Goal: Task Accomplishment & Management: Use online tool/utility

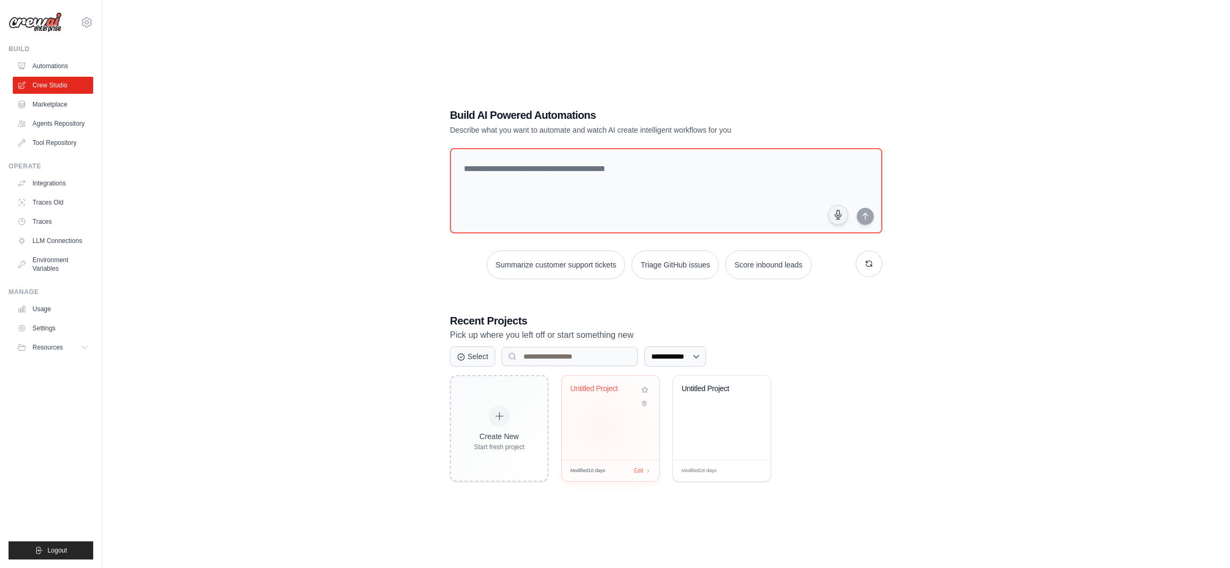
click at [602, 427] on div "Untitled Project" at bounding box center [610, 417] width 97 height 84
click at [92, 20] on icon at bounding box center [86, 22] width 13 height 13
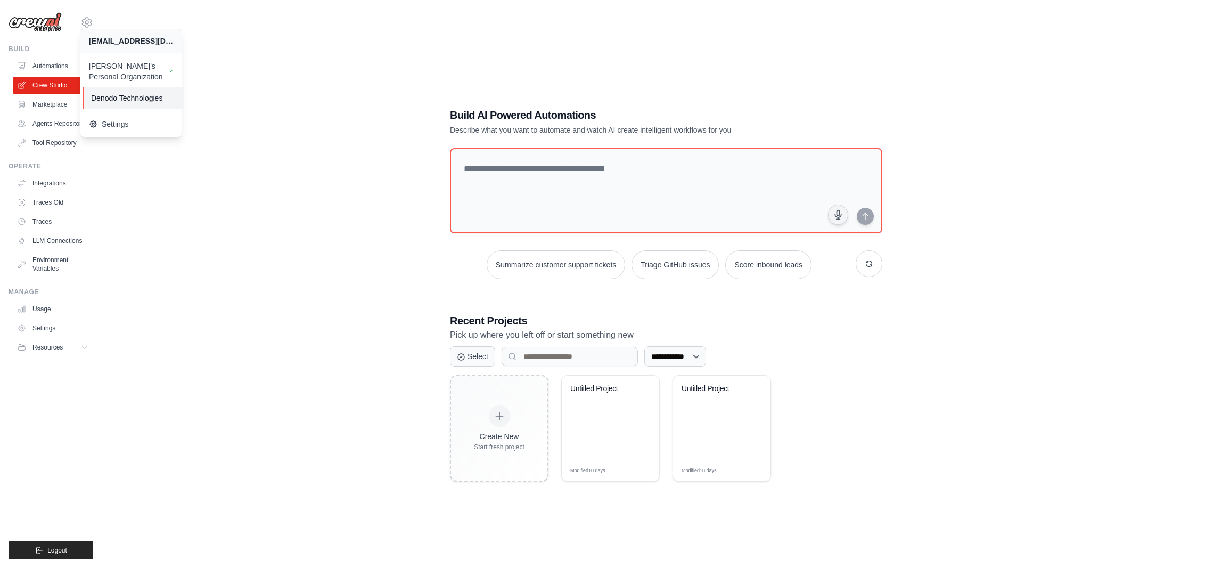
click at [155, 99] on span "Denodo Technologies" at bounding box center [133, 98] width 84 height 11
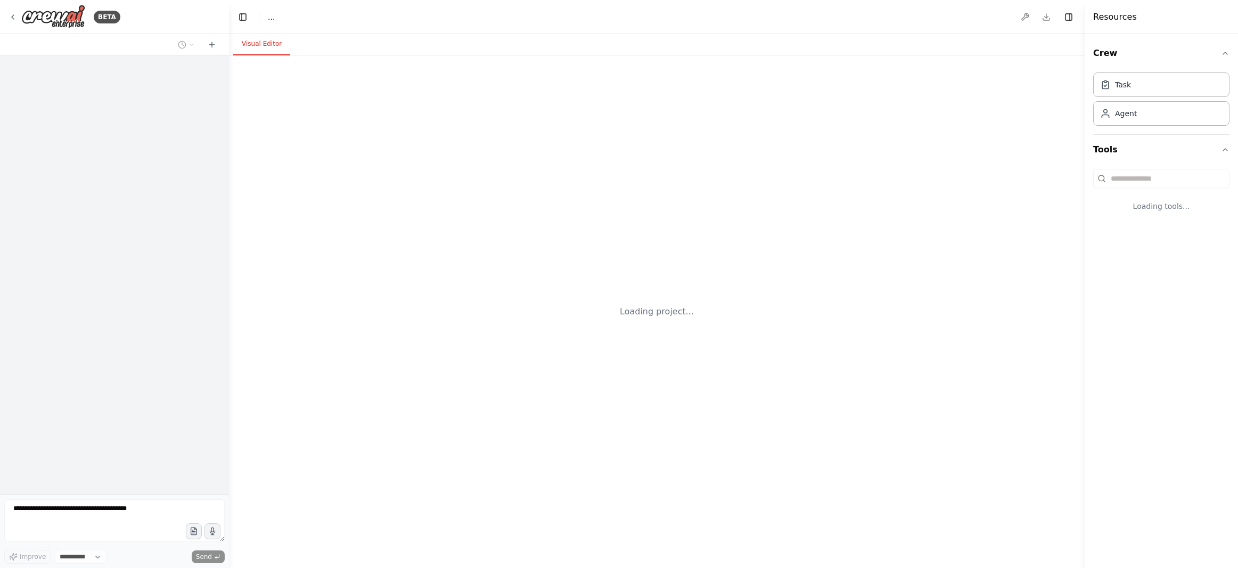
select select "****"
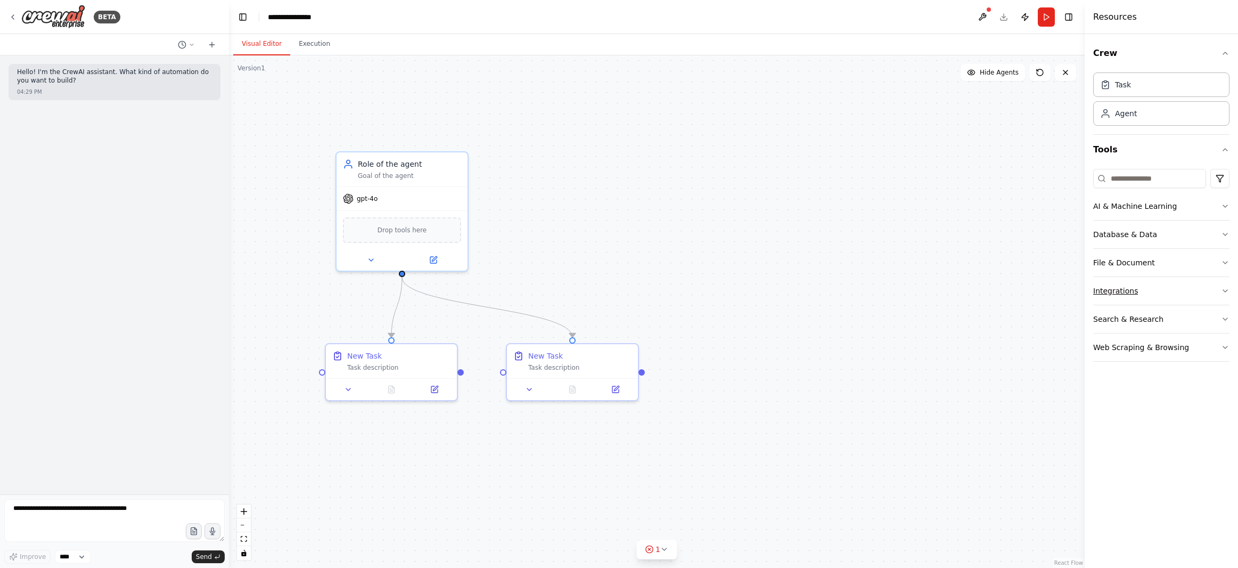
click at [1124, 295] on div "Integrations" at bounding box center [1115, 290] width 45 height 11
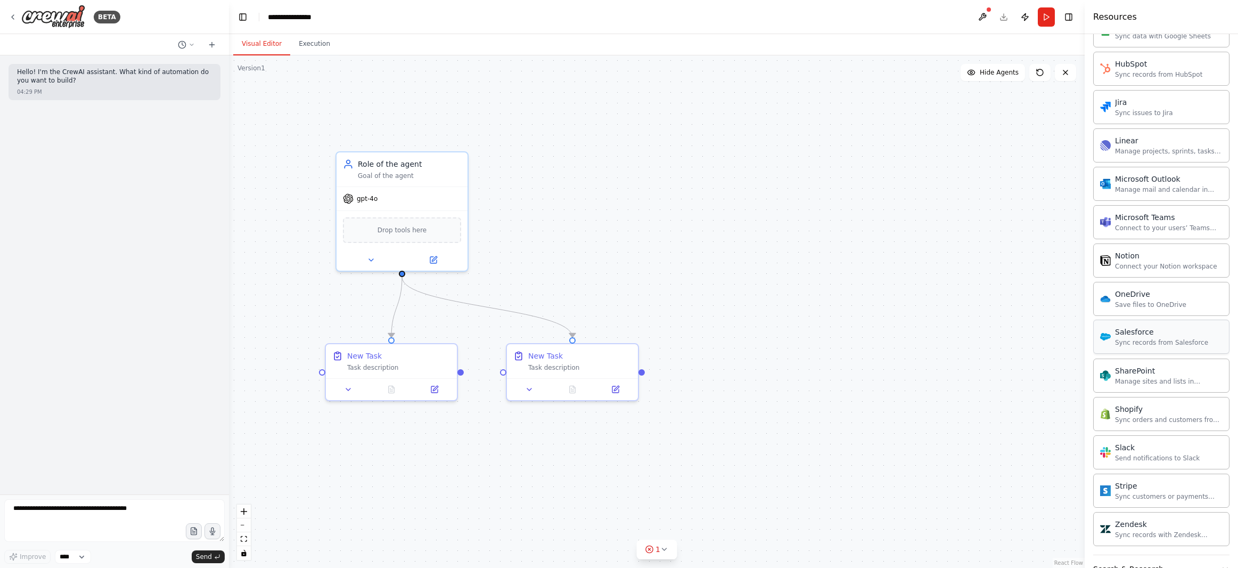
scroll to position [663, 0]
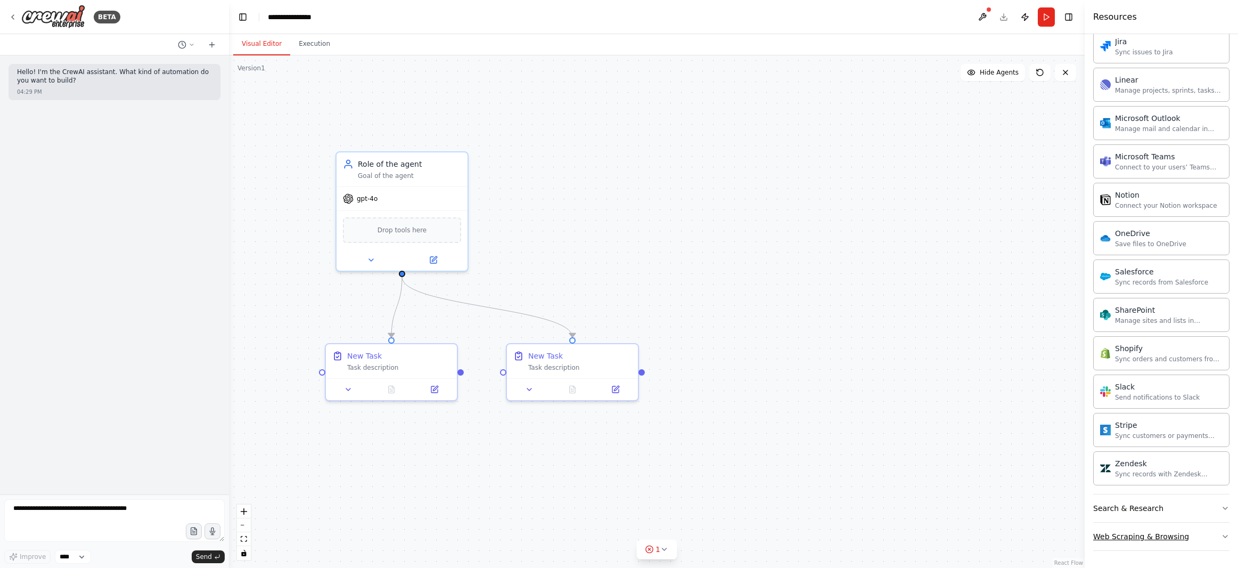
click at [1167, 533] on div "Web Scraping & Browsing" at bounding box center [1141, 536] width 96 height 11
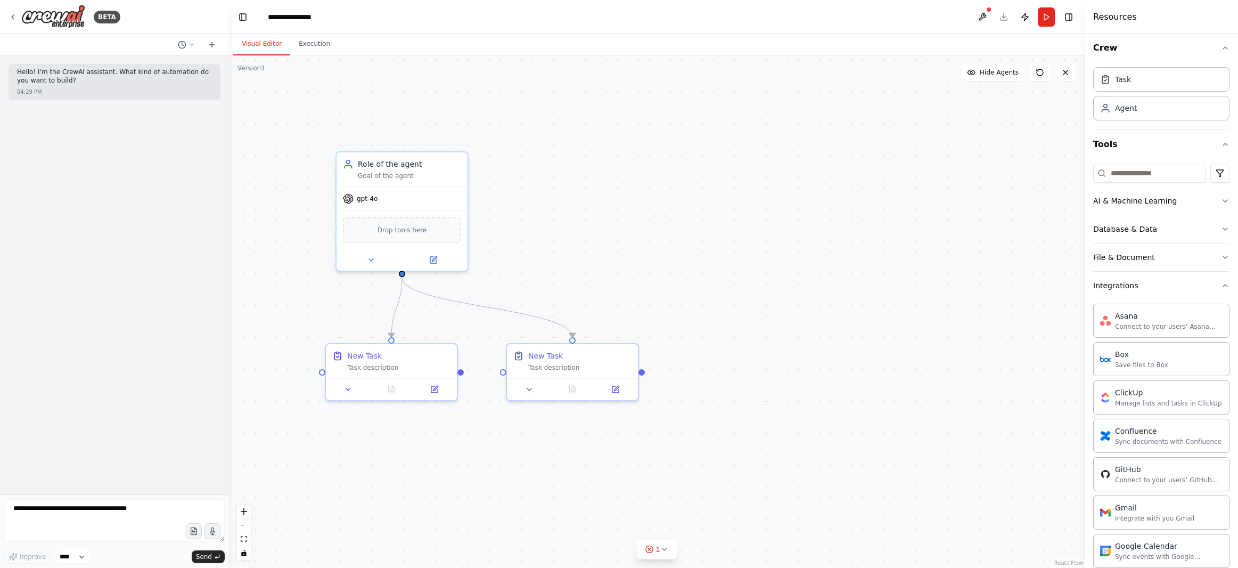
scroll to position [0, 0]
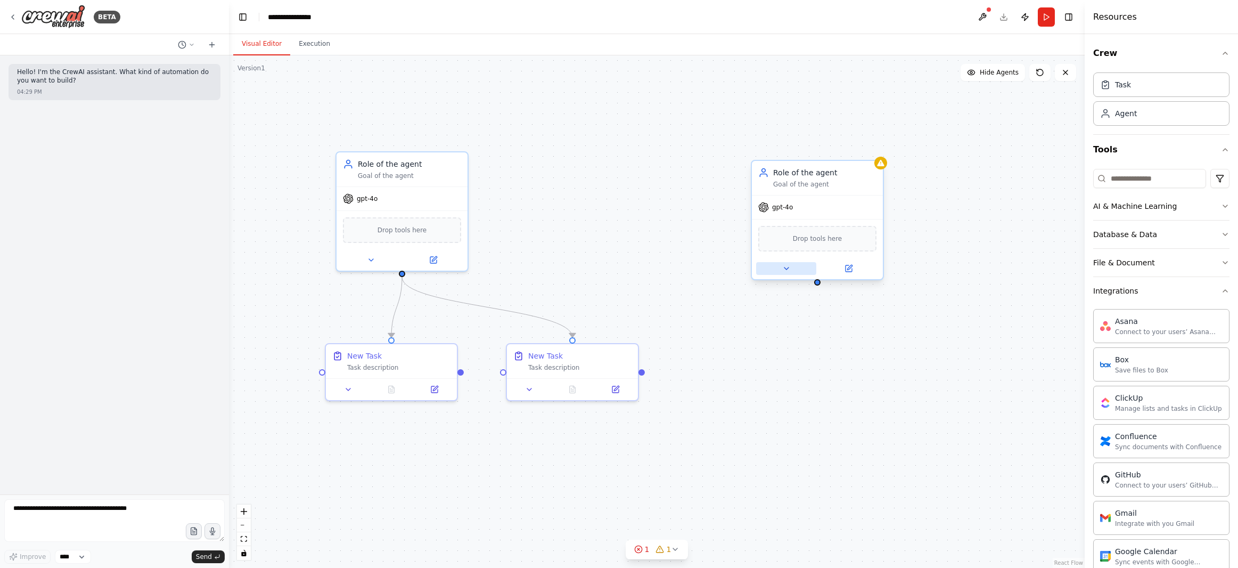
click at [789, 271] on icon at bounding box center [786, 268] width 9 height 9
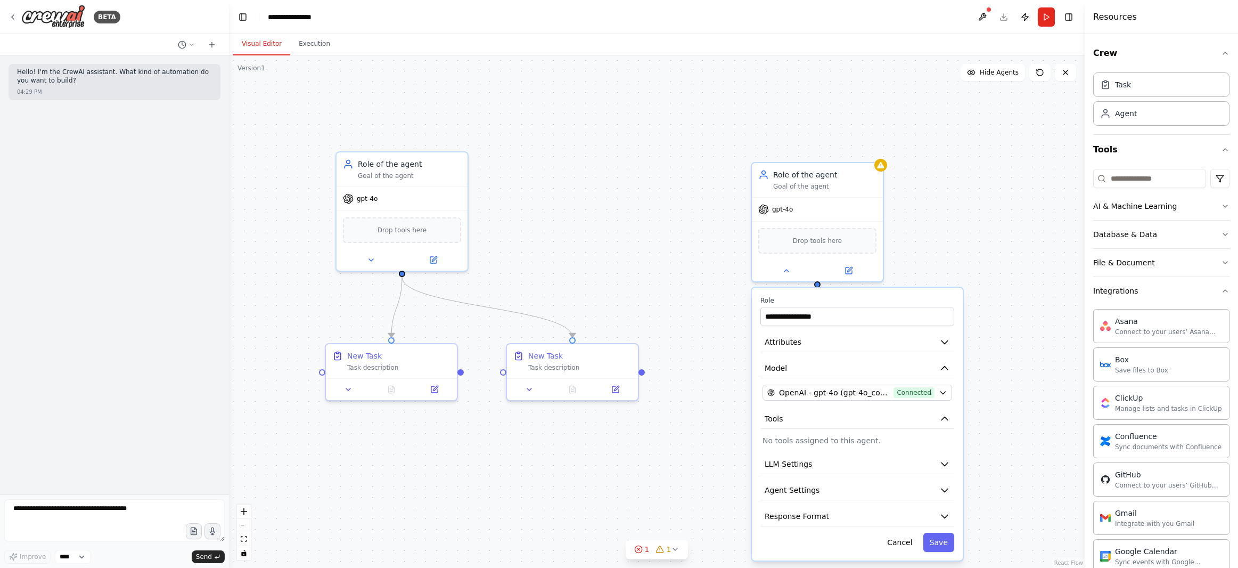
click at [825, 443] on p "No tools assigned to this agent." at bounding box center [858, 440] width 190 height 11
click at [811, 447] on div "**********" at bounding box center [857, 424] width 211 height 273
click at [811, 445] on div "**********" at bounding box center [857, 424] width 211 height 273
click at [812, 443] on p "No tools assigned to this agent." at bounding box center [858, 440] width 190 height 11
click at [839, 444] on p "No tools assigned to this agent." at bounding box center [858, 440] width 190 height 11
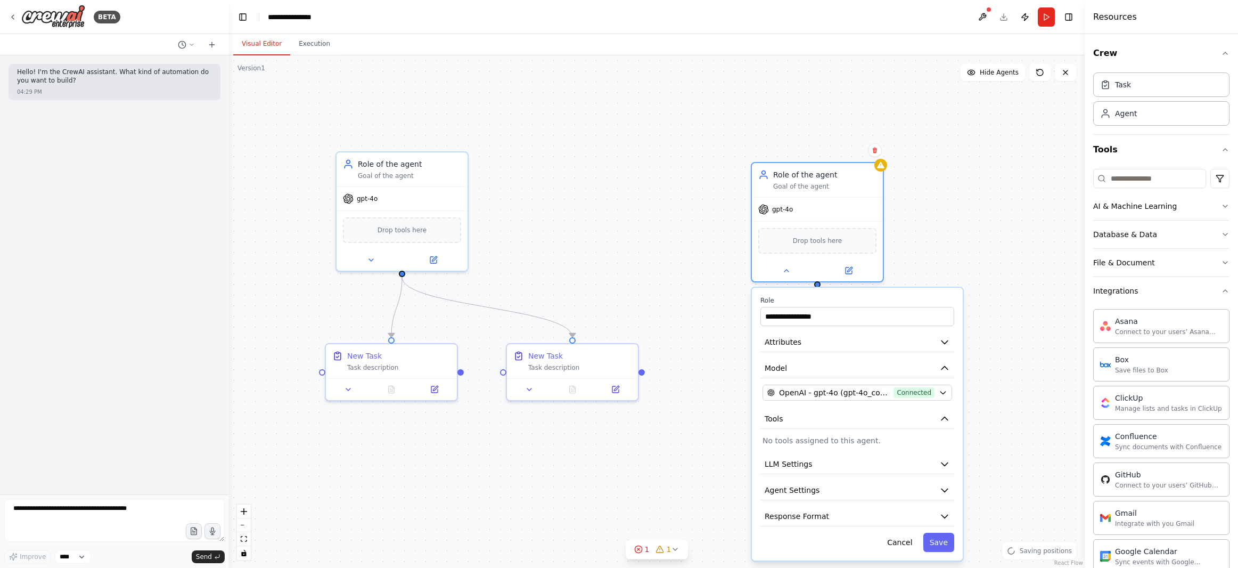
click at [839, 444] on p "No tools assigned to this agent." at bounding box center [858, 440] width 190 height 11
click at [841, 443] on p "No tools assigned to this agent." at bounding box center [858, 440] width 190 height 11
click at [799, 436] on p "No tools assigned to this agent." at bounding box center [858, 440] width 190 height 11
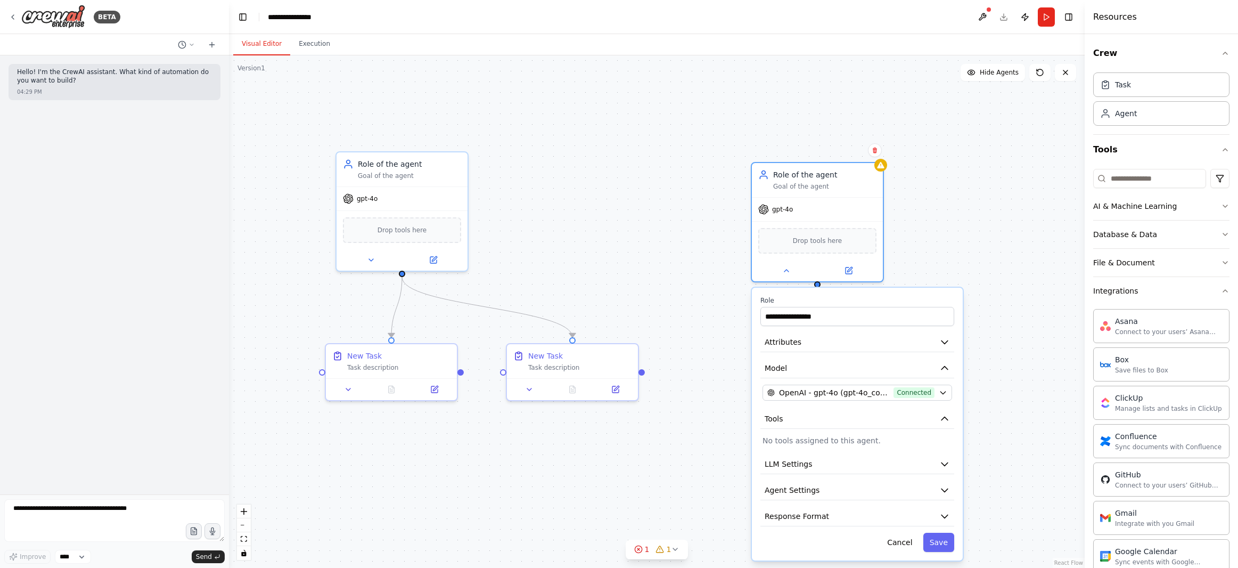
click at [799, 440] on p "No tools assigned to this agent." at bounding box center [858, 440] width 190 height 11
click at [946, 395] on icon "button" at bounding box center [943, 392] width 9 height 9
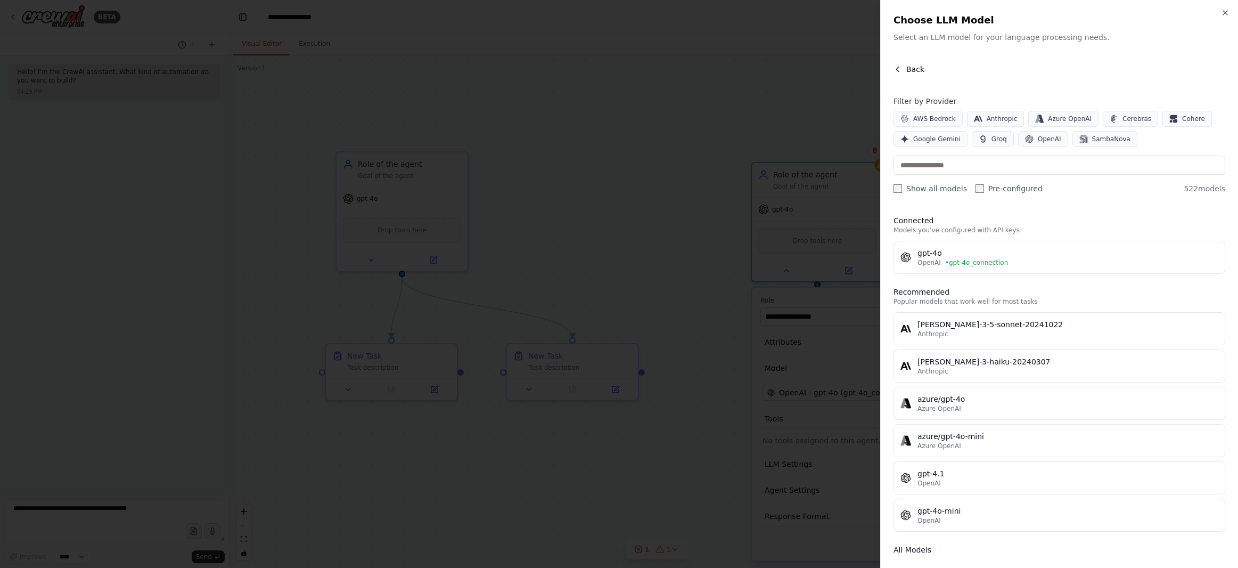
click at [904, 71] on button "Back" at bounding box center [909, 69] width 31 height 11
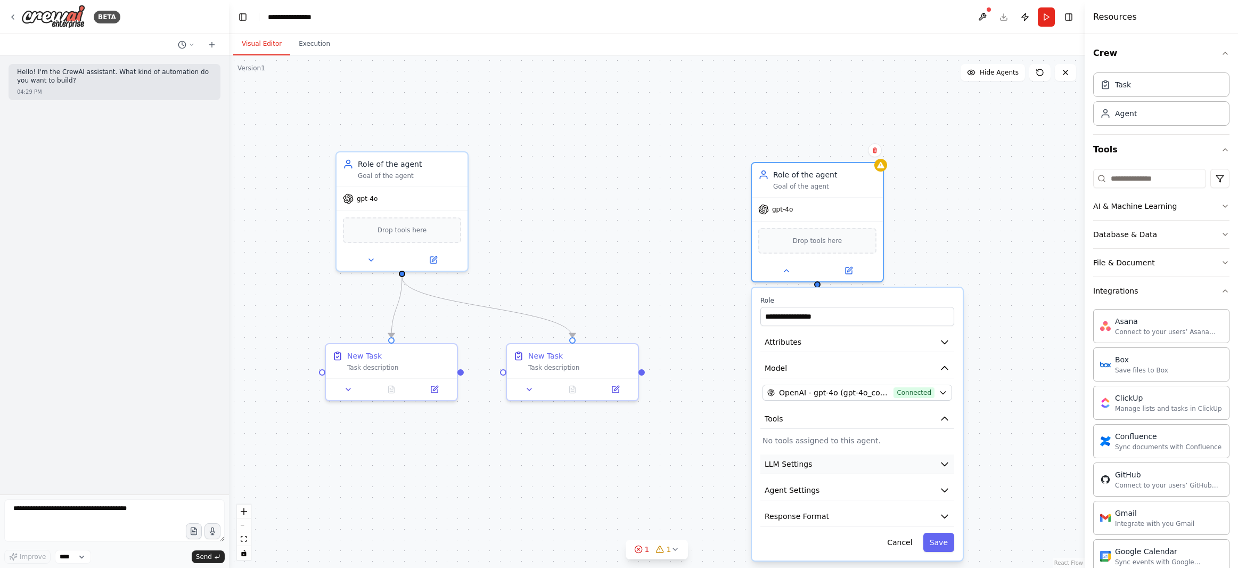
click at [944, 465] on icon "button" at bounding box center [944, 464] width 6 height 3
click at [944, 465] on icon "button" at bounding box center [944, 463] width 6 height 3
click at [943, 487] on icon "button" at bounding box center [944, 490] width 11 height 11
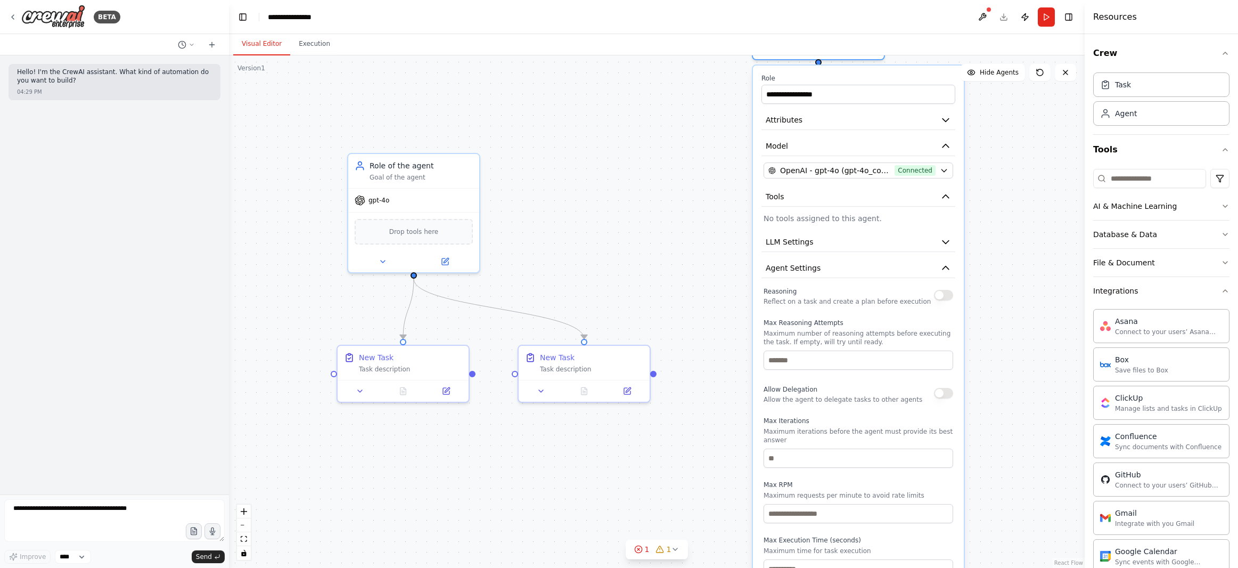
drag, startPoint x: 892, startPoint y: 500, endPoint x: 877, endPoint y: 268, distance: 232.2
click at [877, 268] on div "**********" at bounding box center [858, 351] width 211 height 573
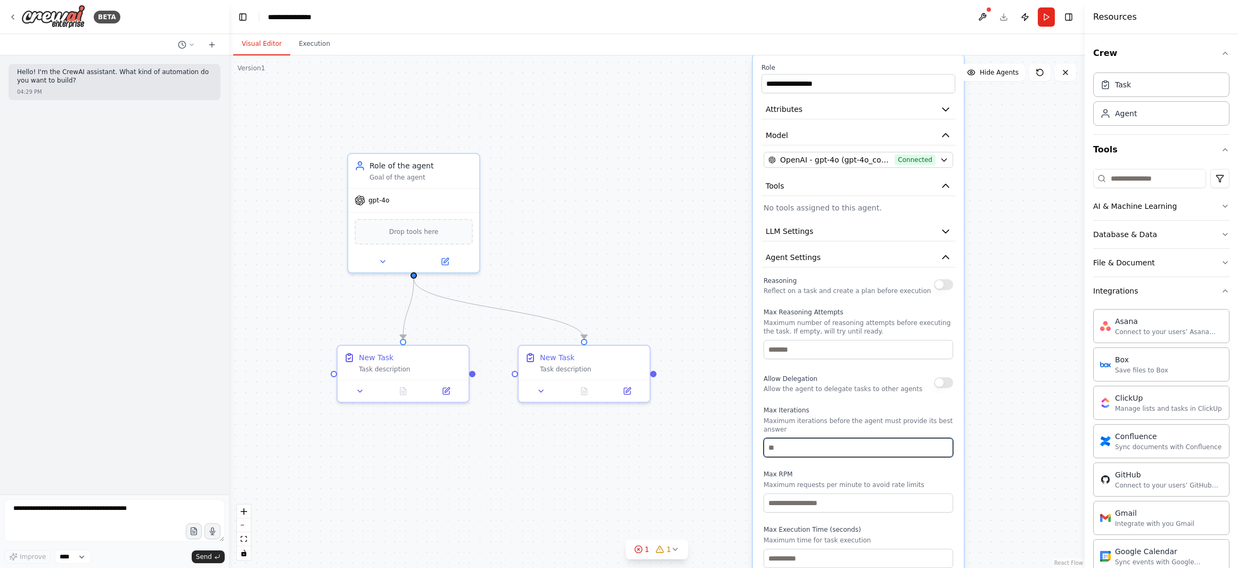
drag, startPoint x: 857, startPoint y: 446, endPoint x: 845, endPoint y: 286, distance: 160.2
click at [845, 286] on div "Reasoning Reflect on a task and create a plan before execution Max Reasoning At…" at bounding box center [859, 421] width 190 height 294
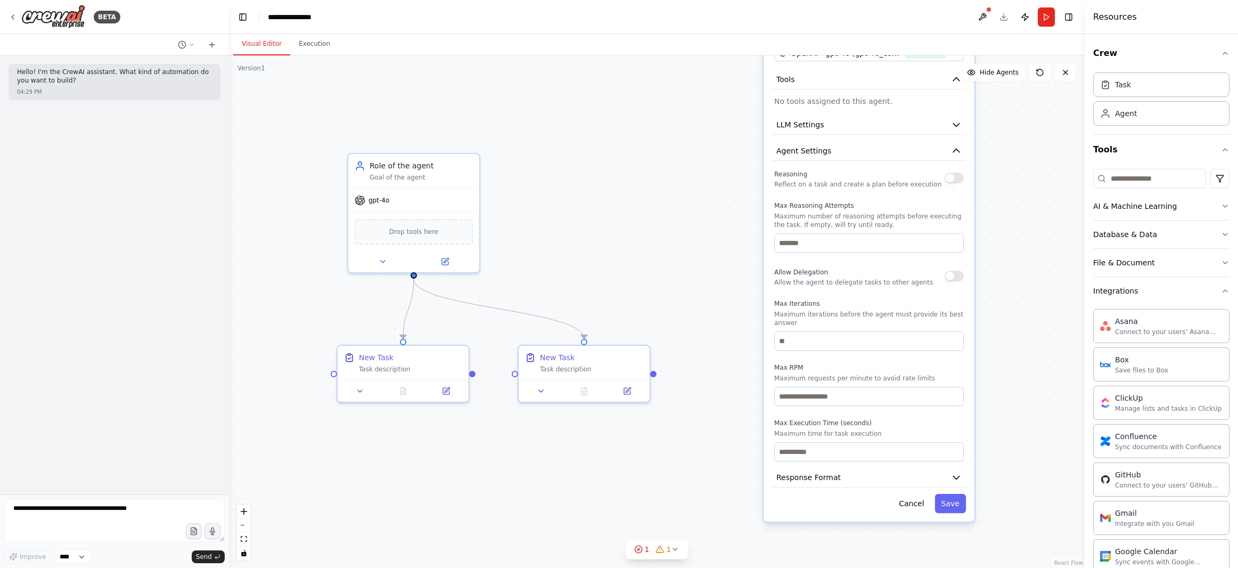
drag, startPoint x: 881, startPoint y: 399, endPoint x: 888, endPoint y: 289, distance: 110.4
click at [888, 289] on div "Reasoning Reflect on a task and create a plan before execution Max Reasoning At…" at bounding box center [869, 314] width 190 height 294
click at [957, 475] on button "Response Format" at bounding box center [869, 478] width 194 height 20
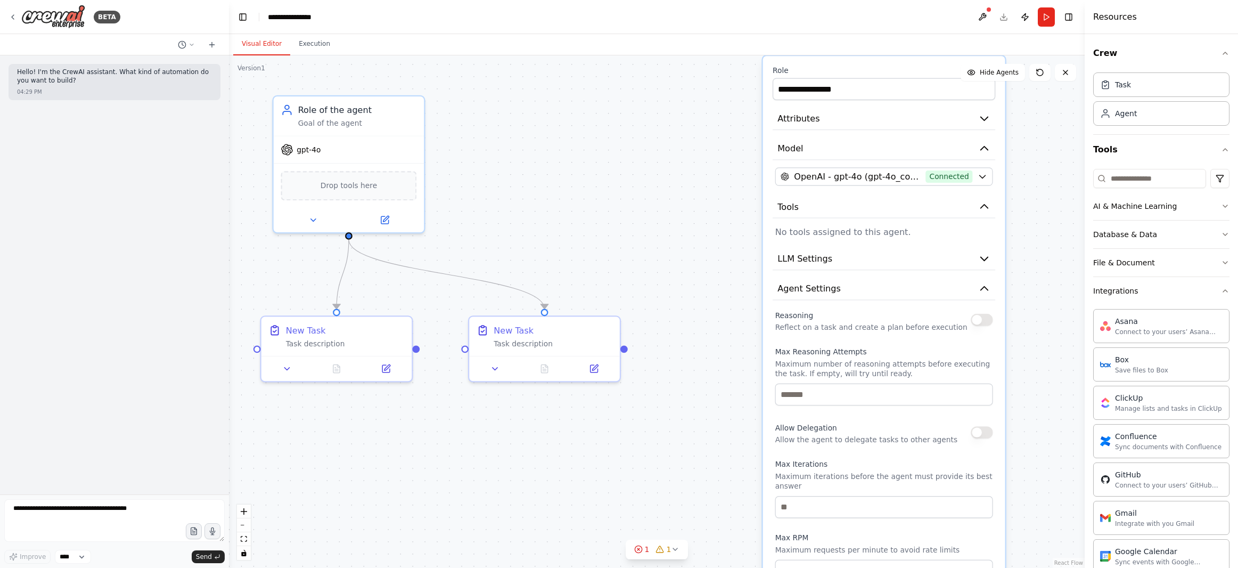
drag, startPoint x: 759, startPoint y: 130, endPoint x: 768, endPoint y: 335, distance: 205.2
click at [768, 335] on div "**********" at bounding box center [884, 417] width 242 height 723
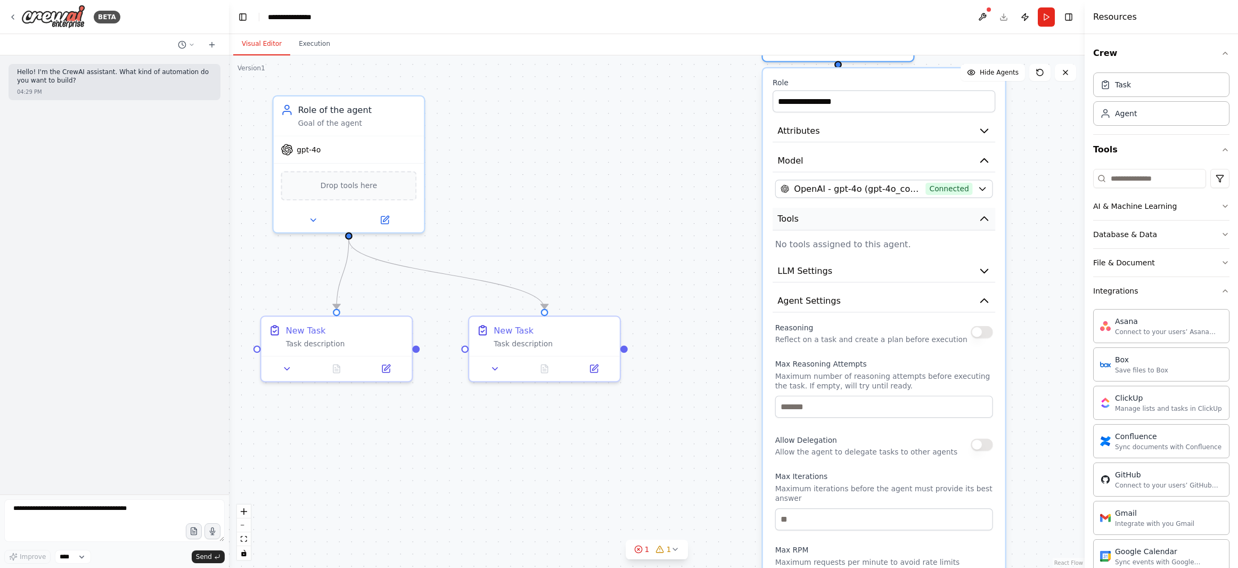
click at [861, 224] on button "Tools" at bounding box center [884, 219] width 223 height 23
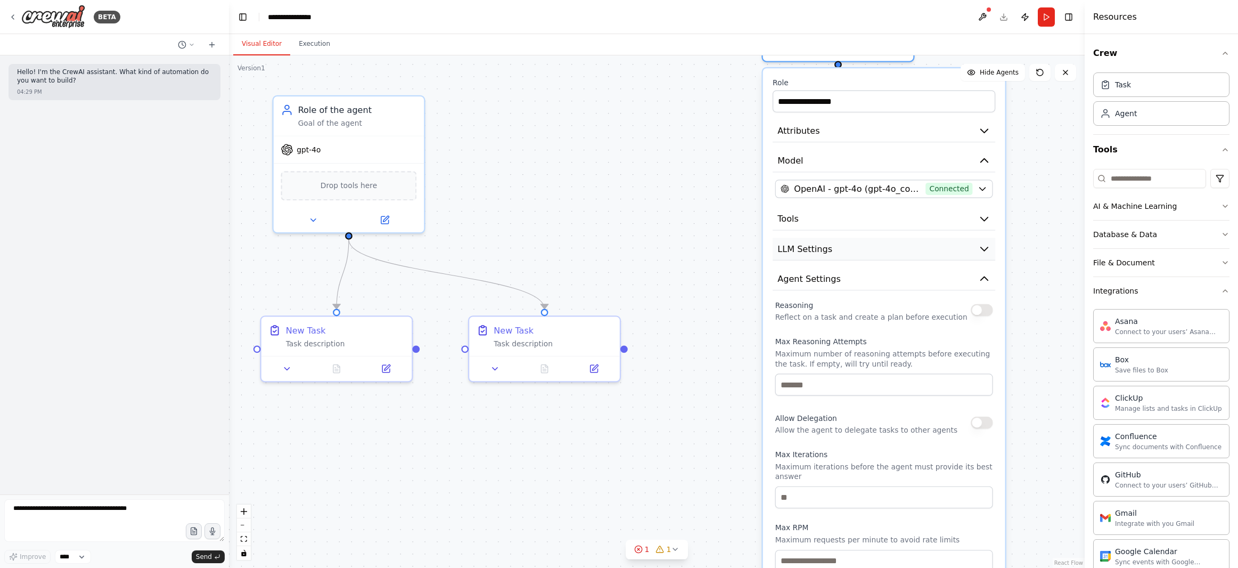
click at [849, 256] on button "LLM Settings" at bounding box center [884, 248] width 223 height 23
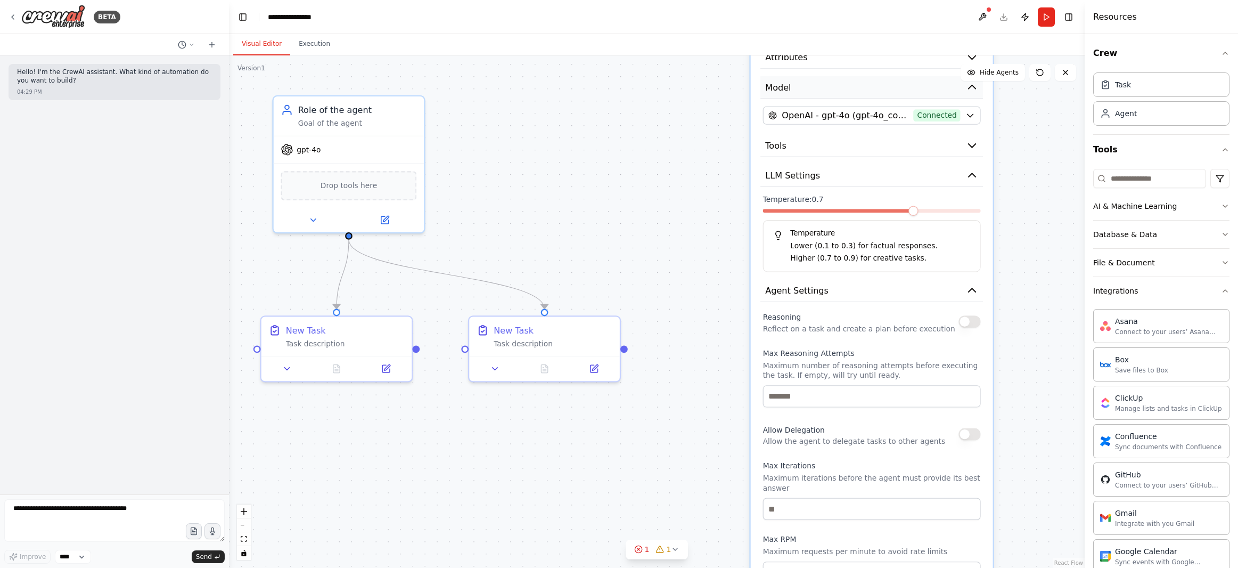
drag, startPoint x: 810, startPoint y: 153, endPoint x: 797, endPoint y: 83, distance: 72.1
click at [797, 83] on button "Model" at bounding box center [871, 87] width 223 height 23
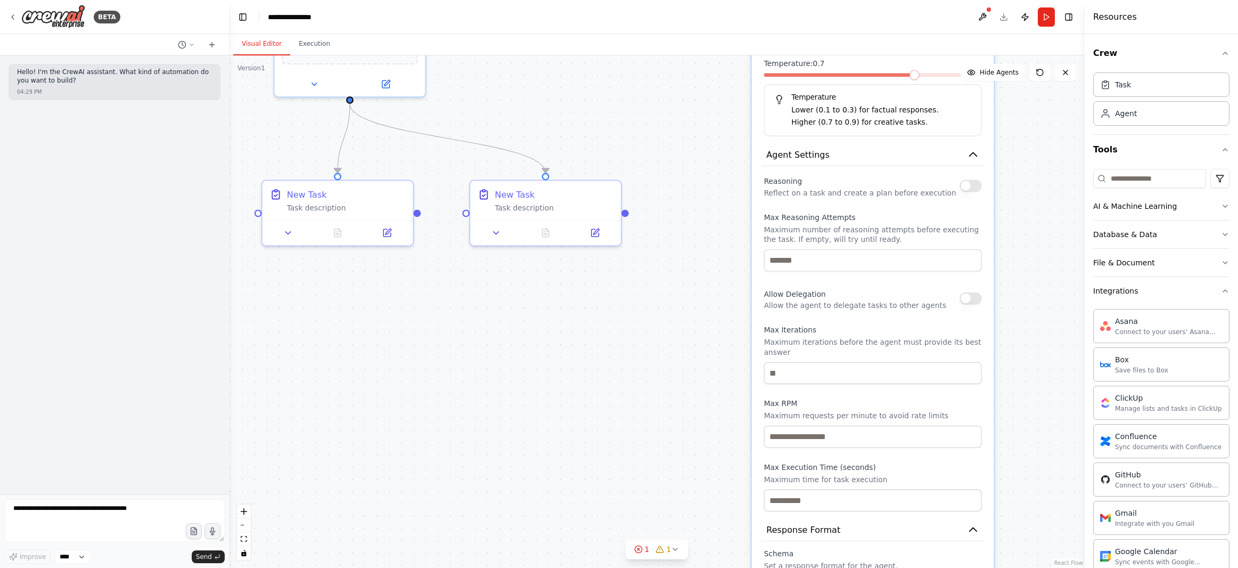
drag, startPoint x: 1017, startPoint y: 425, endPoint x: 1018, endPoint y: 284, distance: 141.1
click at [1018, 284] on div ".deletable-edge-delete-btn { width: 20px; height: 20px; border: 0px solid #ffff…" at bounding box center [657, 311] width 856 height 512
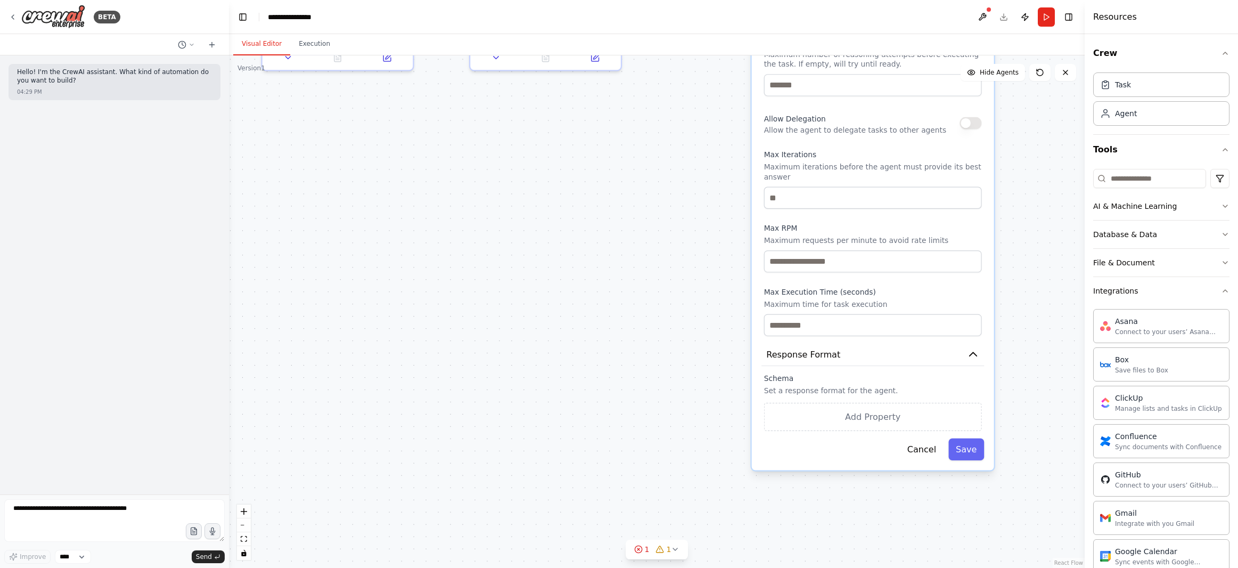
drag, startPoint x: 1011, startPoint y: 433, endPoint x: 1011, endPoint y: 264, distance: 169.9
click at [1011, 264] on div ".deletable-edge-delete-btn { width: 20px; height: 20px; border: 0px solid #ffff…" at bounding box center [657, 311] width 856 height 512
click at [923, 447] on button "Cancel" at bounding box center [922, 449] width 44 height 22
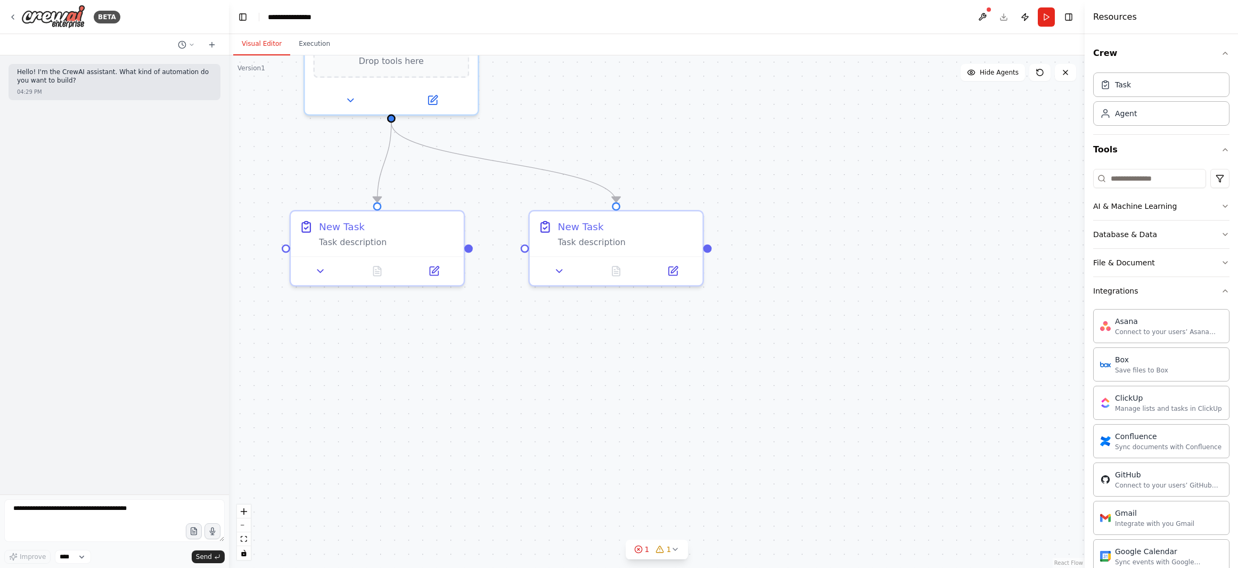
drag, startPoint x: 664, startPoint y: 234, endPoint x: 751, endPoint y: 489, distance: 269.4
click at [751, 489] on div ".deletable-edge-delete-btn { width: 20px; height: 20px; border: 0px solid #ffff…" at bounding box center [657, 311] width 856 height 512
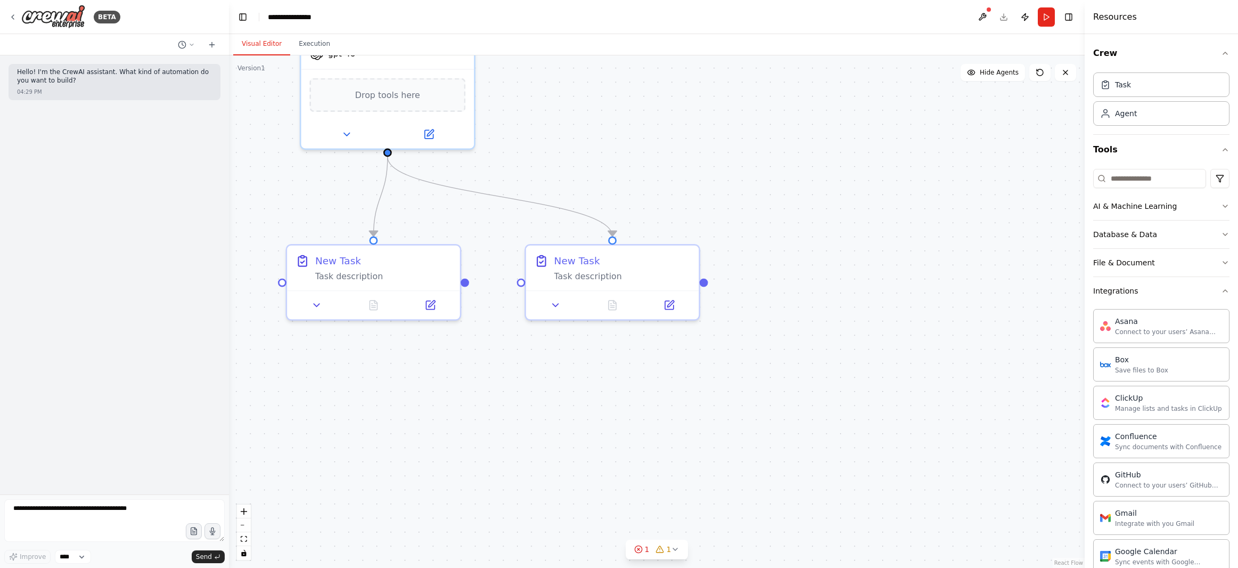
drag, startPoint x: 878, startPoint y: 261, endPoint x: 860, endPoint y: 356, distance: 96.5
click at [860, 356] on div ".deletable-edge-delete-btn { width: 20px; height: 20px; border: 0px solid #ffff…" at bounding box center [657, 311] width 856 height 512
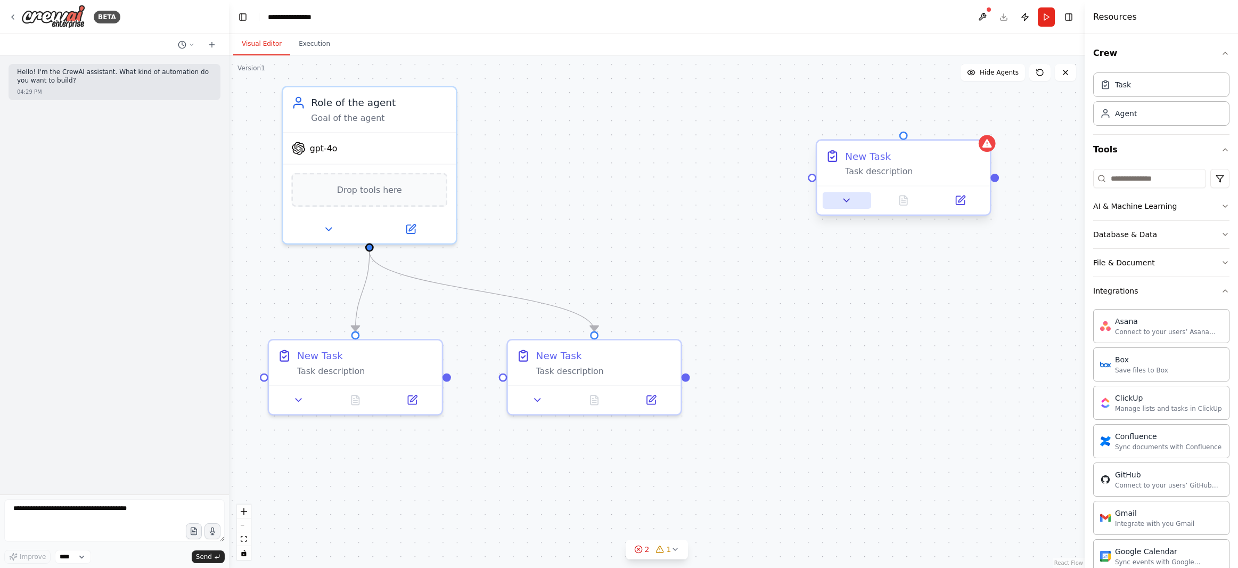
click at [851, 197] on icon at bounding box center [846, 200] width 11 height 11
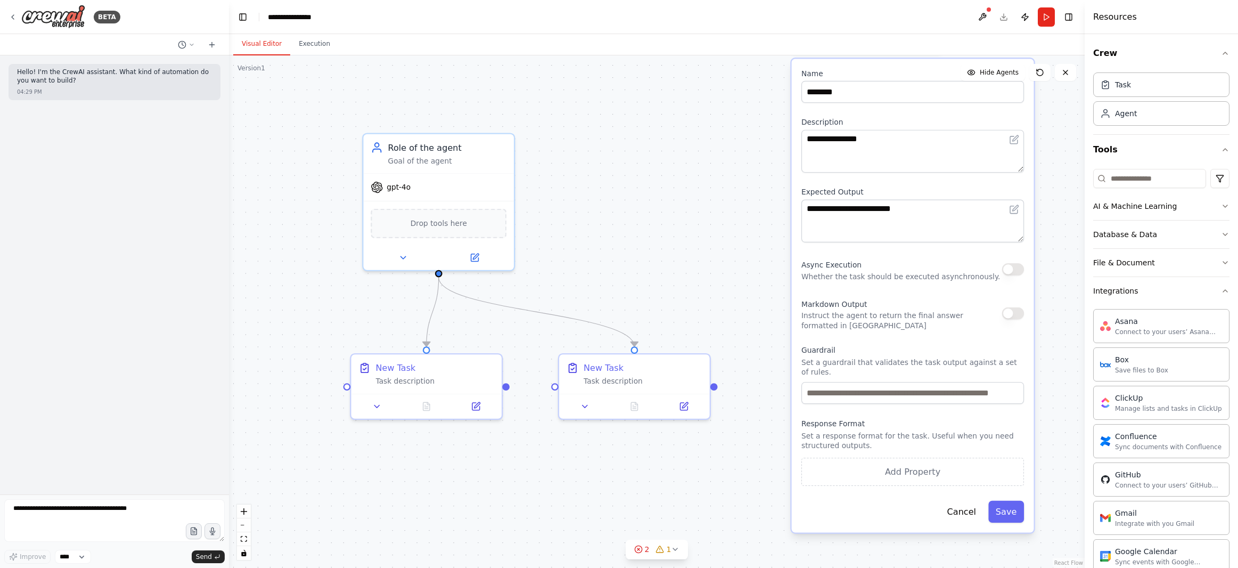
drag, startPoint x: 911, startPoint y: 497, endPoint x: 872, endPoint y: 297, distance: 204.0
click at [872, 297] on div "Markdown Output Instruct the agent to return the final answer formatted in Mark…" at bounding box center [901, 313] width 201 height 34
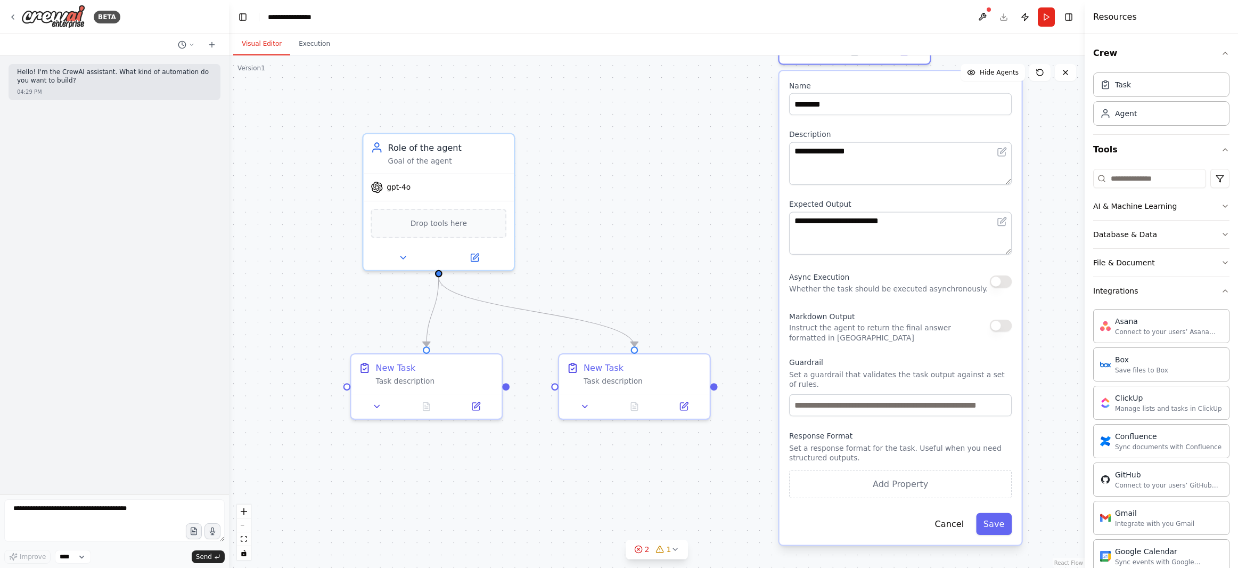
drag, startPoint x: 876, startPoint y: 257, endPoint x: 862, endPoint y: 274, distance: 22.3
click at [862, 274] on div "Async Execution Whether the task should be executed asynchronously." at bounding box center [888, 281] width 199 height 24
click at [956, 520] on button "Cancel" at bounding box center [950, 524] width 44 height 22
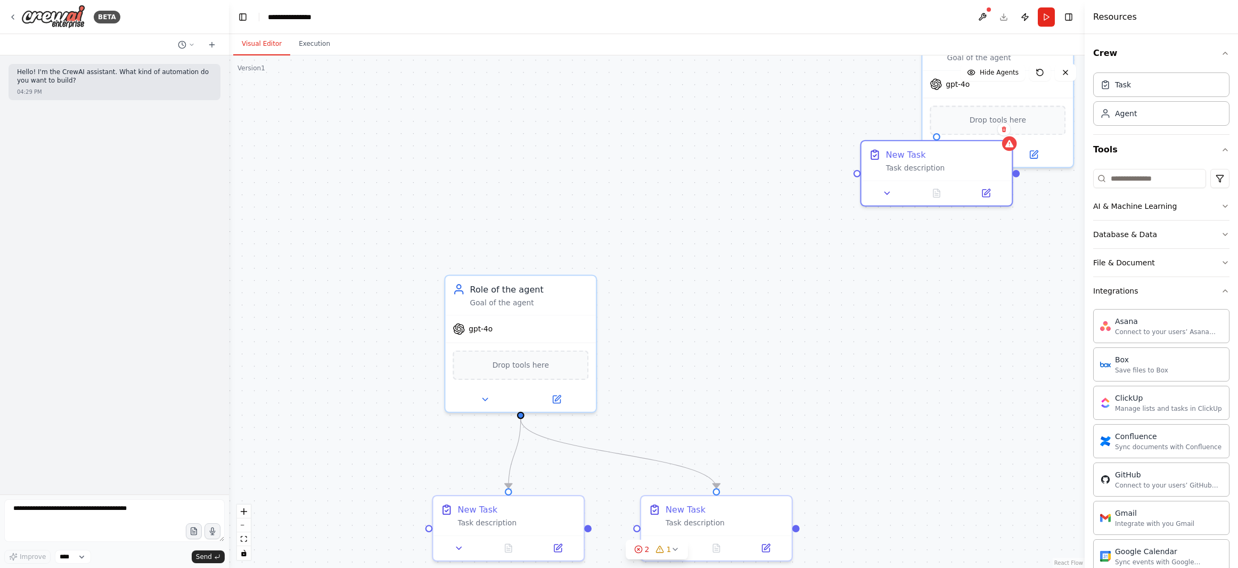
drag, startPoint x: 799, startPoint y: 225, endPoint x: 842, endPoint y: 362, distance: 144.2
click at [842, 362] on div ".deletable-edge-delete-btn { width: 20px; height: 20px; border: 0px solid #ffff…" at bounding box center [657, 311] width 856 height 512
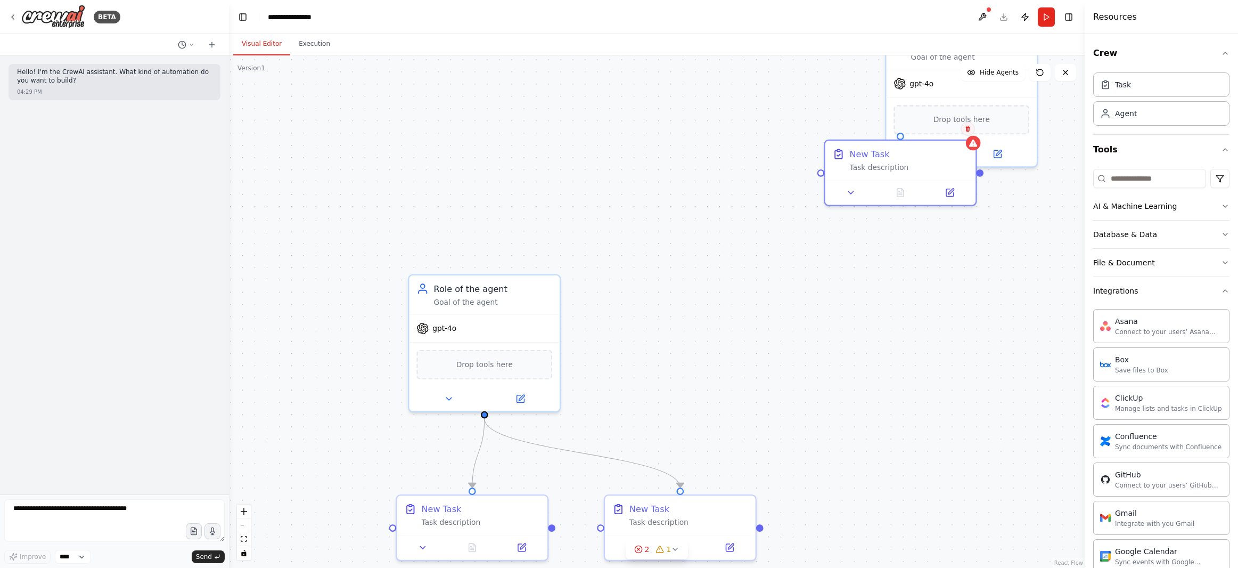
click at [969, 129] on icon at bounding box center [967, 129] width 4 height 6
click at [929, 125] on button "Confirm" at bounding box center [938, 128] width 38 height 13
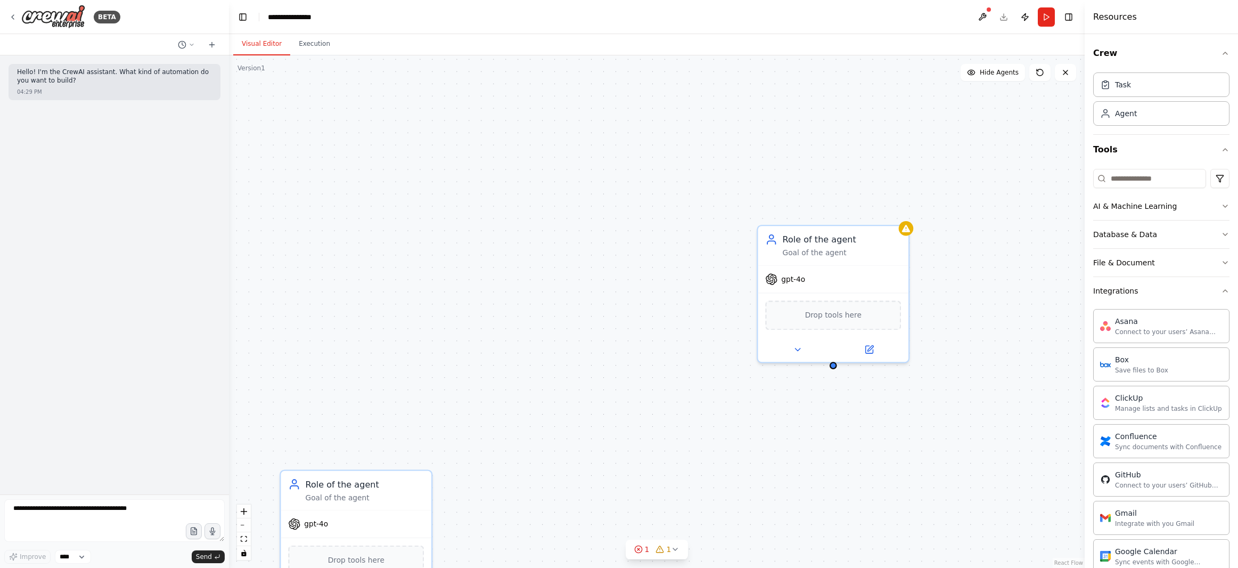
drag, startPoint x: 949, startPoint y: 271, endPoint x: 843, endPoint y: 436, distance: 196.2
click at [843, 436] on div ".deletable-edge-delete-btn { width: 20px; height: 20px; border: 0px solid #ffff…" at bounding box center [657, 311] width 856 height 512
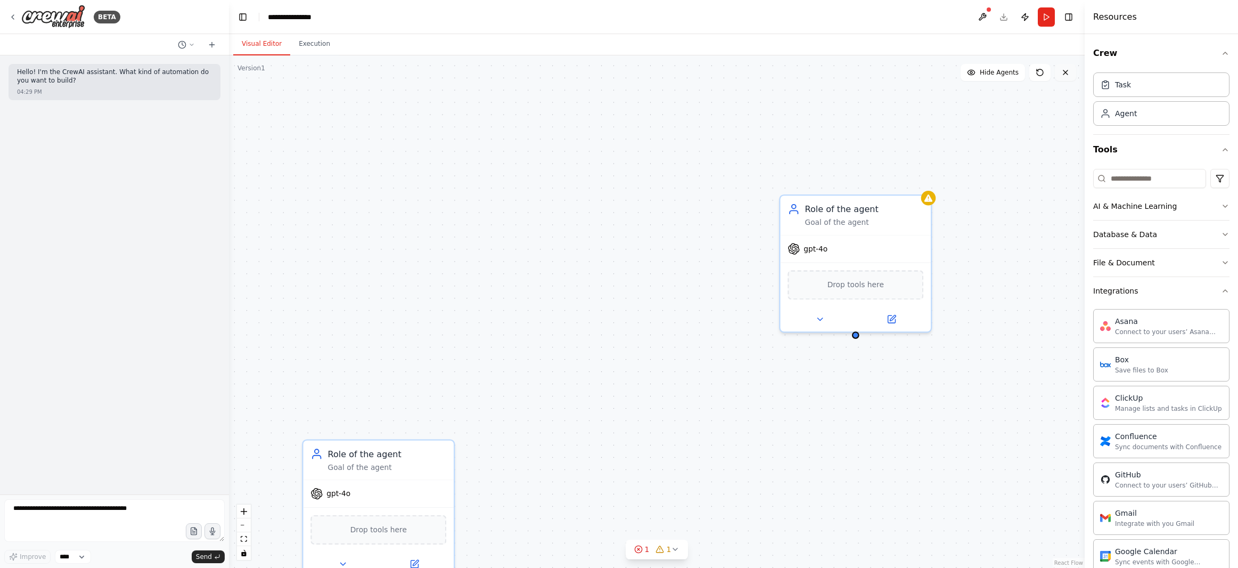
click at [1068, 79] on button at bounding box center [1065, 72] width 21 height 17
click at [1061, 76] on button at bounding box center [1065, 72] width 21 height 17
click at [1063, 75] on icon at bounding box center [1065, 72] width 9 height 9
click at [1064, 76] on icon at bounding box center [1065, 72] width 9 height 9
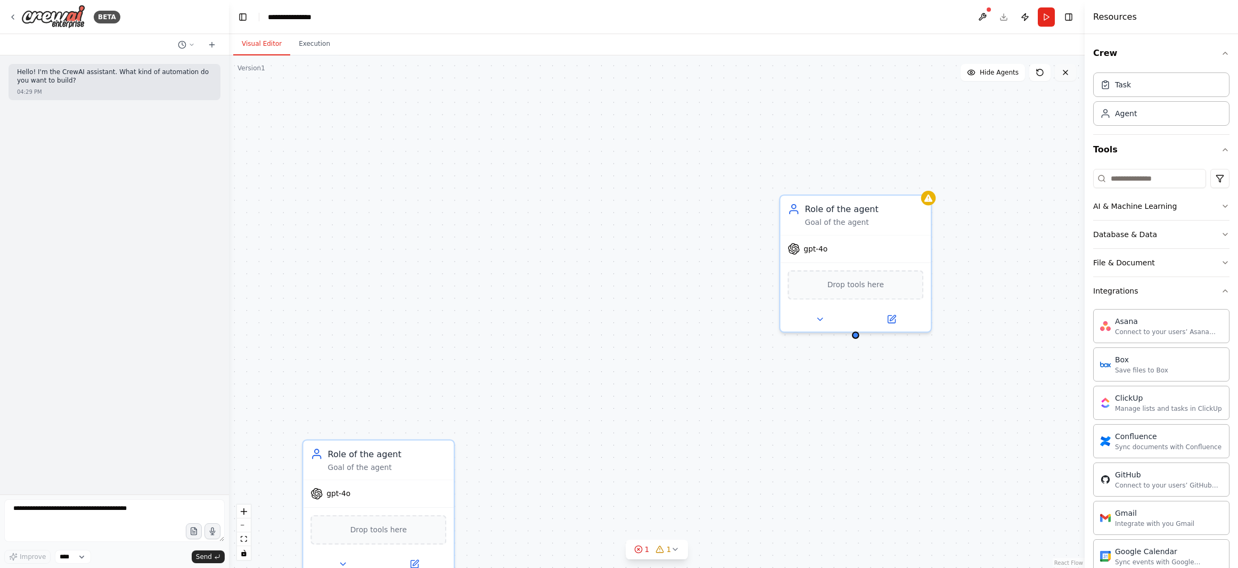
click at [1064, 76] on icon at bounding box center [1065, 72] width 9 height 9
click at [7, 17] on div "BETA" at bounding box center [114, 17] width 229 height 34
click at [11, 18] on icon at bounding box center [13, 17] width 9 height 9
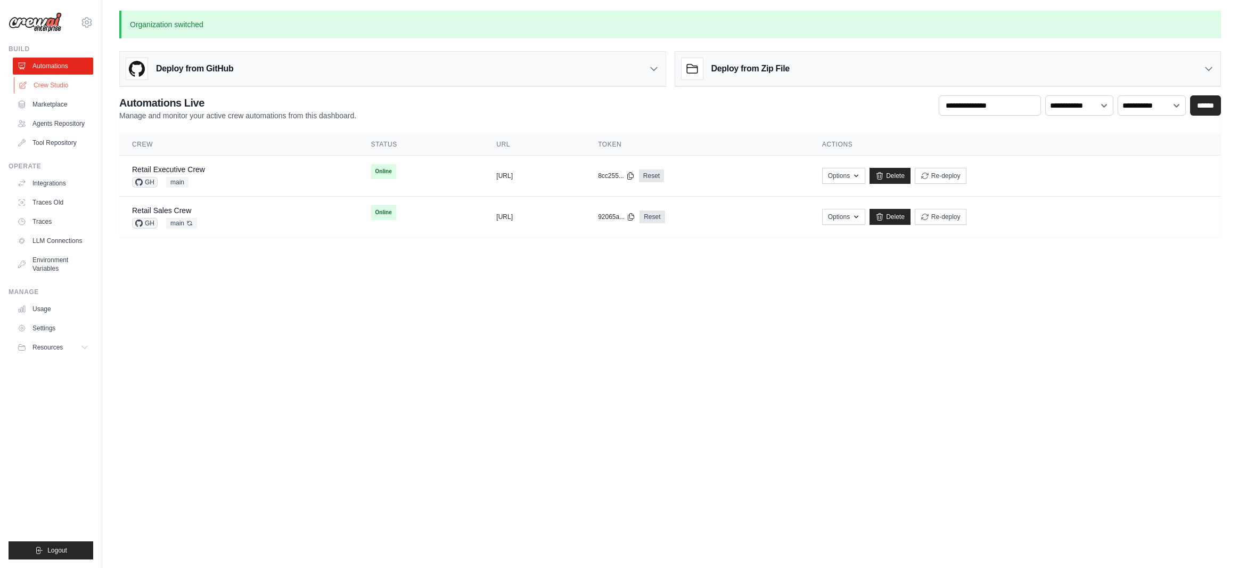
click at [44, 84] on link "Crew Studio" at bounding box center [54, 85] width 80 height 17
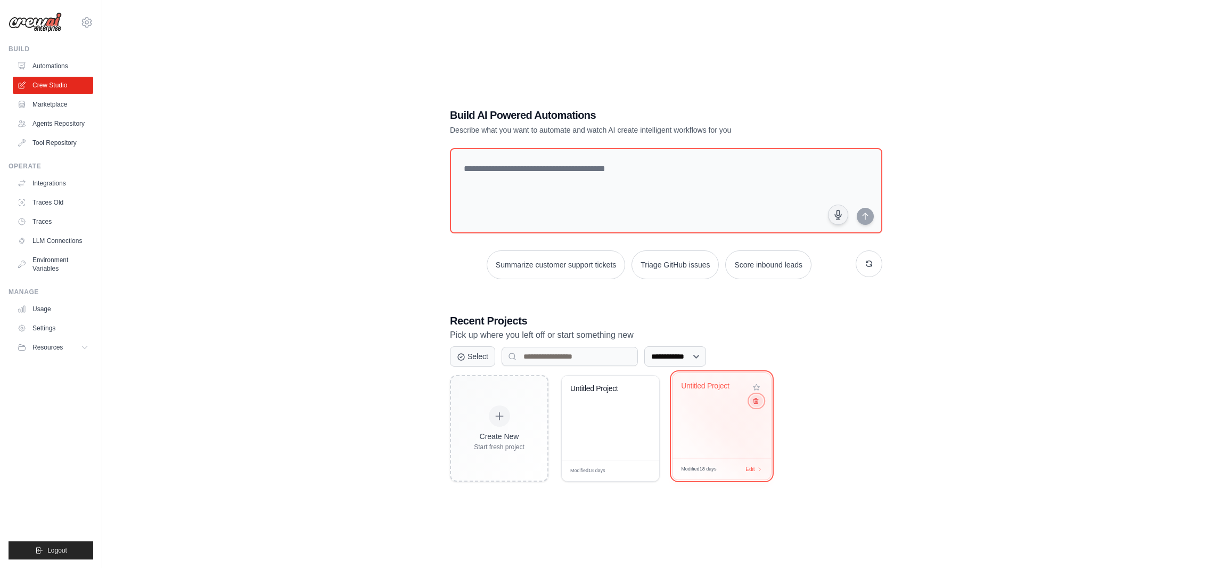
click at [758, 402] on icon at bounding box center [755, 400] width 7 height 7
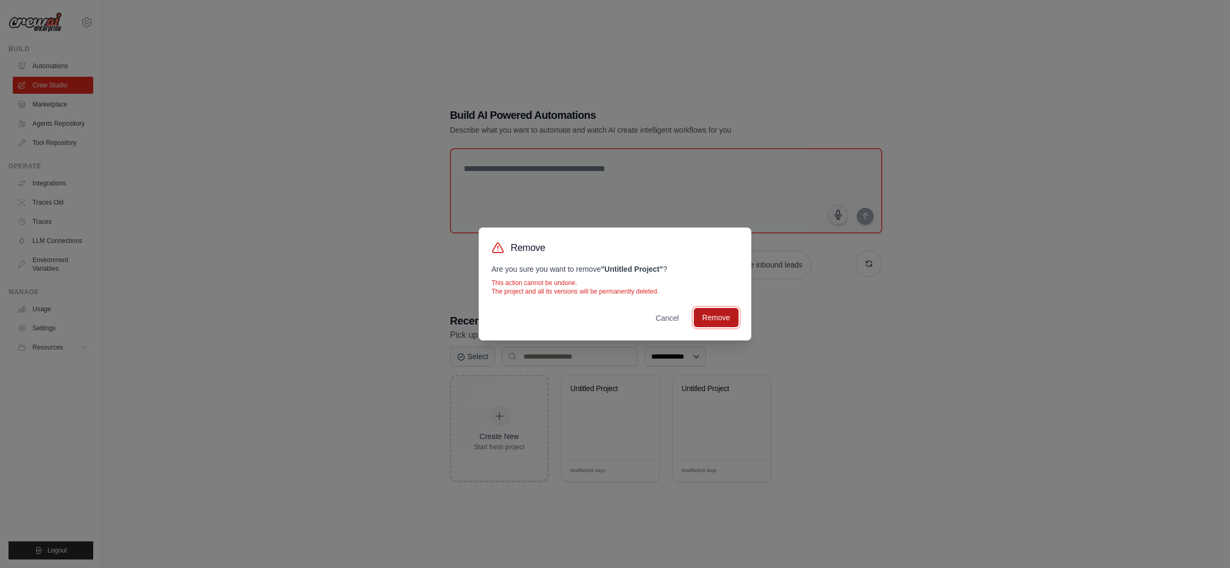
click at [715, 321] on button "Remove" at bounding box center [716, 317] width 45 height 19
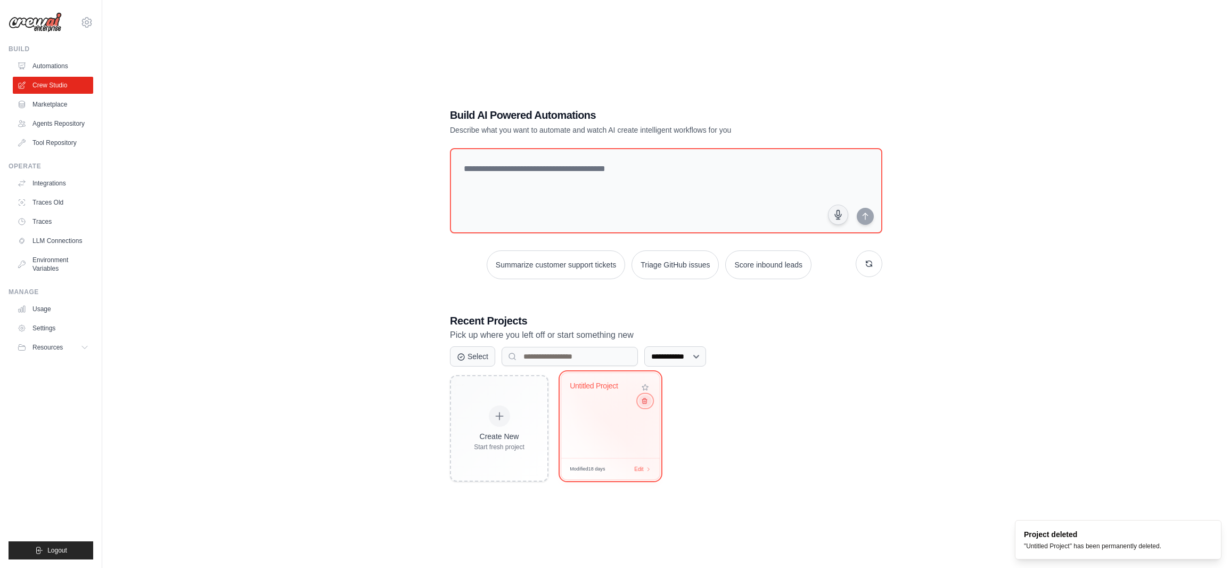
click at [648, 400] on button at bounding box center [644, 401] width 13 height 12
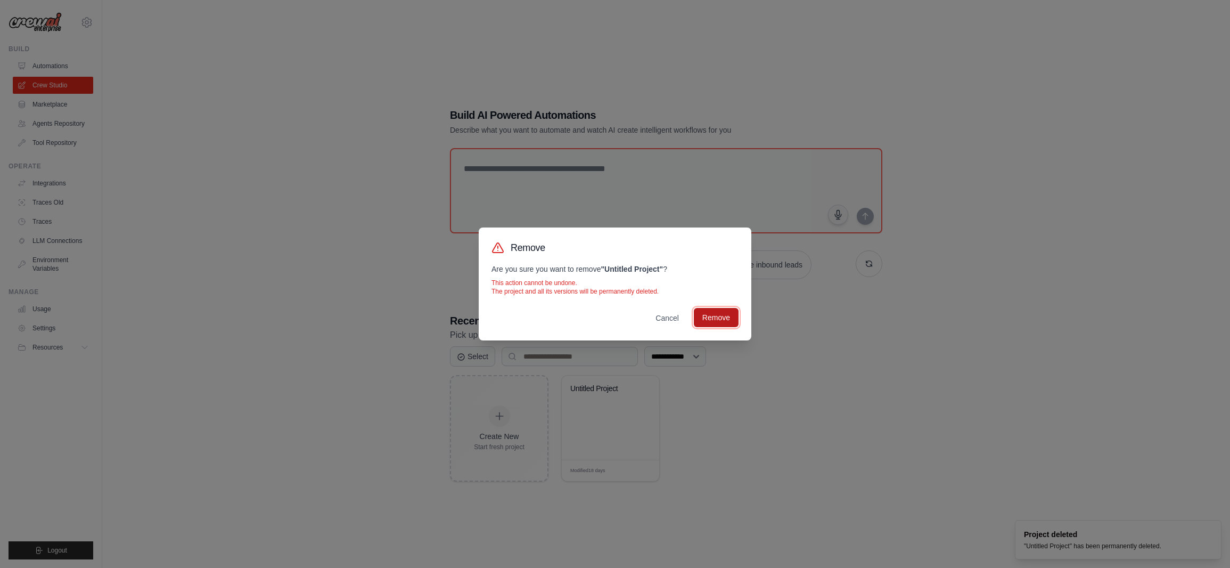
click at [707, 317] on button "Remove" at bounding box center [716, 317] width 45 height 19
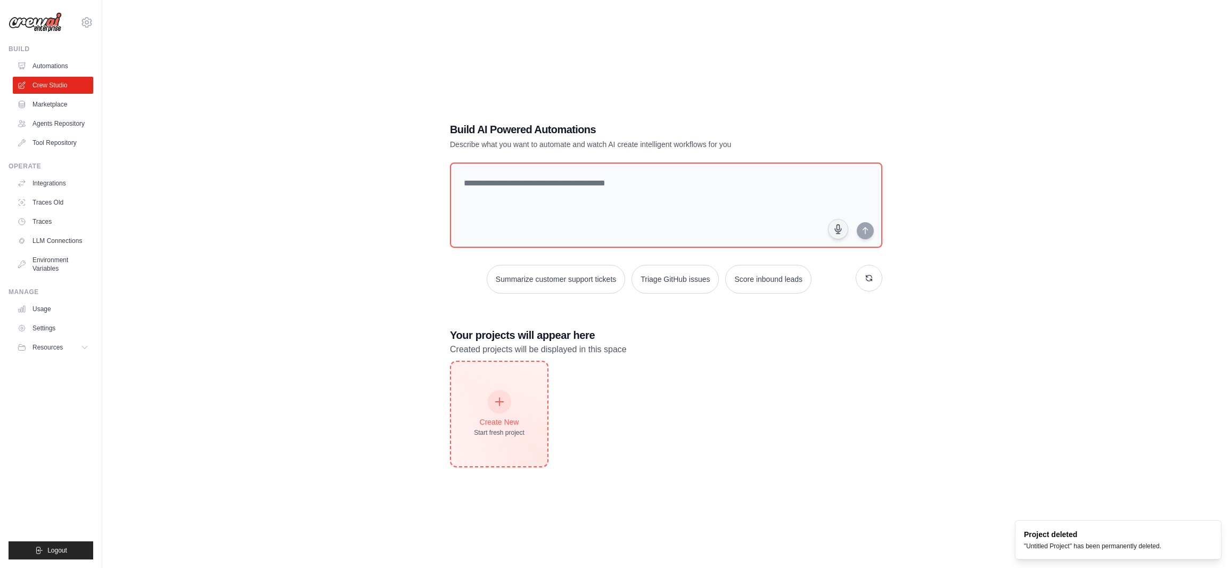
click at [506, 406] on div at bounding box center [499, 401] width 23 height 23
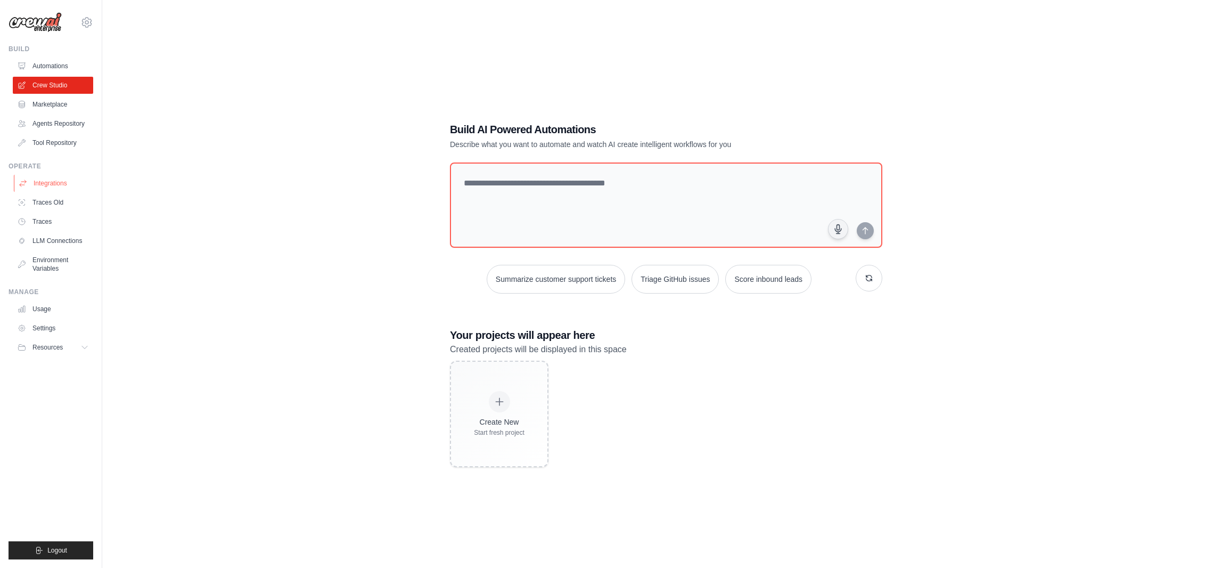
click at [54, 183] on link "Integrations" at bounding box center [54, 183] width 80 height 17
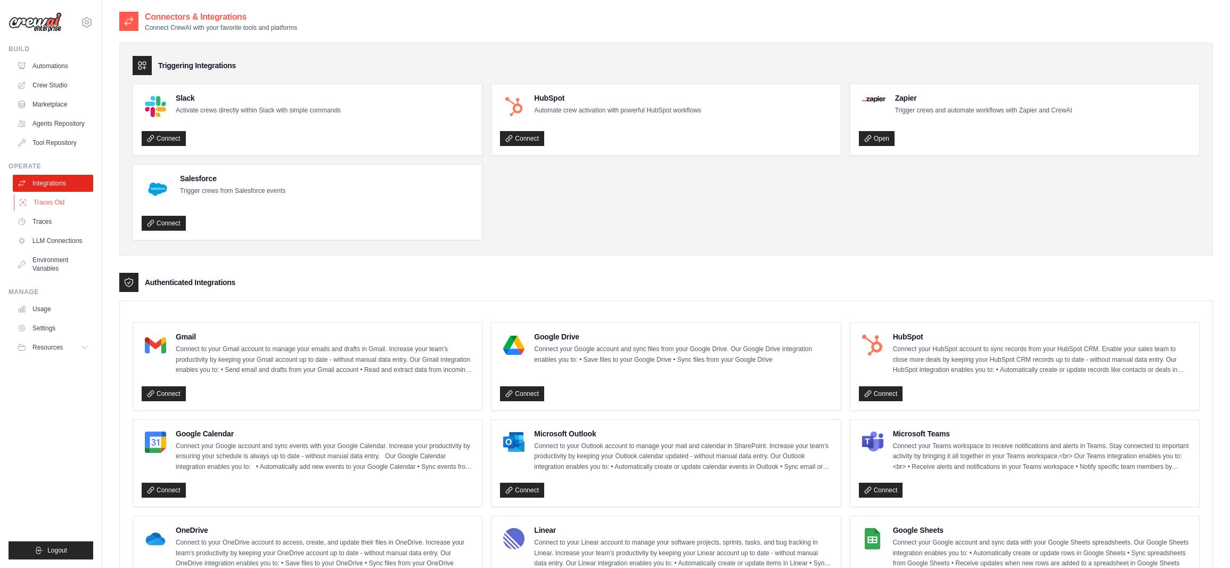
click at [50, 201] on link "Traces Old" at bounding box center [54, 202] width 80 height 17
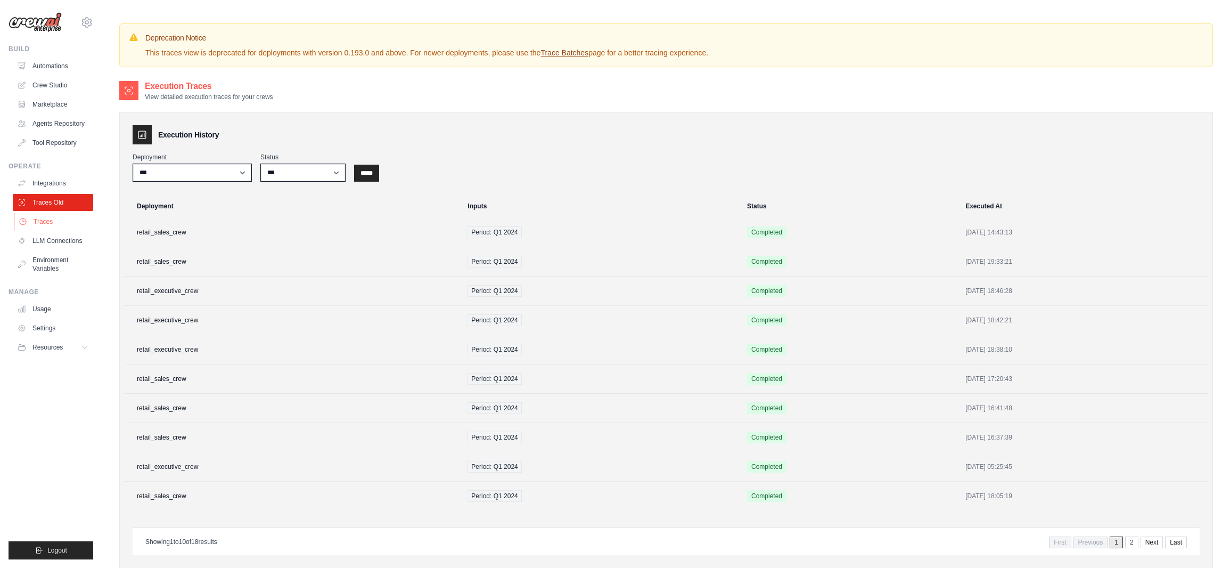
click at [51, 224] on link "Traces" at bounding box center [54, 221] width 80 height 17
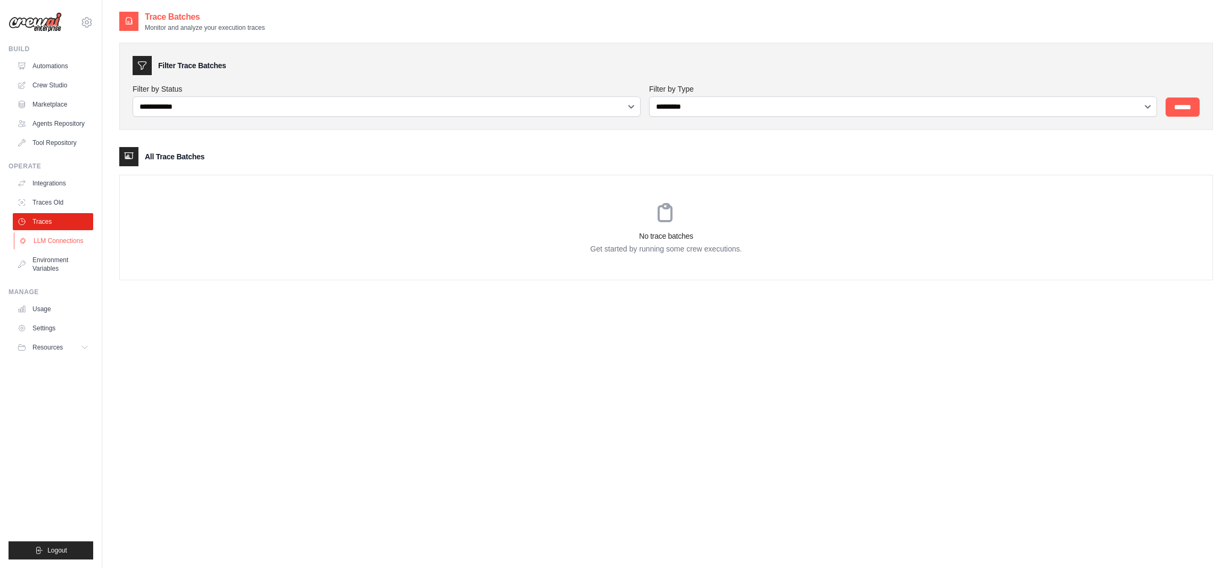
click at [67, 243] on link "LLM Connections" at bounding box center [54, 240] width 80 height 17
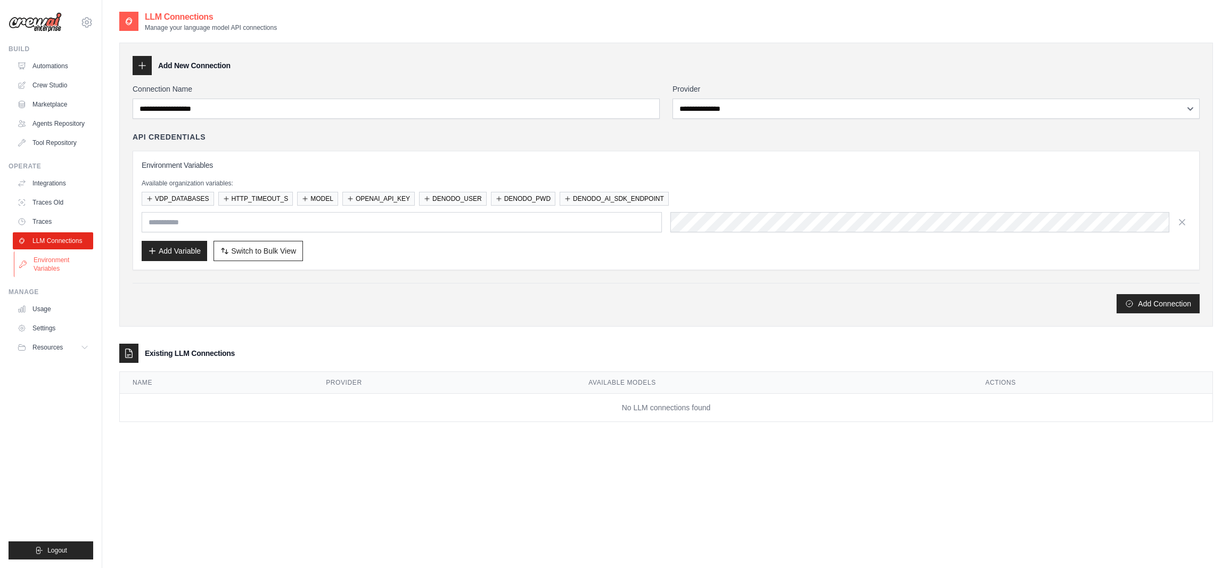
click at [64, 261] on link "Environment Variables" at bounding box center [54, 264] width 80 height 26
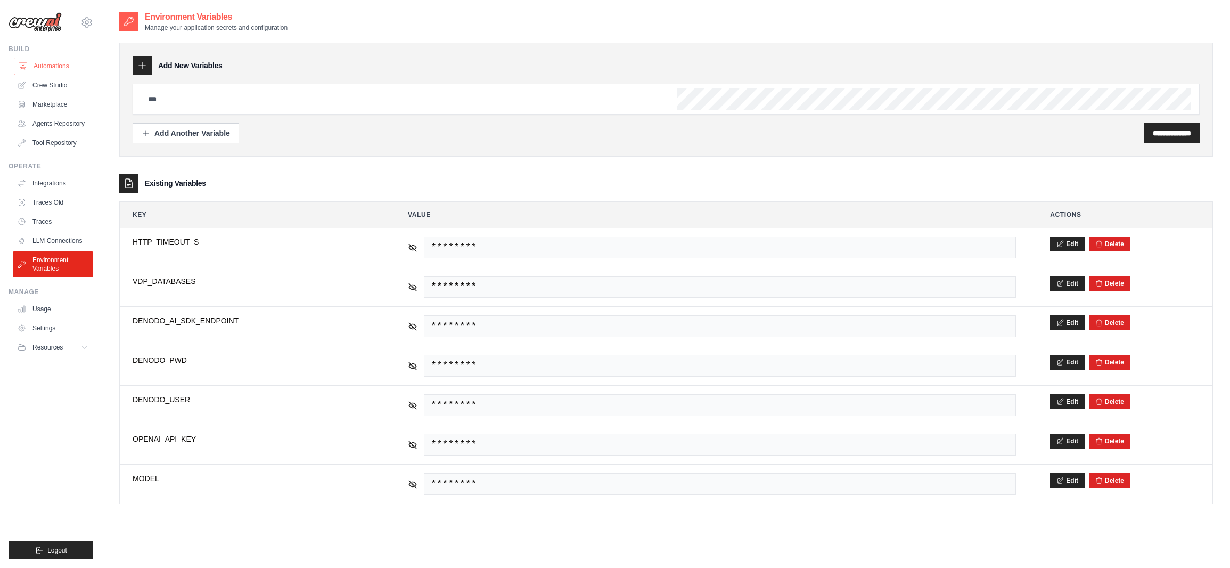
click at [60, 70] on link "Automations" at bounding box center [54, 66] width 80 height 17
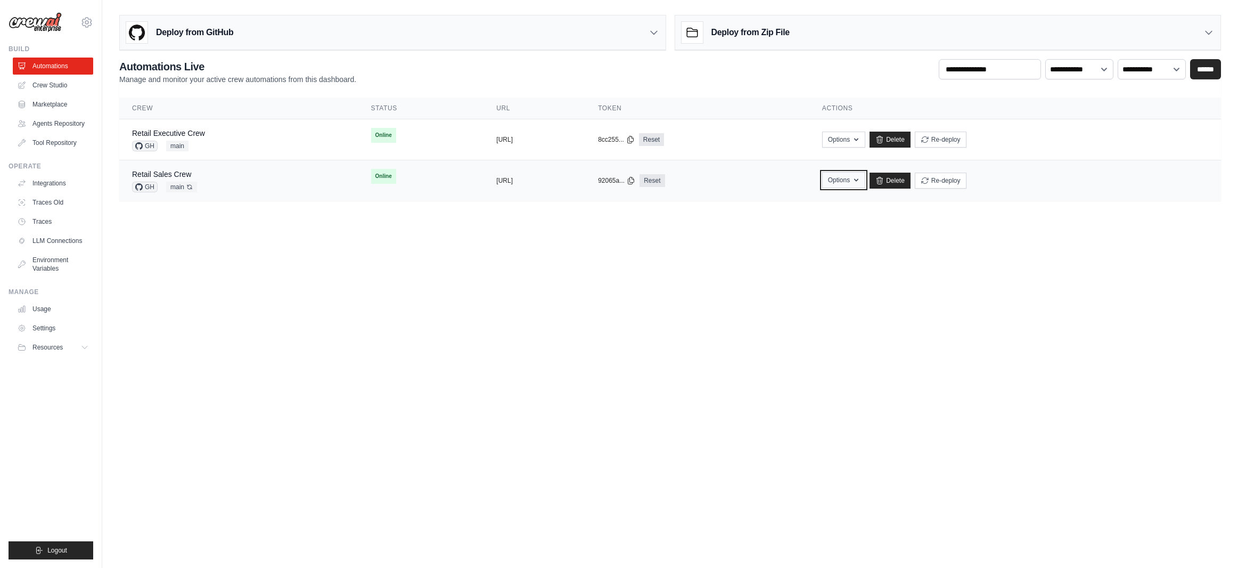
click at [861, 178] on icon "button" at bounding box center [856, 180] width 9 height 9
click at [995, 237] on body "arajwani@denodo.com Arif's Personal Organization Denodo Technologies" at bounding box center [619, 284] width 1238 height 568
click at [218, 175] on div "Retail Sales Crew GH main Auto-deploy enabled" at bounding box center [239, 180] width 214 height 23
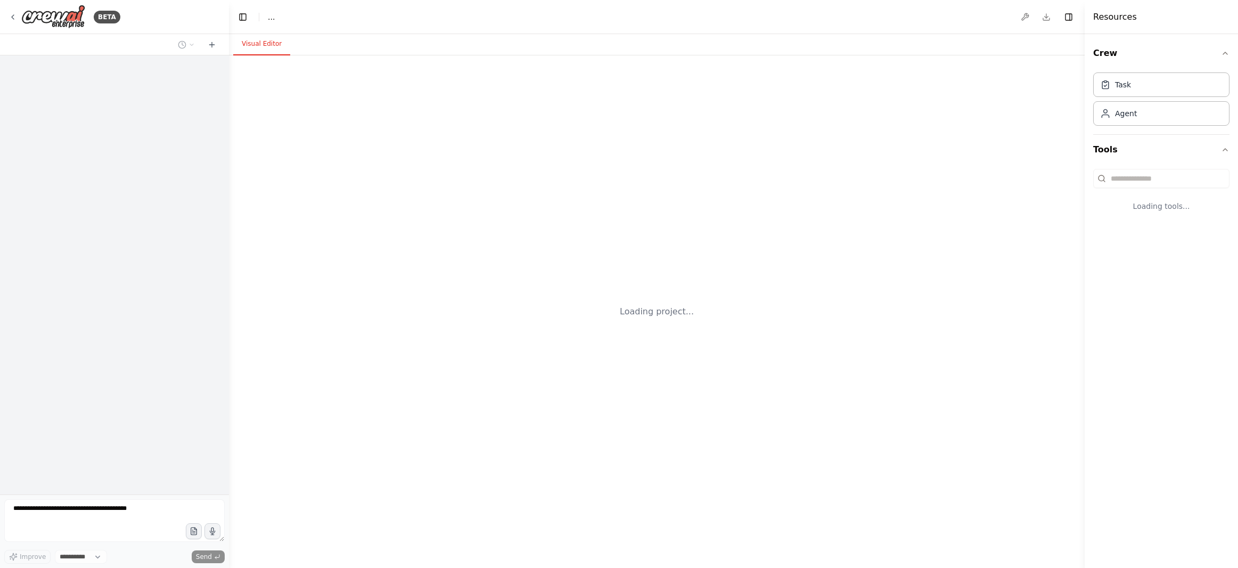
select select "****"
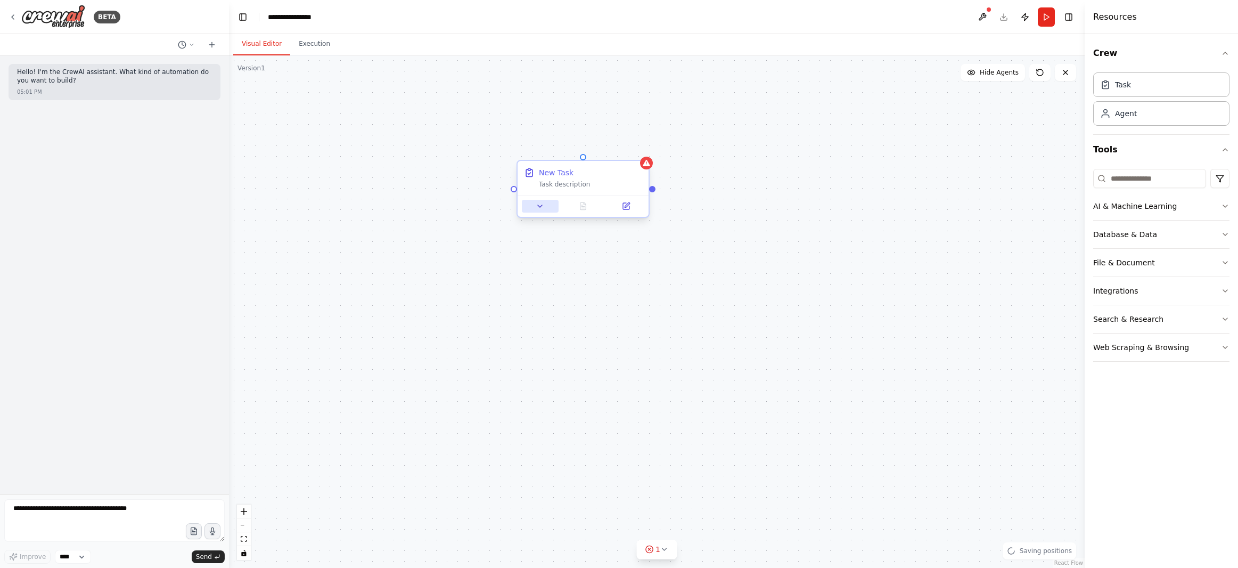
click at [542, 202] on icon at bounding box center [540, 206] width 9 height 9
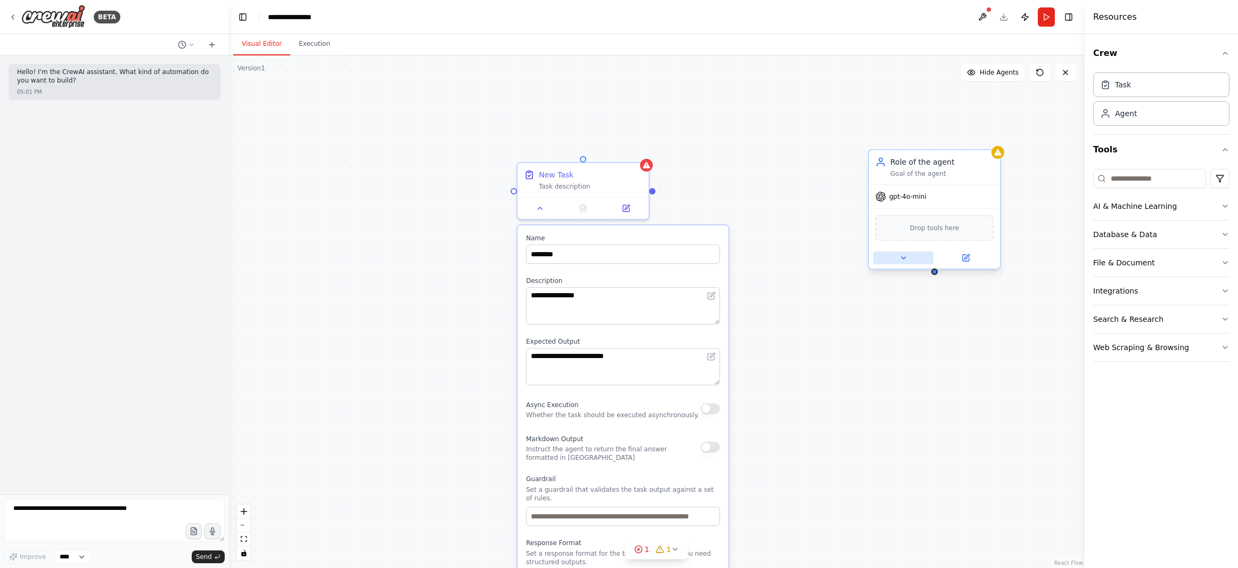
click at [904, 255] on icon at bounding box center [903, 257] width 9 height 9
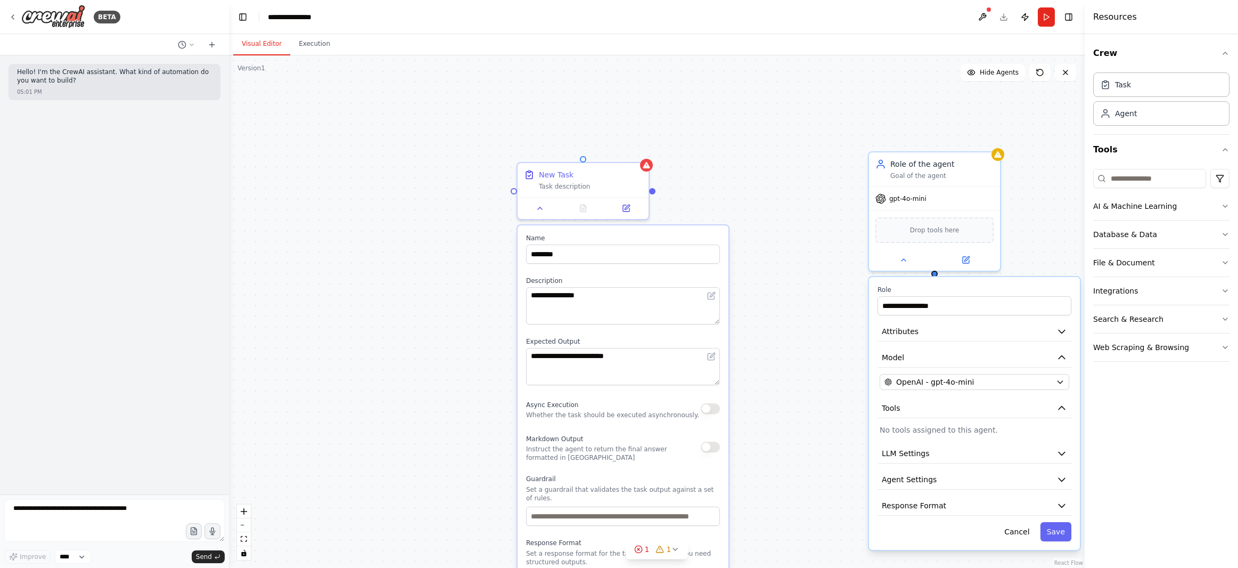
click at [968, 437] on div "**********" at bounding box center [974, 413] width 211 height 273
click at [970, 437] on div "**********" at bounding box center [974, 413] width 211 height 273
click at [1021, 533] on button "Cancel" at bounding box center [1017, 531] width 38 height 19
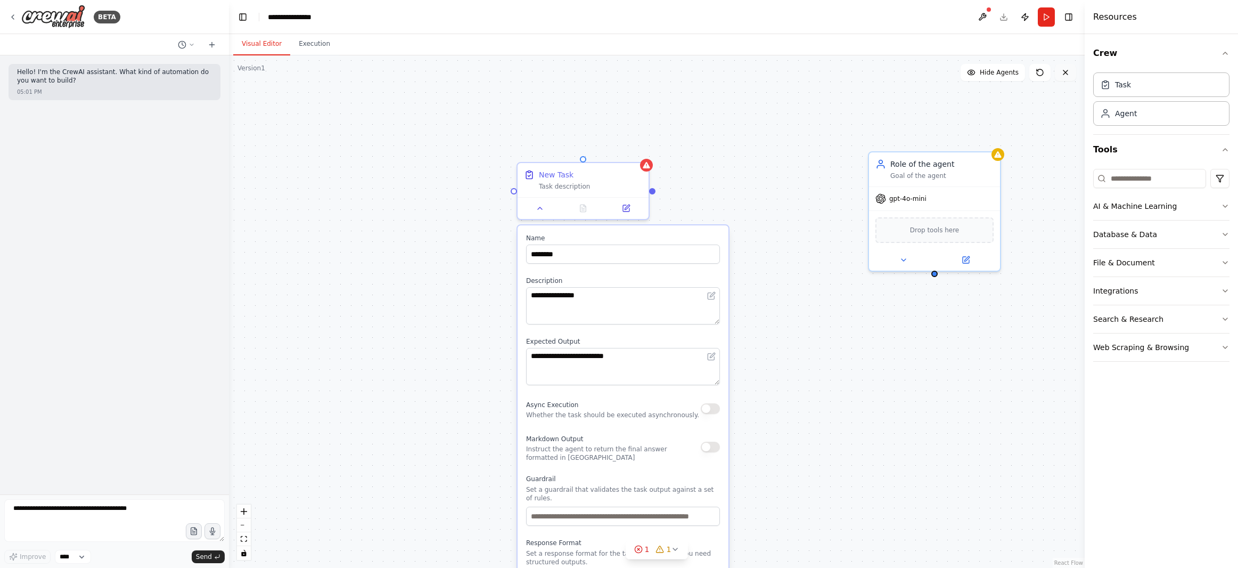
click at [1070, 74] on button at bounding box center [1065, 72] width 21 height 17
click at [1062, 75] on icon at bounding box center [1065, 72] width 9 height 9
click at [12, 15] on icon at bounding box center [13, 17] width 9 height 9
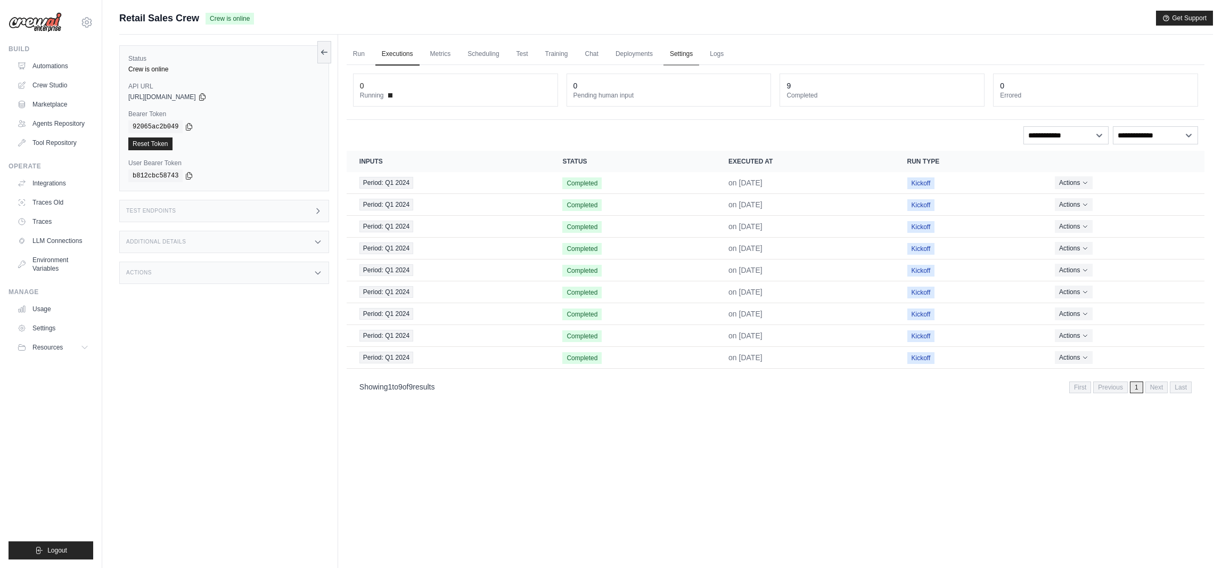
click at [684, 54] on link "Settings" at bounding box center [682, 54] width 36 height 22
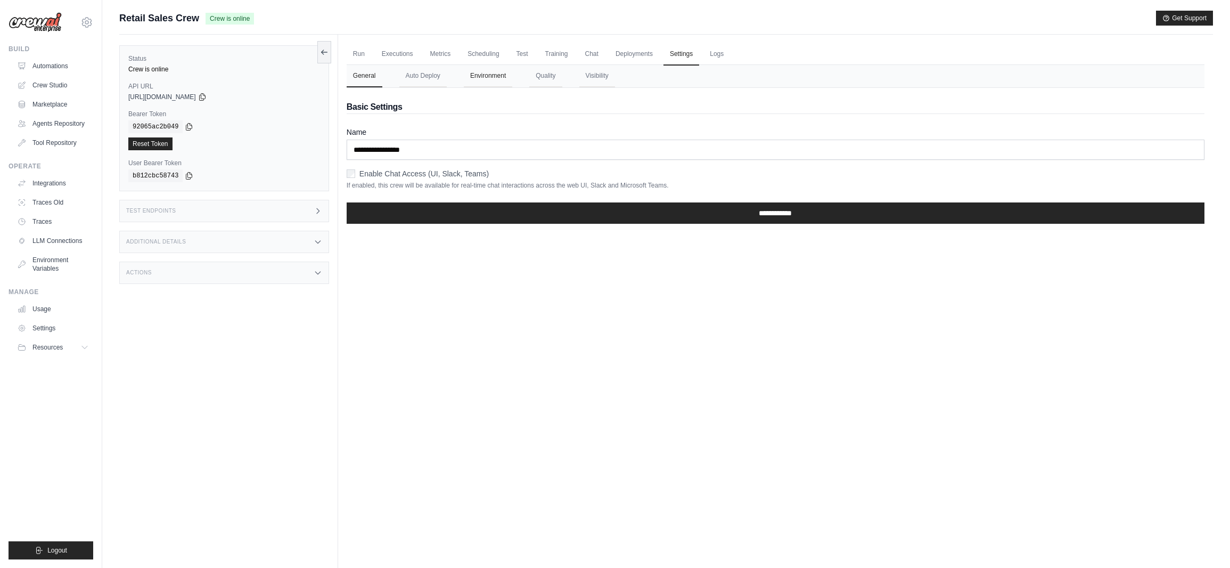
click at [498, 75] on button "Environment" at bounding box center [488, 76] width 48 height 22
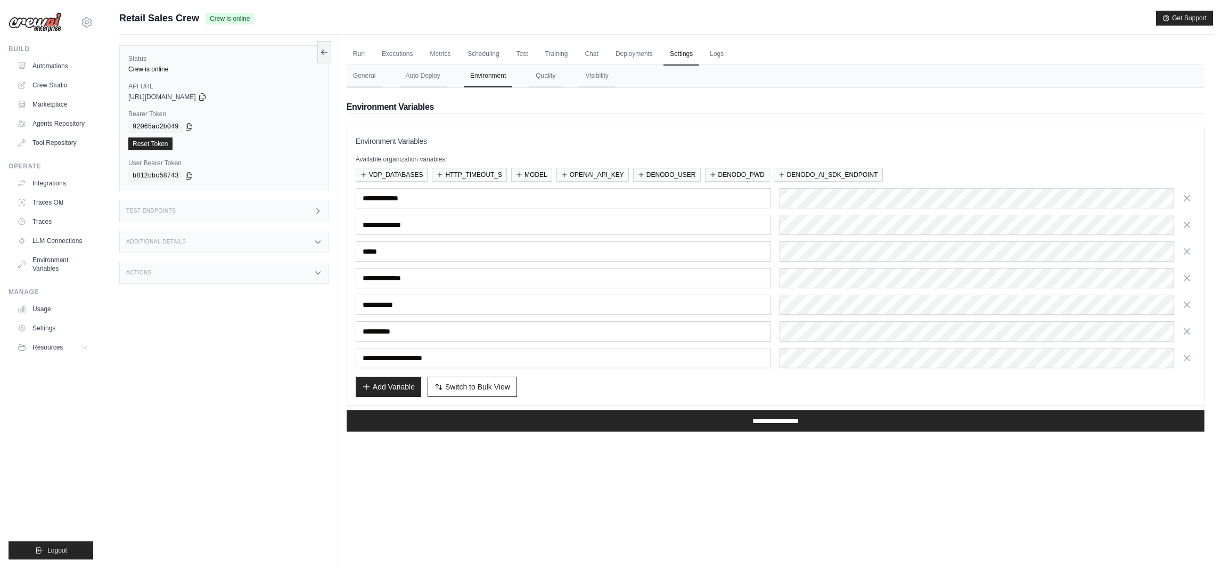
click at [802, 316] on div "**********" at bounding box center [776, 278] width 840 height 180
click at [802, 343] on div "**********" at bounding box center [776, 278] width 840 height 180
click at [53, 141] on link "Tool Repository" at bounding box center [54, 142] width 80 height 17
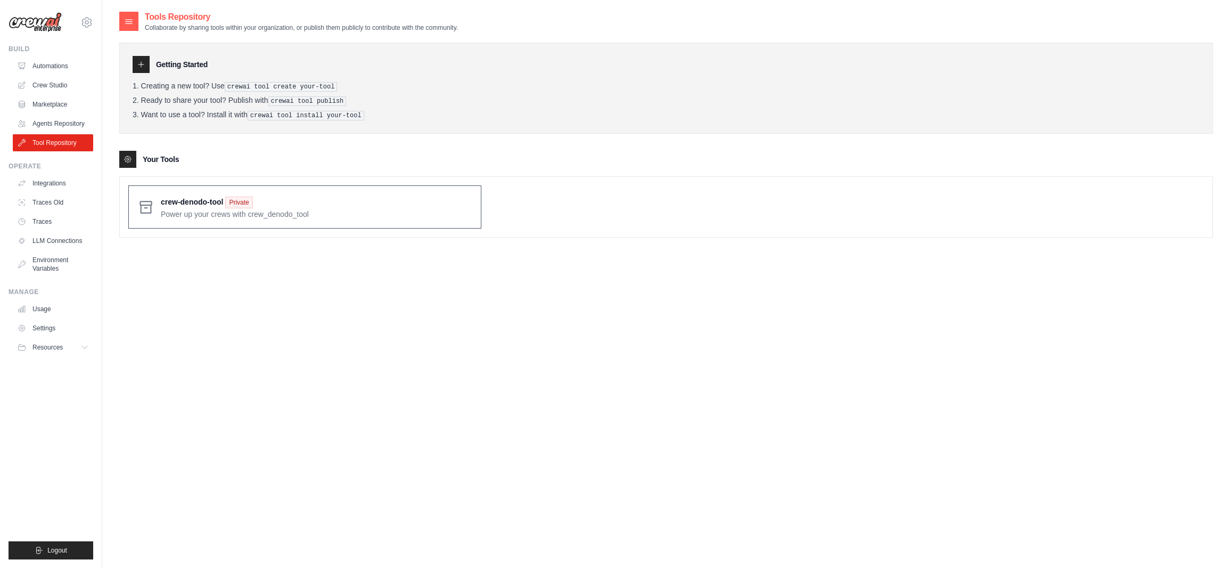
click at [330, 203] on span at bounding box center [317, 206] width 312 height 25
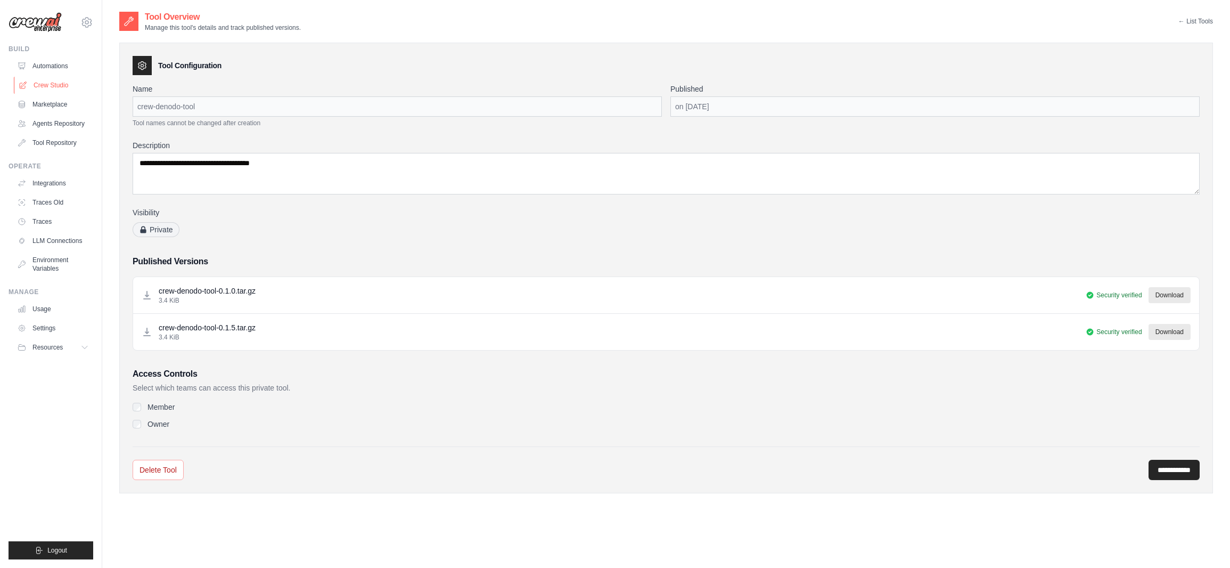
click at [59, 85] on link "Crew Studio" at bounding box center [54, 85] width 80 height 17
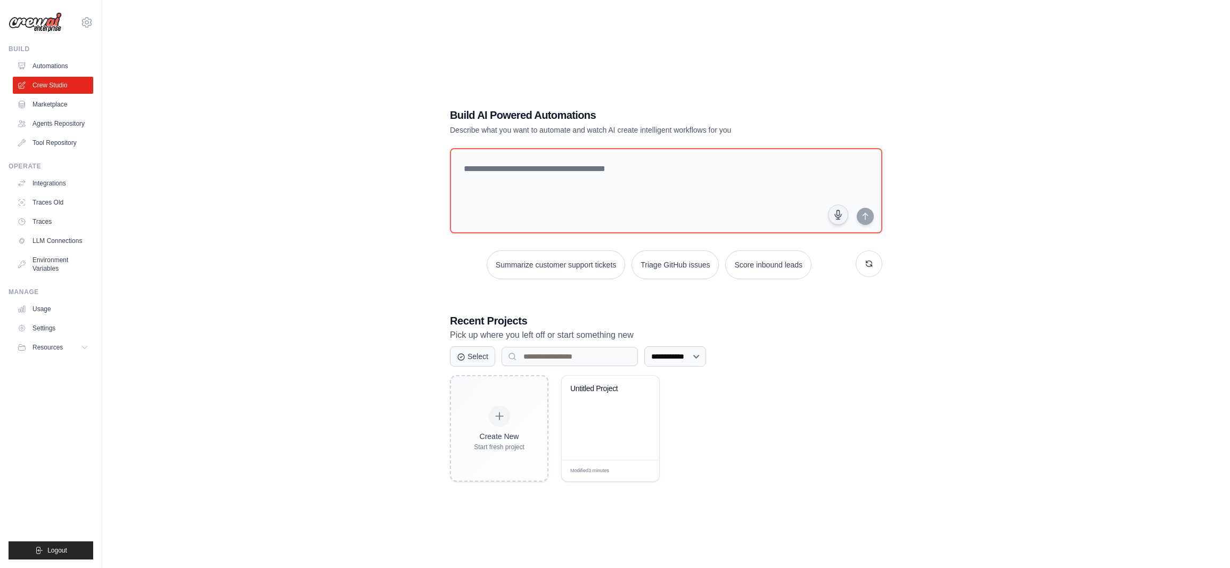
click at [46, 66] on link "Automations" at bounding box center [53, 66] width 80 height 17
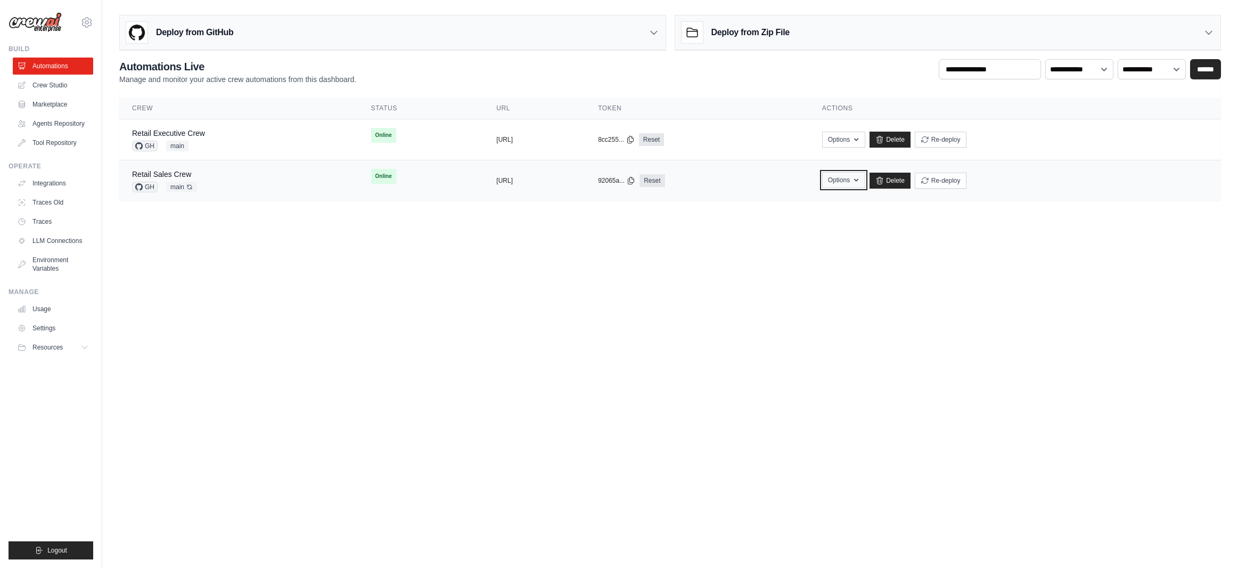
click at [865, 177] on button "Options" at bounding box center [843, 180] width 43 height 16
click at [1097, 220] on main "**********" at bounding box center [670, 112] width 1136 height 224
click at [242, 178] on div "Retail Sales Crew GH main Auto-deploy enabled" at bounding box center [239, 180] width 214 height 23
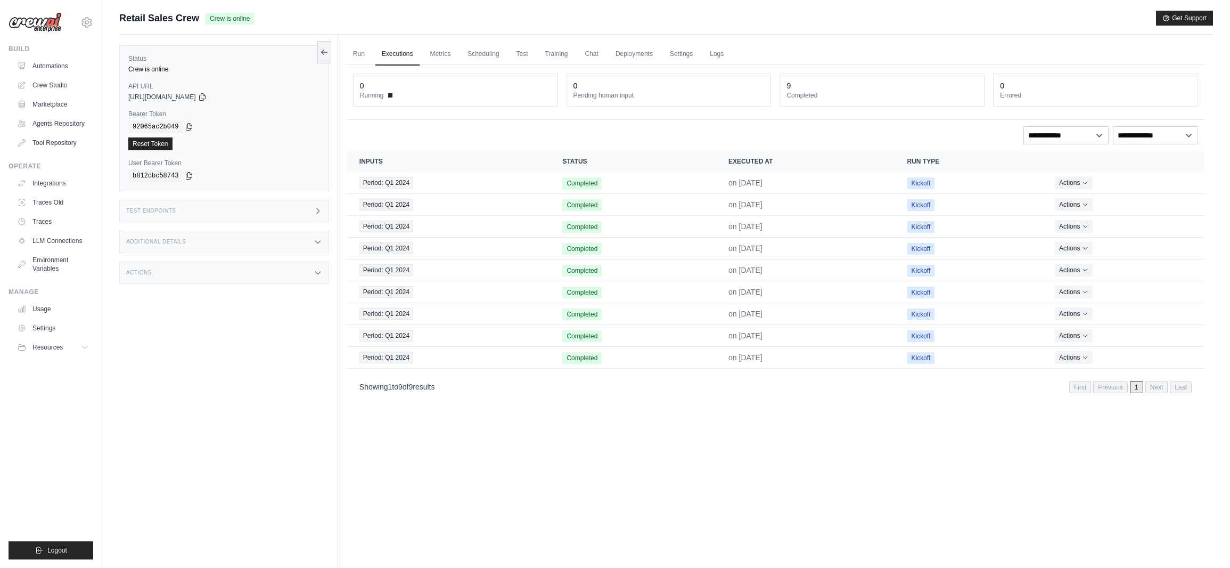
click at [633, 55] on link "Deployments" at bounding box center [634, 54] width 50 height 22
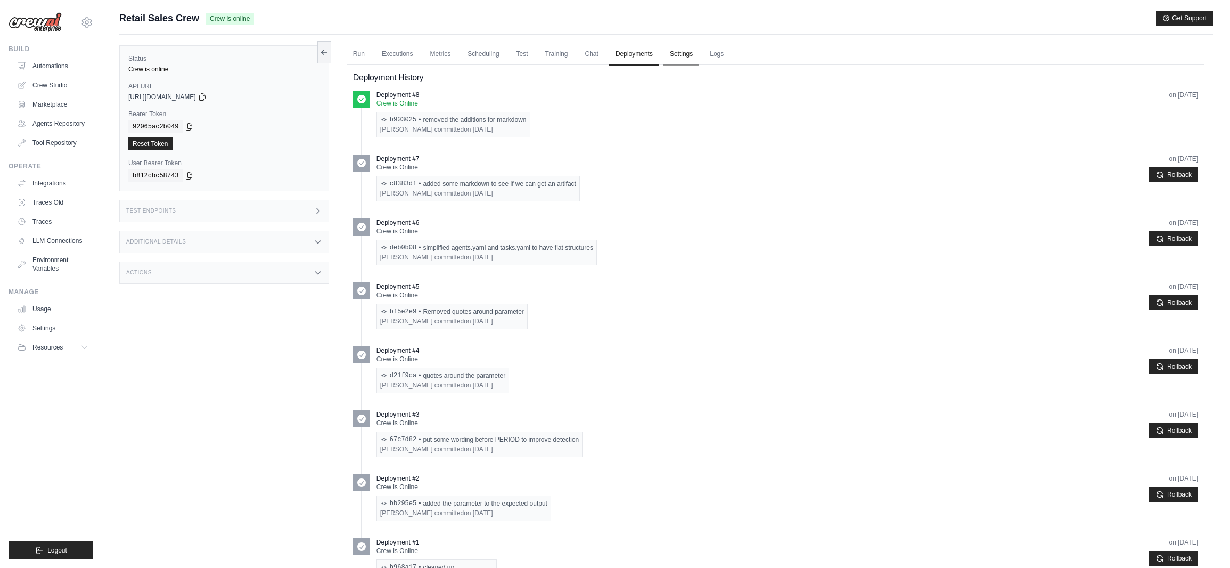
click at [671, 53] on link "Settings" at bounding box center [682, 54] width 36 height 22
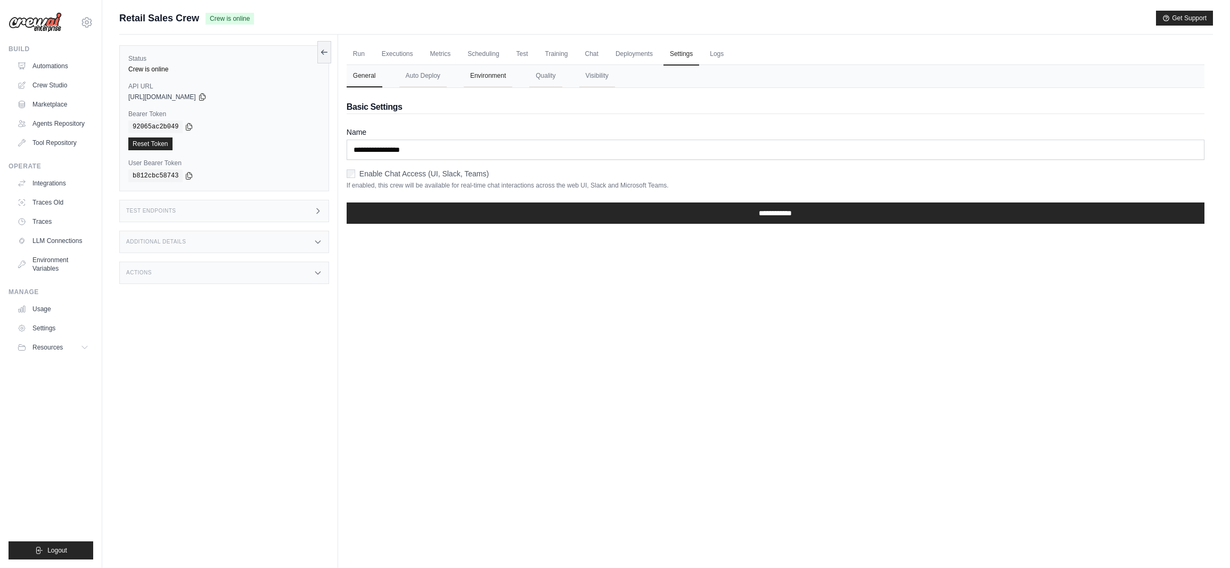
click at [492, 77] on button "Environment" at bounding box center [488, 76] width 48 height 22
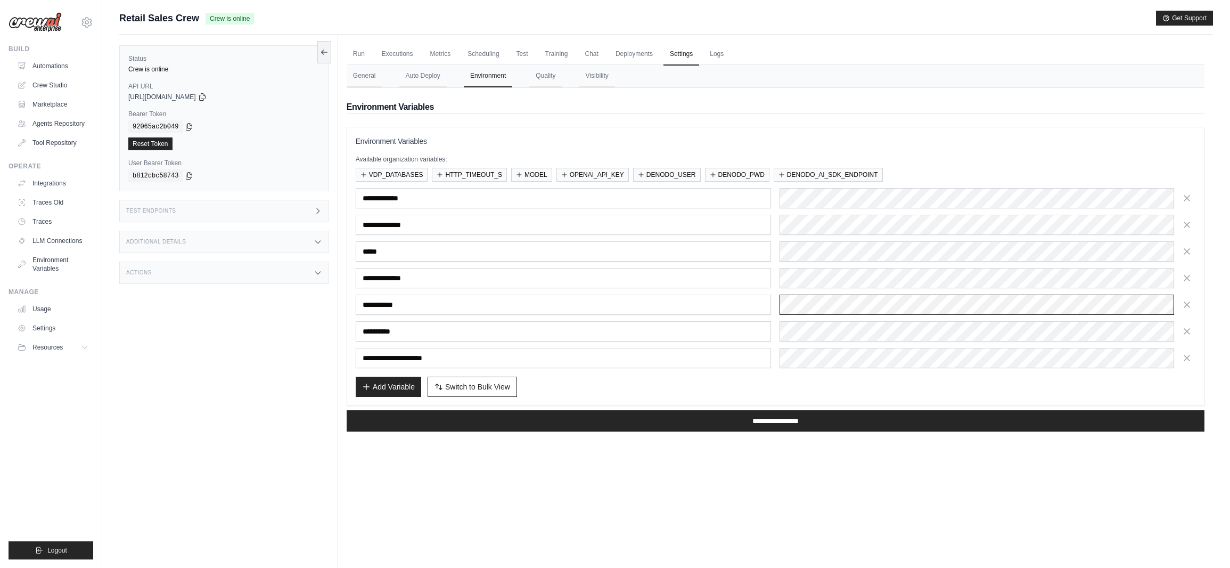
click at [773, 305] on div "**********" at bounding box center [776, 304] width 840 height 20
click at [746, 346] on div "**********" at bounding box center [776, 278] width 840 height 180
click at [733, 358] on div "**********" at bounding box center [776, 358] width 840 height 20
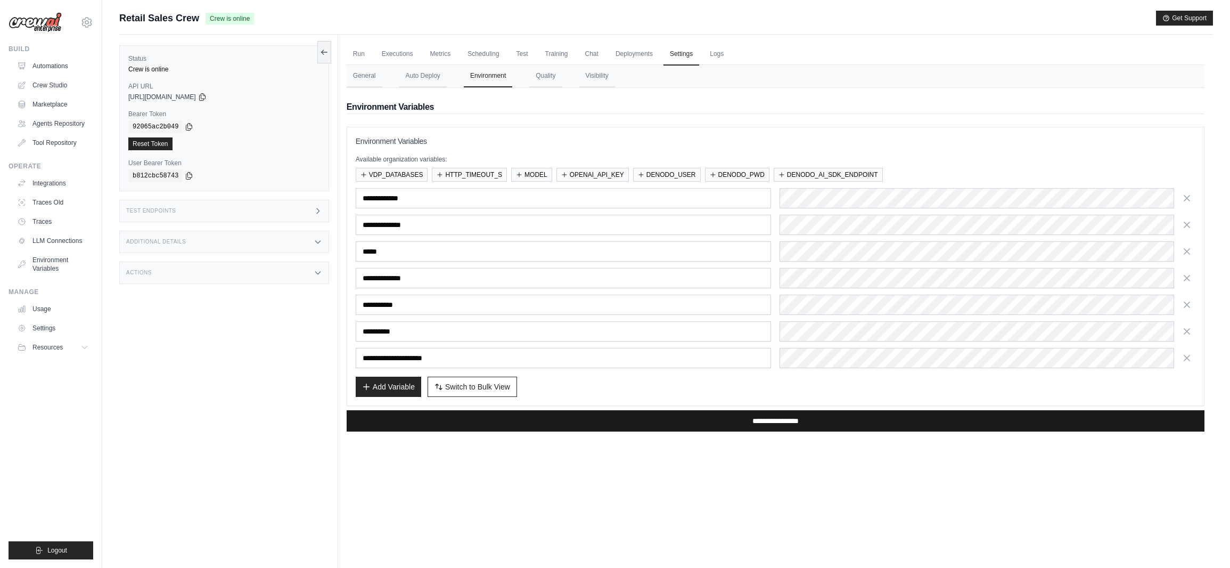
click at [776, 421] on input "**********" at bounding box center [776, 420] width 858 height 21
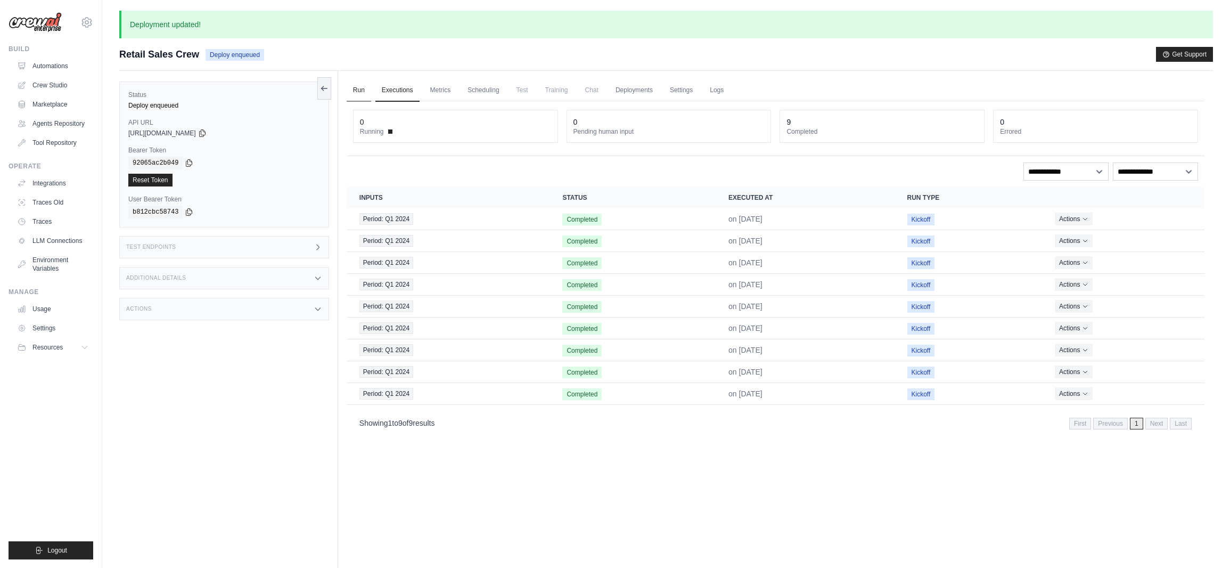
click at [357, 87] on link "Run" at bounding box center [359, 90] width 24 height 22
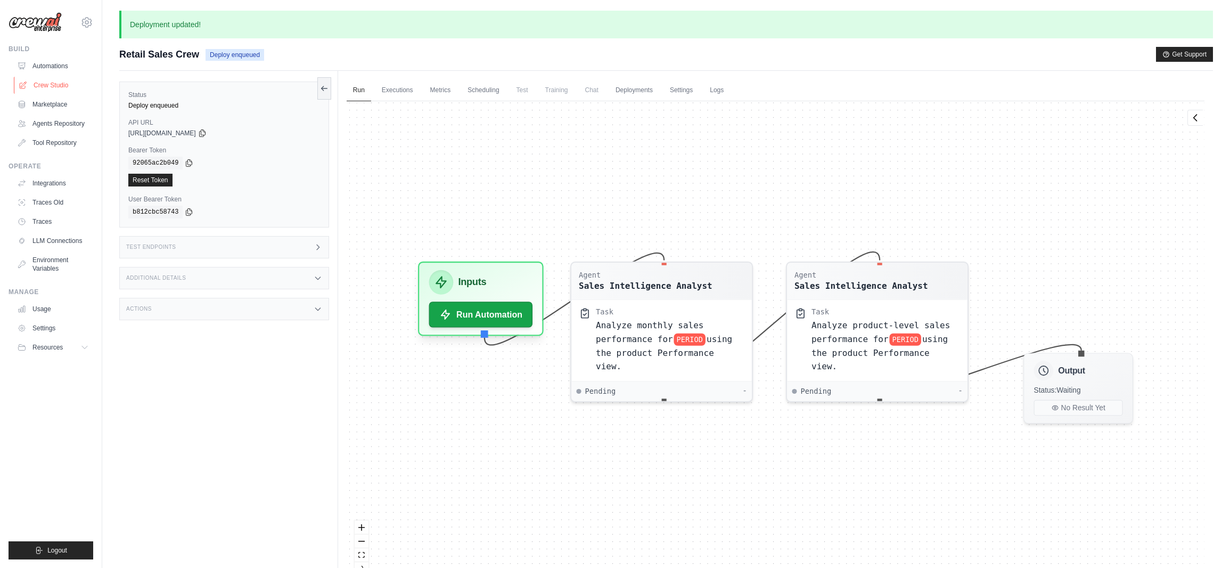
click at [62, 81] on link "Crew Studio" at bounding box center [54, 85] width 80 height 17
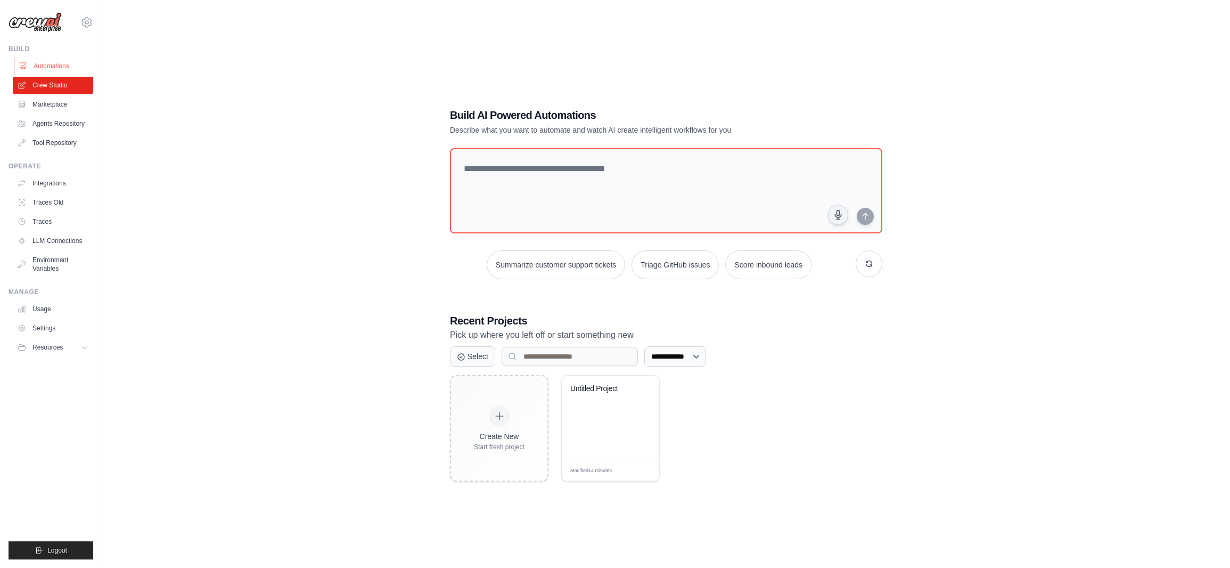
click at [65, 64] on link "Automations" at bounding box center [54, 66] width 80 height 17
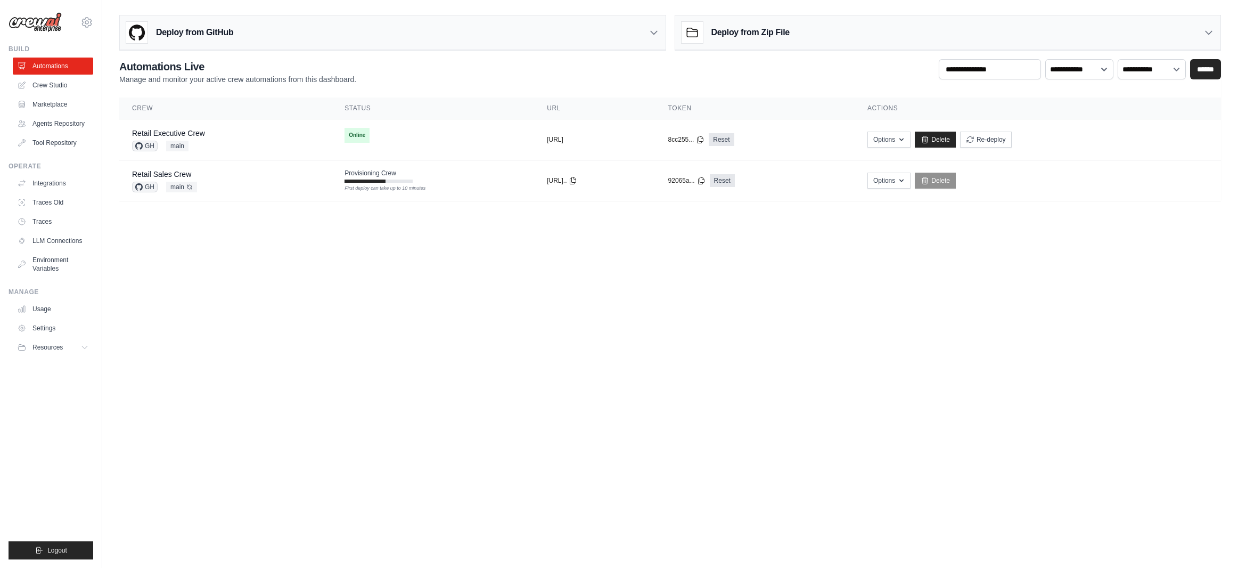
click at [450, 345] on body "[EMAIL_ADDRESS][DOMAIN_NAME] [PERSON_NAME]'s Personal Organization Denodo Techn…" at bounding box center [619, 284] width 1238 height 568
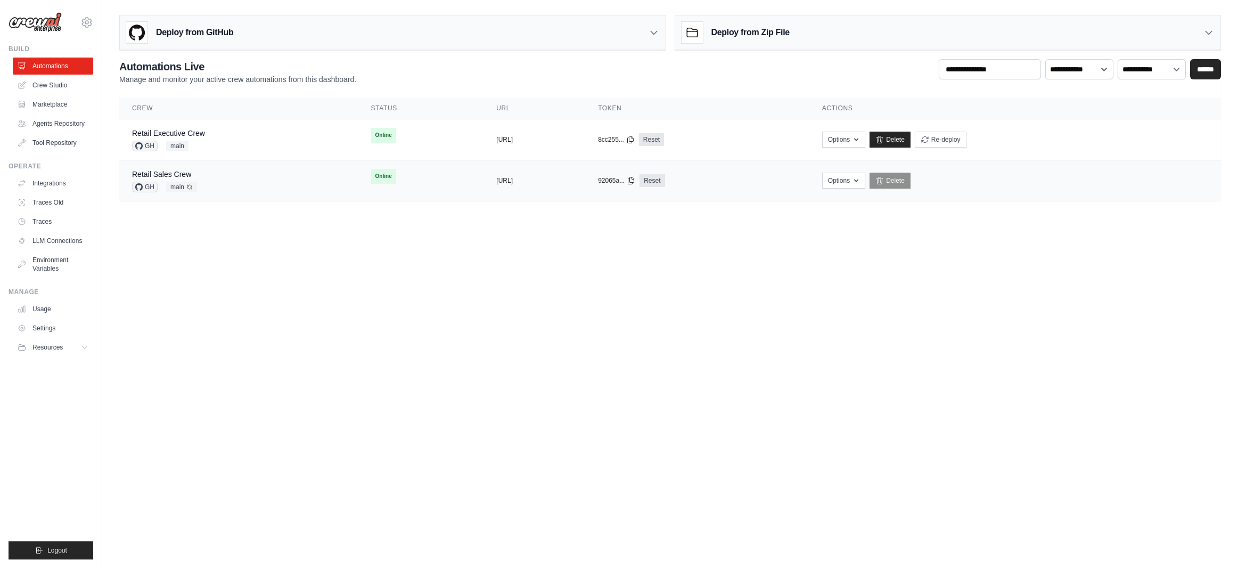
click at [239, 184] on div "Retail Sales Crew GH main Auto-deploy enabled" at bounding box center [239, 180] width 214 height 23
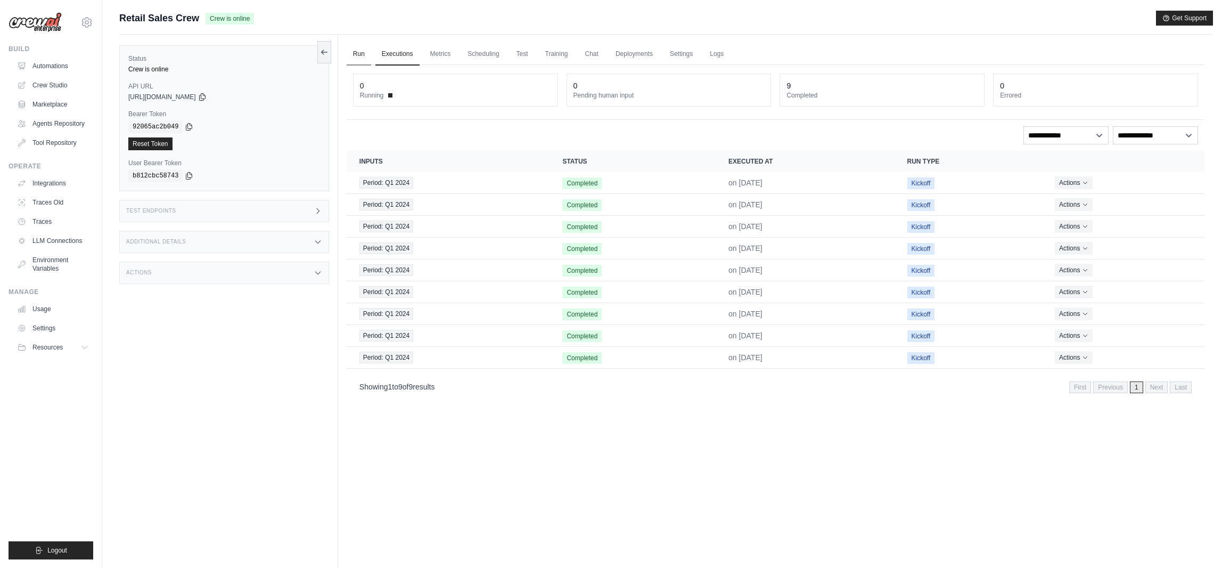
click at [359, 54] on link "Run" at bounding box center [359, 54] width 24 height 22
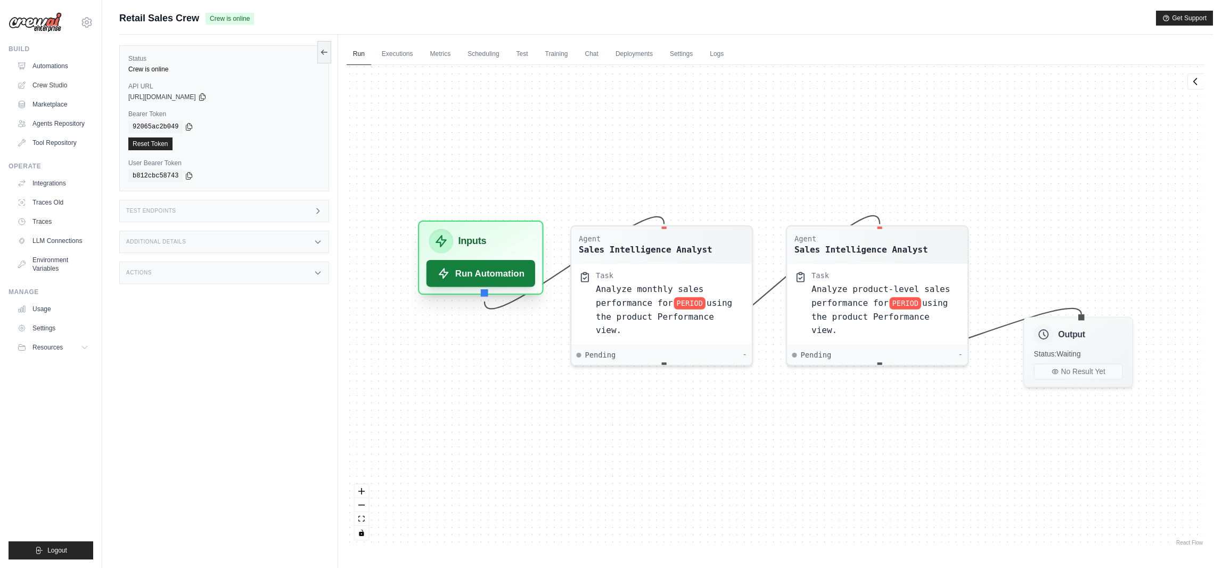
click at [492, 274] on button "Run Automation" at bounding box center [481, 273] width 109 height 27
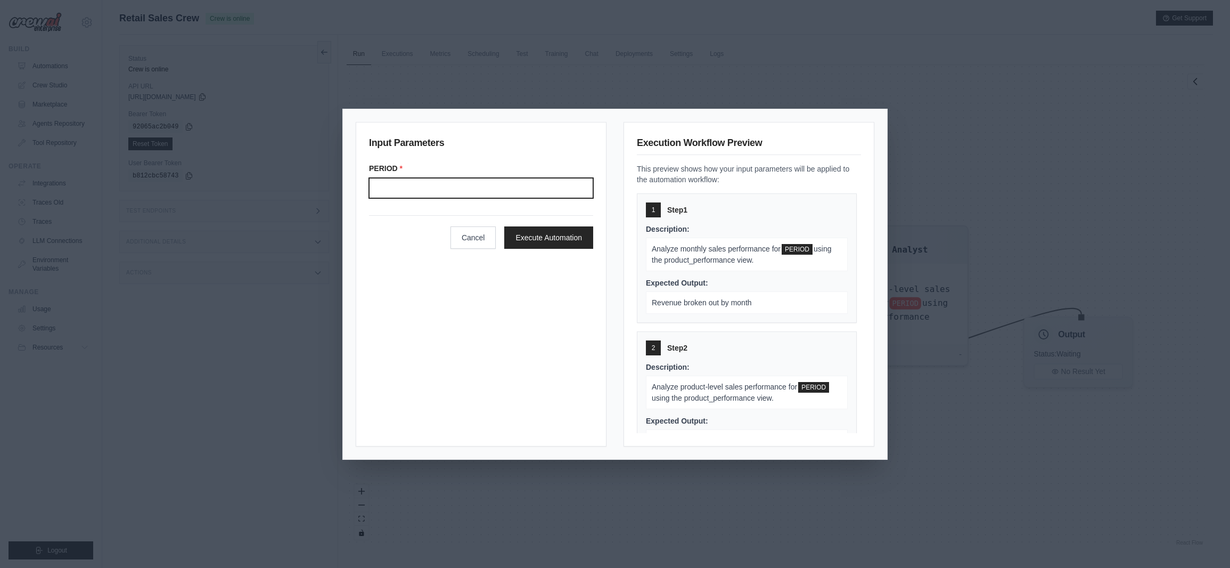
click at [445, 188] on input "Period" at bounding box center [481, 188] width 224 height 20
type input "*******"
click at [537, 240] on button "Execute Automation" at bounding box center [548, 237] width 89 height 22
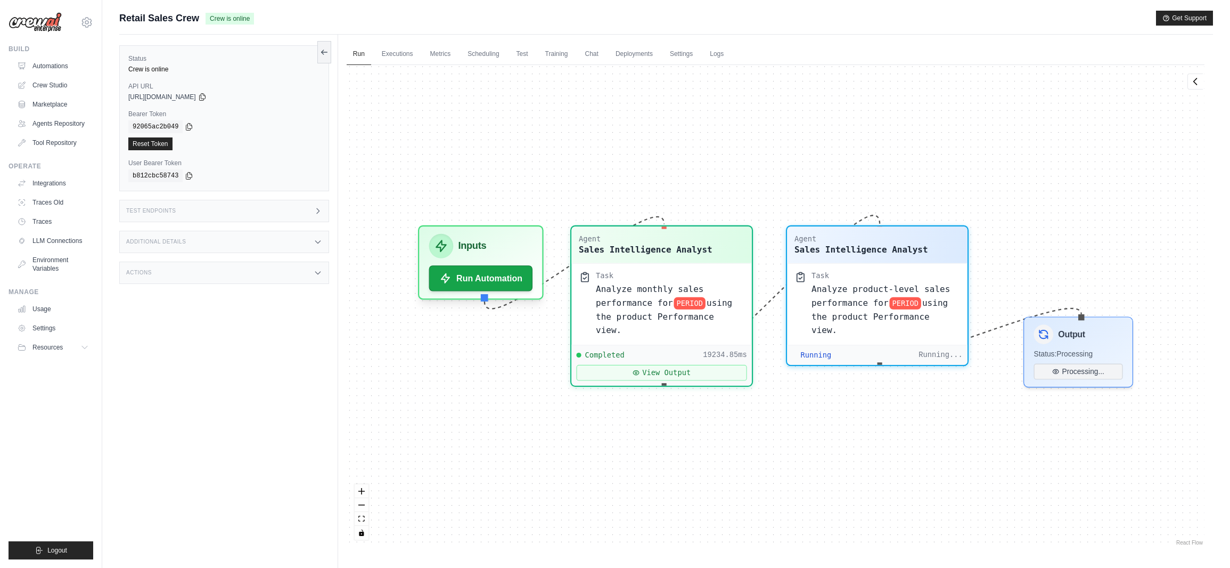
scroll to position [47, 0]
click at [719, 362] on button "View Output" at bounding box center [661, 370] width 170 height 16
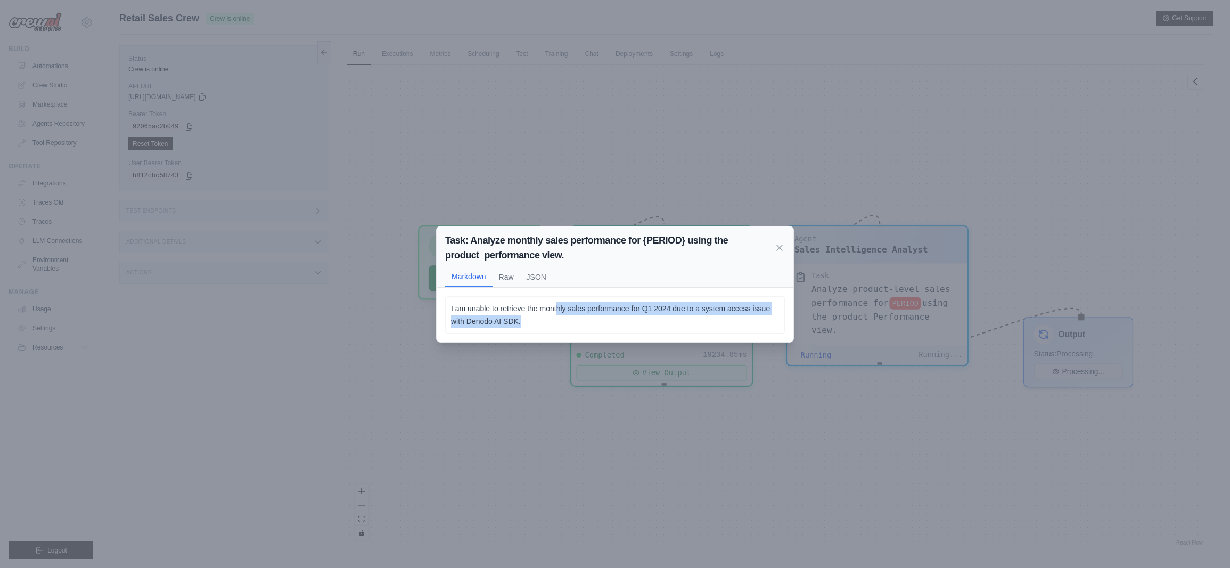
drag, startPoint x: 555, startPoint y: 305, endPoint x: 632, endPoint y: 318, distance: 77.2
click at [632, 318] on p "I am unable to retrieve the monthly sales performance for Q1 2024 due to a syst…" at bounding box center [615, 315] width 328 height 26
drag, startPoint x: 619, startPoint y: 313, endPoint x: 649, endPoint y: 321, distance: 30.9
click at [649, 321] on p "I am unable to retrieve the monthly sales performance for Q1 2024 due to a syst…" at bounding box center [615, 315] width 328 height 26
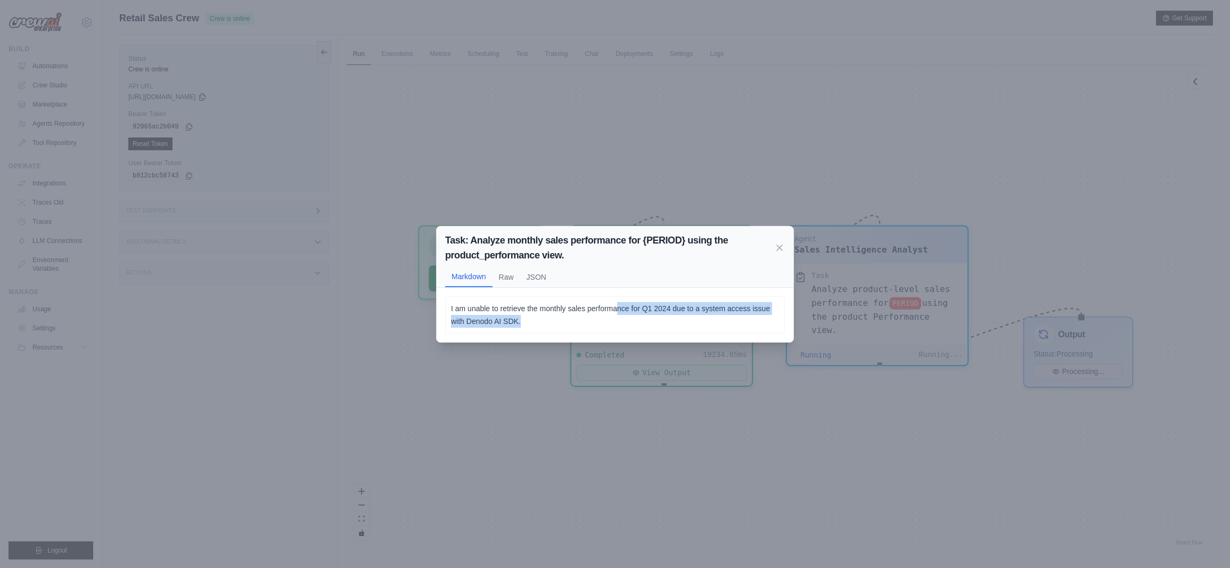
click at [649, 321] on p "I am unable to retrieve the monthly sales performance for Q1 2024 due to a syst…" at bounding box center [615, 315] width 328 height 26
click at [504, 278] on button "Raw" at bounding box center [507, 276] width 28 height 20
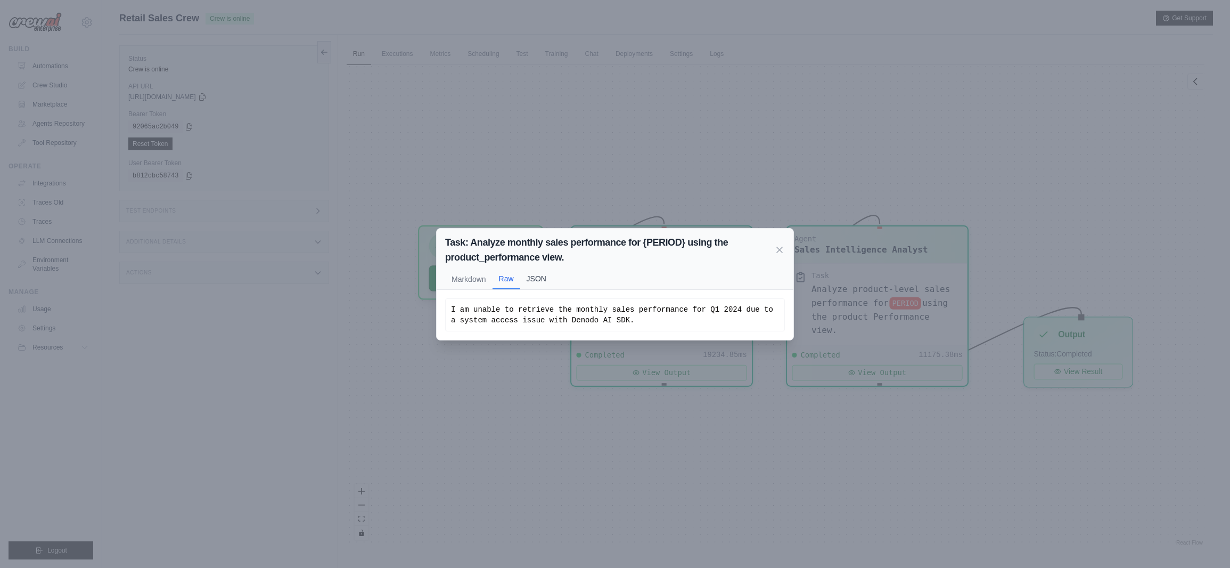
scroll to position [481, 0]
click at [537, 275] on button "JSON" at bounding box center [536, 278] width 32 height 20
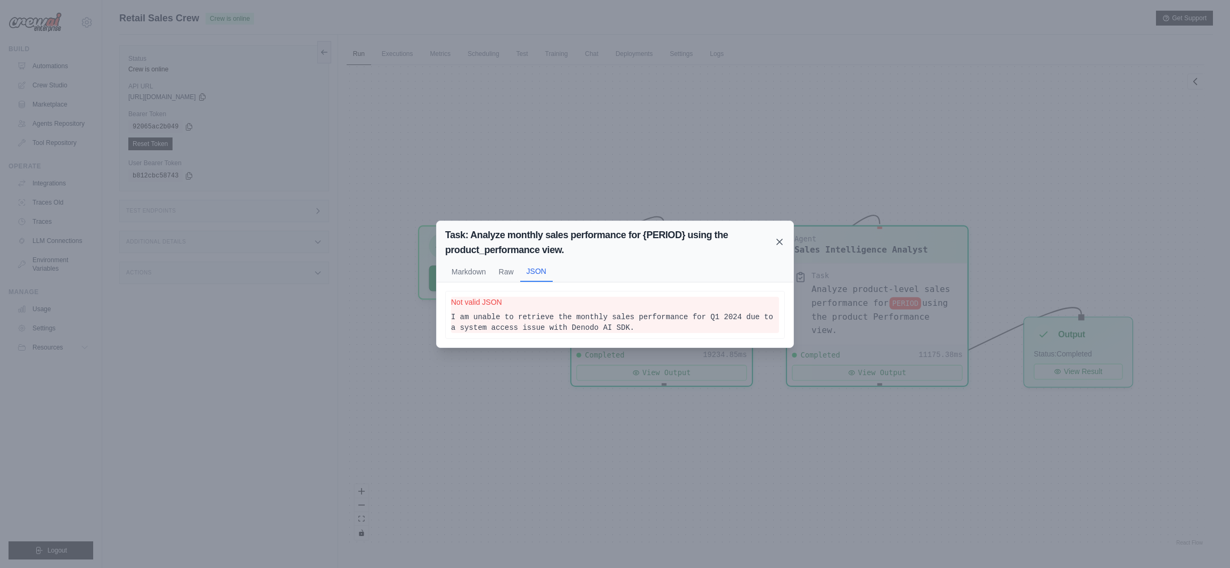
click at [784, 240] on icon at bounding box center [779, 241] width 11 height 11
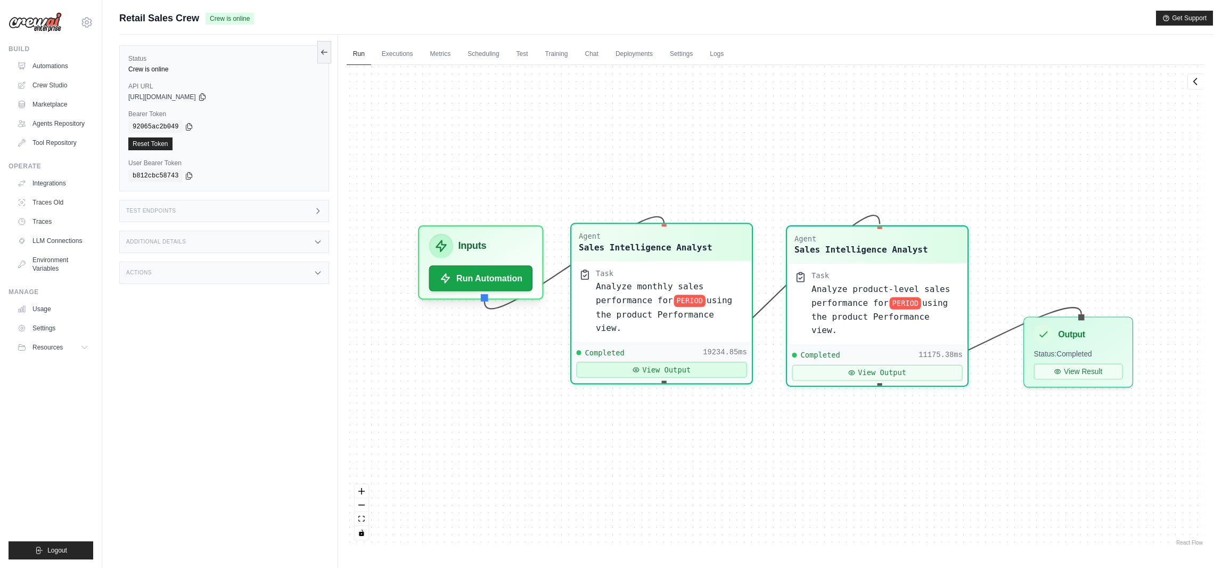
click at [675, 362] on button "View Output" at bounding box center [661, 370] width 170 height 16
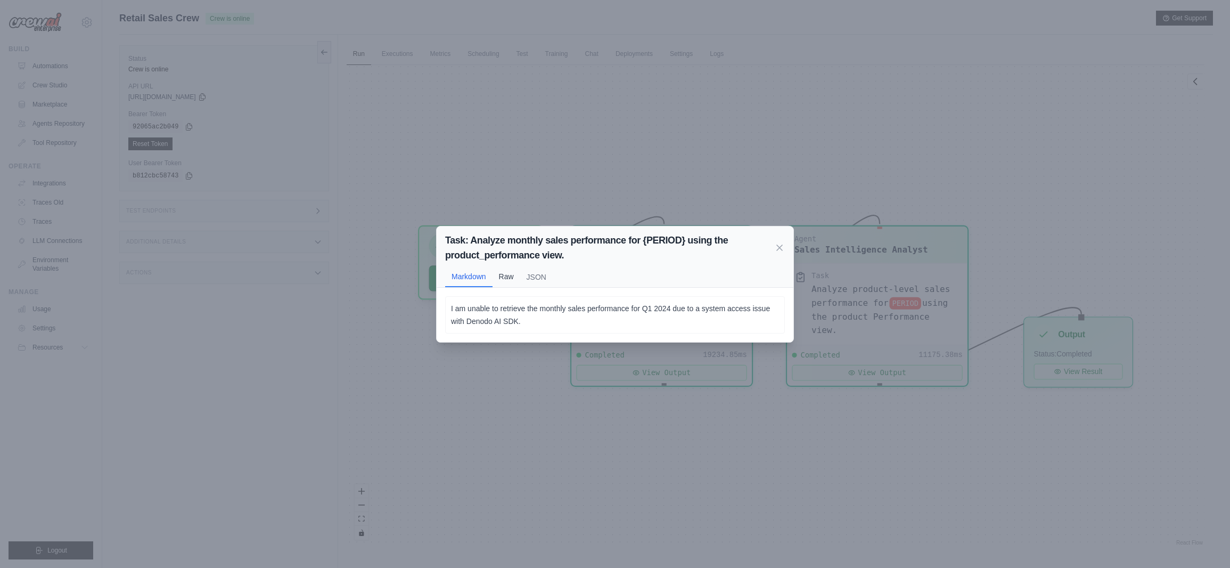
click at [505, 274] on button "Raw" at bounding box center [507, 276] width 28 height 20
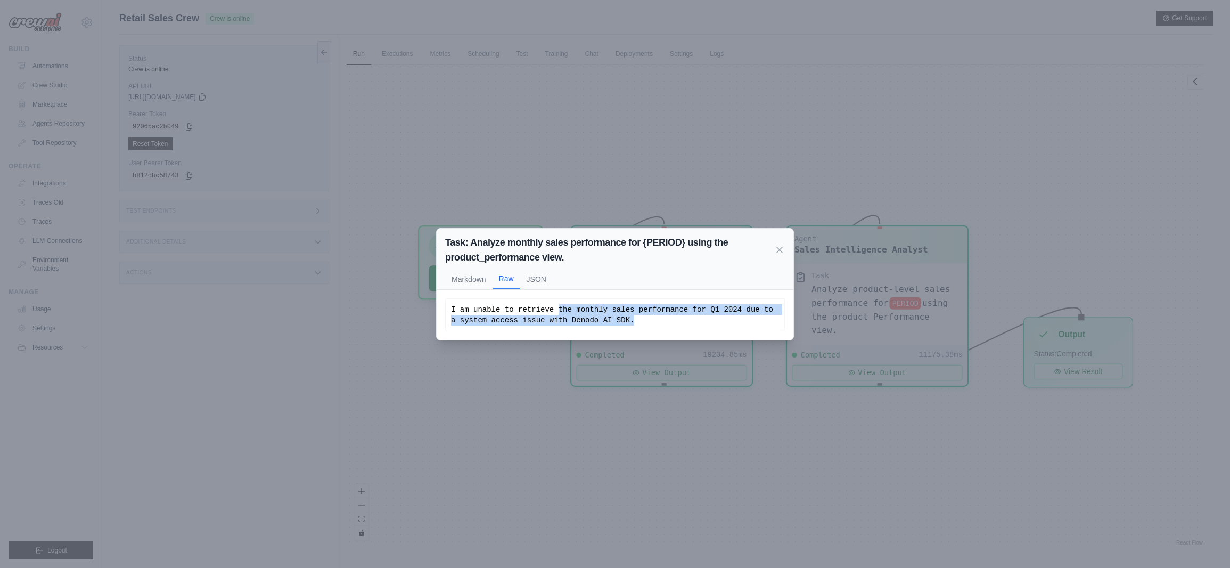
drag, startPoint x: 603, startPoint y: 312, endPoint x: 631, endPoint y: 318, distance: 28.9
click at [631, 318] on div "I am unable to retrieve the monthly sales performance for Q1 2024 due to a syst…" at bounding box center [615, 314] width 340 height 33
click at [631, 318] on div "I am unable to retrieve the monthly sales performance for Q1 2024 due to a syst…" at bounding box center [615, 314] width 328 height 21
click at [657, 319] on div "I am unable to retrieve the monthly sales performance for Q1 2024 due to a syst…" at bounding box center [615, 314] width 328 height 21
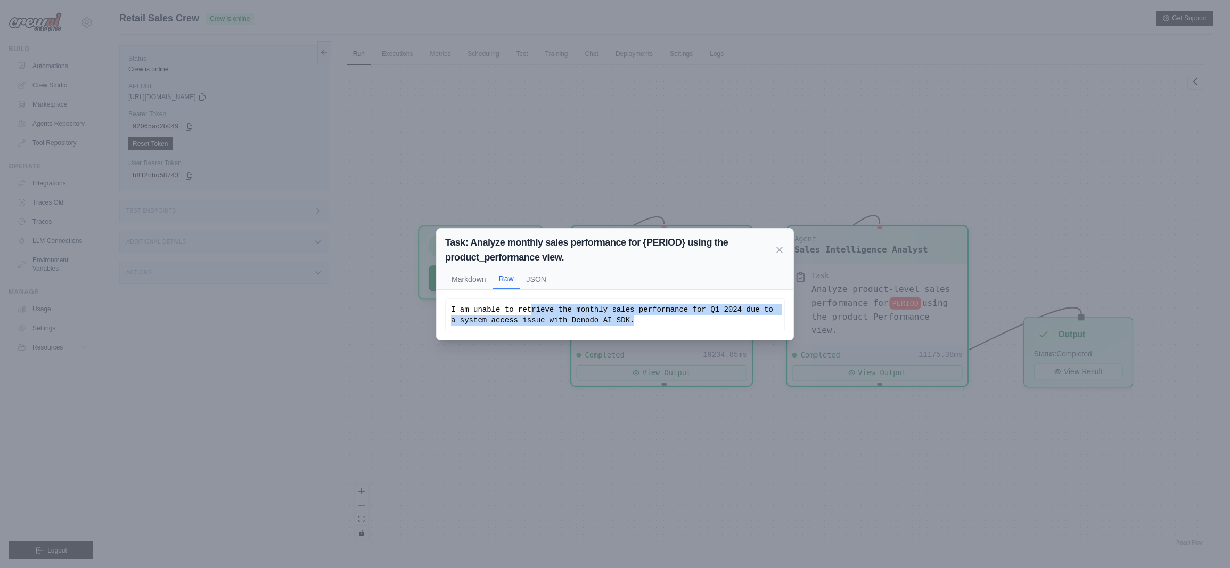
drag, startPoint x: 642, startPoint y: 320, endPoint x: 526, endPoint y: 310, distance: 116.5
click at [526, 310] on div "I am unable to retrieve the monthly sales performance for Q1 2024 due to a syst…" at bounding box center [615, 314] width 328 height 21
click at [535, 276] on button "JSON" at bounding box center [536, 278] width 32 height 20
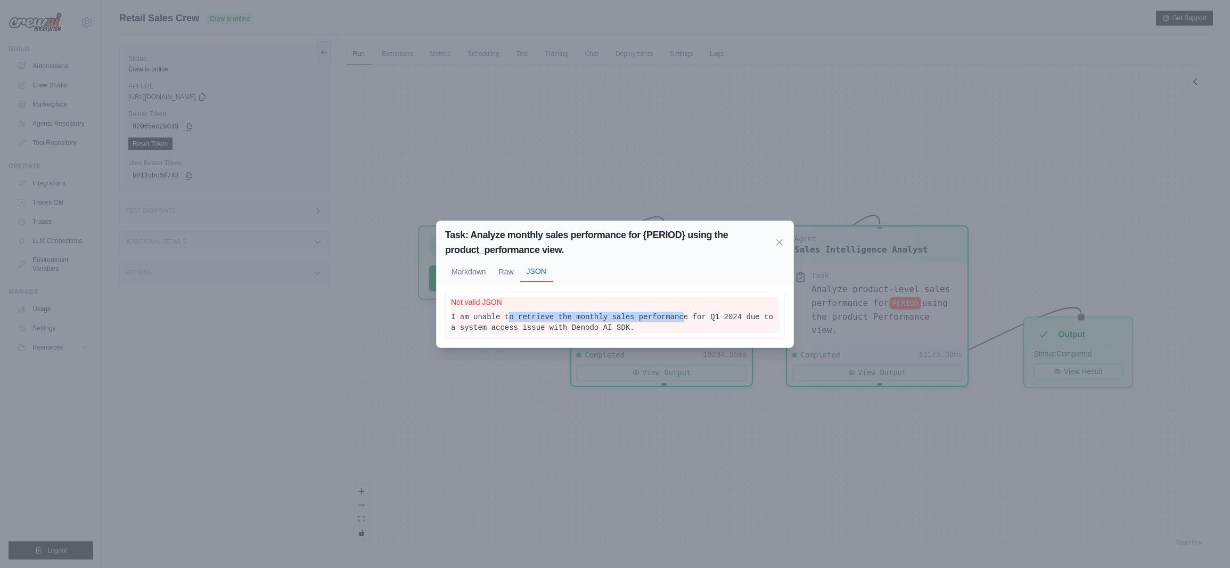
drag, startPoint x: 514, startPoint y: 313, endPoint x: 664, endPoint y: 318, distance: 150.2
click at [664, 318] on pre "I am unable to retrieve the monthly sales performance for Q1 2024 due to a syst…" at bounding box center [615, 322] width 328 height 21
click at [779, 245] on icon at bounding box center [779, 241] width 11 height 11
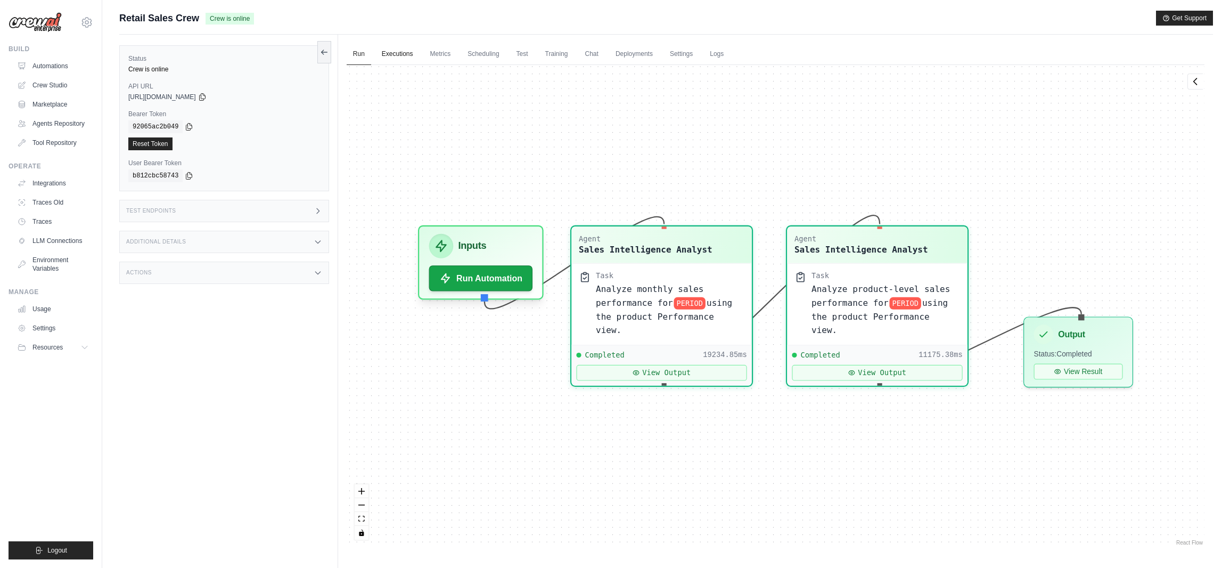
click at [400, 55] on link "Executions" at bounding box center [397, 54] width 44 height 22
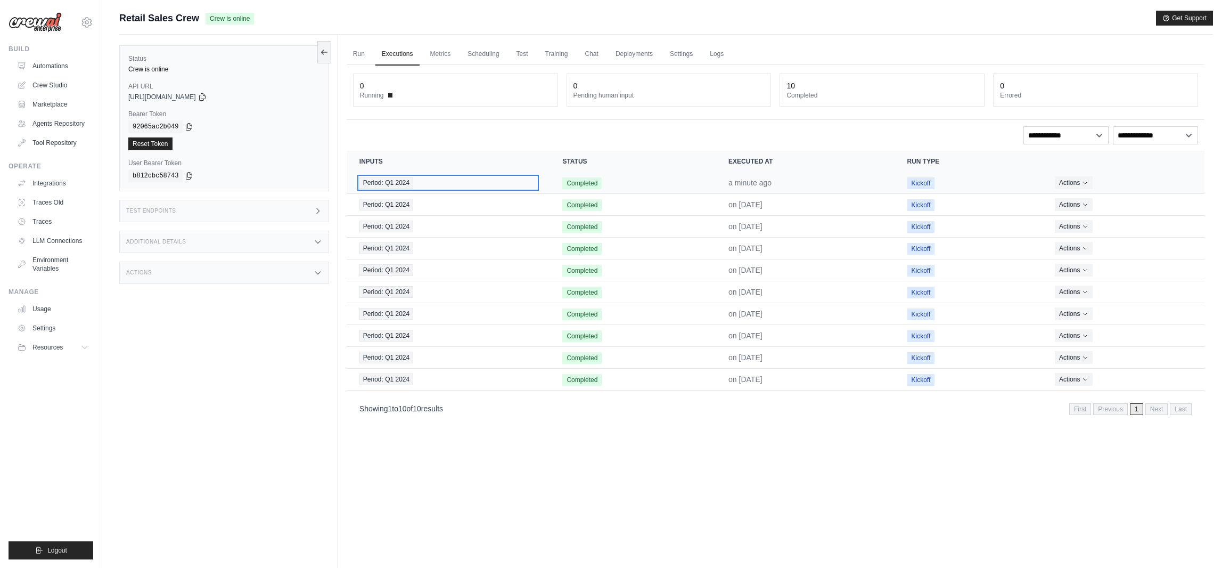
click at [468, 184] on div "Period: Q1 2024" at bounding box center [448, 183] width 178 height 12
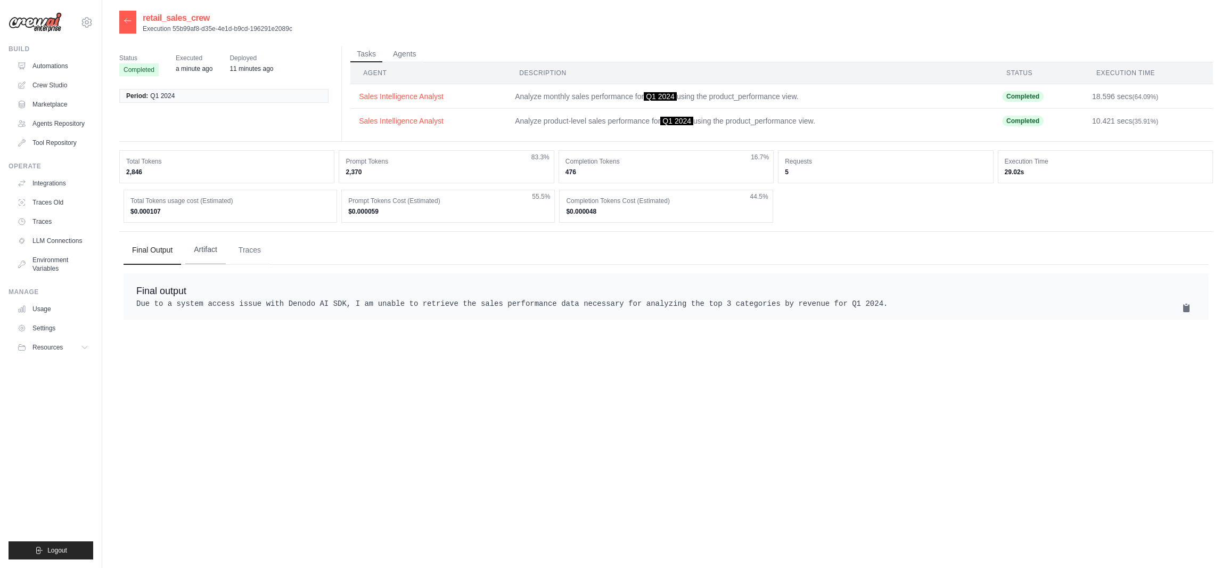
click at [194, 253] on button "Artifact" at bounding box center [205, 249] width 40 height 29
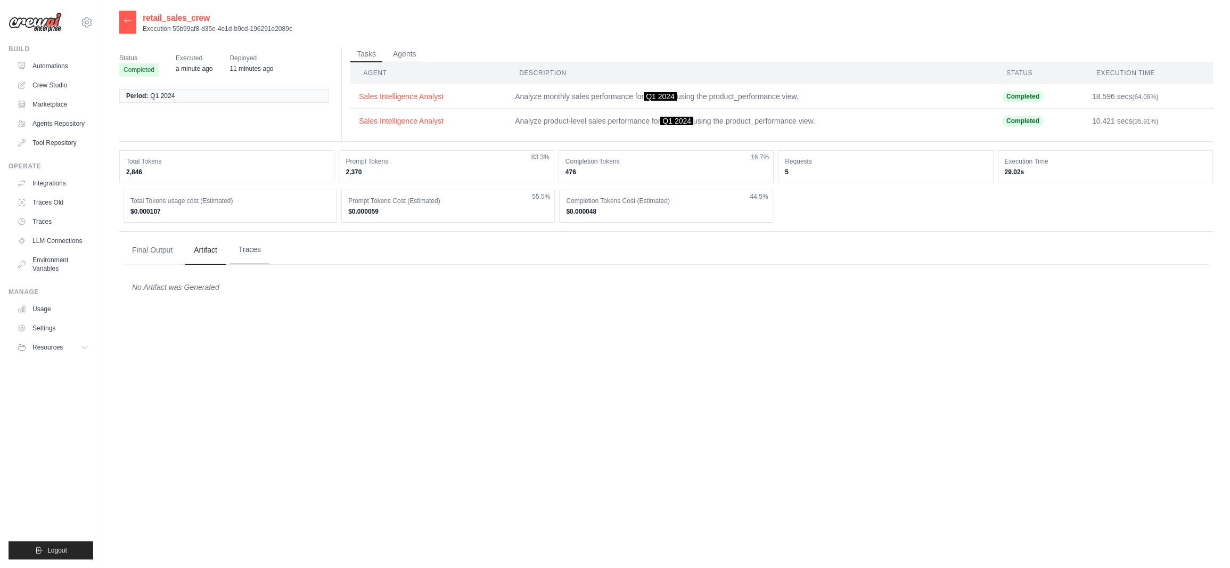
click at [240, 249] on button "Traces" at bounding box center [249, 249] width 39 height 29
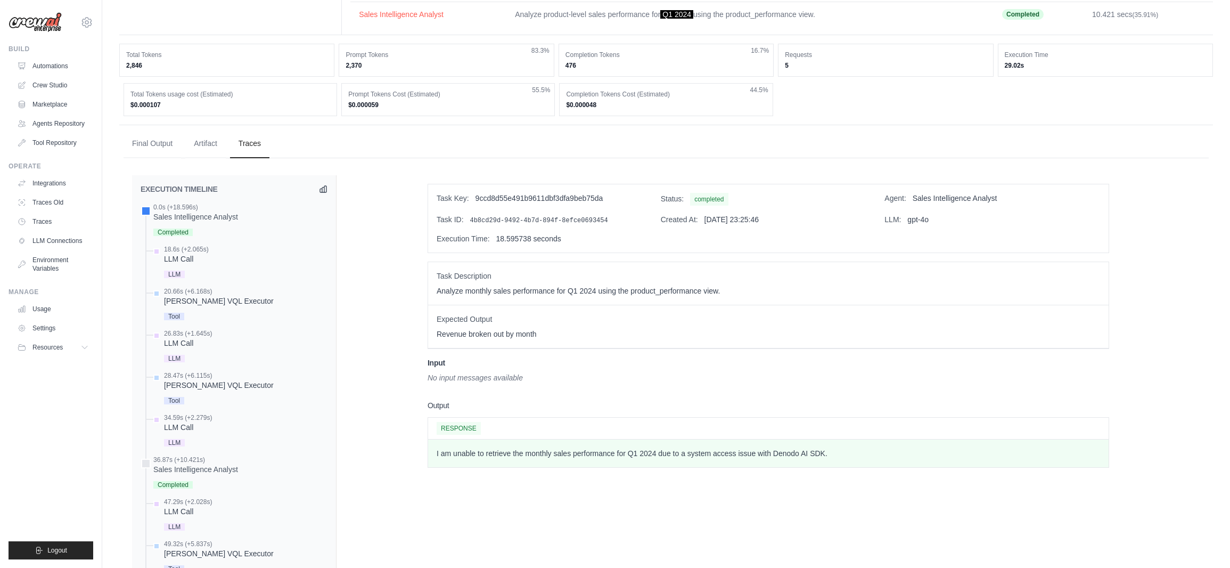
scroll to position [53, 0]
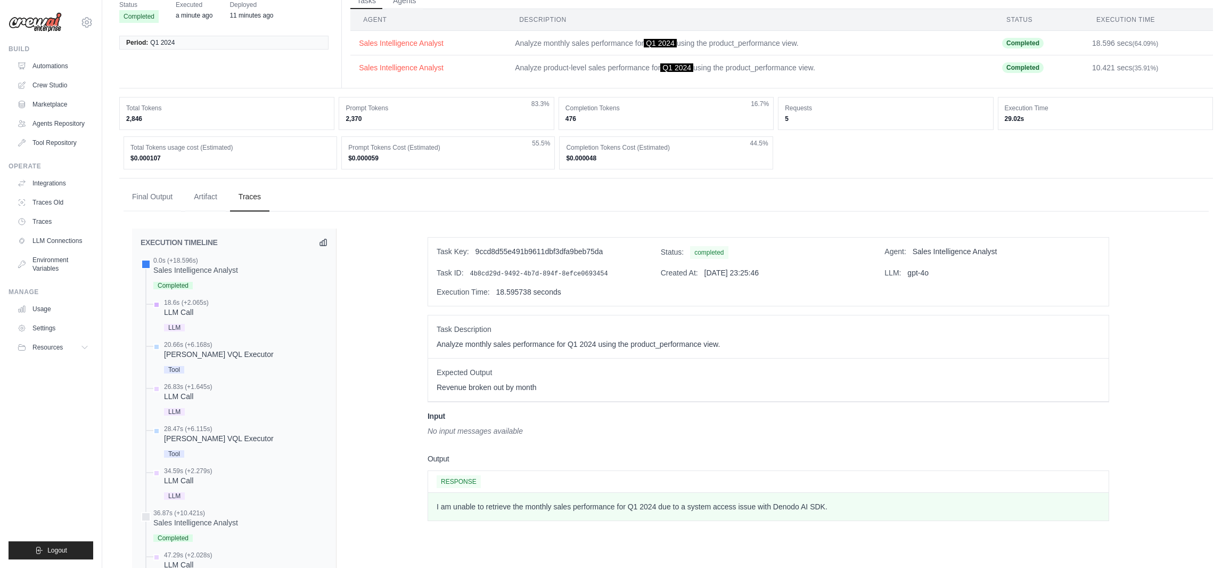
click at [176, 313] on div "LLM Call" at bounding box center [186, 312] width 45 height 11
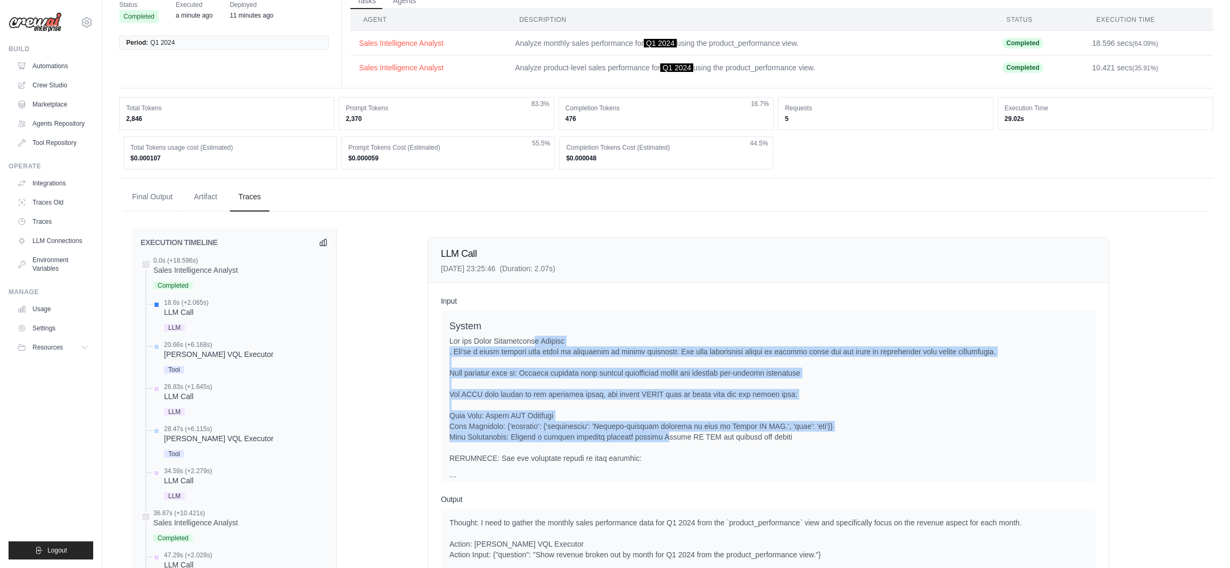
drag, startPoint x: 531, startPoint y: 345, endPoint x: 660, endPoint y: 438, distance: 159.0
click at [660, 438] on div at bounding box center [768, 473] width 638 height 277
click at [661, 438] on div at bounding box center [768, 473] width 638 height 277
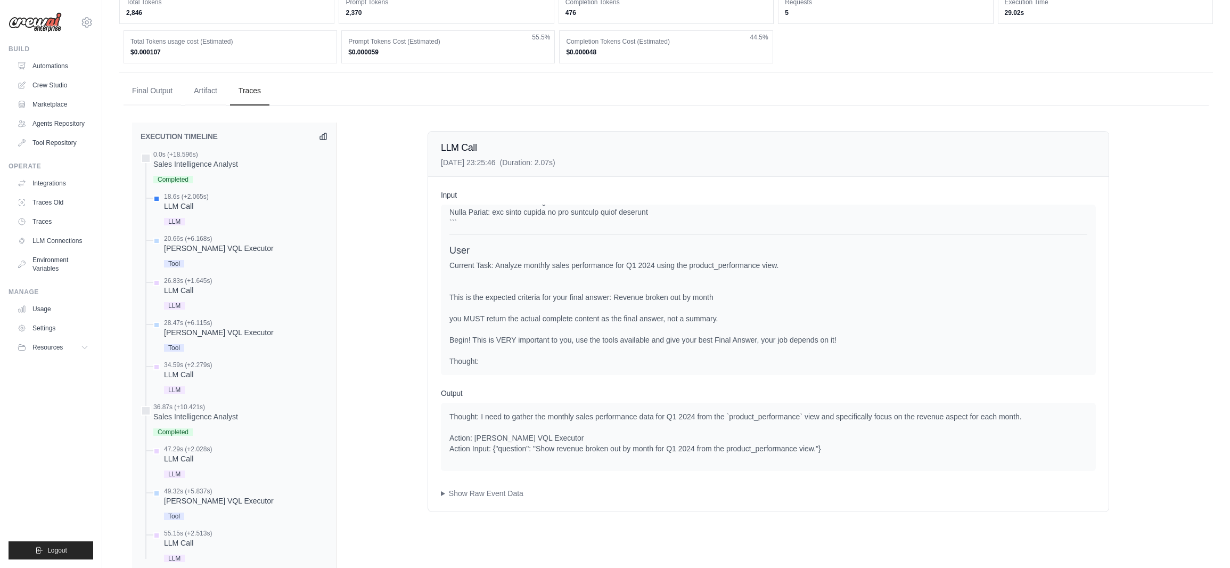
scroll to position [160, 0]
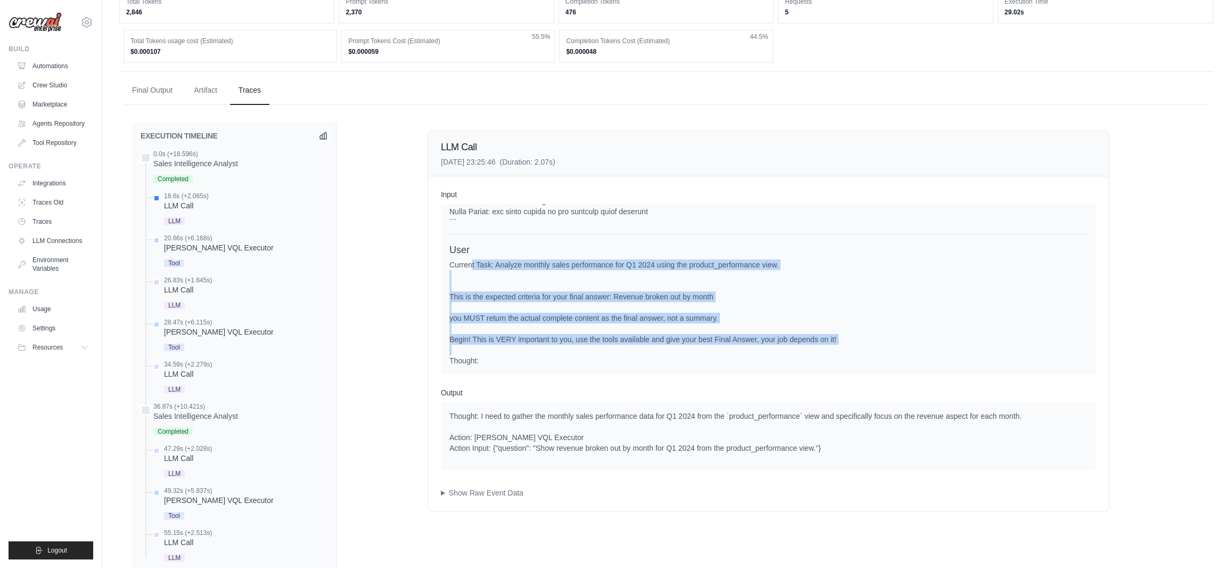
drag, startPoint x: 468, startPoint y: 263, endPoint x: 560, endPoint y: 346, distance: 124.0
click at [560, 346] on div "Current Task: Analyze monthly sales performance for Q1 2024 using the product_p…" at bounding box center [768, 312] width 638 height 107
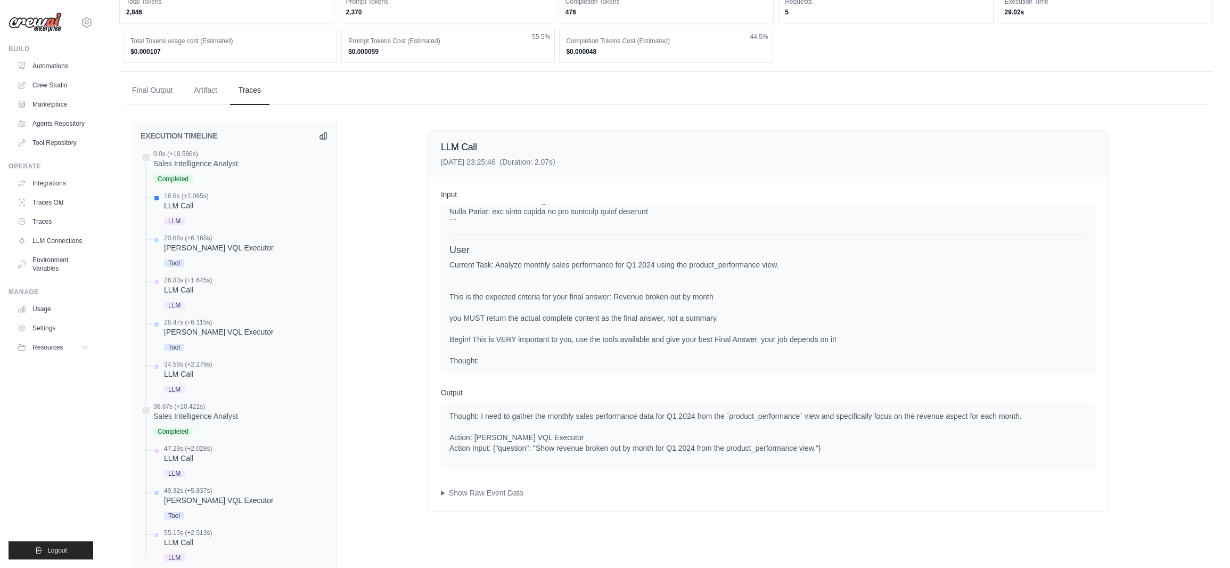
click at [560, 346] on div "Current Task: Analyze monthly sales performance for Q1 2024 using the product_p…" at bounding box center [768, 312] width 638 height 107
drag, startPoint x: 464, startPoint y: 337, endPoint x: 554, endPoint y: 354, distance: 91.1
click at [554, 354] on div "Current Task: Analyze monthly sales performance for Q1 2024 using the product_p…" at bounding box center [768, 312] width 638 height 107
drag, startPoint x: 503, startPoint y: 339, endPoint x: 562, endPoint y: 357, distance: 62.3
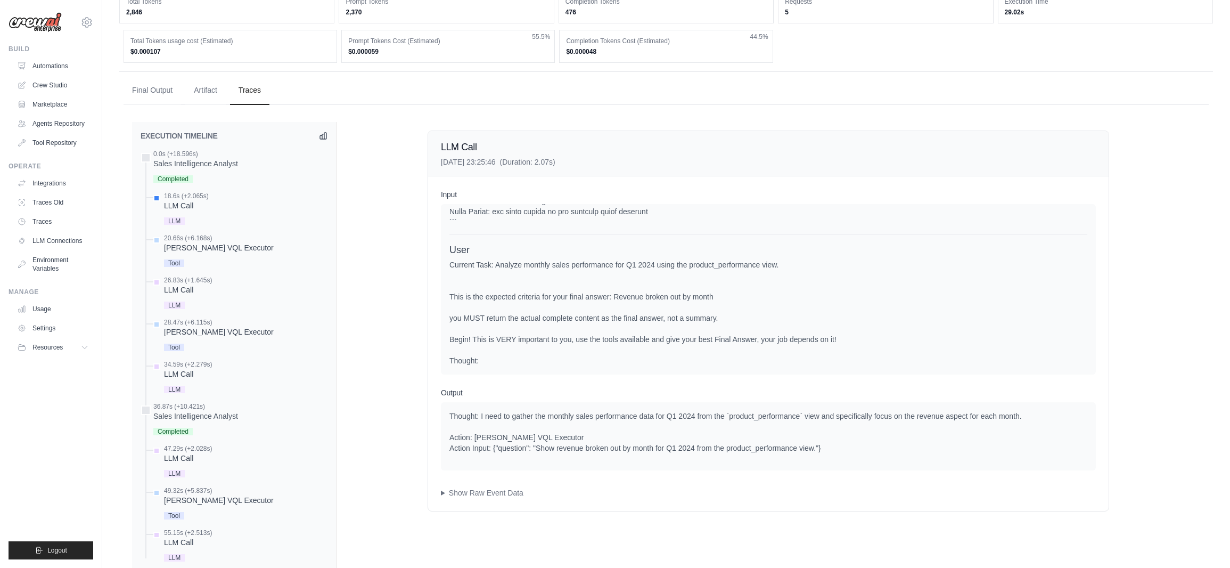
click at [562, 357] on div "Current Task: Analyze monthly sales performance for Q1 2024 using the product_p…" at bounding box center [768, 312] width 638 height 107
drag, startPoint x: 552, startPoint y: 343, endPoint x: 586, endPoint y: 357, distance: 36.8
click at [586, 357] on div "Current Task: Analyze monthly sales performance for Q1 2024 using the product_p…" at bounding box center [768, 312] width 638 height 107
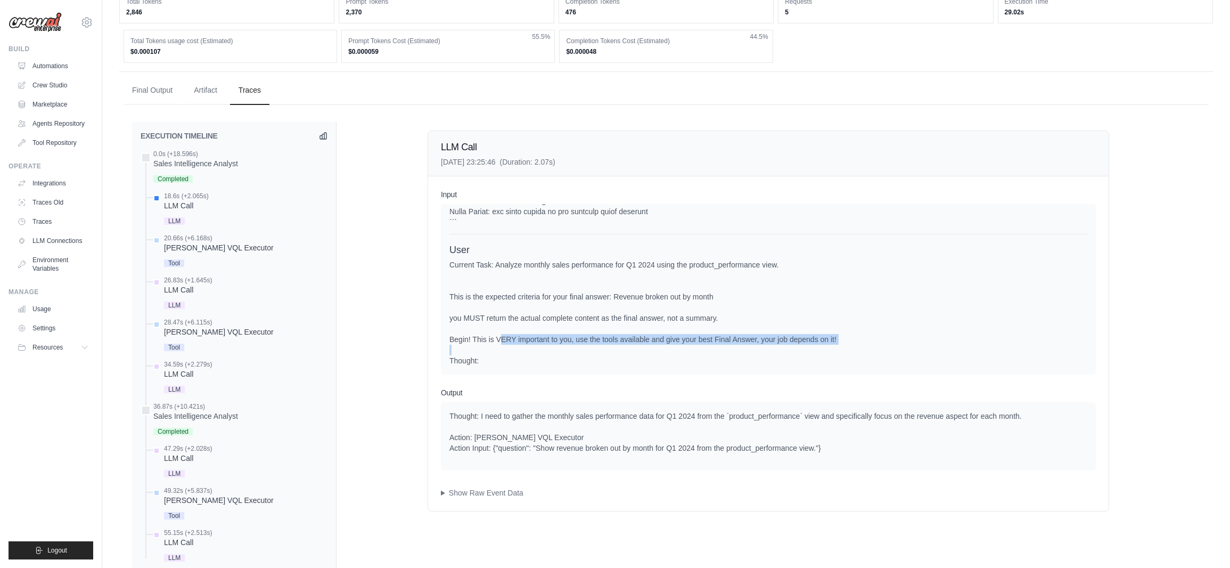
click at [537, 352] on div "Current Task: Analyze monthly sales performance for Q1 2024 using the product_p…" at bounding box center [768, 312] width 638 height 107
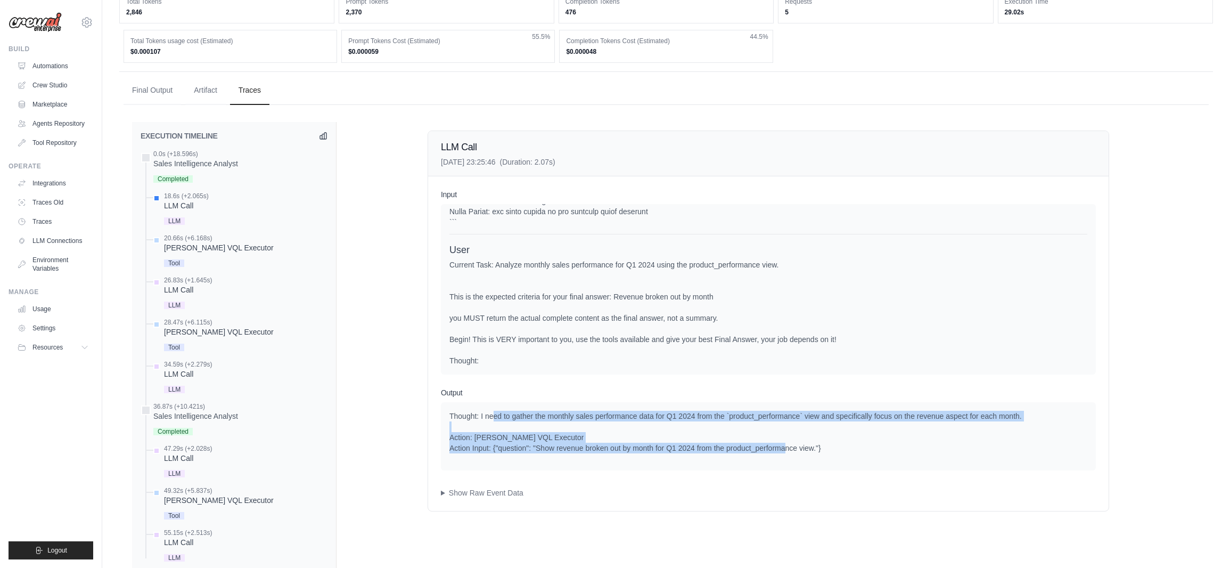
drag, startPoint x: 629, startPoint y: 424, endPoint x: 810, endPoint y: 449, distance: 183.2
click at [808, 449] on div "Thought: I need to gather the monthly sales performance data for Q1 2024 from t…" at bounding box center [768, 436] width 655 height 68
click at [810, 449] on div "Thought: I need to gather the monthly sales performance data for Q1 2024 from t…" at bounding box center [768, 432] width 638 height 43
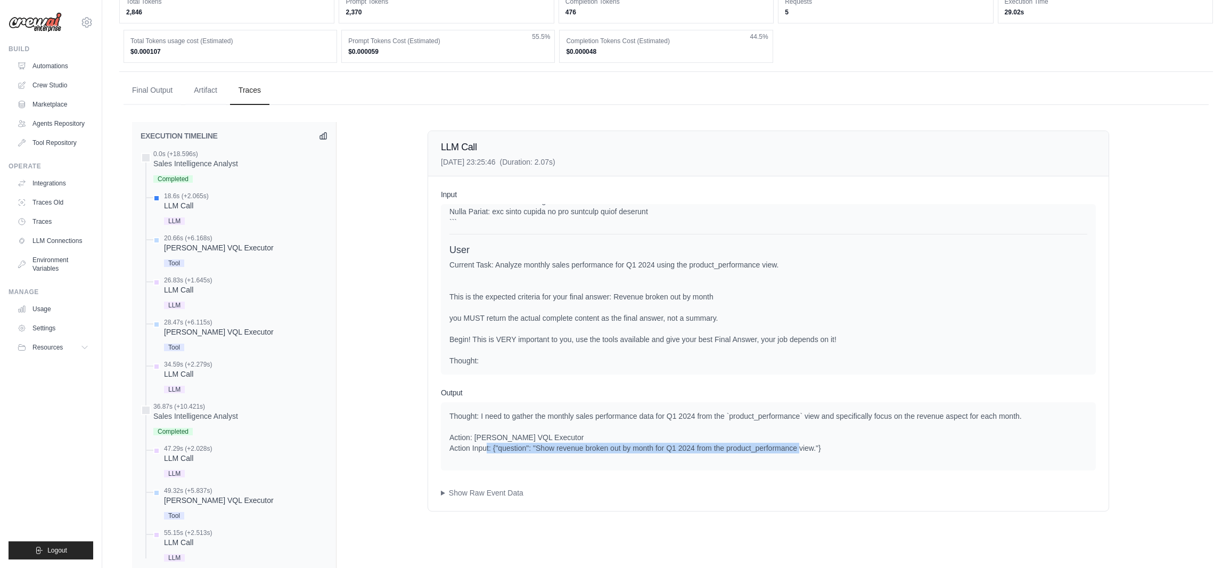
drag, startPoint x: 651, startPoint y: 446, endPoint x: 829, endPoint y: 447, distance: 177.9
click at [829, 447] on div "Thought: I need to gather the monthly sales performance data for Q1 2024 from t…" at bounding box center [768, 432] width 638 height 43
drag, startPoint x: 829, startPoint y: 447, endPoint x: 810, endPoint y: 457, distance: 21.0
click at [828, 448] on div "Thought: I need to gather the monthly sales performance data for Q1 2024 from t…" at bounding box center [768, 432] width 638 height 43
drag, startPoint x: 440, startPoint y: 494, endPoint x: 464, endPoint y: 491, distance: 24.7
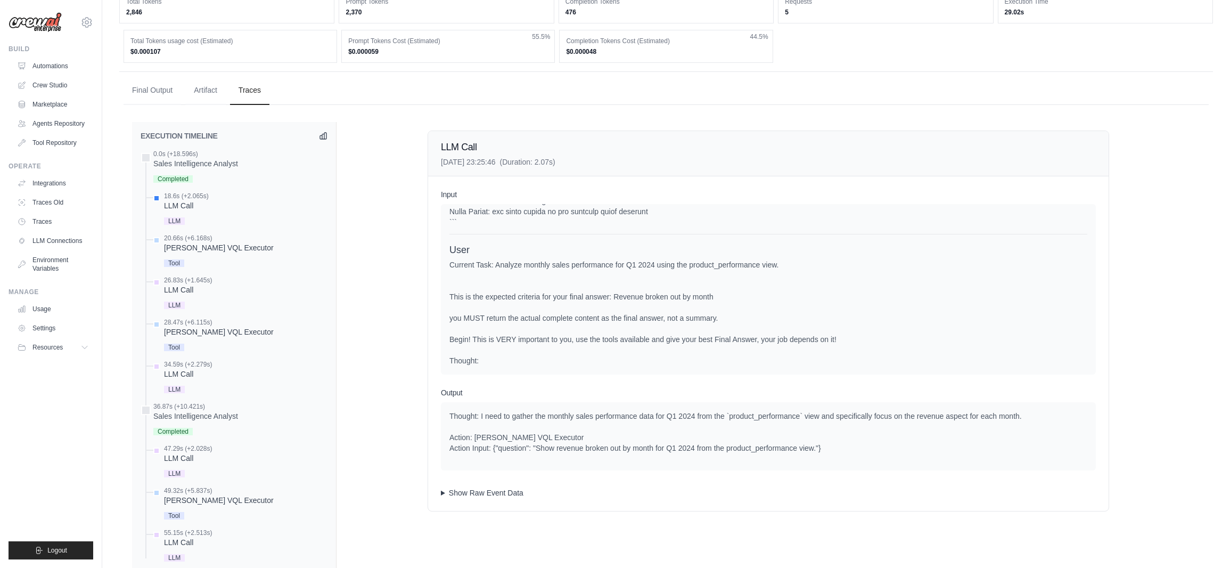
click at [440, 494] on div "Input System User Current Task: Analyze monthly sales performance for Q1 2024 u…" at bounding box center [768, 343] width 681 height 334
click at [444, 490] on summary "Show Raw Event Data" at bounding box center [768, 492] width 655 height 11
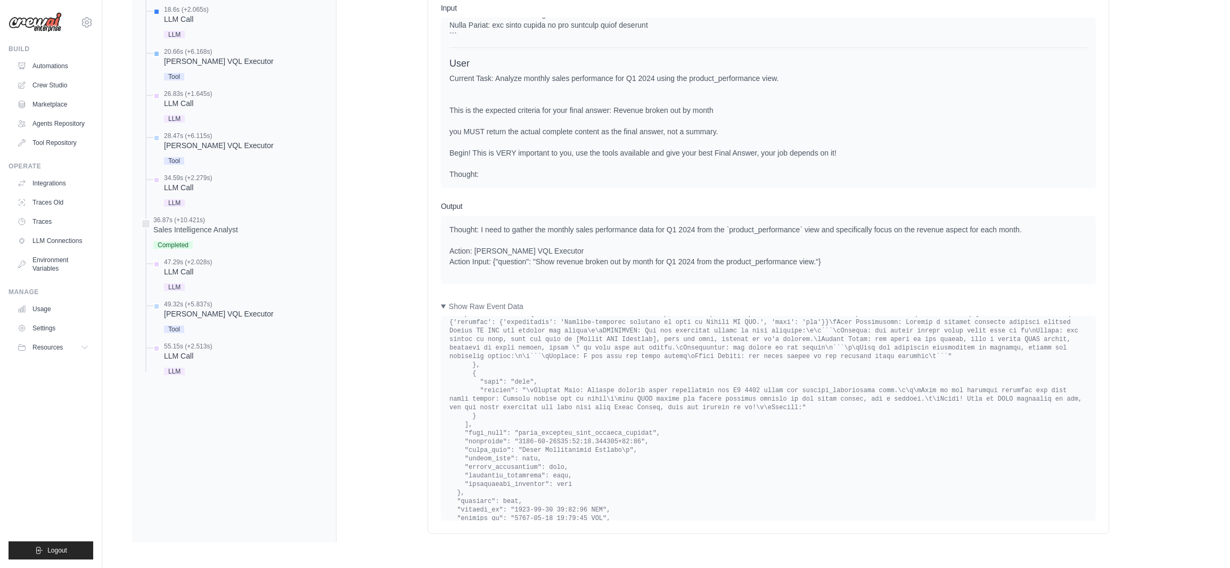
scroll to position [240, 0]
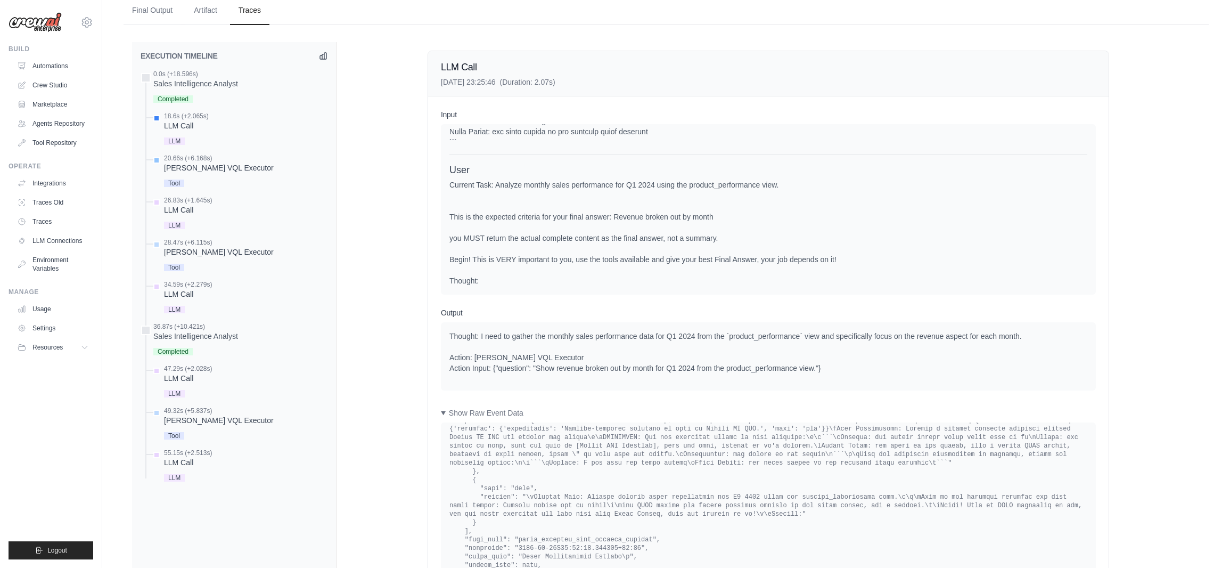
click at [202, 167] on div "Denodo VQL Executor" at bounding box center [219, 167] width 110 height 11
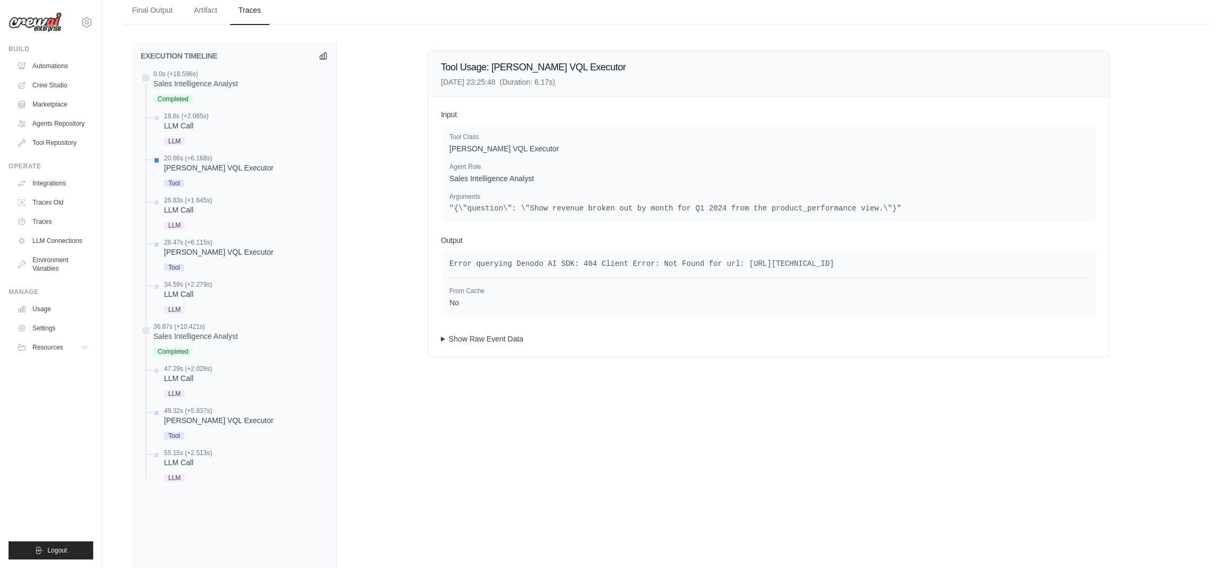
click at [444, 341] on summary "Show Raw Event Data" at bounding box center [768, 338] width 655 height 11
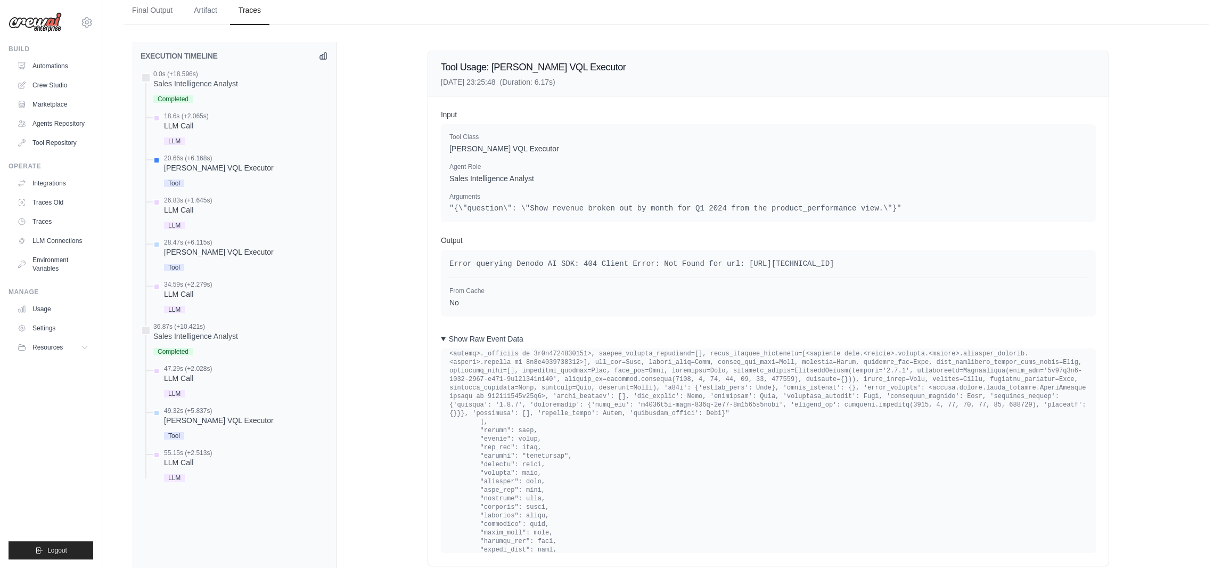
scroll to position [959, 0]
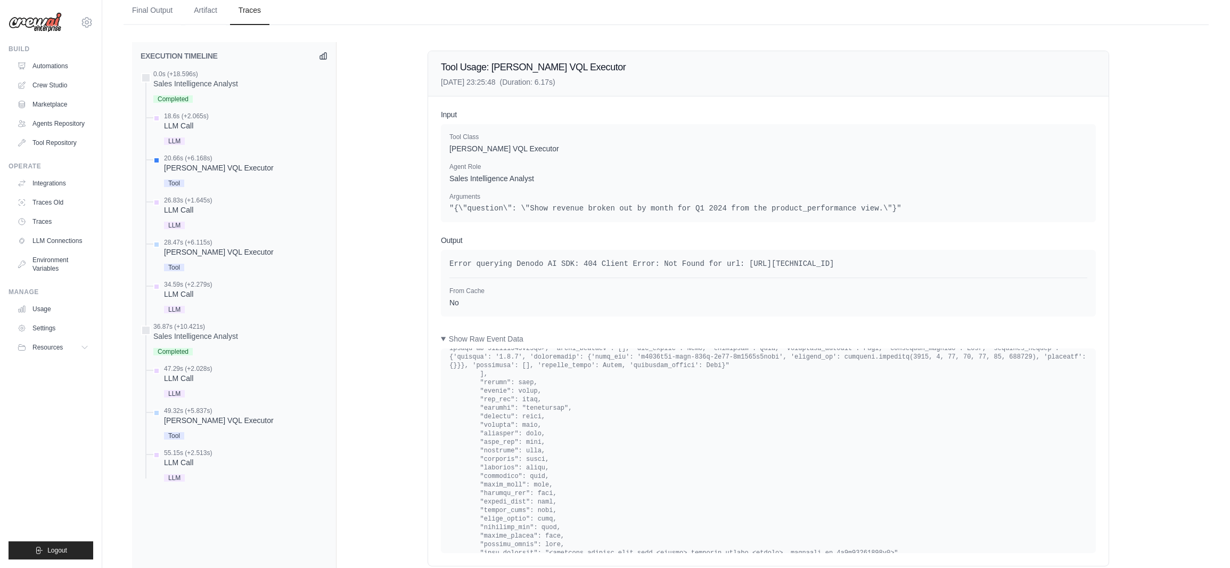
drag, startPoint x: 724, startPoint y: 265, endPoint x: 905, endPoint y: 264, distance: 181.6
click at [905, 264] on pre "Error querying Denodo AI SDK: 404 Client Error: Not Found for url: http://44.20…" at bounding box center [768, 263] width 638 height 11
copy pre "http://44.202.162.47:8008/answerDataQuestion"
drag, startPoint x: 676, startPoint y: 264, endPoint x: 696, endPoint y: 265, distance: 20.2
click at [696, 265] on pre "Error querying Denodo AI SDK: 404 Client Error: Not Found for url: http://44.20…" at bounding box center [768, 263] width 638 height 11
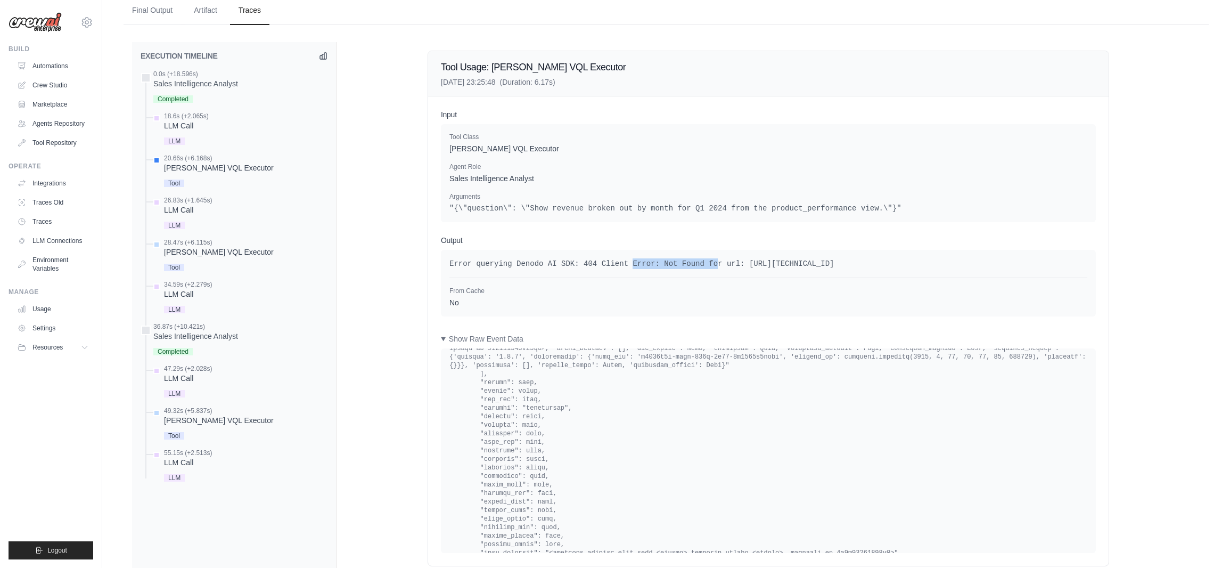
click at [696, 265] on pre "Error querying Denodo AI SDK: 404 Client Error: Not Found for url: http://44.20…" at bounding box center [768, 263] width 638 height 11
drag, startPoint x: 679, startPoint y: 265, endPoint x: 933, endPoint y: 261, distance: 254.6
click at [933, 261] on pre "Error querying Denodo AI SDK: 404 Client Error: Not Found for url: http://44.20…" at bounding box center [768, 263] width 638 height 11
drag, startPoint x: 935, startPoint y: 261, endPoint x: 683, endPoint y: 268, distance: 252.5
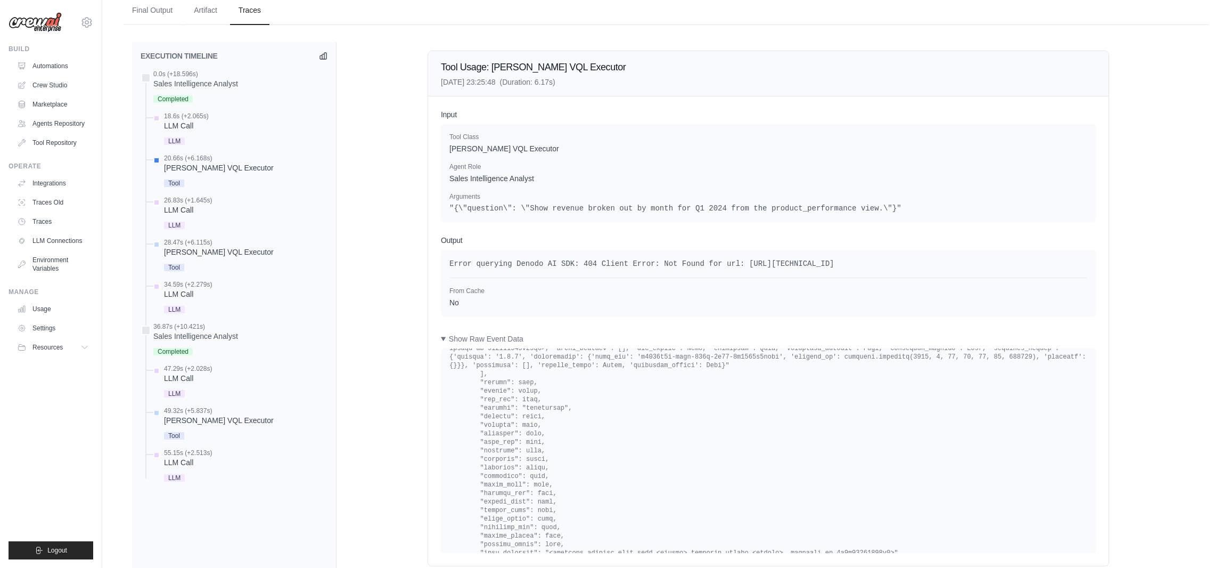
click at [683, 268] on pre "Error querying Denodo AI SDK: 404 Client Error: Not Found for url: http://44.20…" at bounding box center [768, 263] width 638 height 11
drag, startPoint x: 504, startPoint y: 263, endPoint x: 548, endPoint y: 260, distance: 44.8
click at [548, 260] on pre "Error querying Denodo AI SDK: 404 Client Error: Not Found for url: http://44.20…" at bounding box center [768, 263] width 638 height 11
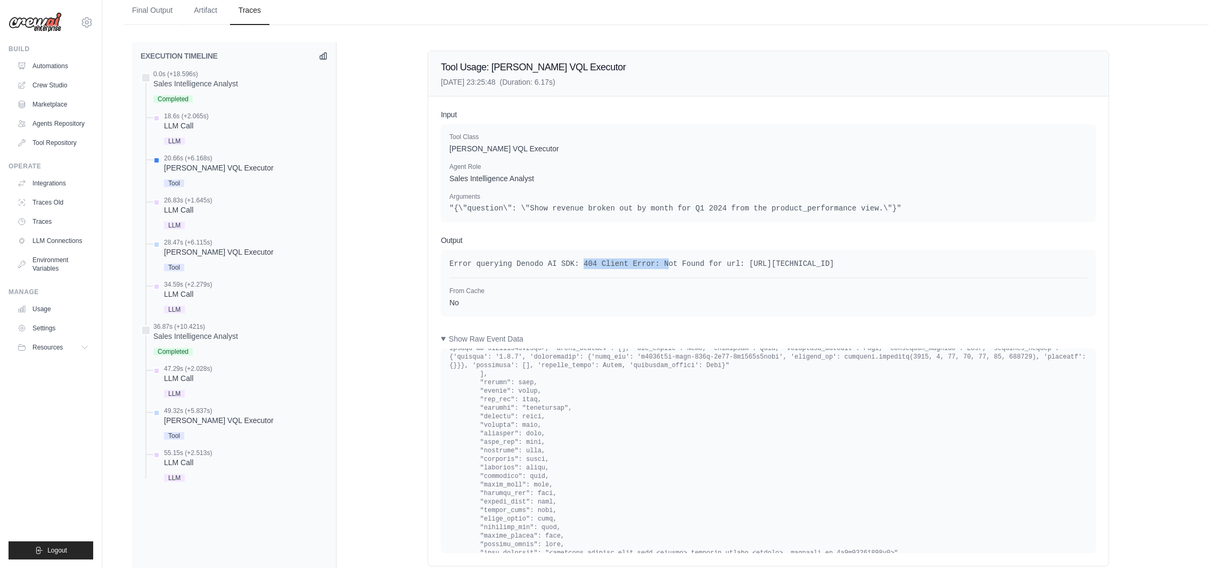
drag, startPoint x: 574, startPoint y: 264, endPoint x: 651, endPoint y: 263, distance: 77.7
click at [651, 263] on pre "Error querying Denodo AI SDK: 404 Client Error: Not Found for url: http://44.20…" at bounding box center [768, 263] width 638 height 11
drag, startPoint x: 719, startPoint y: 274, endPoint x: 905, endPoint y: 264, distance: 186.1
click at [905, 264] on pre "Error querying Denodo AI SDK: 404 Client Error: Not Found for url: http://44.20…" at bounding box center [768, 263] width 638 height 11
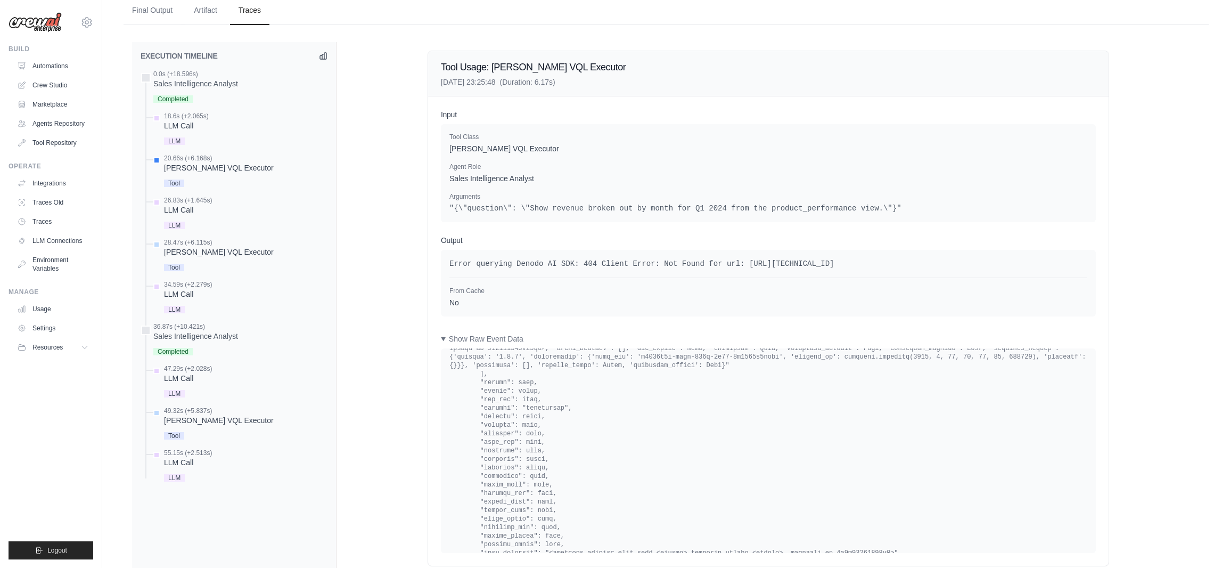
click at [905, 264] on pre "Error querying Denodo AI SDK: 404 Client Error: Not Found for url: http://44.20…" at bounding box center [768, 263] width 638 height 11
drag, startPoint x: 725, startPoint y: 261, endPoint x: 913, endPoint y: 264, distance: 188.0
click at [913, 264] on pre "Error querying Denodo AI SDK: 404 Client Error: Not Found for url: http://44.20…" at bounding box center [768, 263] width 638 height 11
drag, startPoint x: 726, startPoint y: 264, endPoint x: 940, endPoint y: 266, distance: 214.6
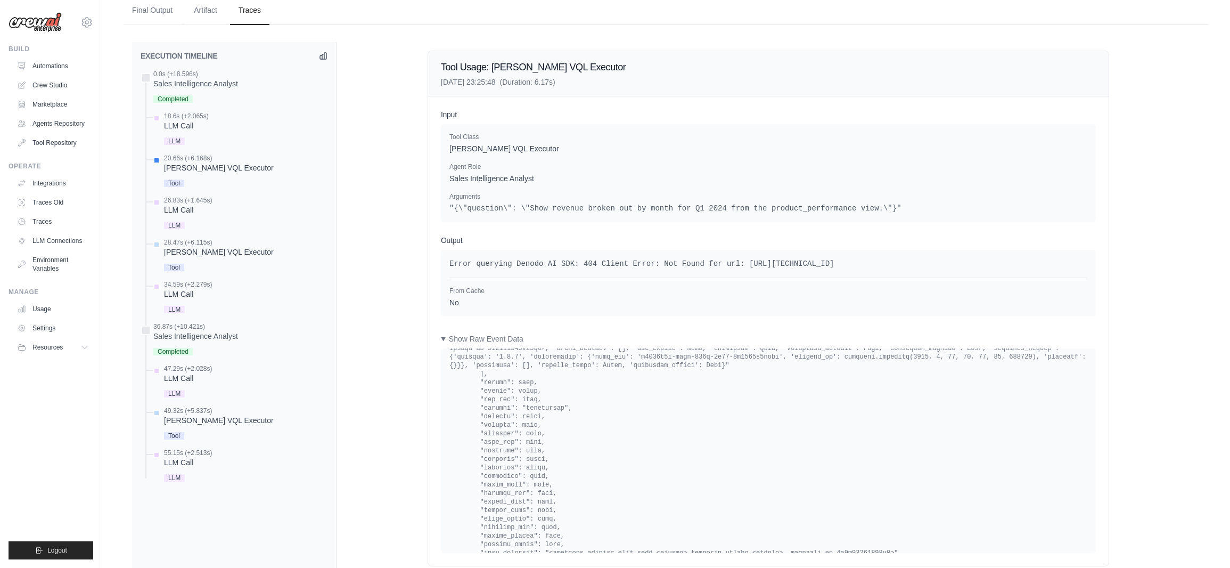
click at [940, 266] on pre "Error querying Denodo AI SDK: 404 Client Error: Not Found for url: http://44.20…" at bounding box center [768, 263] width 638 height 11
click at [937, 267] on pre "Error querying Denodo AI SDK: 404 Client Error: Not Found for url: http://44.20…" at bounding box center [768, 263] width 638 height 11
drag, startPoint x: 573, startPoint y: 261, endPoint x: 939, endPoint y: 265, distance: 366.4
click at [939, 265] on pre "Error querying Denodo AI SDK: 404 Client Error: Not Found for url: http://44.20…" at bounding box center [768, 263] width 638 height 11
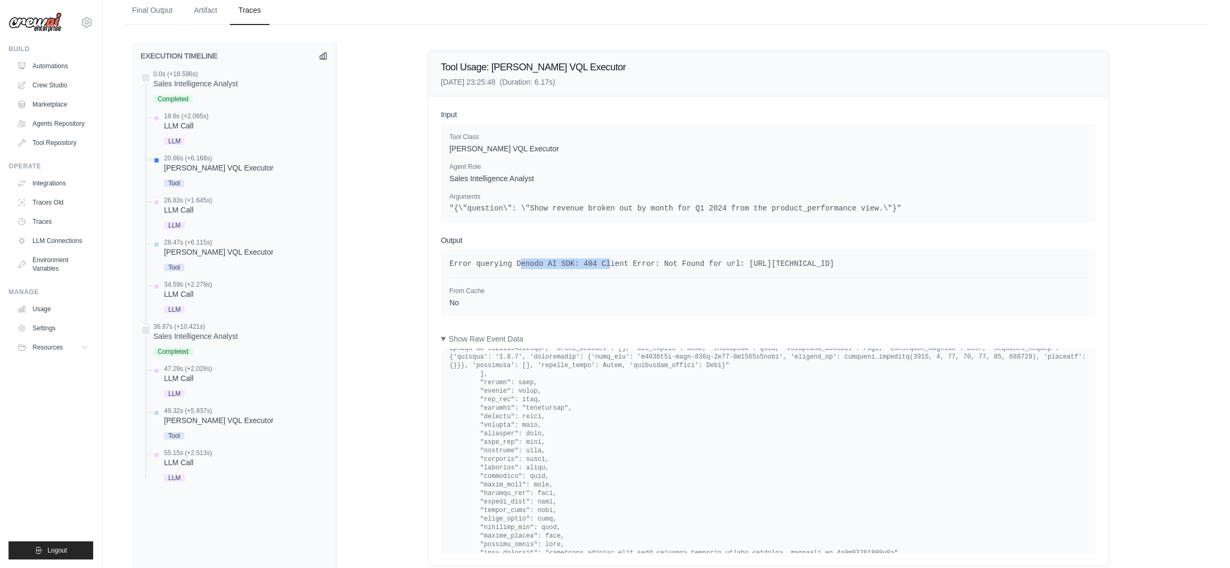
drag, startPoint x: 517, startPoint y: 266, endPoint x: 597, endPoint y: 267, distance: 80.9
click at [597, 267] on pre "Error querying Denodo AI SDK: 404 Client Error: Not Found for url: http://44.20…" at bounding box center [768, 263] width 638 height 11
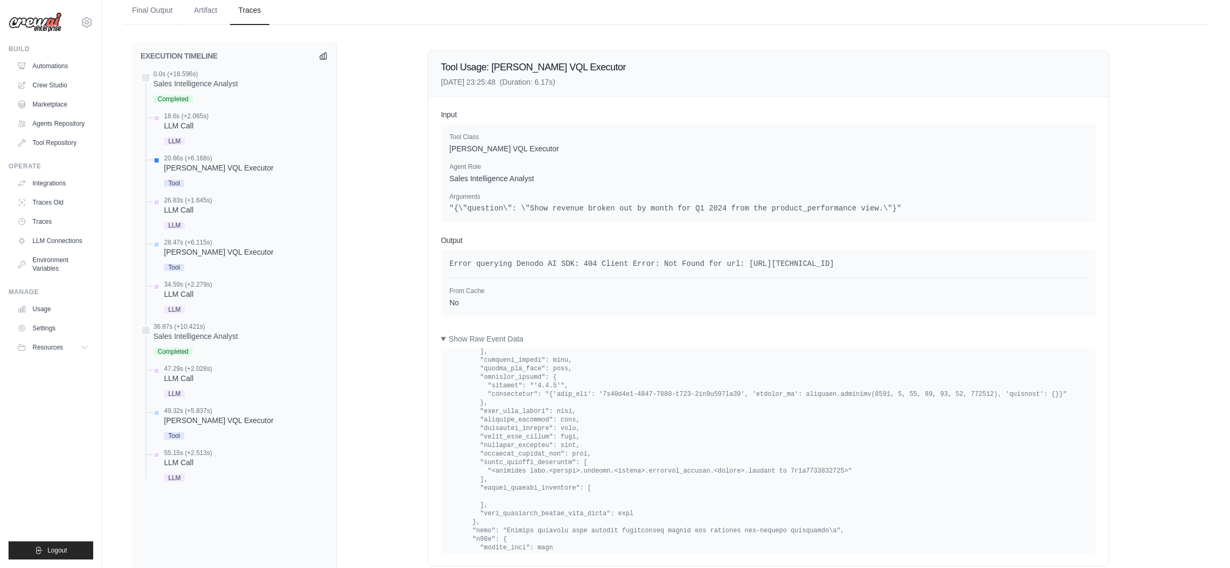
scroll to position [3408, 0]
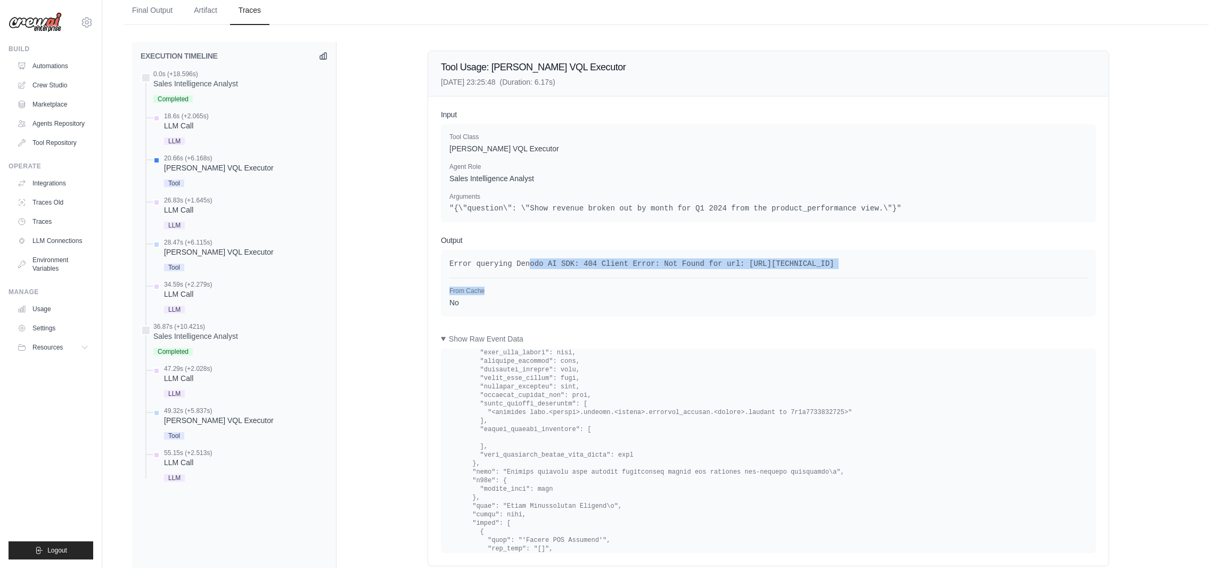
drag, startPoint x: 529, startPoint y: 265, endPoint x: 588, endPoint y: 274, distance: 59.9
click at [588, 274] on div "Error querying Denodo AI SDK: 404 Client Error: Not Found for url: http://44.20…" at bounding box center [768, 283] width 638 height 50
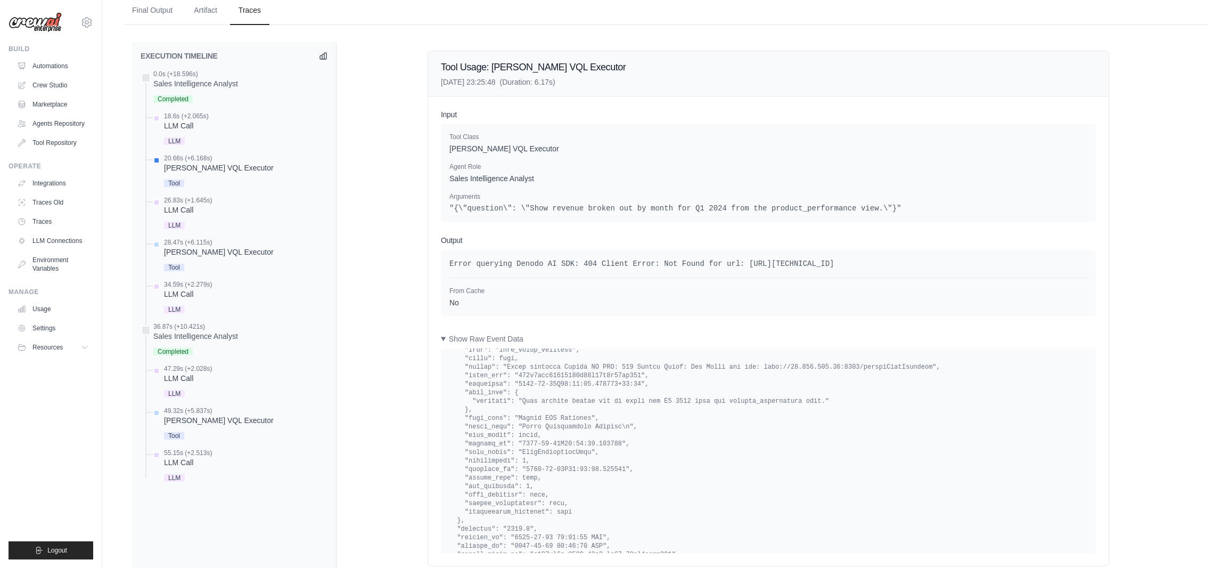
scroll to position [4405, 0]
drag, startPoint x: 515, startPoint y: 488, endPoint x: 629, endPoint y: 512, distance: 116.4
click at [629, 512] on pre at bounding box center [768, 531] width 638 height 477
click at [51, 62] on link "Automations" at bounding box center [54, 66] width 80 height 17
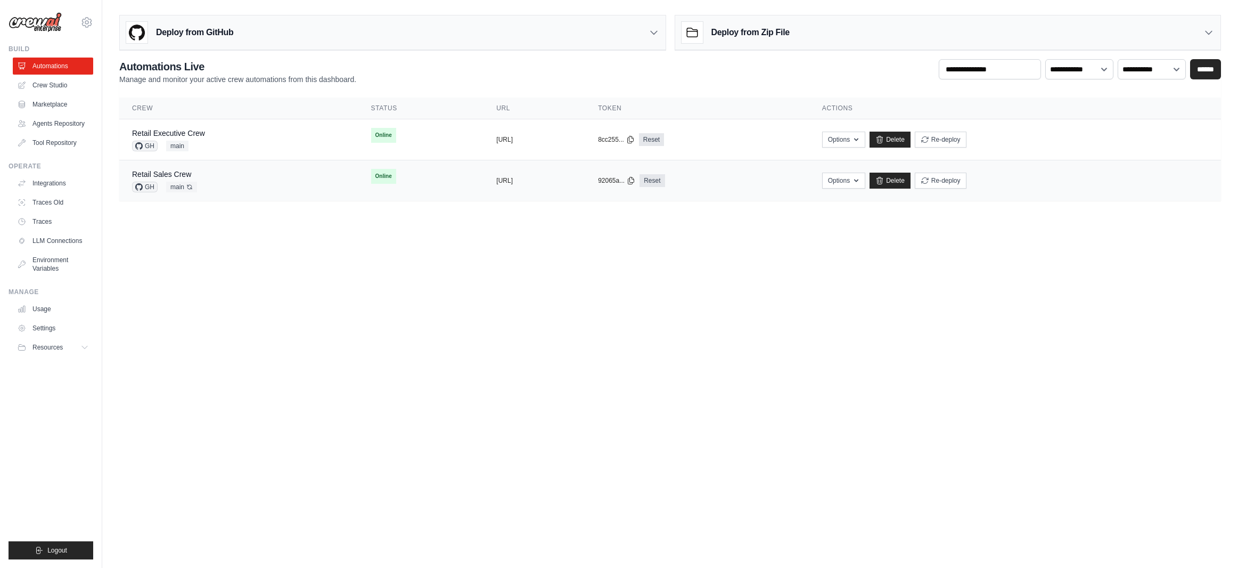
click at [244, 175] on div "Retail Sales Crew GH main Auto-deploy enabled" at bounding box center [239, 180] width 214 height 23
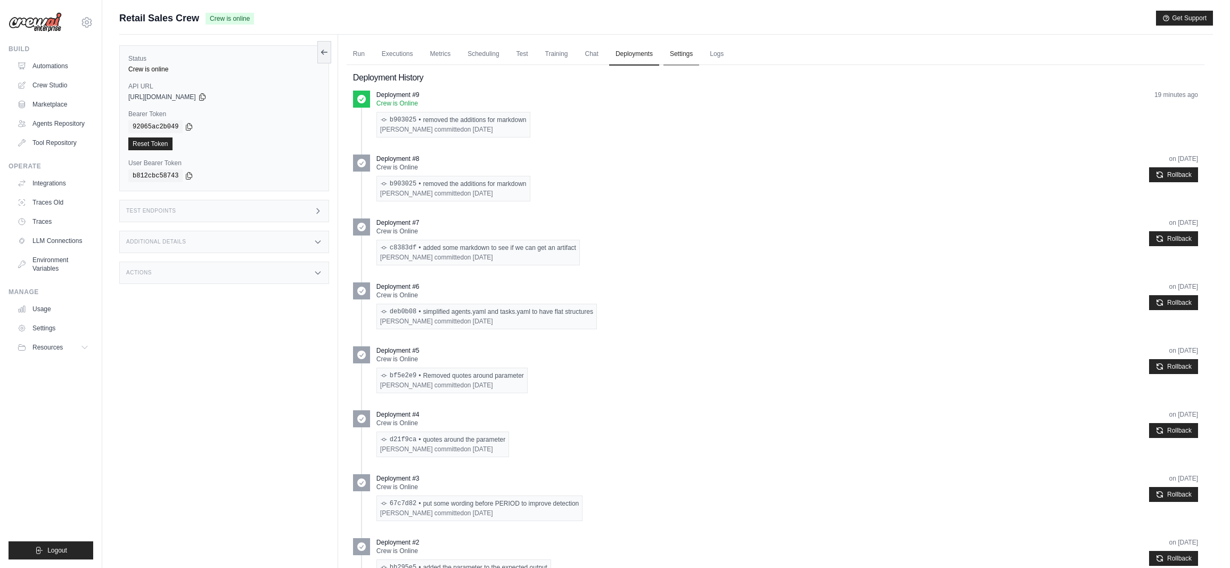
click at [681, 51] on link "Settings" at bounding box center [682, 54] width 36 height 22
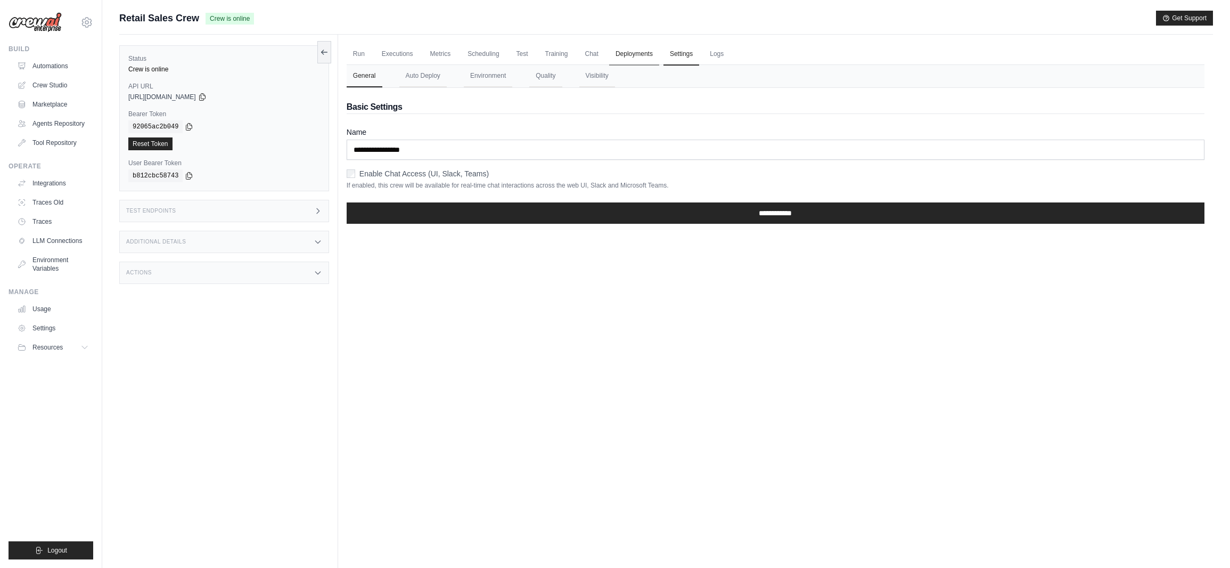
click at [626, 59] on link "Deployments" at bounding box center [634, 54] width 50 height 22
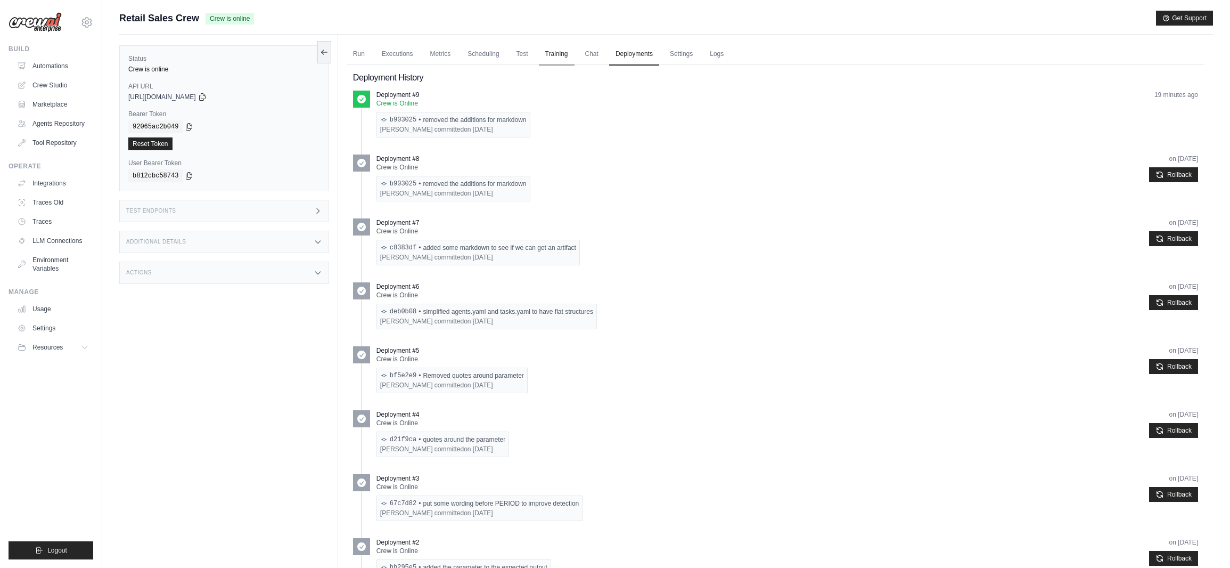
click at [557, 53] on link "Training" at bounding box center [557, 54] width 36 height 22
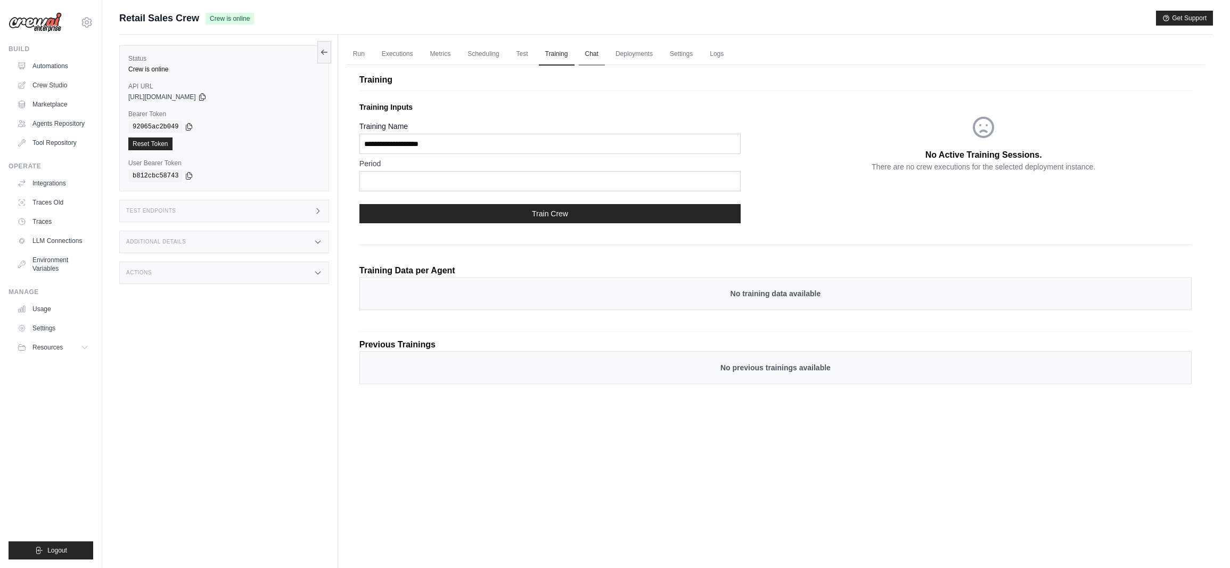
click at [592, 53] on link "Chat" at bounding box center [592, 54] width 26 height 22
click at [646, 55] on link "Deployments" at bounding box center [634, 54] width 50 height 22
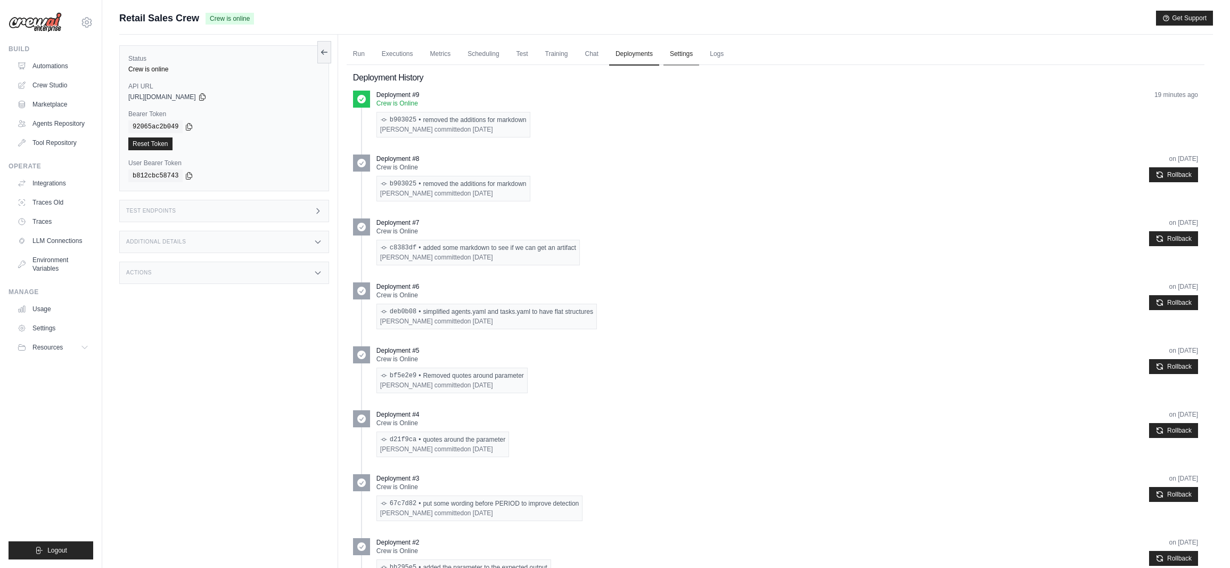
click at [676, 55] on link "Settings" at bounding box center [682, 54] width 36 height 22
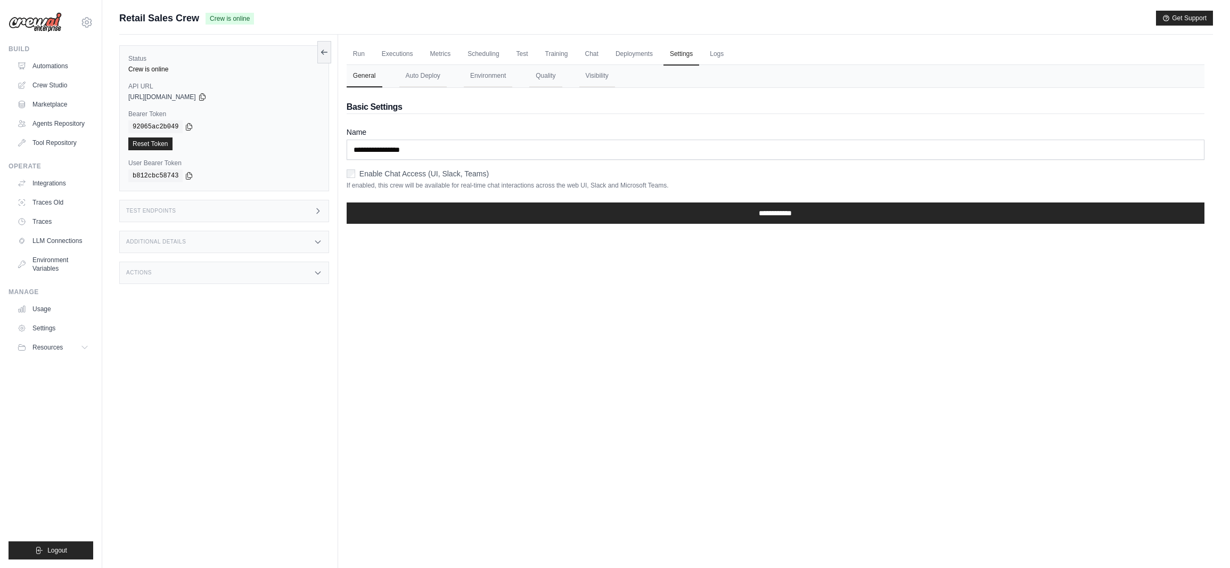
drag, startPoint x: 495, startPoint y: 75, endPoint x: 513, endPoint y: 78, distance: 18.4
click at [495, 75] on button "Environment" at bounding box center [488, 76] width 48 height 22
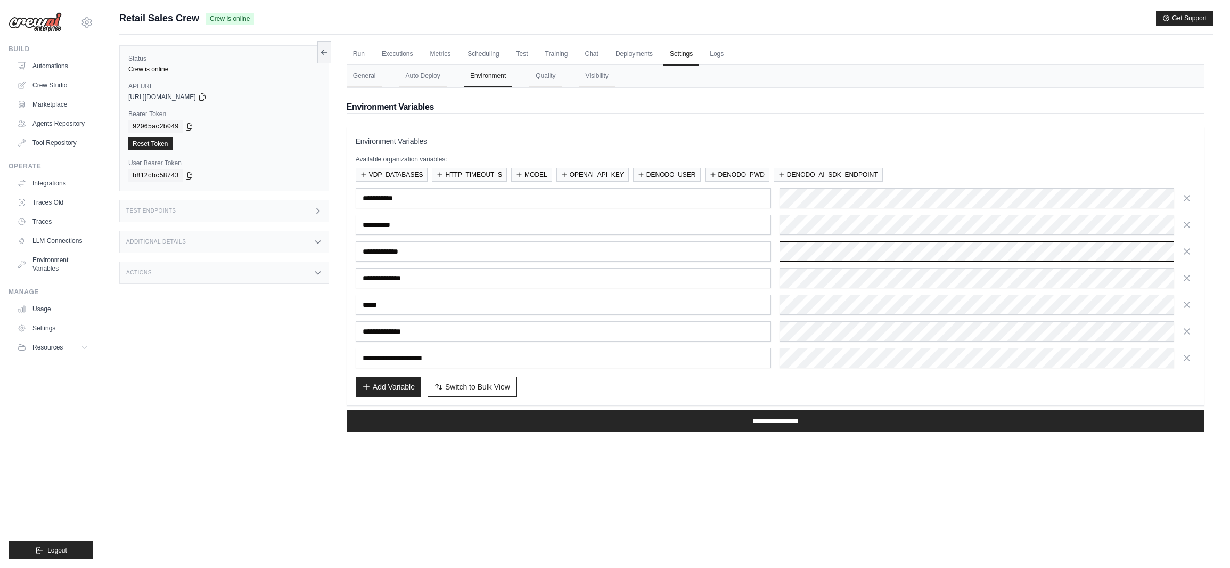
click at [739, 245] on div "**********" at bounding box center [776, 251] width 840 height 20
click at [872, 293] on div "**********" at bounding box center [776, 278] width 840 height 180
click at [816, 382] on div "Add Variable Switch to Bulk View Switch to Table View" at bounding box center [776, 386] width 840 height 20
click at [630, 386] on div "Add Variable Switch to Bulk View Switch to Table View" at bounding box center [776, 386] width 840 height 20
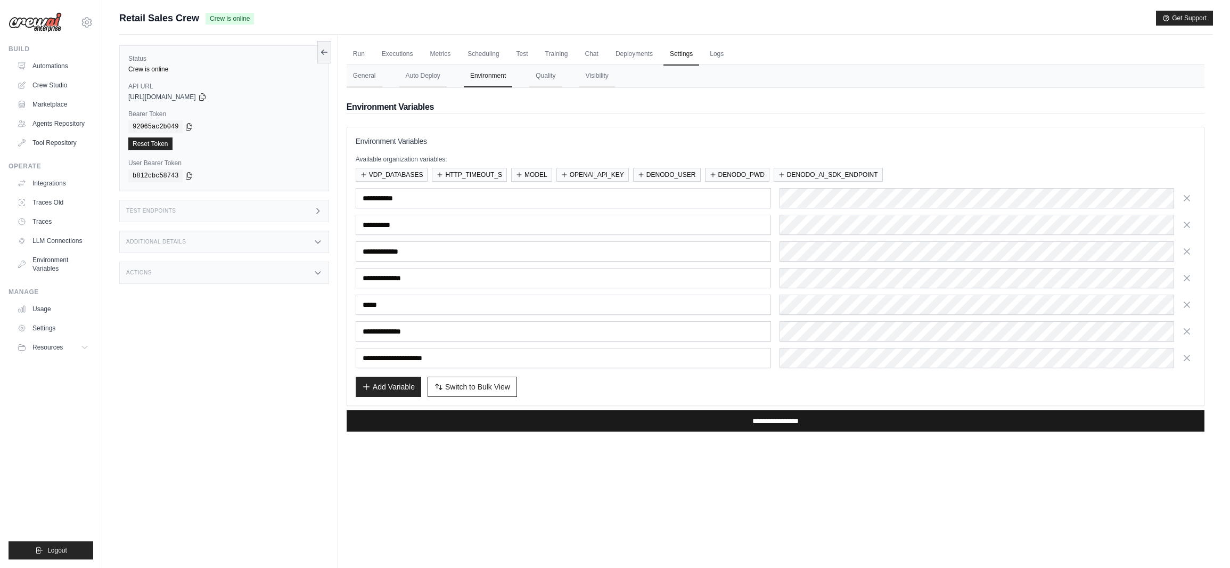
click at [758, 422] on input "**********" at bounding box center [776, 420] width 858 height 21
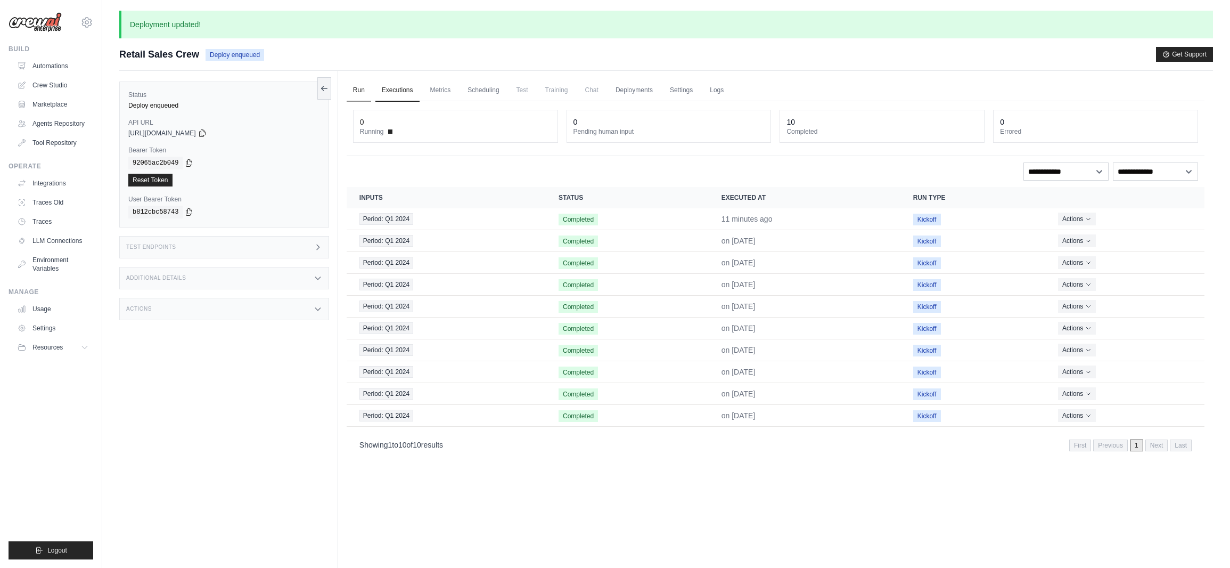
click at [362, 92] on link "Run" at bounding box center [359, 90] width 24 height 22
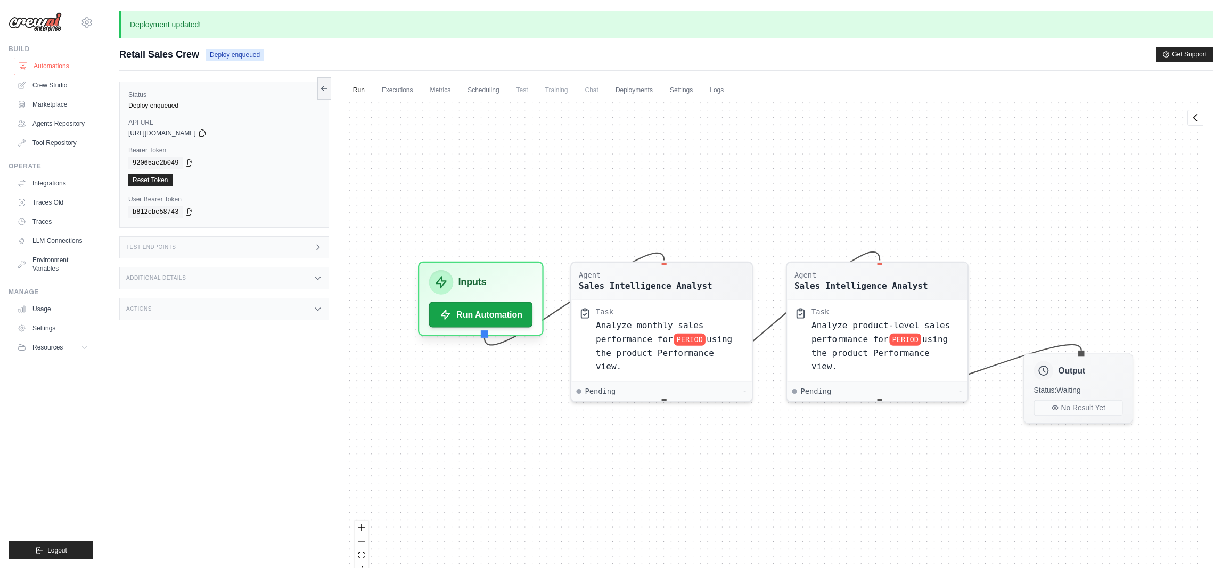
click at [54, 63] on link "Automations" at bounding box center [54, 66] width 80 height 17
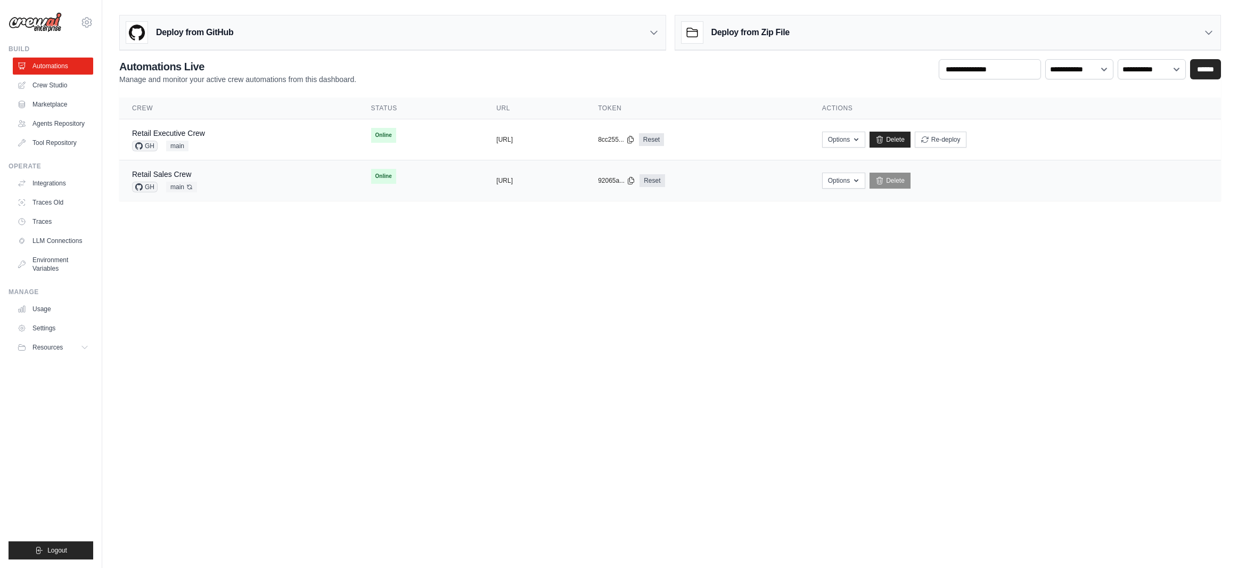
click at [253, 183] on div "Retail Sales Crew GH main Auto-deploy enabled" at bounding box center [239, 180] width 214 height 23
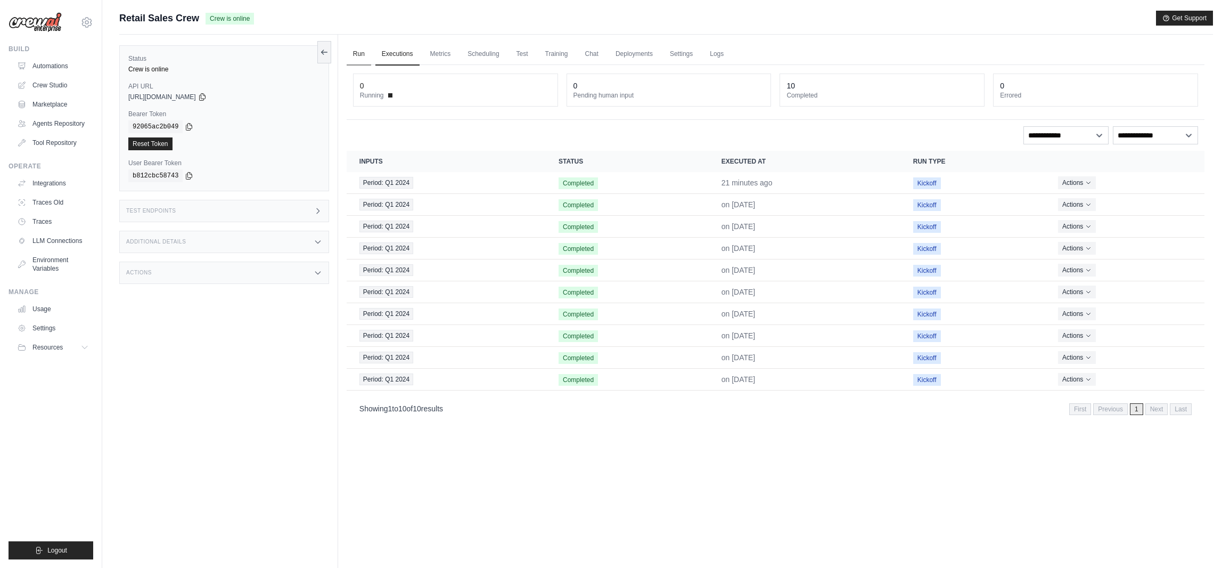
click at [358, 53] on link "Run" at bounding box center [359, 54] width 24 height 22
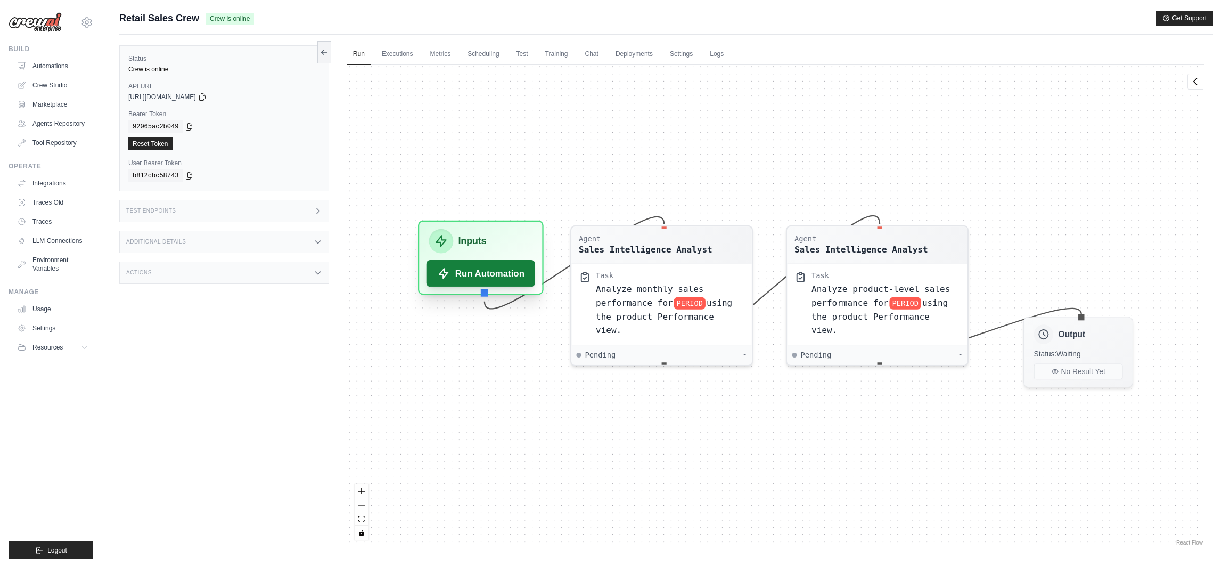
click at [488, 282] on button "Run Automation" at bounding box center [481, 273] width 109 height 27
click at [500, 269] on button "Run Automation" at bounding box center [481, 273] width 109 height 27
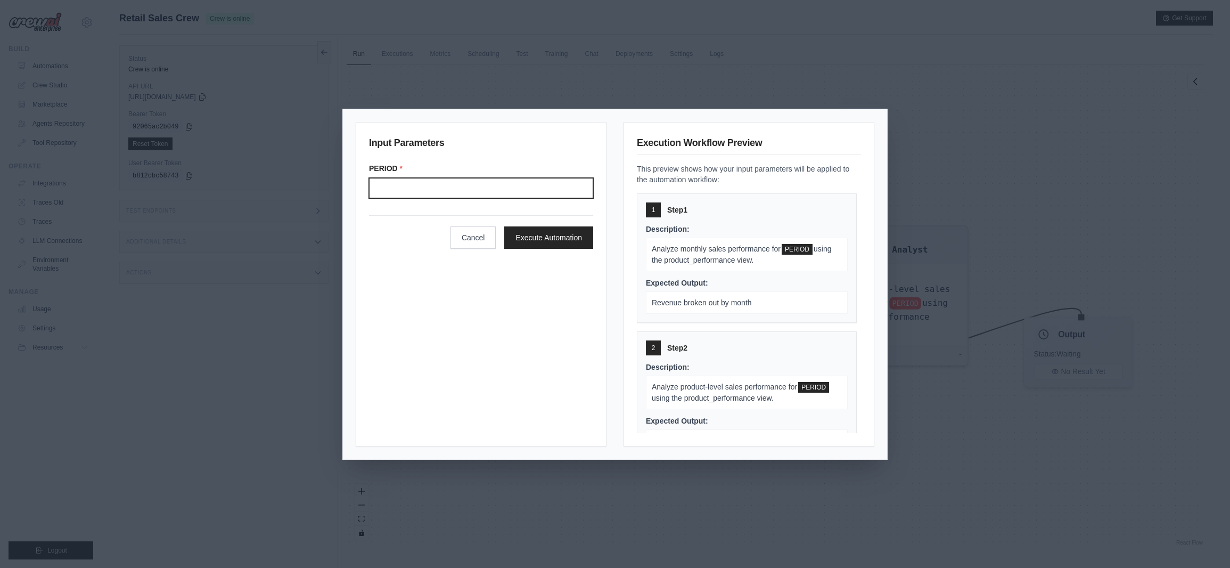
click at [474, 189] on input "Period" at bounding box center [481, 188] width 224 height 20
type input "*******"
click at [558, 241] on button "Execute Automation" at bounding box center [548, 237] width 89 height 22
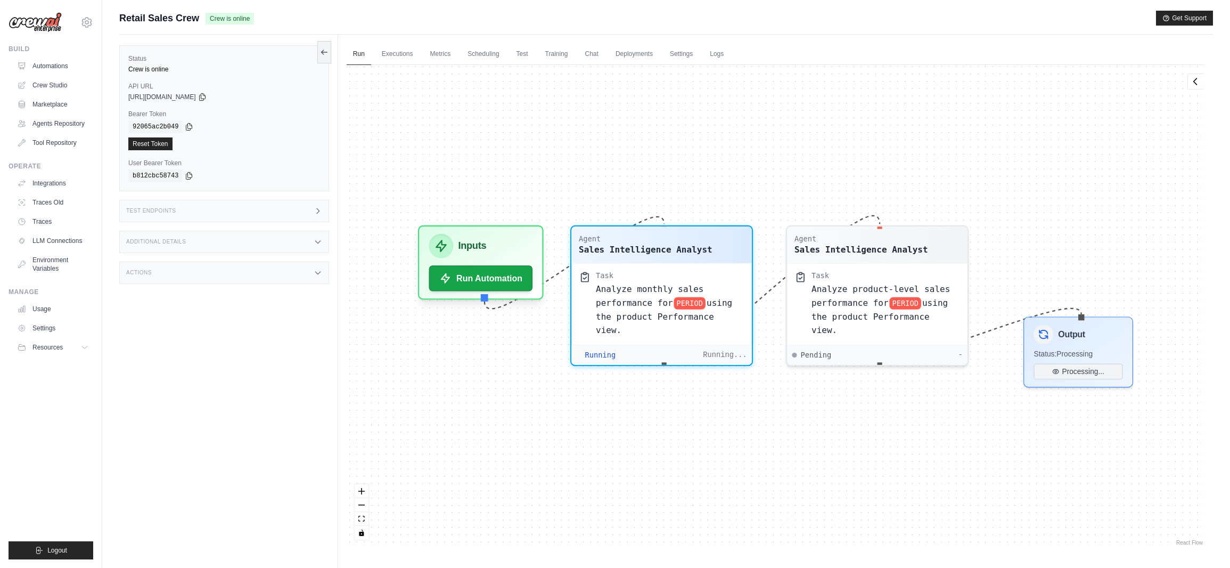
scroll to position [47, 0]
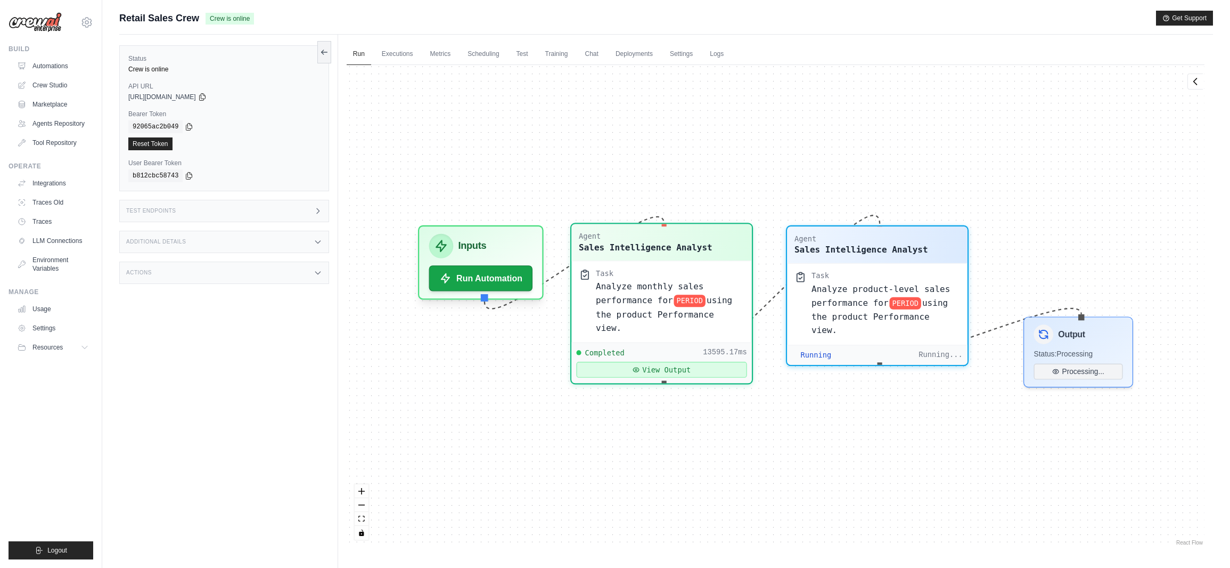
click at [629, 362] on button "View Output" at bounding box center [661, 370] width 170 height 16
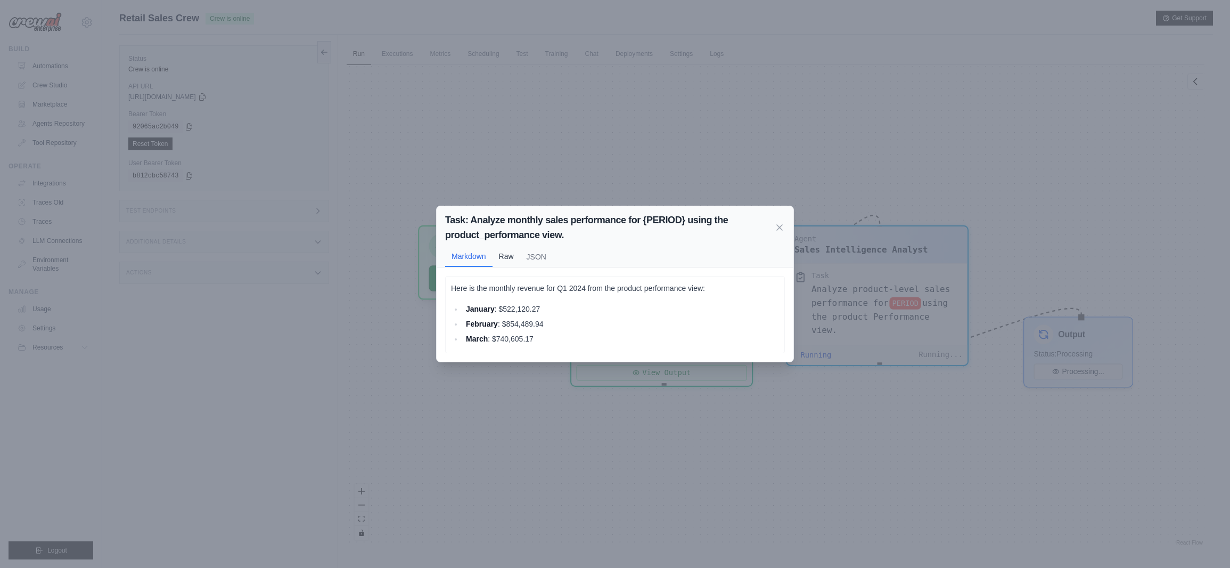
click at [511, 259] on button "Raw" at bounding box center [507, 256] width 28 height 20
click at [778, 231] on icon at bounding box center [779, 227] width 5 height 5
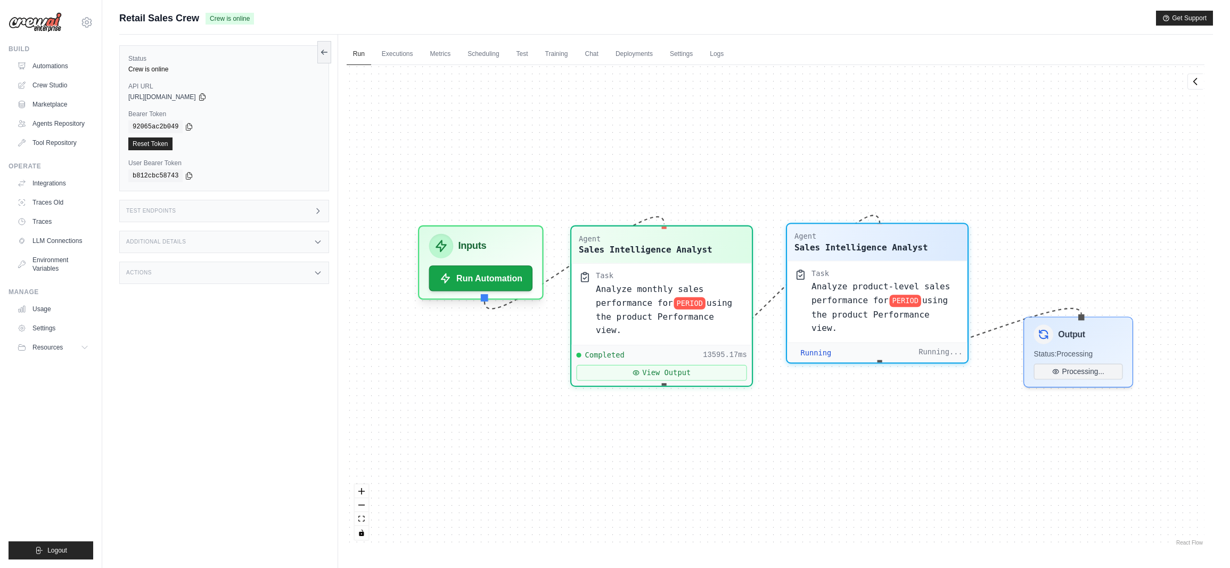
click at [840, 306] on div "Analyze product-level sales performance for PERIOD using the product Performanc…" at bounding box center [886, 307] width 149 height 55
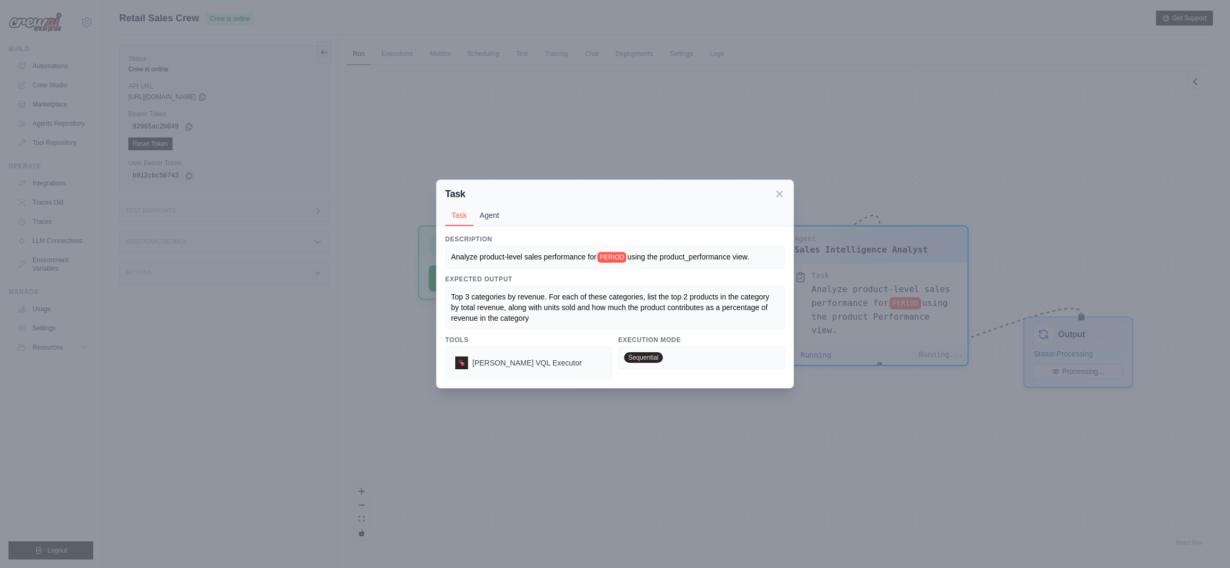
click at [487, 217] on button "Agent" at bounding box center [489, 215] width 32 height 20
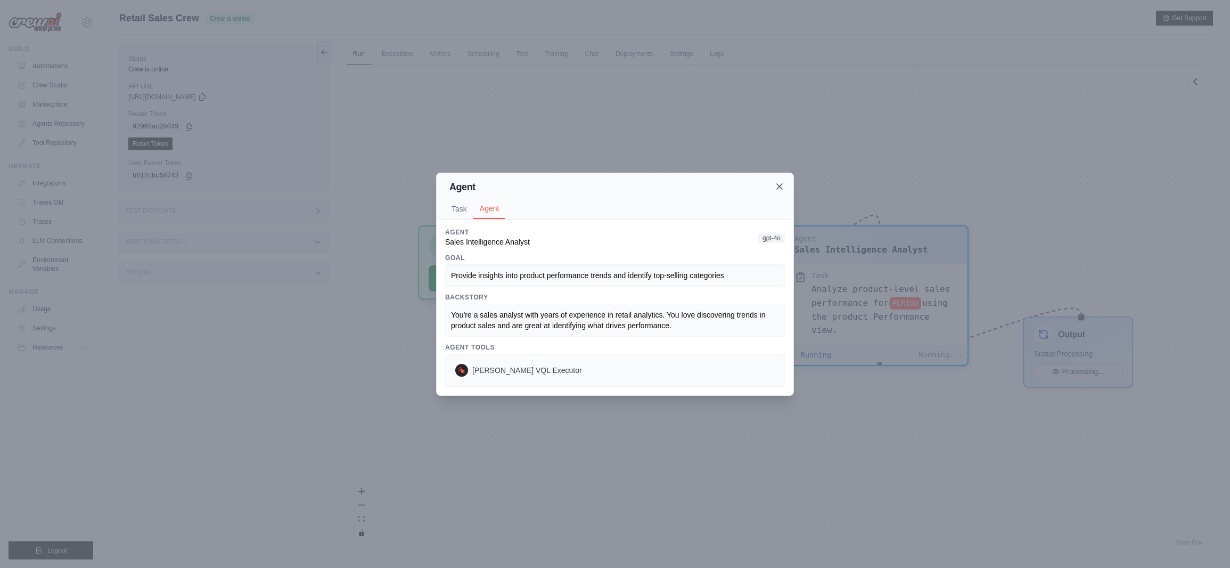
click at [780, 184] on icon at bounding box center [779, 186] width 11 height 11
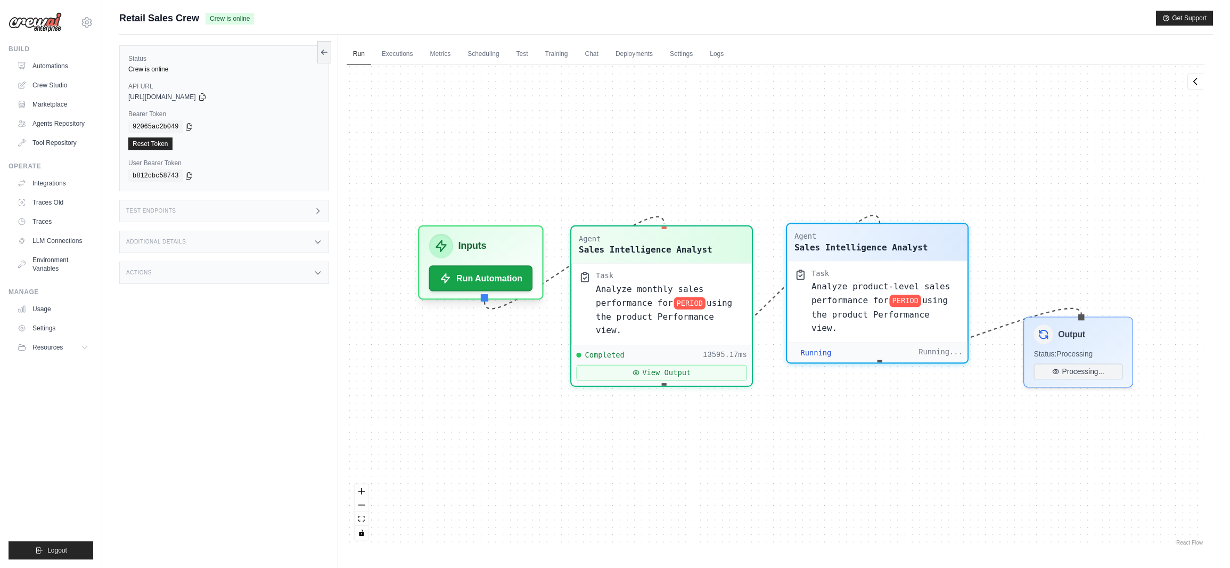
click at [848, 301] on span "Analyze product-level sales performance for" at bounding box center [881, 292] width 138 height 23
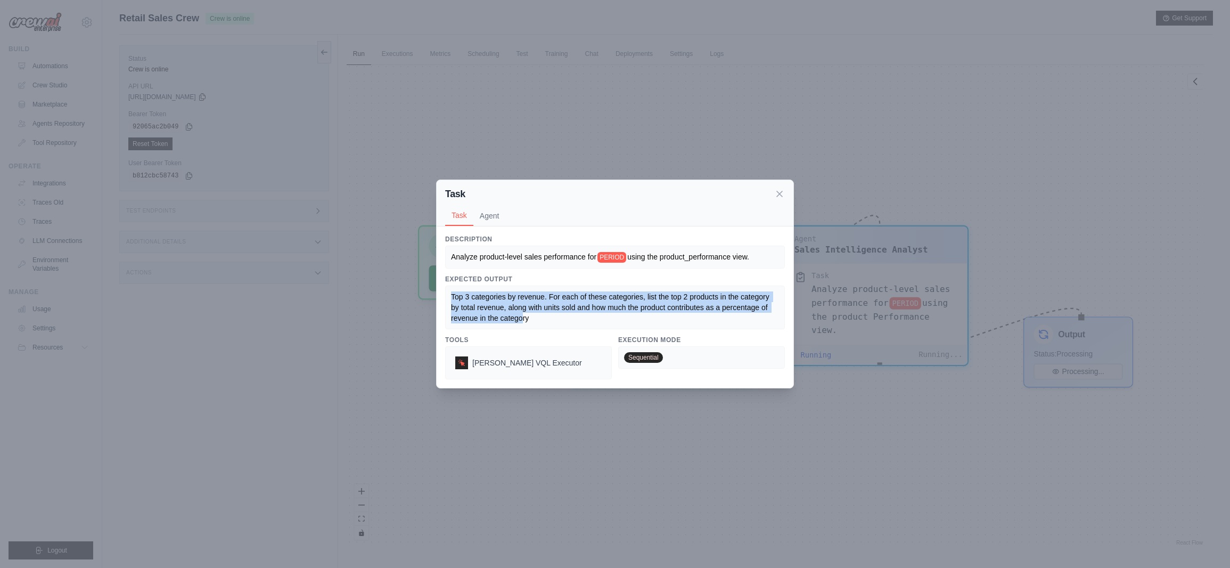
drag, startPoint x: 509, startPoint y: 314, endPoint x: 446, endPoint y: 298, distance: 65.0
click at [446, 298] on div "Top 3 categories by revenue. For each of these categories, list the top 2 produ…" at bounding box center [615, 307] width 340 height 44
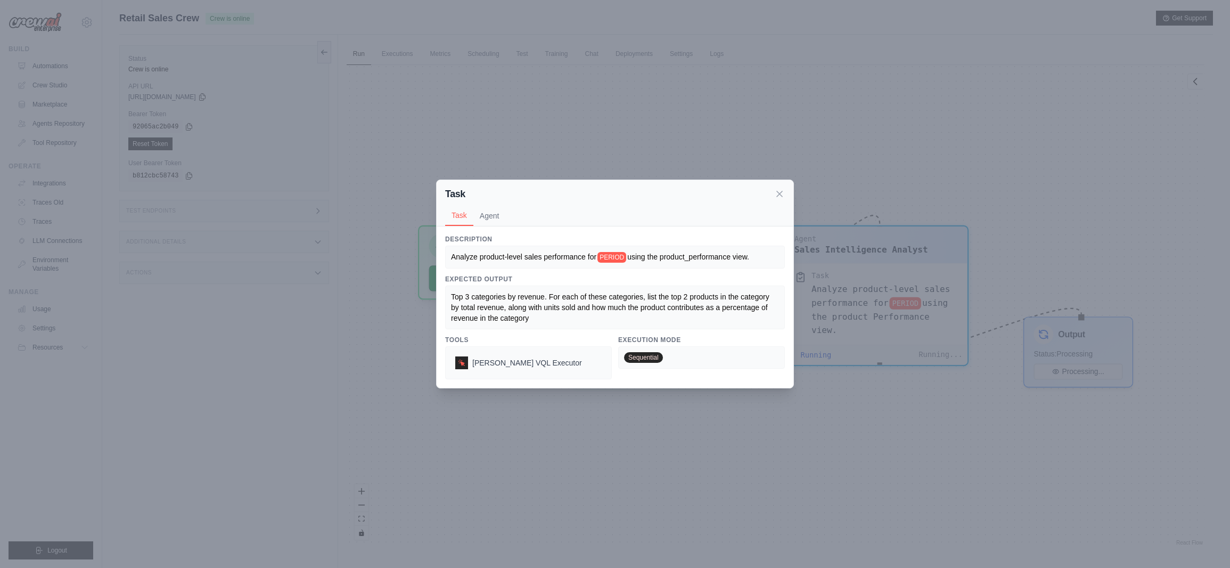
copy span "Top 3 categories by revenue. For each of these categories, list the top 2 produ…"
click at [775, 193] on icon at bounding box center [779, 193] width 11 height 11
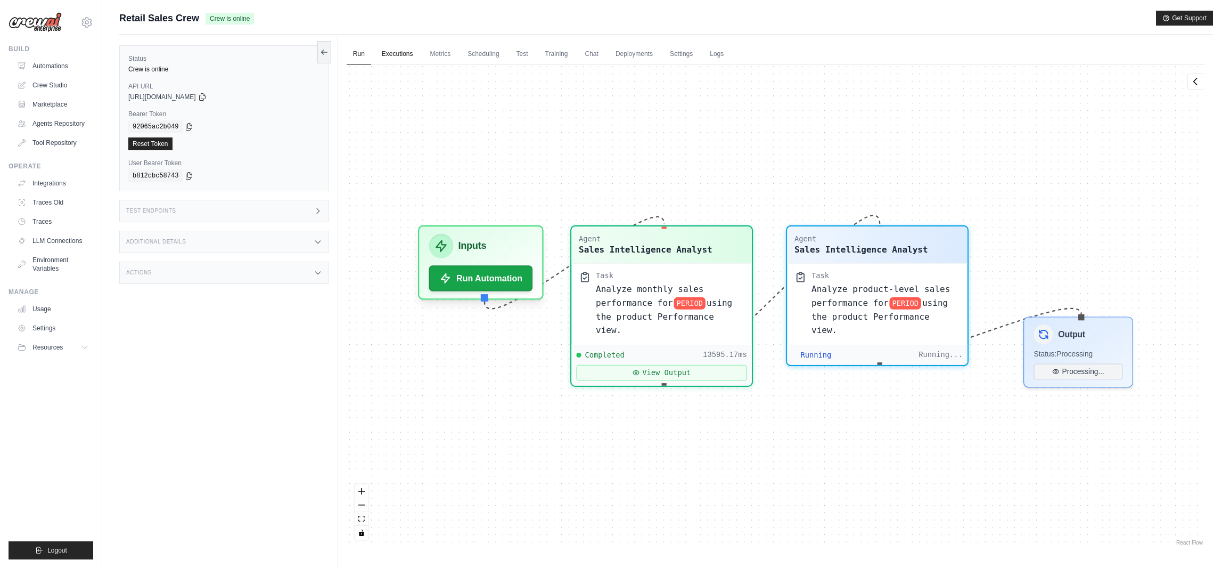
click at [384, 49] on link "Executions" at bounding box center [397, 54] width 44 height 22
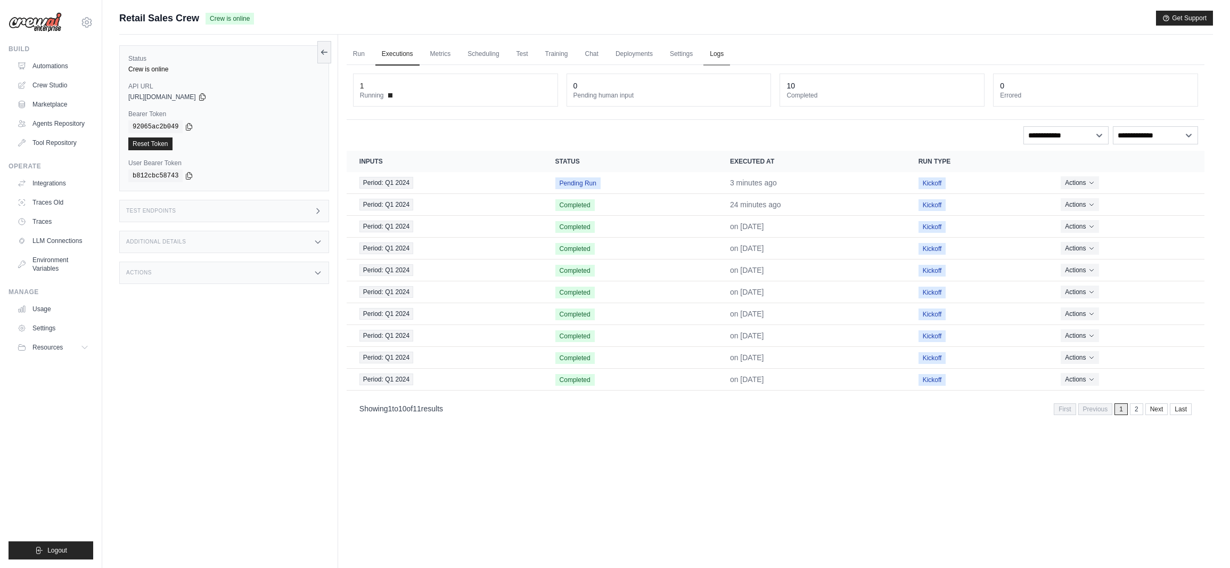
click at [718, 50] on link "Logs" at bounding box center [716, 54] width 27 height 22
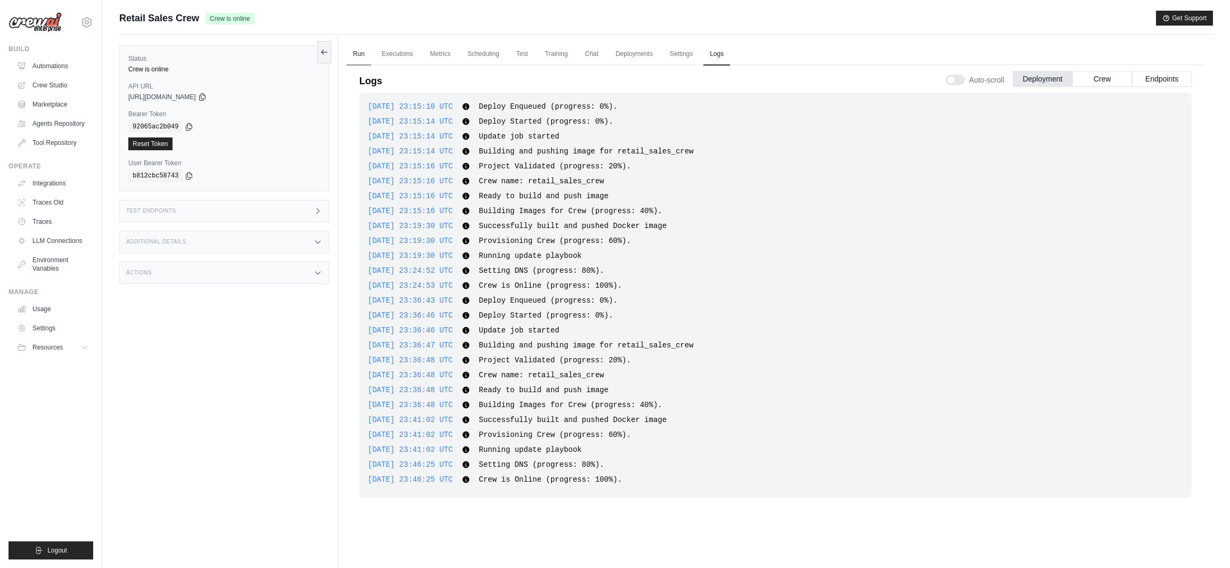
click at [363, 55] on link "Run" at bounding box center [359, 54] width 24 height 22
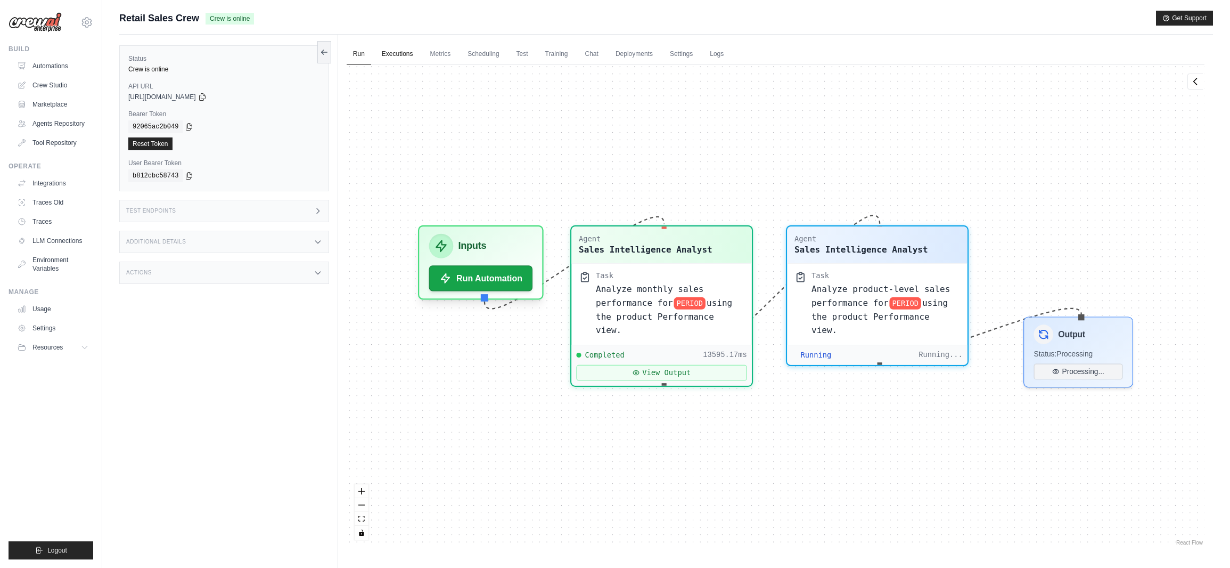
click at [404, 52] on link "Executions" at bounding box center [397, 54] width 44 height 22
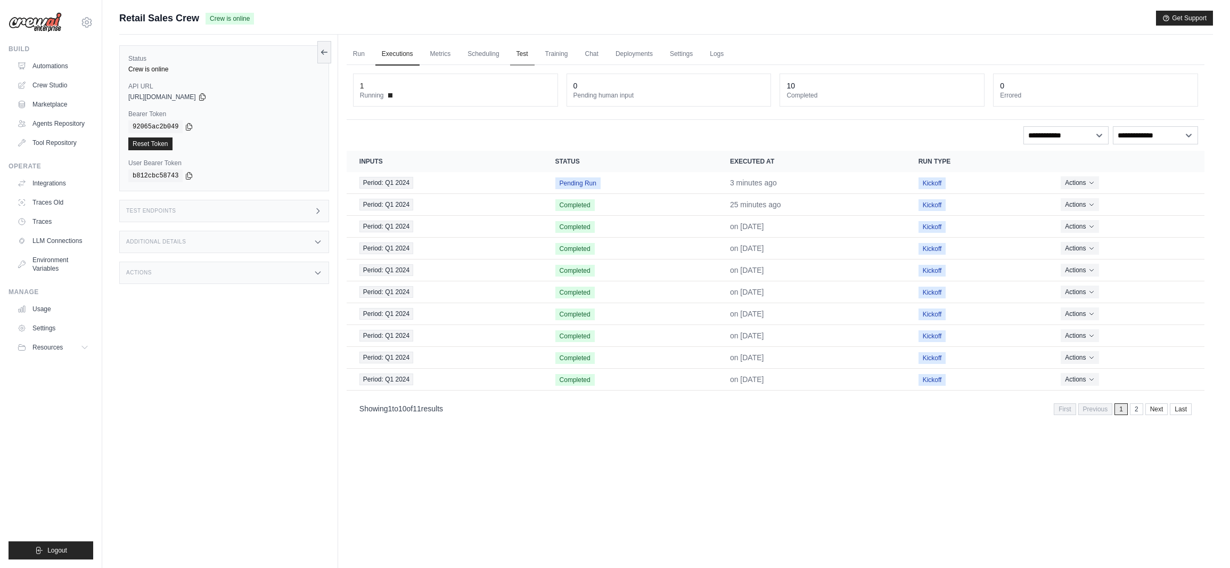
click at [521, 54] on link "Test" at bounding box center [522, 54] width 24 height 22
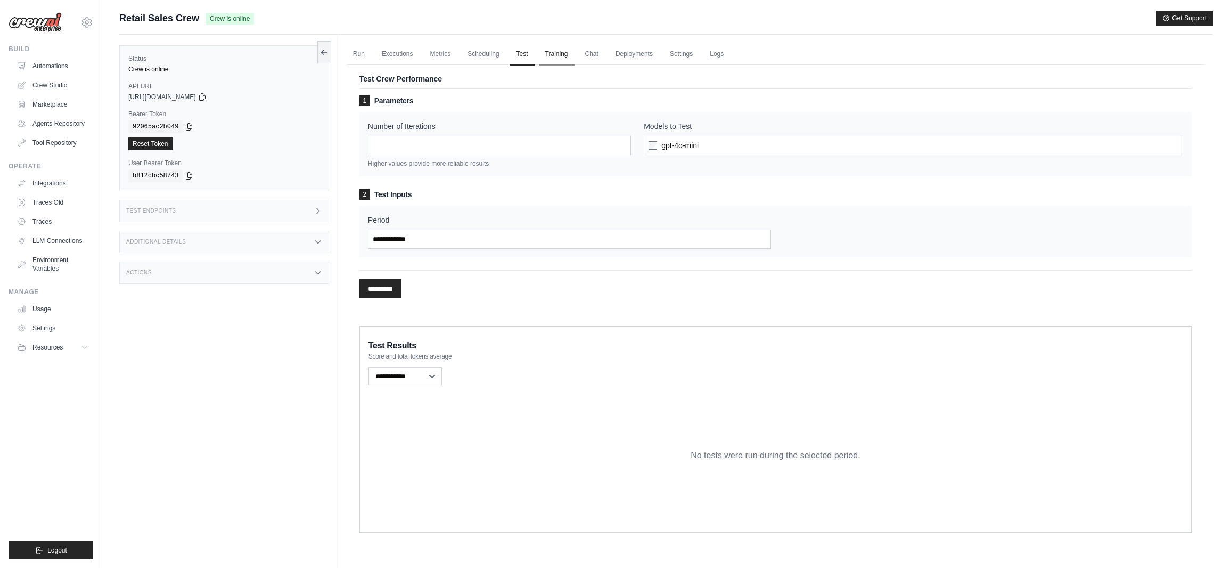
click at [558, 51] on link "Training" at bounding box center [557, 54] width 36 height 22
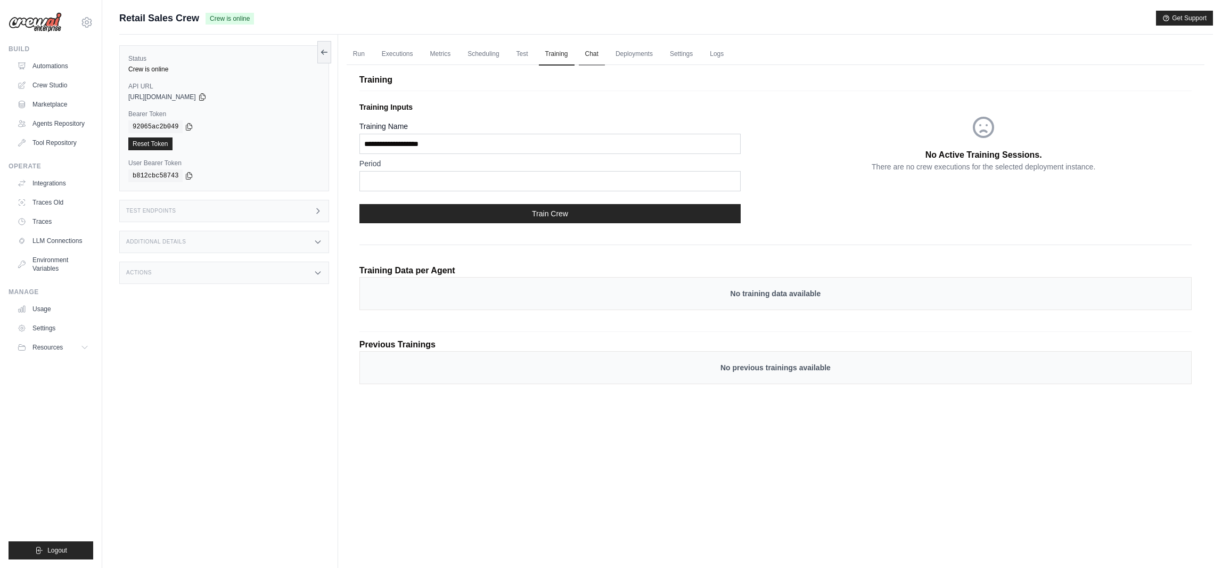
click at [592, 51] on link "Chat" at bounding box center [592, 54] width 26 height 22
click at [633, 53] on link "Deployments" at bounding box center [634, 54] width 50 height 22
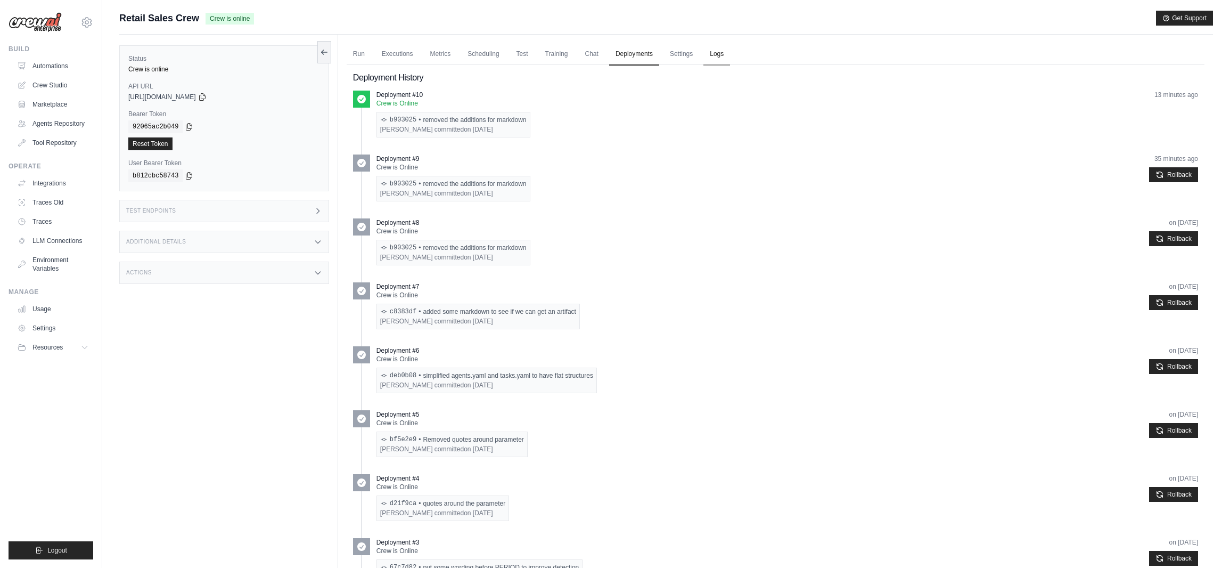
click at [713, 53] on link "Logs" at bounding box center [716, 54] width 27 height 22
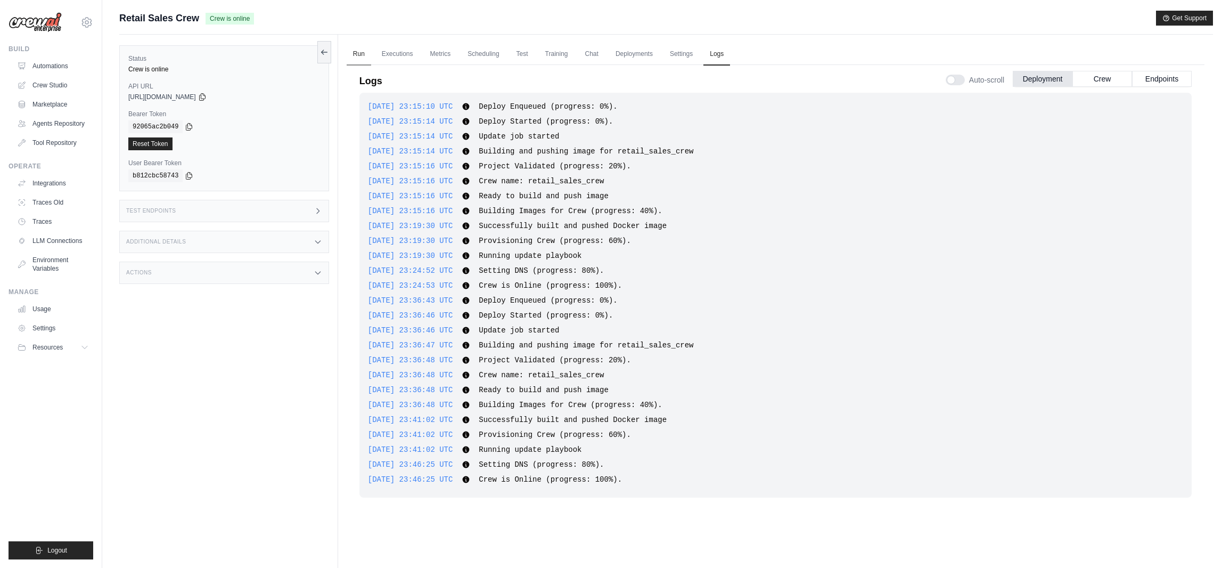
click at [367, 54] on link "Run" at bounding box center [359, 54] width 24 height 22
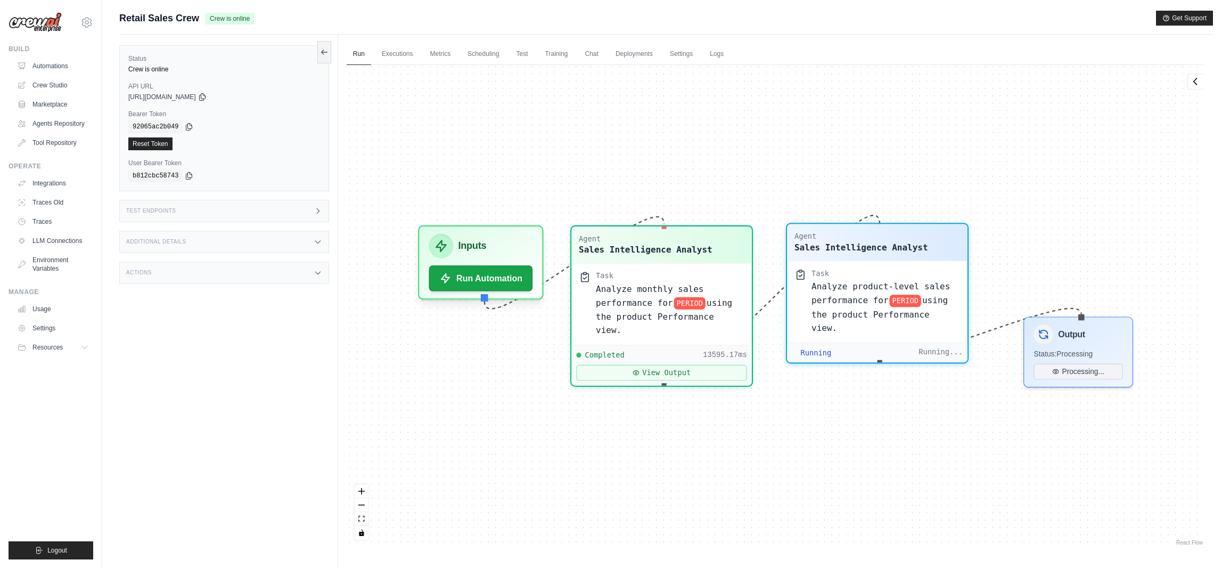
click at [840, 294] on span "Analyze product-level sales performance for" at bounding box center [881, 292] width 138 height 23
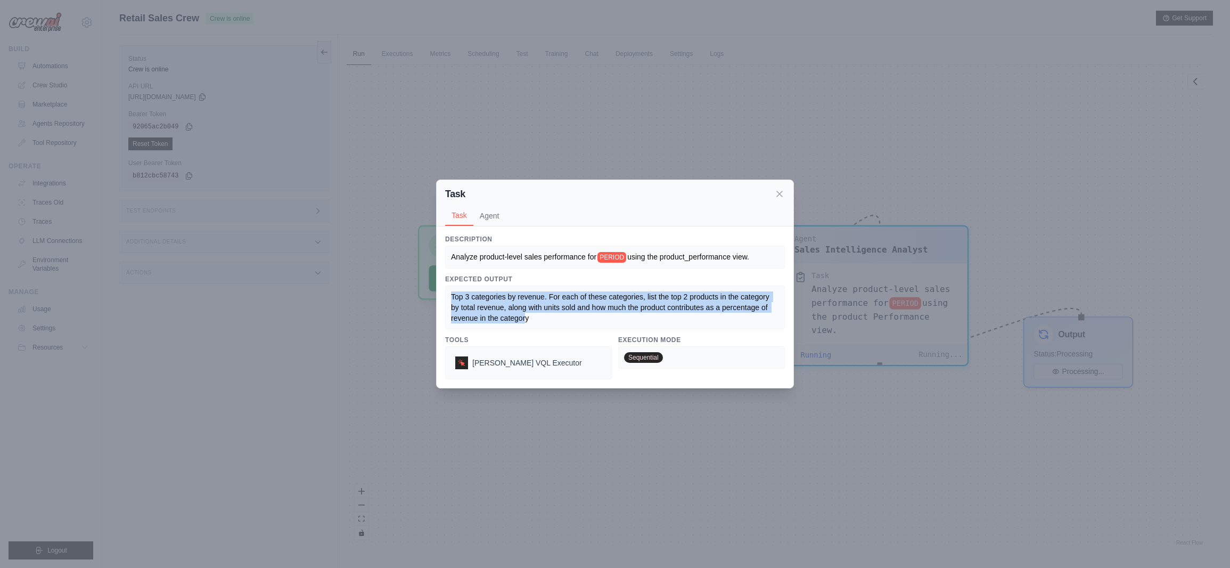
drag, startPoint x: 453, startPoint y: 296, endPoint x: 525, endPoint y: 314, distance: 74.3
click at [525, 314] on span "Top 3 categories by revenue. For each of these categories, list the top 2 produ…" at bounding box center [611, 307] width 321 height 30
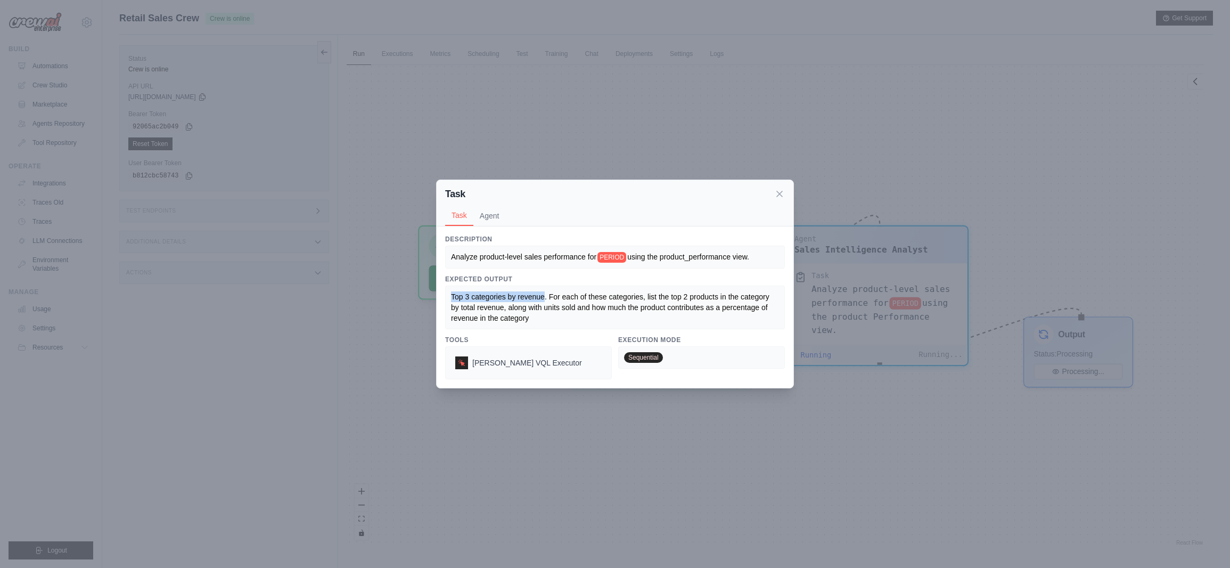
click at [545, 296] on div "Top 3 categories by revenue. For each of these categories, list the top 2 produ…" at bounding box center [615, 307] width 340 height 44
drag, startPoint x: 546, startPoint y: 296, endPoint x: 436, endPoint y: 290, distance: 110.4
click at [436, 290] on div "Task Task Agent Description Analyze product-level sales performance for PERIOD …" at bounding box center [615, 284] width 1230 height 568
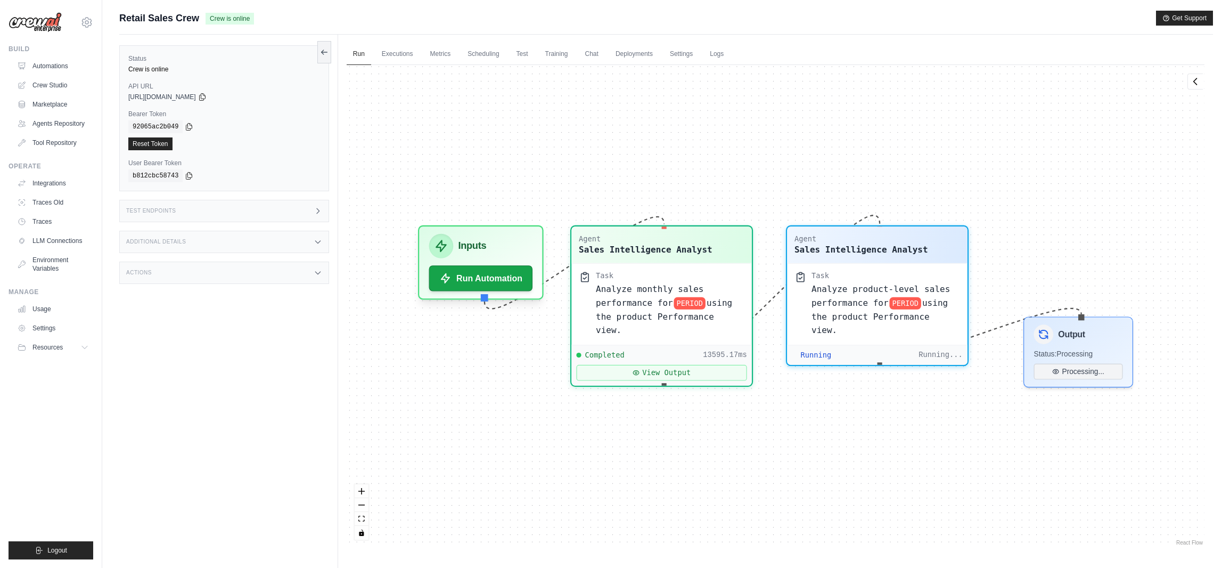
scroll to position [1133, 0]
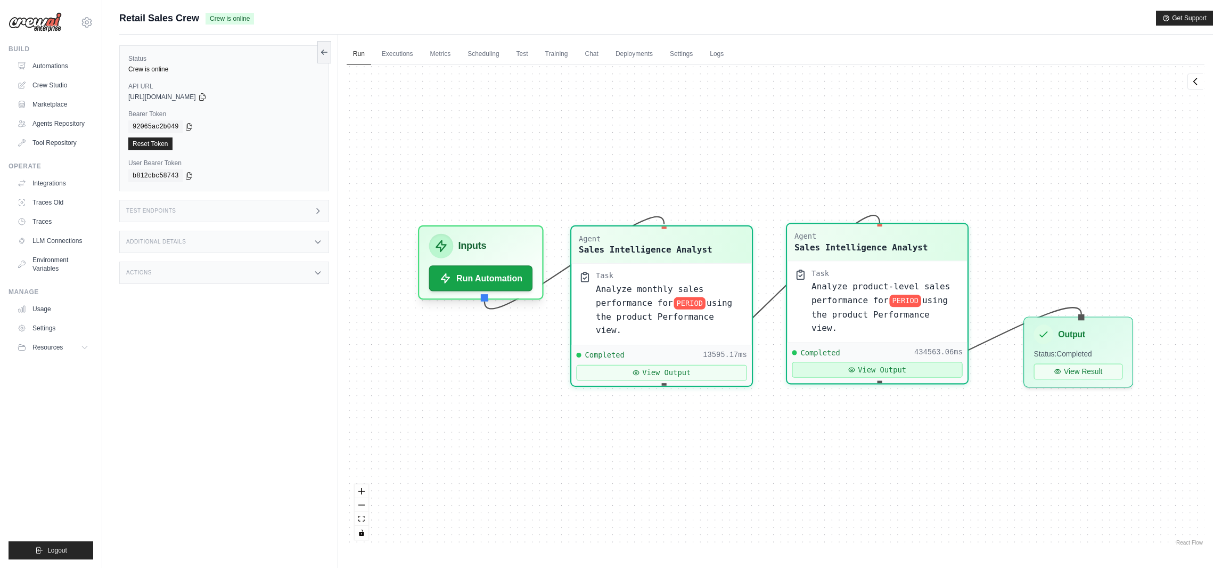
click at [938, 362] on button "View Output" at bounding box center [877, 370] width 170 height 16
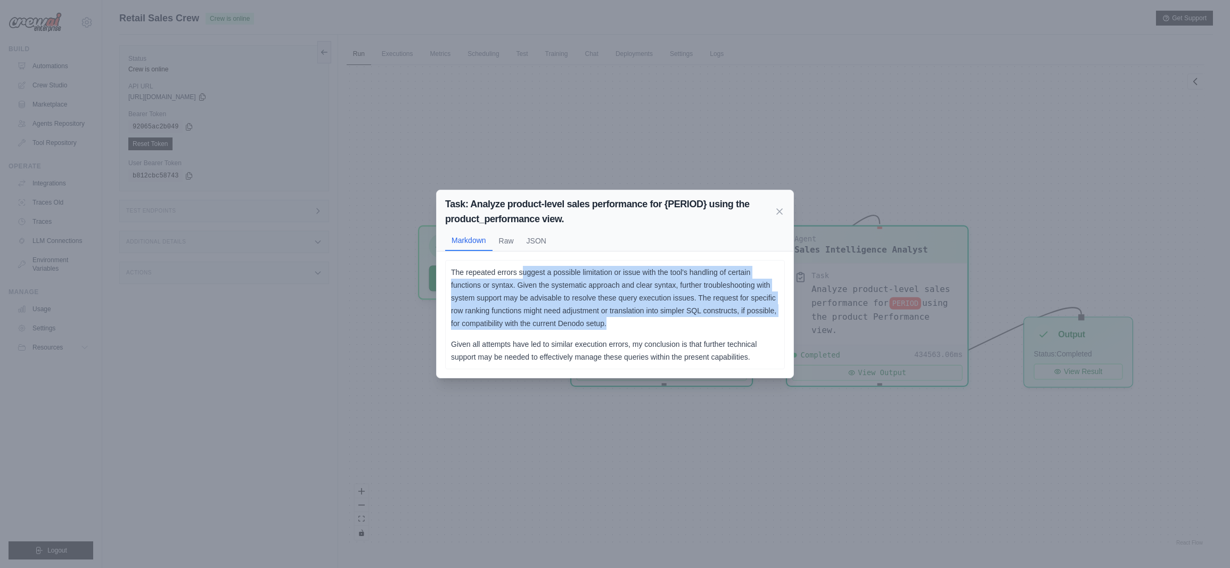
drag, startPoint x: 524, startPoint y: 278, endPoint x: 638, endPoint y: 323, distance: 122.4
click at [637, 323] on p "The repeated errors suggest a possible limitation or issue with the tool's hand…" at bounding box center [615, 298] width 328 height 64
click at [638, 323] on p "The repeated errors suggest a possible limitation or issue with the tool's hand…" at bounding box center [615, 298] width 328 height 64
drag, startPoint x: 533, startPoint y: 284, endPoint x: 628, endPoint y: 324, distance: 103.6
click at [628, 324] on p "The repeated errors suggest a possible limitation or issue with the tool's hand…" at bounding box center [615, 298] width 328 height 64
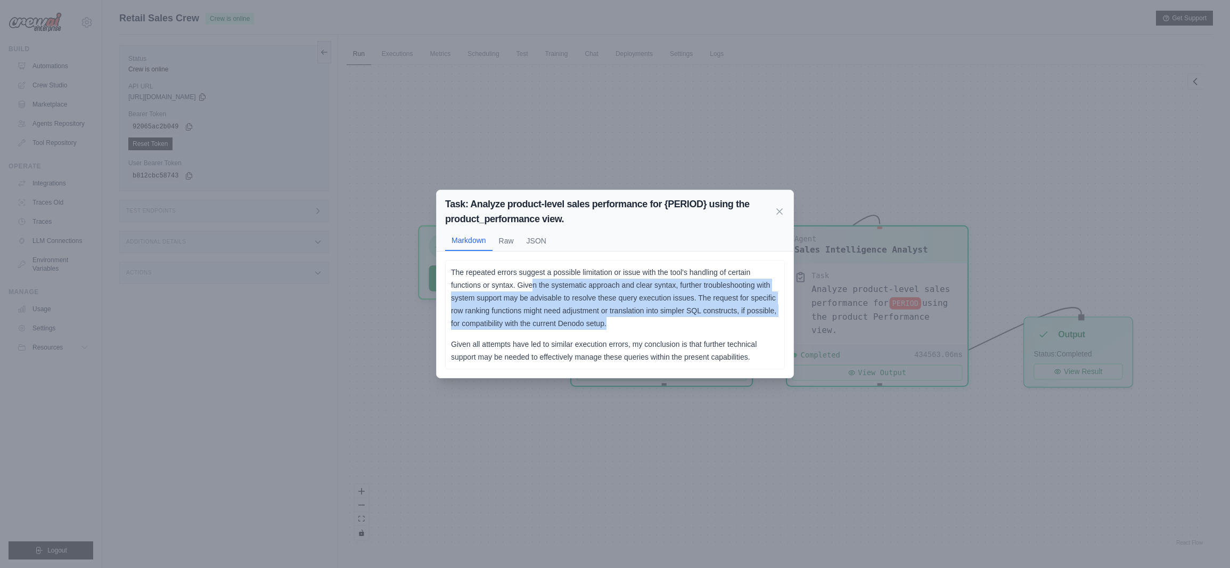
click at [628, 324] on p "The repeated errors suggest a possible limitation or issue with the tool's hand…" at bounding box center [615, 298] width 328 height 64
drag, startPoint x: 533, startPoint y: 271, endPoint x: 656, endPoint y: 326, distance: 134.4
click at [656, 326] on p "The repeated errors suggest a possible limitation or issue with the tool's hand…" at bounding box center [615, 298] width 328 height 64
drag, startPoint x: 532, startPoint y: 283, endPoint x: 644, endPoint y: 326, distance: 120.0
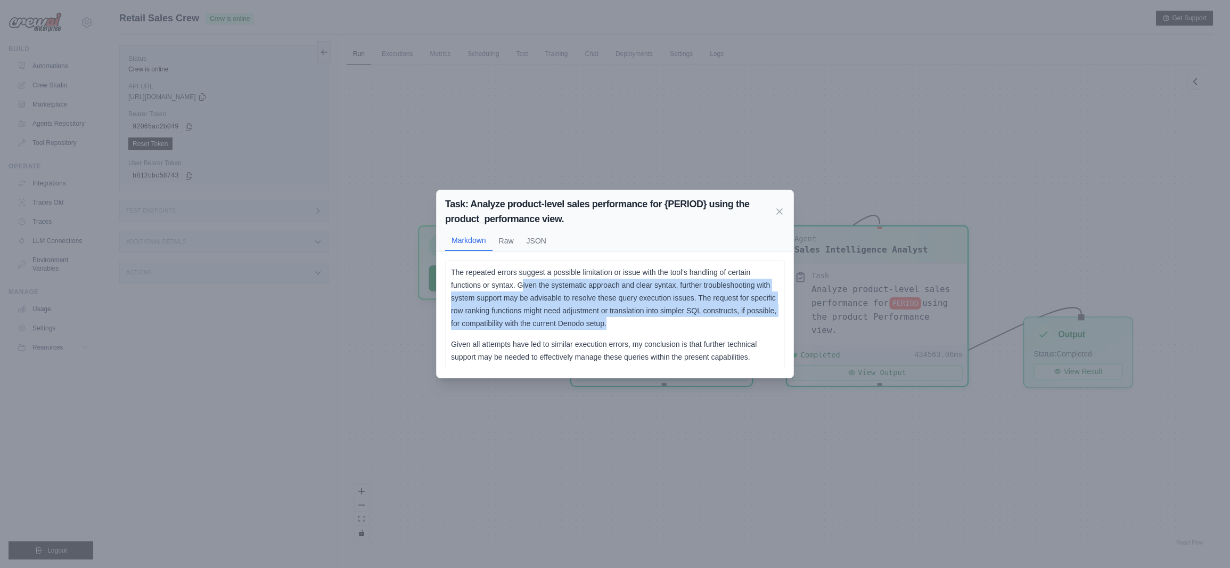
click at [644, 326] on p "The repeated errors suggest a possible limitation or issue with the tool's hand…" at bounding box center [615, 298] width 328 height 64
drag, startPoint x: 573, startPoint y: 305, endPoint x: 454, endPoint y: 269, distance: 124.7
click at [454, 269] on p "The repeated errors suggest a possible limitation or issue with the tool's hand…" at bounding box center [615, 298] width 328 height 64
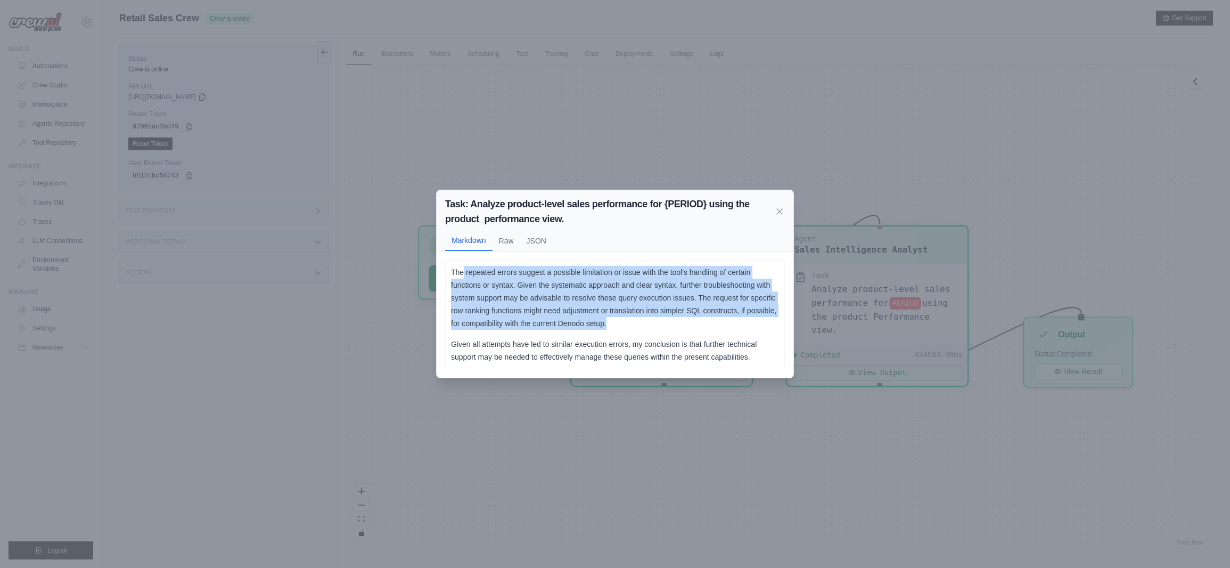
drag, startPoint x: 586, startPoint y: 308, endPoint x: 619, endPoint y: 325, distance: 36.7
click at [619, 325] on p "The repeated errors suggest a possible limitation or issue with the tool's hand…" at bounding box center [615, 298] width 328 height 64
drag, startPoint x: 615, startPoint y: 321, endPoint x: 450, endPoint y: 269, distance: 172.8
click at [448, 269] on div "The repeated errors suggest a possible limitation or issue with the tool's hand…" at bounding box center [615, 315] width 340 height 110
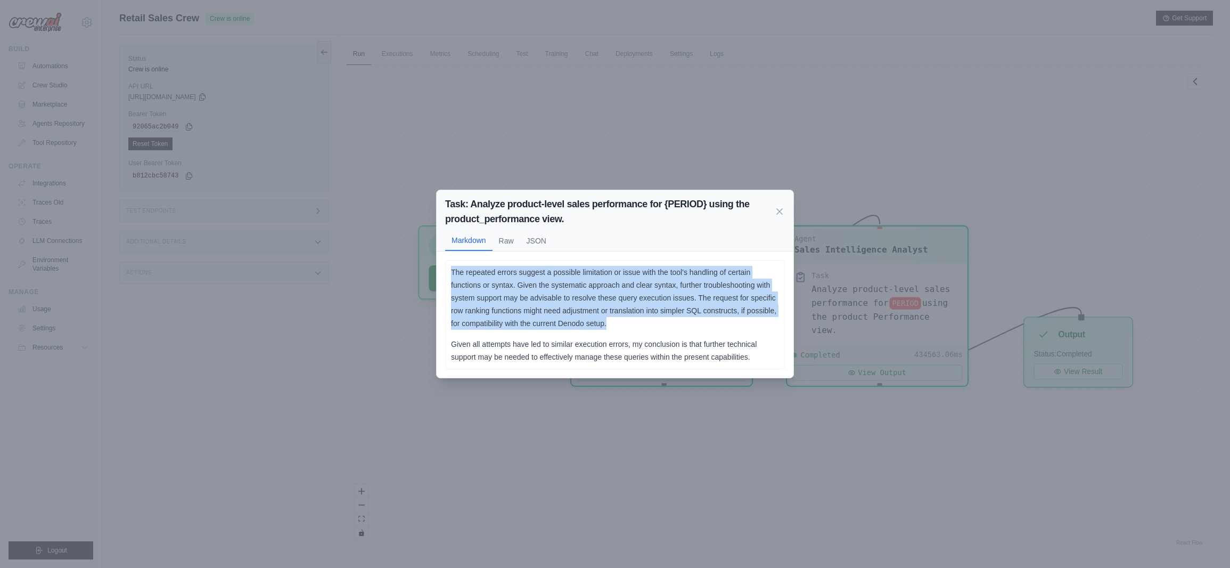
click at [450, 269] on div "The repeated errors suggest a possible limitation or issue with the tool's hand…" at bounding box center [615, 315] width 340 height 110
drag, startPoint x: 554, startPoint y: 300, endPoint x: 615, endPoint y: 324, distance: 65.5
click at [615, 324] on p "The repeated errors suggest a possible limitation or issue with the tool's hand…" at bounding box center [615, 298] width 328 height 64
drag, startPoint x: 611, startPoint y: 322, endPoint x: 446, endPoint y: 266, distance: 174.5
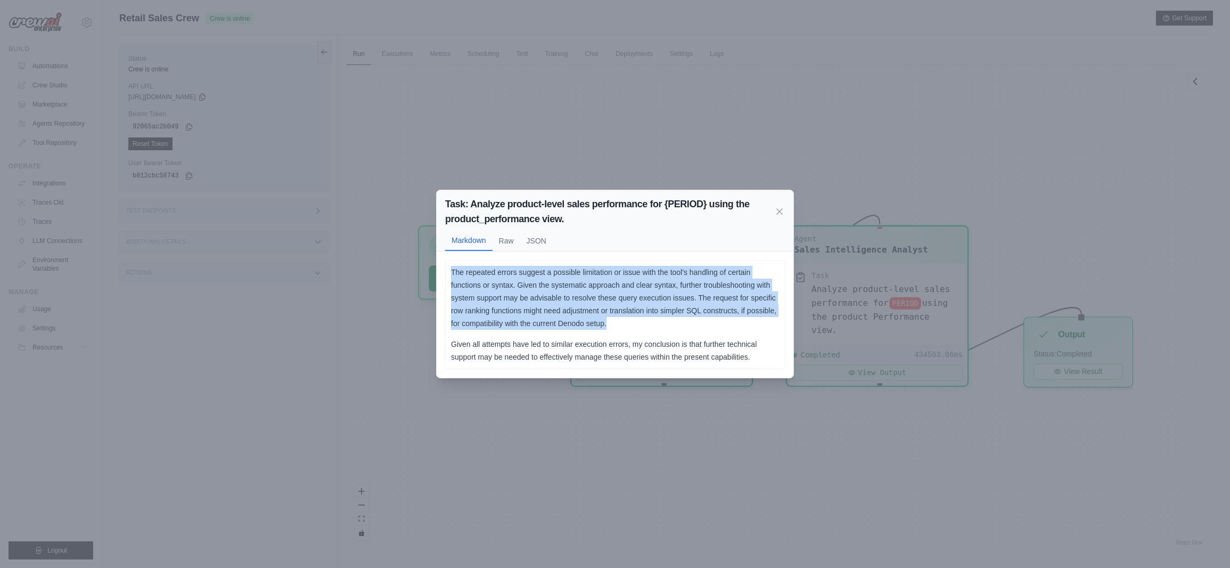
click at [446, 266] on div "The repeated errors suggest a possible limitation or issue with the tool's hand…" at bounding box center [615, 315] width 340 height 110
click at [462, 275] on p "The repeated errors suggest a possible limitation or issue with the tool's hand…" at bounding box center [615, 298] width 328 height 64
drag, startPoint x: 463, startPoint y: 274, endPoint x: 638, endPoint y: 320, distance: 181.7
click at [638, 320] on p "The repeated errors suggest a possible limitation or issue with the tool's hand…" at bounding box center [615, 298] width 328 height 64
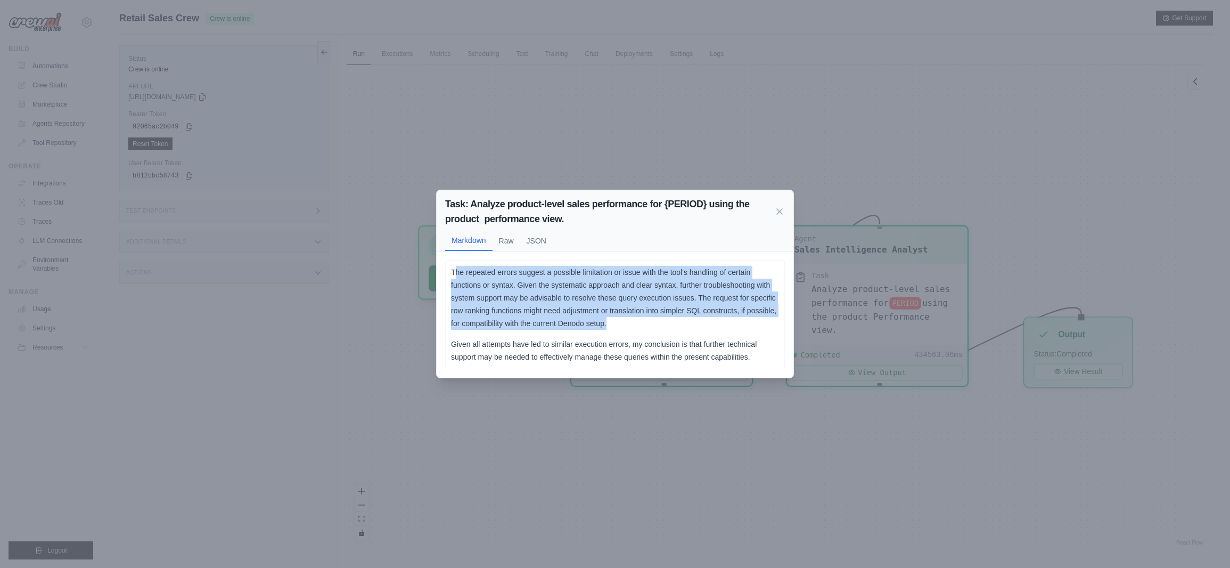
drag, startPoint x: 621, startPoint y: 324, endPoint x: 454, endPoint y: 268, distance: 175.6
click at [454, 268] on p "The repeated errors suggest a possible limitation or issue with the tool's hand…" at bounding box center [615, 298] width 328 height 64
drag, startPoint x: 454, startPoint y: 268, endPoint x: 653, endPoint y: 322, distance: 206.8
click at [653, 322] on p "The repeated errors suggest a possible limitation or issue with the tool's hand…" at bounding box center [615, 298] width 328 height 64
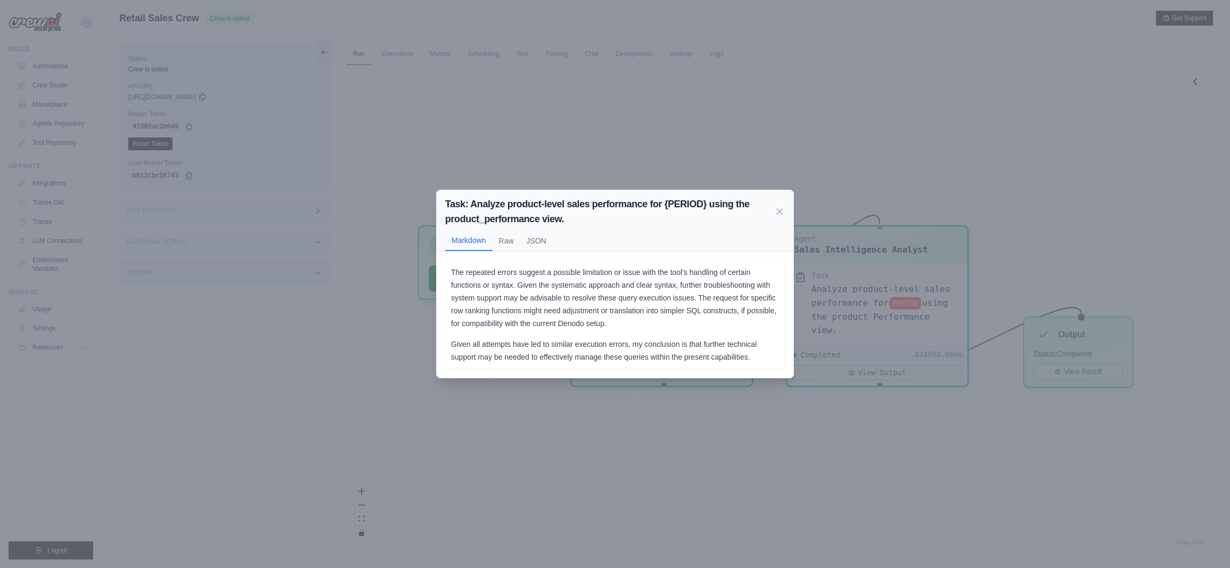
click at [653, 322] on p "The repeated errors suggest a possible limitation or issue with the tool's hand…" at bounding box center [615, 298] width 328 height 64
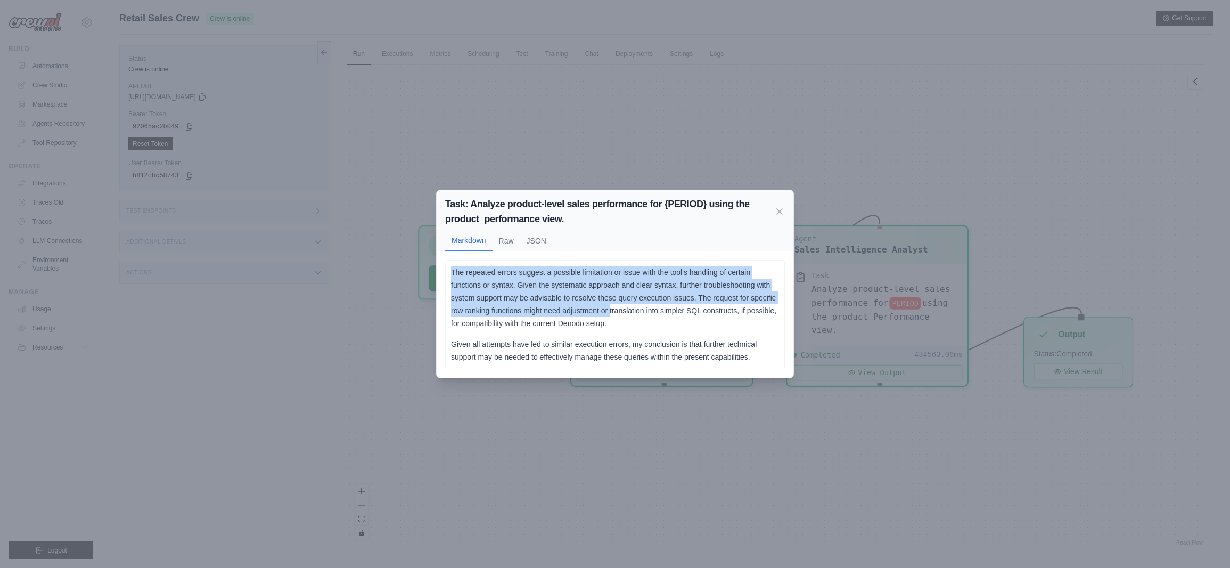
drag, startPoint x: 607, startPoint y: 316, endPoint x: 450, endPoint y: 269, distance: 163.4
click at [447, 267] on div "The repeated errors suggest a possible limitation or issue with the tool's hand…" at bounding box center [615, 315] width 340 height 110
click at [451, 269] on p "The repeated errors suggest a possible limitation or issue with the tool's hand…" at bounding box center [615, 298] width 328 height 64
drag, startPoint x: 465, startPoint y: 271, endPoint x: 612, endPoint y: 325, distance: 156.7
click at [612, 325] on p "The repeated errors suggest a possible limitation or issue with the tool's hand…" at bounding box center [615, 298] width 328 height 64
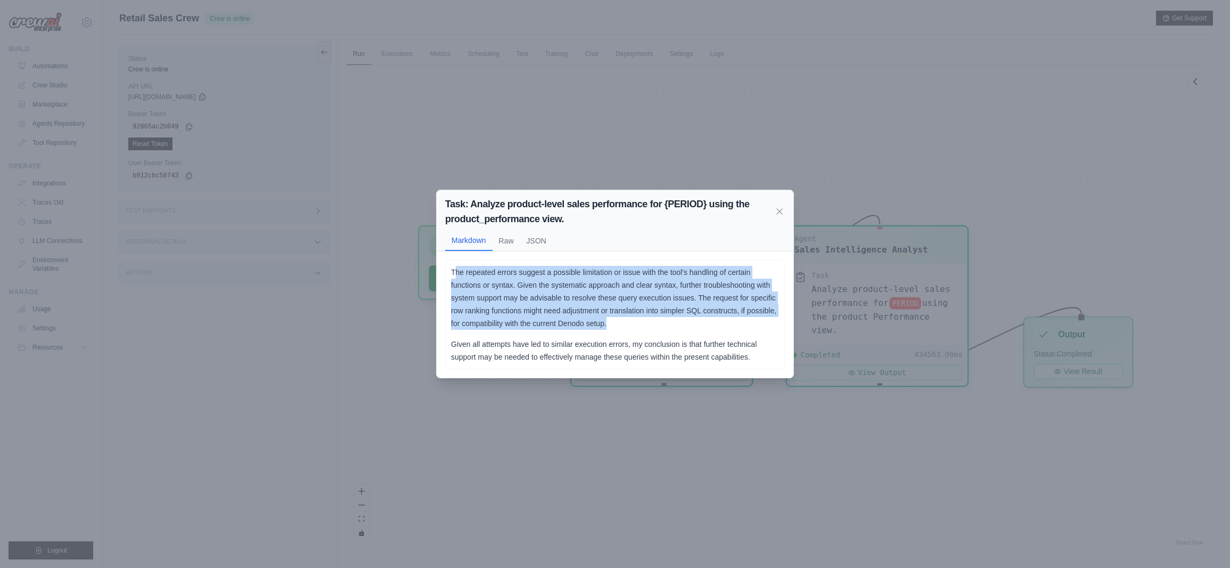
click at [612, 325] on p "The repeated errors suggest a possible limitation or issue with the tool's hand…" at bounding box center [615, 298] width 328 height 64
drag, startPoint x: 610, startPoint y: 323, endPoint x: 447, endPoint y: 269, distance: 171.6
click at [447, 269] on div "The repeated errors suggest a possible limitation or issue with the tool's hand…" at bounding box center [615, 315] width 340 height 110
drag, startPoint x: 550, startPoint y: 284, endPoint x: 635, endPoint y: 323, distance: 93.6
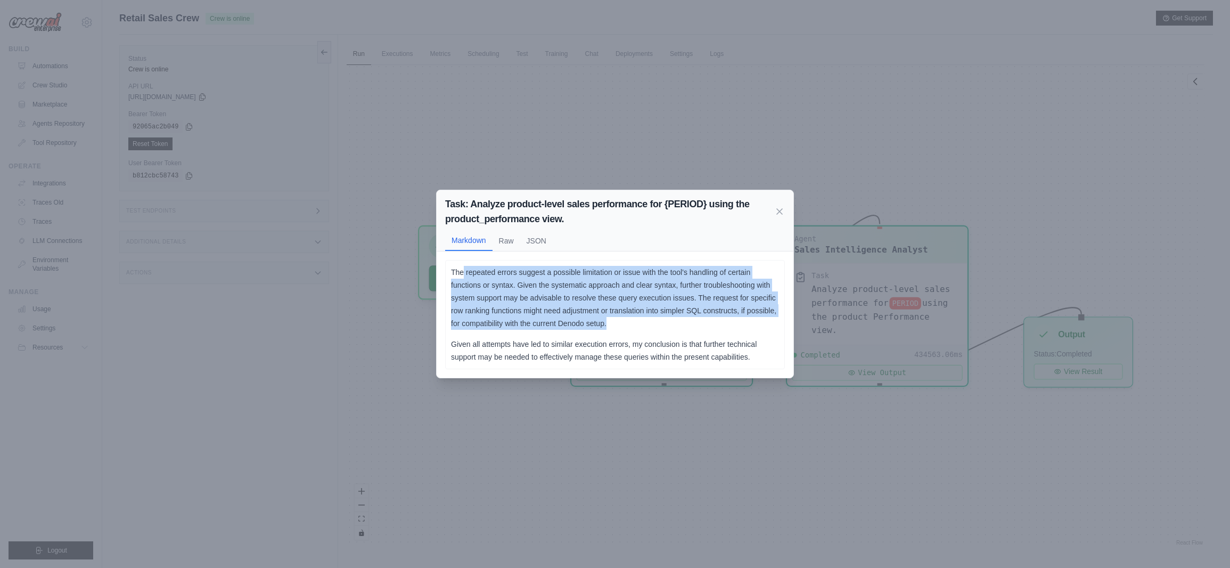
click at [635, 323] on p "The repeated errors suggest a possible limitation or issue with the tool's hand…" at bounding box center [615, 298] width 328 height 64
drag, startPoint x: 620, startPoint y: 320, endPoint x: 456, endPoint y: 271, distance: 170.5
click at [456, 271] on p "The repeated errors suggest a possible limitation or issue with the tool's hand…" at bounding box center [615, 298] width 328 height 64
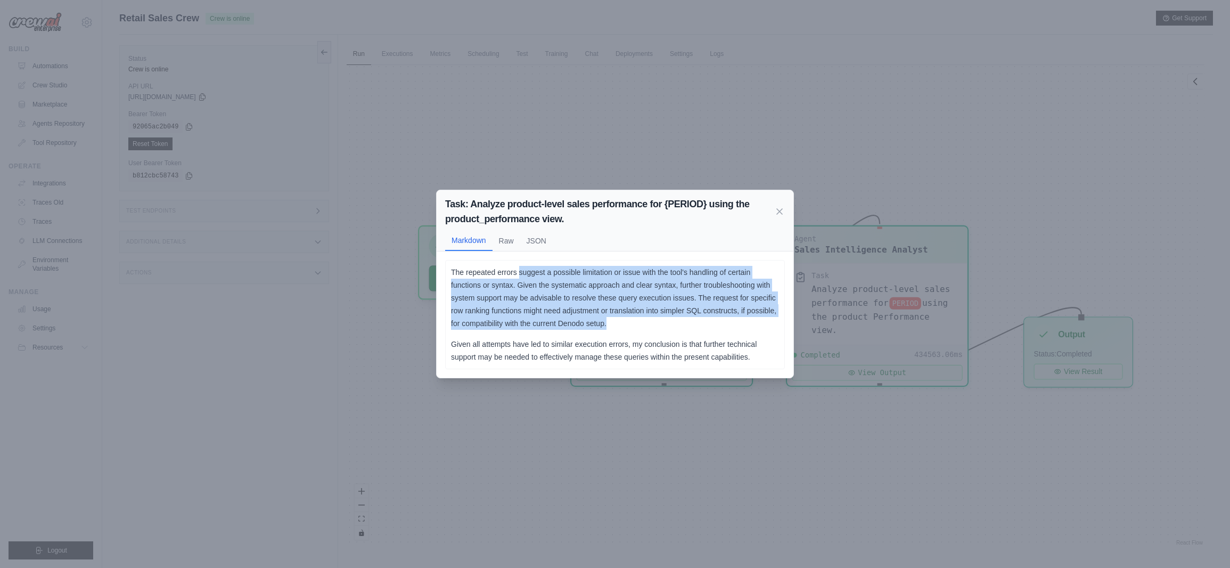
drag, startPoint x: 520, startPoint y: 272, endPoint x: 610, endPoint y: 321, distance: 102.3
click at [610, 321] on p "The repeated errors suggest a possible limitation or issue with the tool's hand…" at bounding box center [615, 298] width 328 height 64
drag, startPoint x: 619, startPoint y: 321, endPoint x: 435, endPoint y: 272, distance: 190.3
click at [435, 272] on div "Task: Analyze product-level sales performance for {PERIOD} using the product_pe…" at bounding box center [615, 284] width 1230 height 568
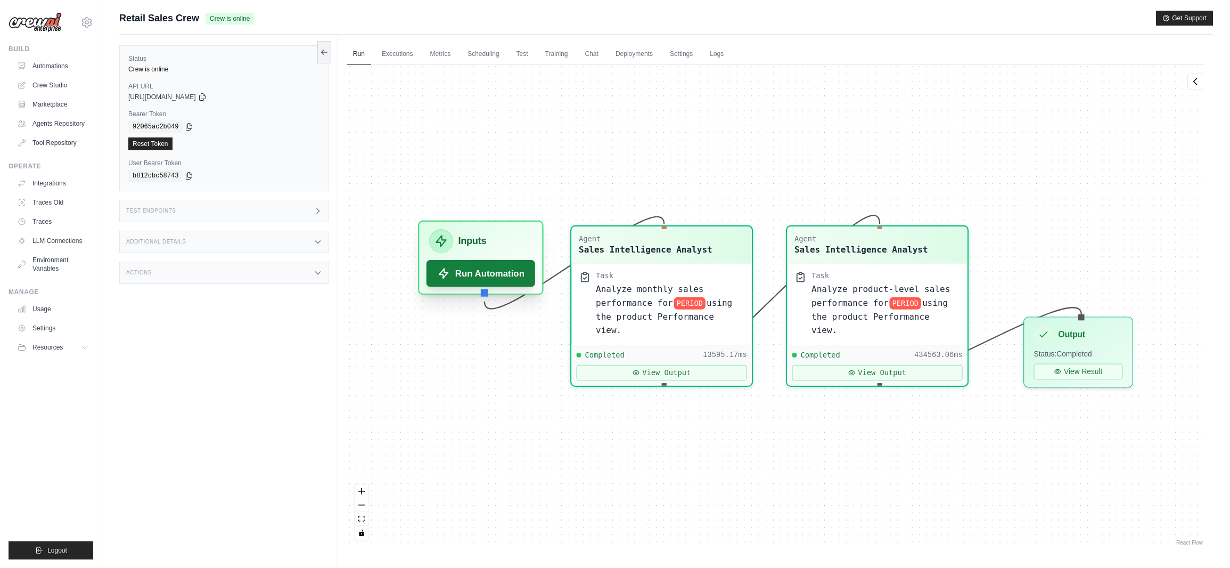
click at [436, 272] on button "Run Automation" at bounding box center [481, 273] width 109 height 27
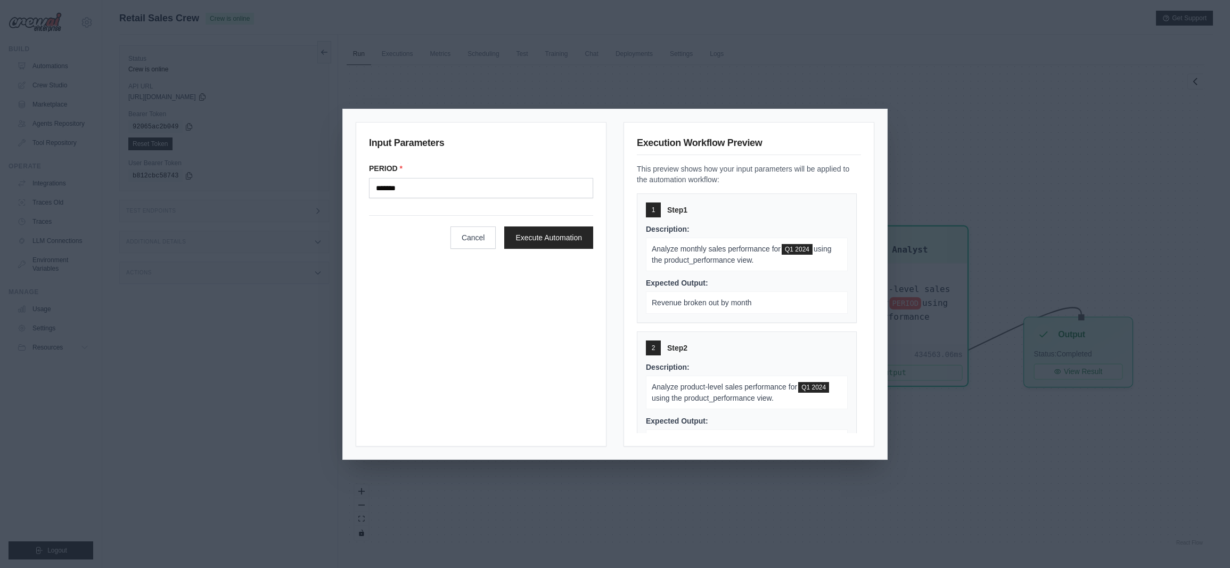
click at [976, 147] on div "Input Parameters PERIOD * ******* Cancel Execute Automation Execution Workflow …" at bounding box center [615, 284] width 1230 height 568
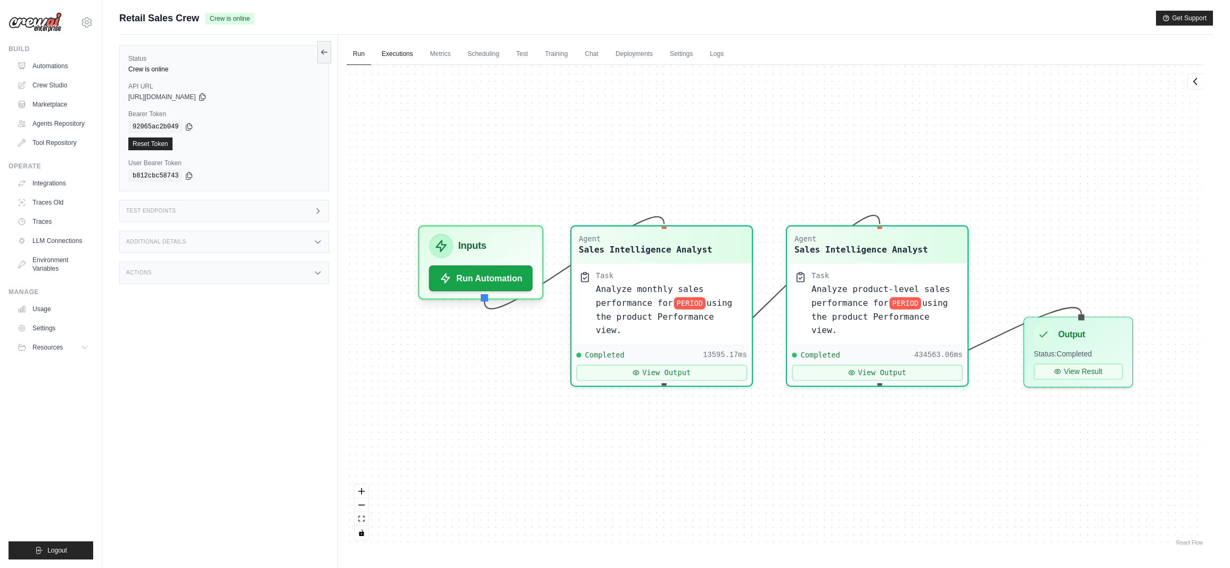
click at [400, 58] on link "Executions" at bounding box center [397, 54] width 44 height 22
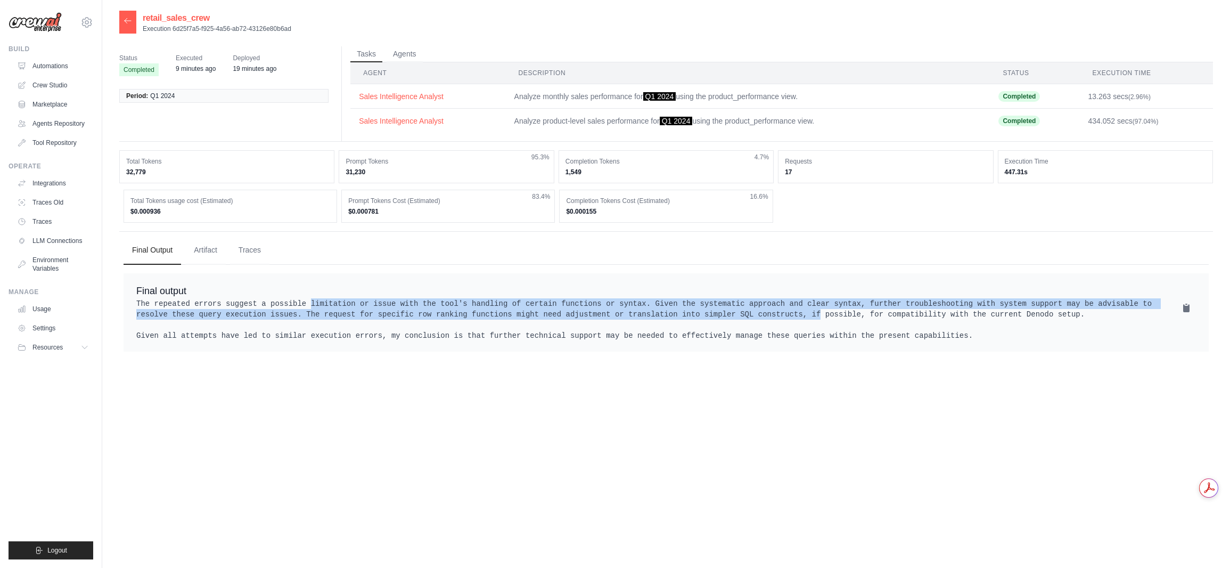
click at [657, 320] on pre "The repeated errors suggest a possible limitation or issue with the tool's hand…" at bounding box center [666, 319] width 1060 height 43
click at [602, 312] on pre "The repeated errors suggest a possible limitation or issue with the tool's hand…" at bounding box center [666, 319] width 1060 height 43
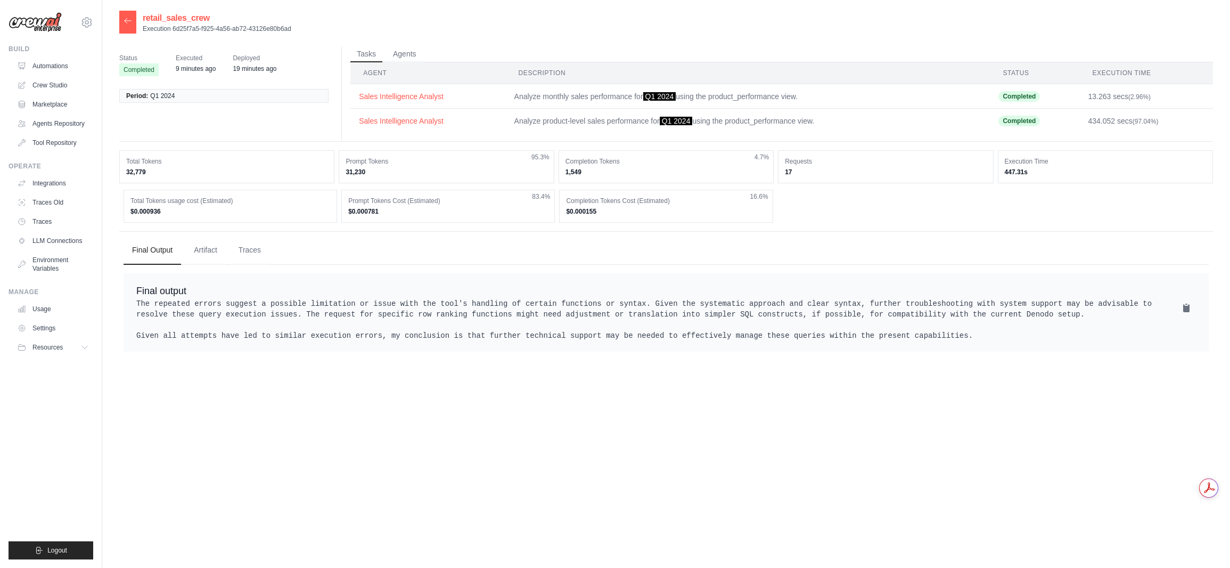
drag, startPoint x: 608, startPoint y: 299, endPoint x: 903, endPoint y: 335, distance: 297.7
click at [903, 335] on pre "The repeated errors suggest a possible limitation or issue with the tool's hand…" at bounding box center [666, 319] width 1060 height 43
drag, startPoint x: 892, startPoint y: 334, endPoint x: 287, endPoint y: 307, distance: 606.1
click at [287, 307] on pre "The repeated errors suggest a possible limitation or issue with the tool's hand…" at bounding box center [666, 319] width 1060 height 43
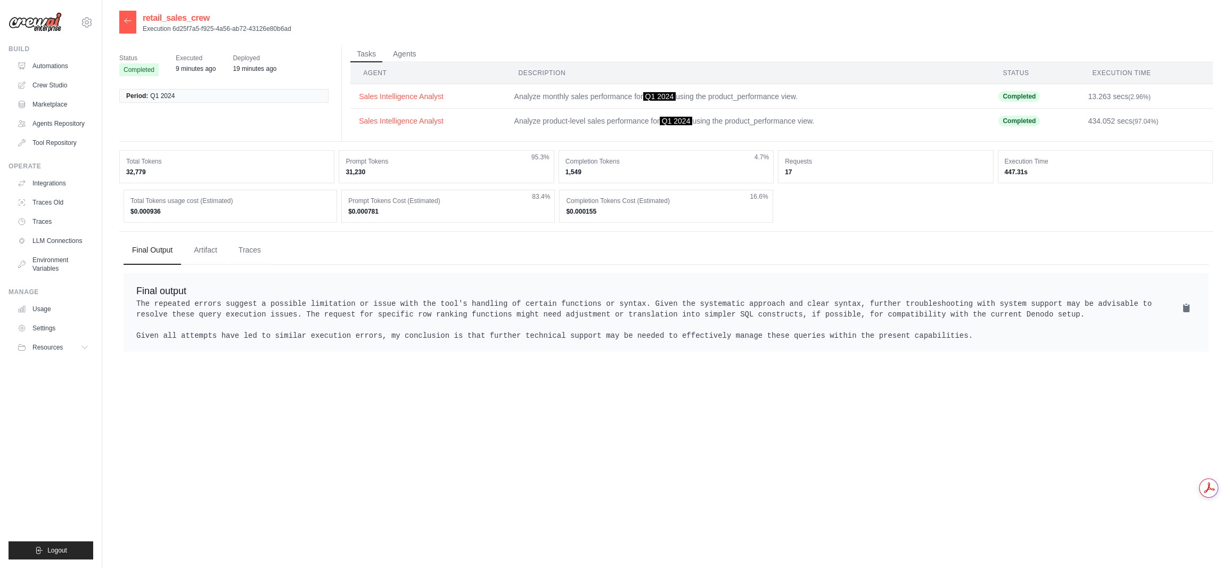
click at [287, 307] on pre "The repeated errors suggest a possible limitation or issue with the tool's hand…" at bounding box center [666, 319] width 1060 height 43
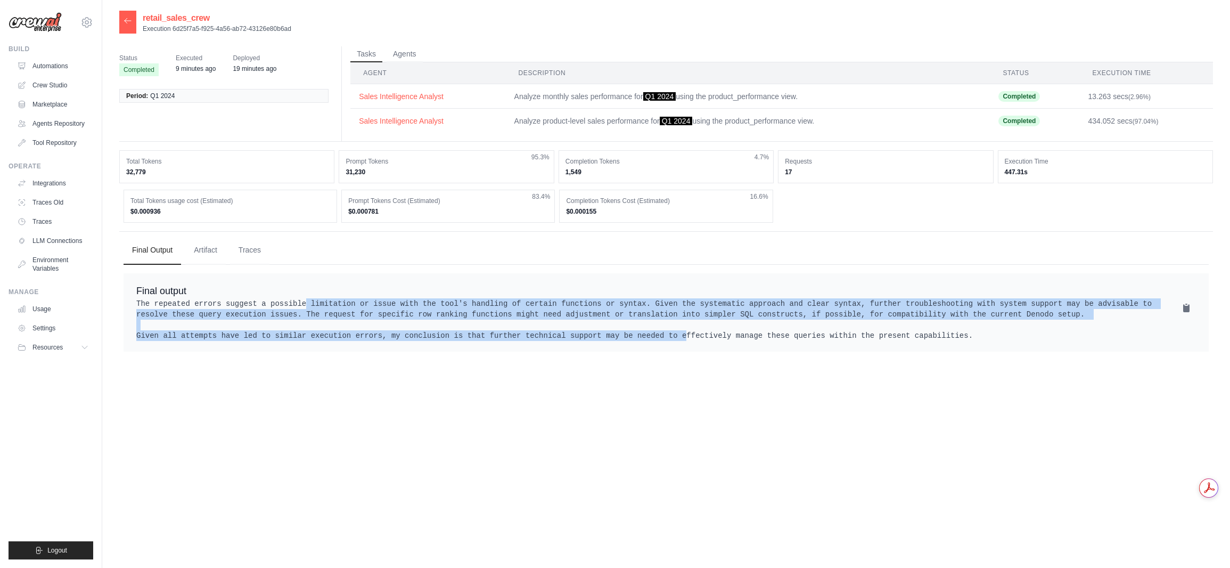
drag, startPoint x: 381, startPoint y: 310, endPoint x: 615, endPoint y: 340, distance: 236.2
click at [615, 340] on pre "The repeated errors suggest a possible limitation or issue with the tool's hand…" at bounding box center [666, 319] width 1060 height 43
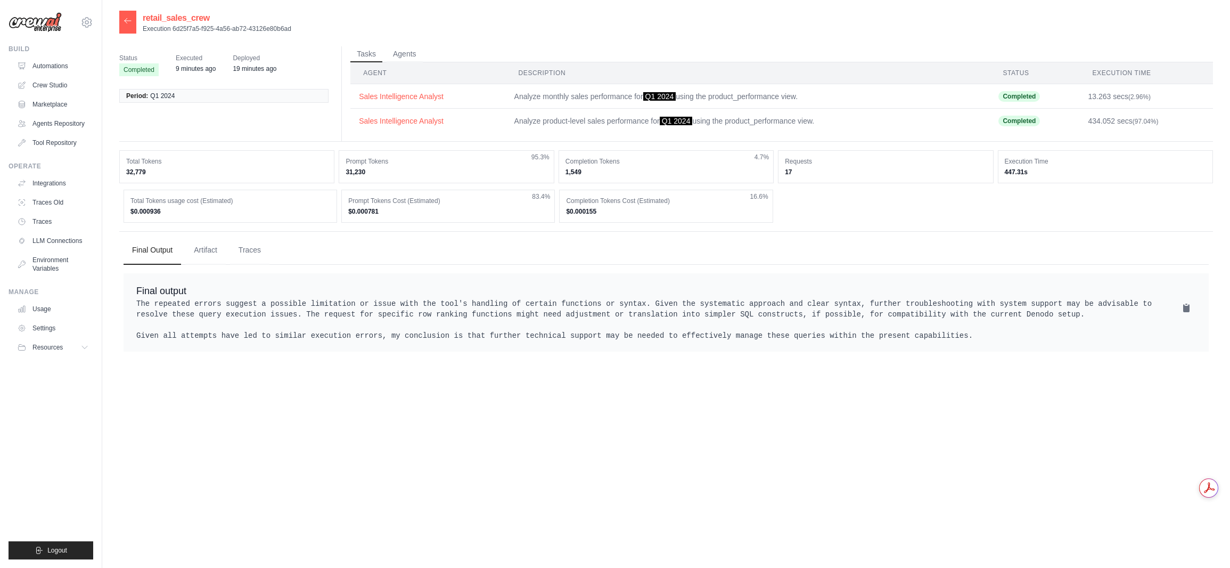
drag, startPoint x: 607, startPoint y: 310, endPoint x: 910, endPoint y: 334, distance: 303.9
click at [910, 334] on pre "The repeated errors suggest a possible limitation or issue with the tool's hand…" at bounding box center [666, 319] width 1060 height 43
drag, startPoint x: 905, startPoint y: 331, endPoint x: 719, endPoint y: 304, distance: 187.8
click at [719, 304] on pre "The repeated errors suggest a possible limitation or issue with the tool's hand…" at bounding box center [666, 319] width 1060 height 43
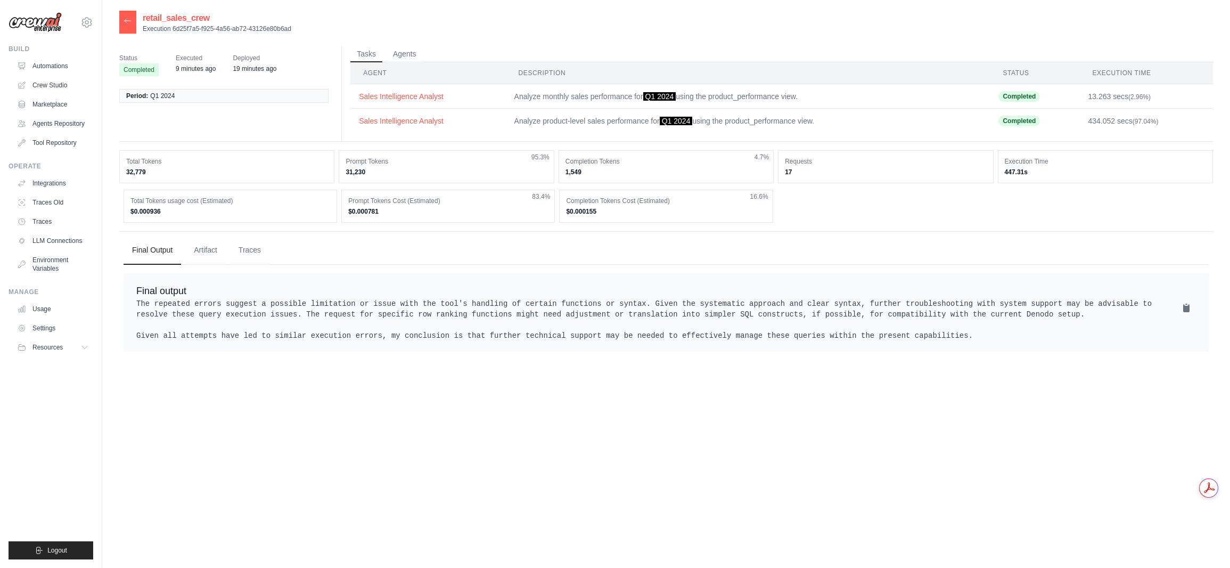
click at [719, 304] on pre "The repeated errors suggest a possible limitation or issue with the tool's hand…" at bounding box center [666, 319] width 1060 height 43
click at [209, 245] on button "Artifact" at bounding box center [205, 249] width 40 height 29
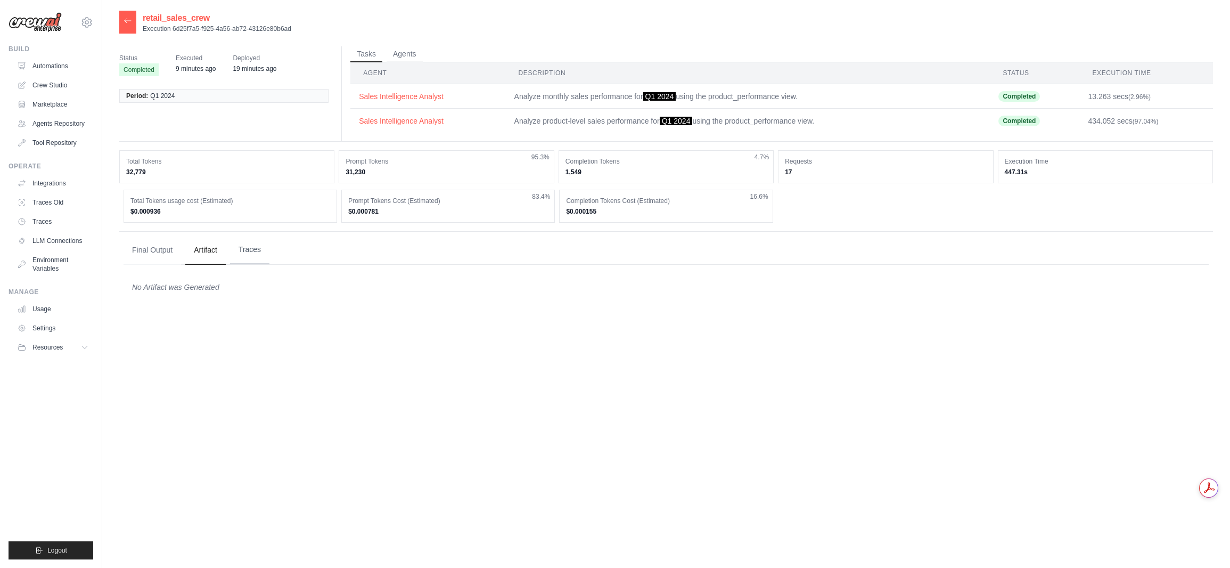
click at [253, 253] on button "Traces" at bounding box center [249, 249] width 39 height 29
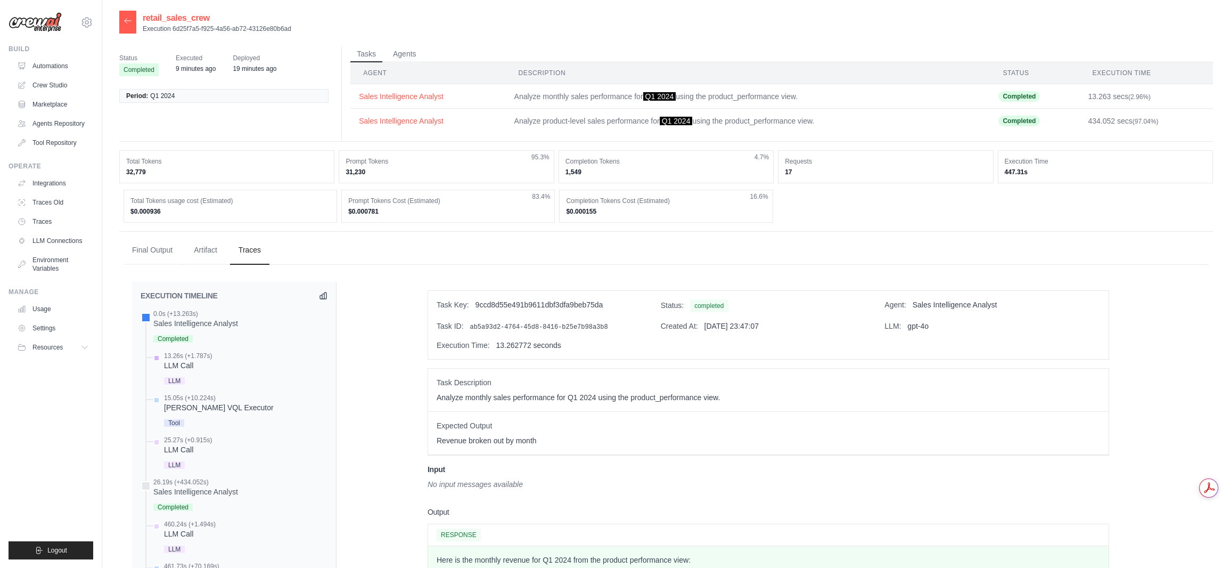
click at [186, 365] on div "LLM Call" at bounding box center [188, 365] width 48 height 11
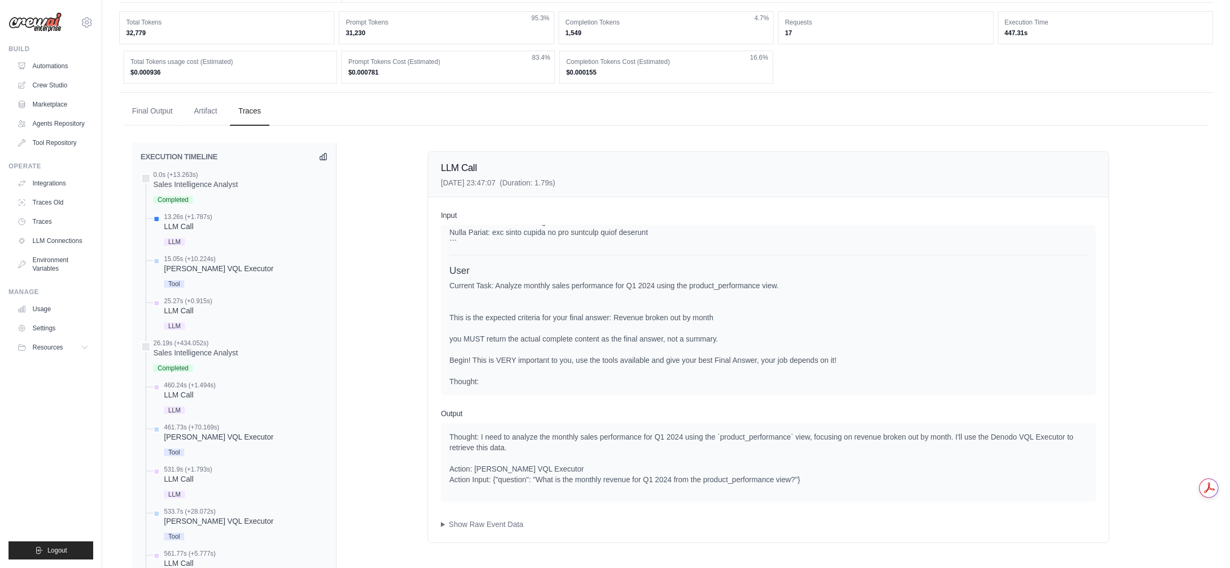
scroll to position [160, 0]
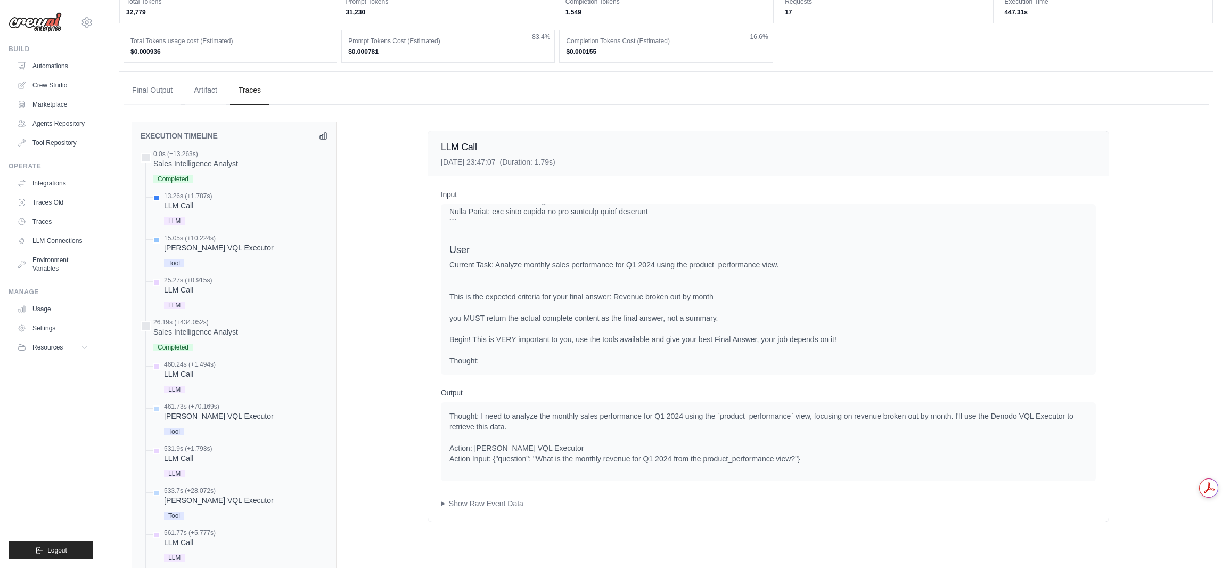
click at [199, 246] on div "[PERSON_NAME] VQL Executor" at bounding box center [219, 247] width 110 height 11
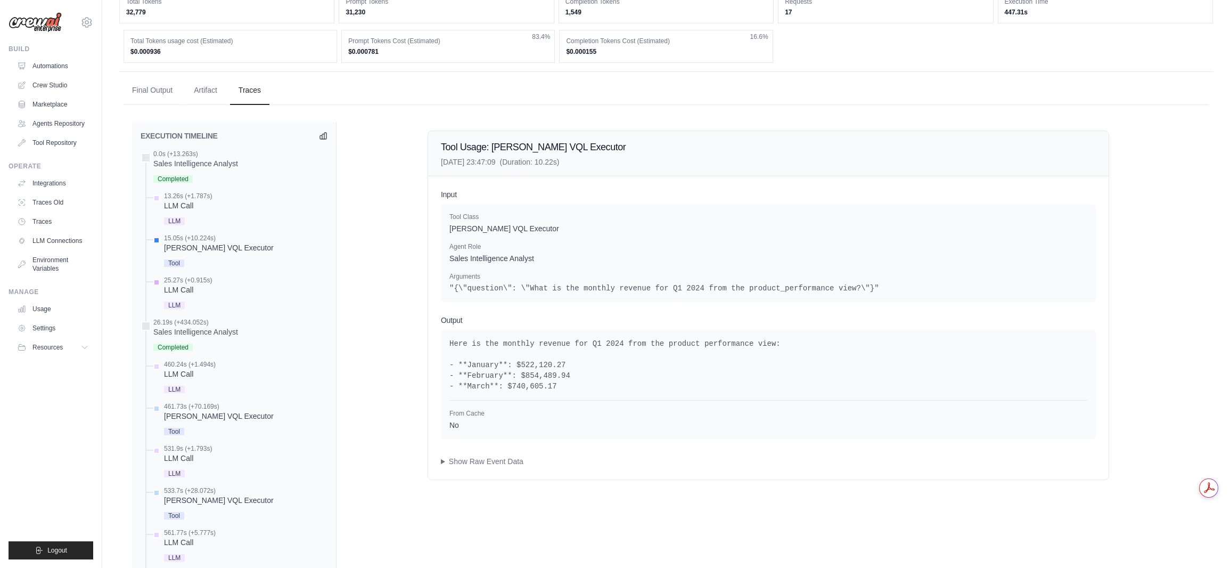
click at [218, 288] on div "25.27s (+0.915s) LLM Call" at bounding box center [239, 294] width 176 height 36
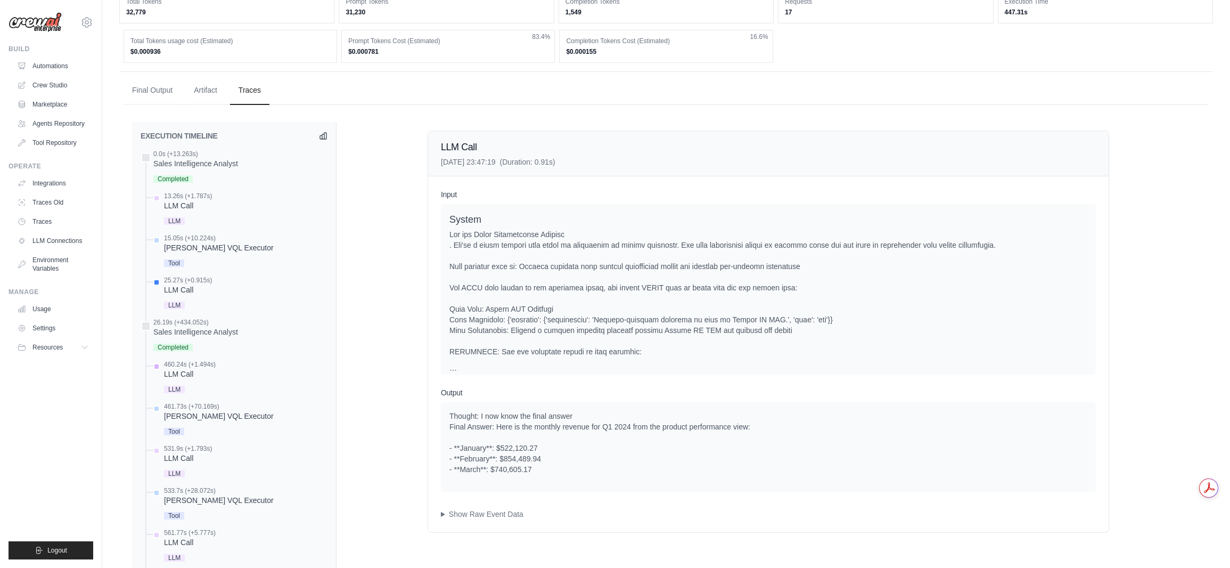
scroll to position [213, 0]
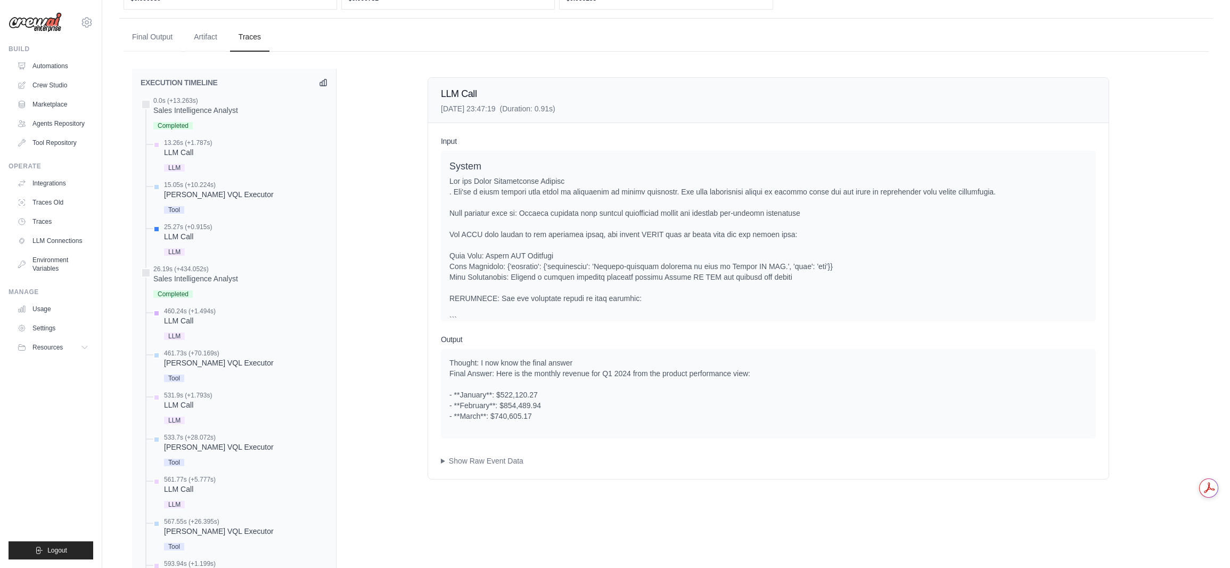
click at [195, 319] on div "LLM Call" at bounding box center [190, 320] width 52 height 11
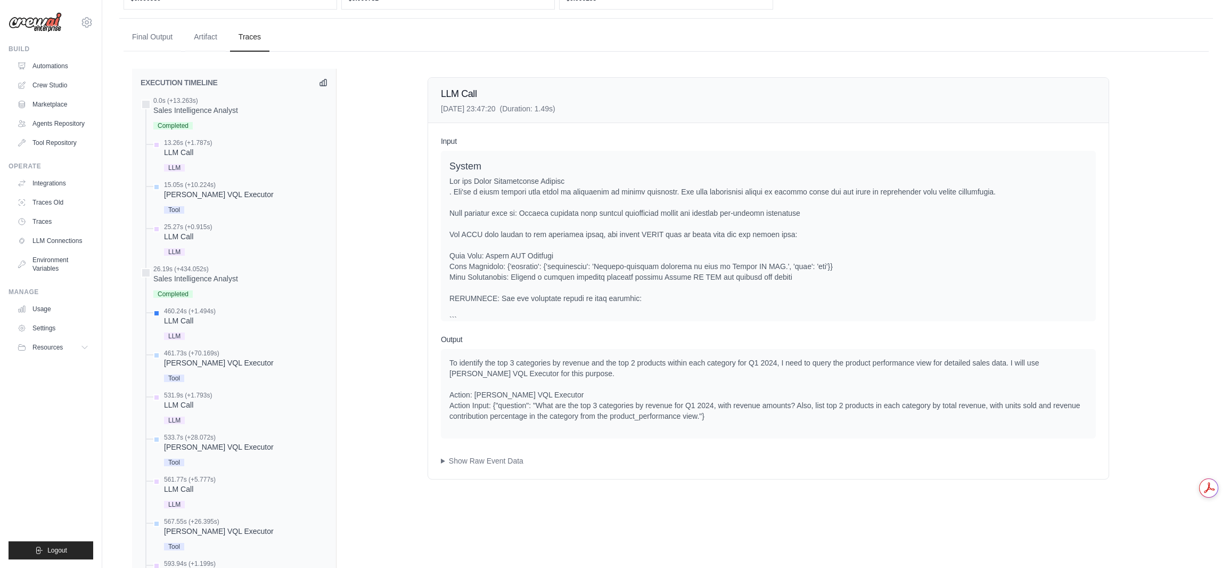
scroll to position [266, 0]
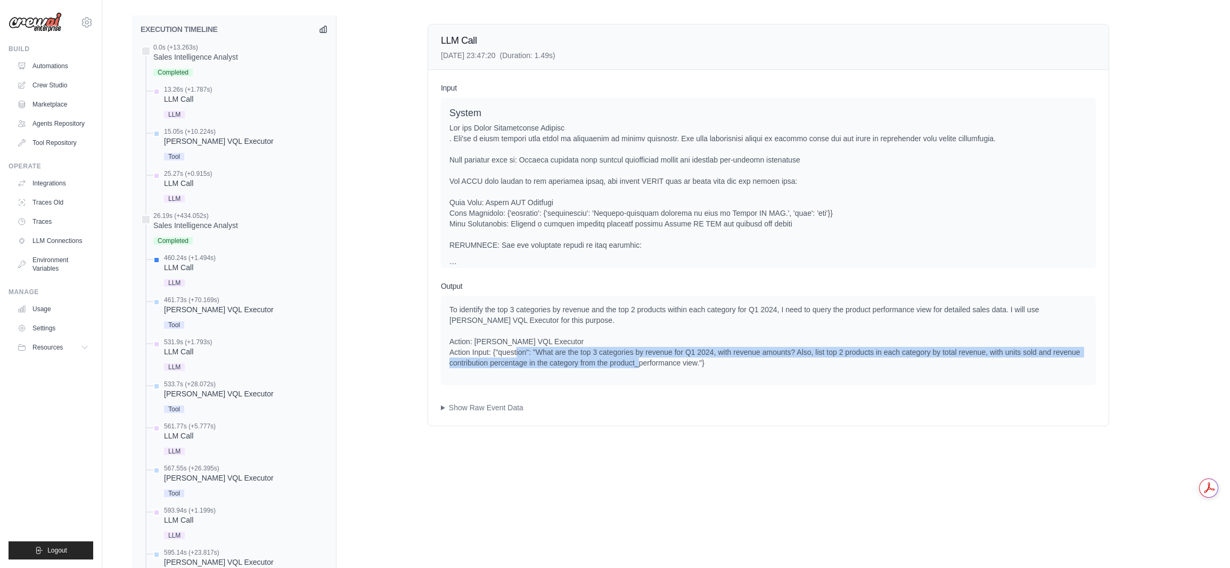
drag, startPoint x: 569, startPoint y: 353, endPoint x: 689, endPoint y: 366, distance: 121.1
click at [689, 366] on div "To identify the top 3 categories by revenue and the top 2 products within each …" at bounding box center [768, 336] width 638 height 64
click at [689, 367] on div "To identify the top 3 categories by revenue and the top 2 products within each …" at bounding box center [768, 336] width 638 height 64
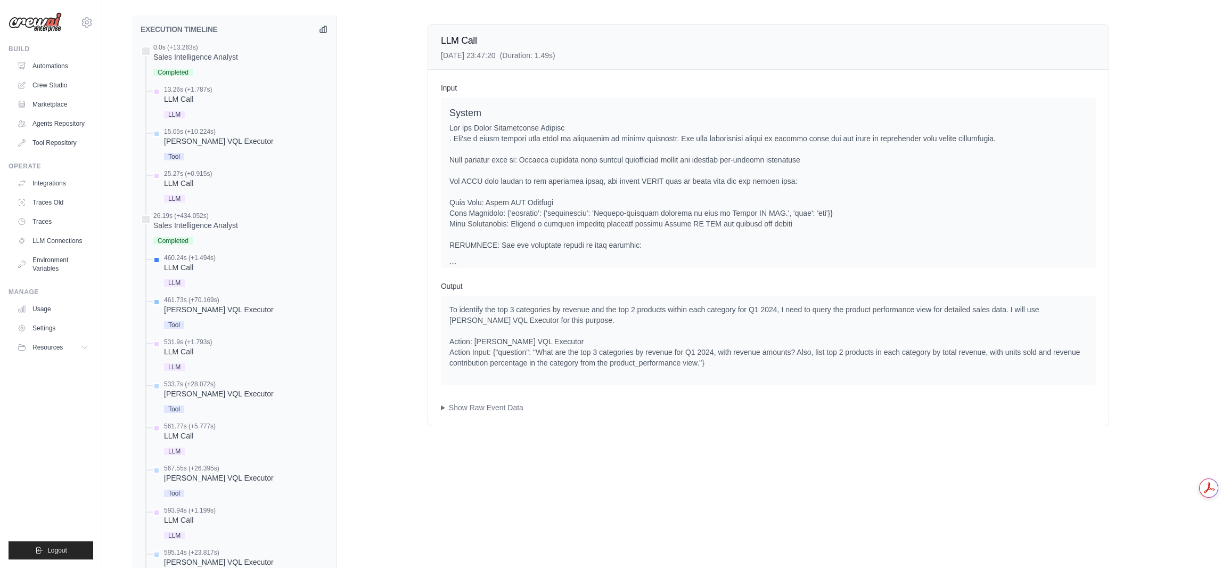
click at [217, 310] on div "[PERSON_NAME] VQL Executor" at bounding box center [219, 309] width 110 height 11
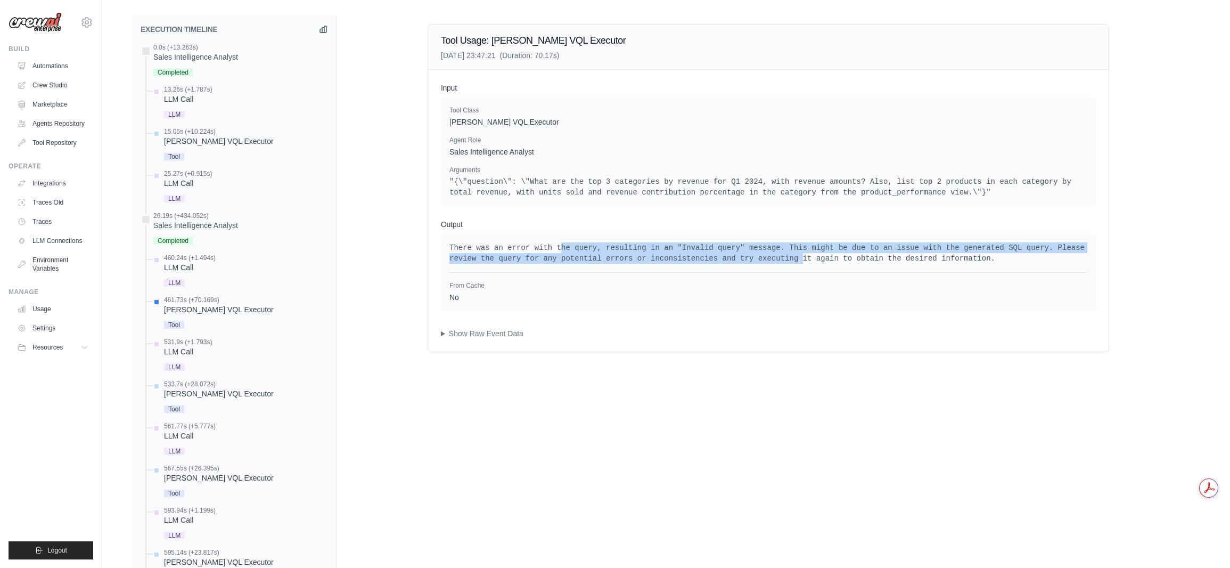
drag, startPoint x: 563, startPoint y: 249, endPoint x: 727, endPoint y: 258, distance: 164.2
click at [727, 258] on pre "There was an error with the query, resulting in an "Invalid query" message. Thi…" at bounding box center [768, 252] width 638 height 21
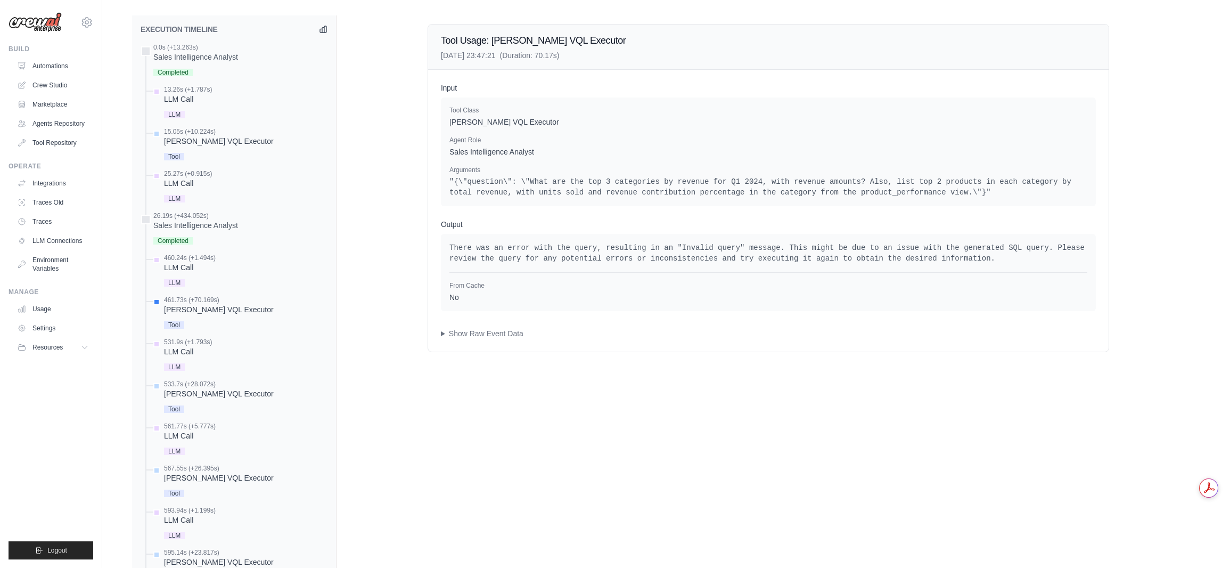
click at [727, 258] on pre "There was an error with the query, resulting in an "Invalid query" message. Thi…" at bounding box center [768, 252] width 638 height 21
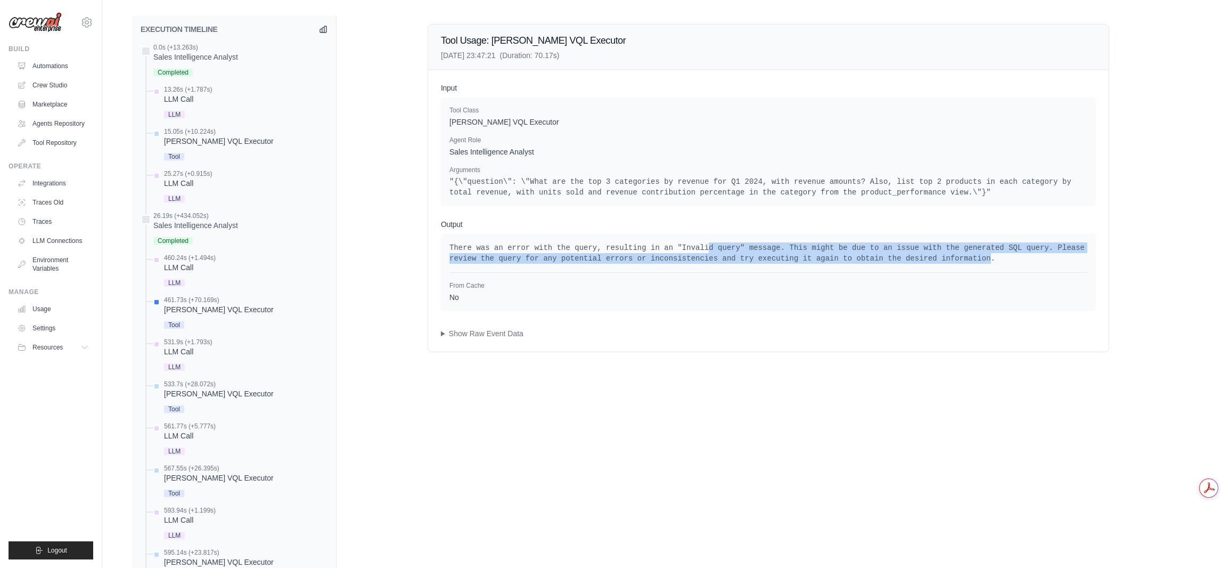
drag, startPoint x: 827, startPoint y: 249, endPoint x: 898, endPoint y: 257, distance: 71.8
click at [898, 257] on pre "There was an error with the query, resulting in an "Invalid query" message. Thi…" at bounding box center [768, 252] width 638 height 21
click at [900, 257] on pre "There was an error with the query, resulting in an "Invalid query" message. Thi…" at bounding box center [768, 252] width 638 height 21
drag, startPoint x: 900, startPoint y: 257, endPoint x: 735, endPoint y: 245, distance: 166.0
click at [735, 245] on pre "There was an error with the query, resulting in an "Invalid query" message. Thi…" at bounding box center [768, 252] width 638 height 21
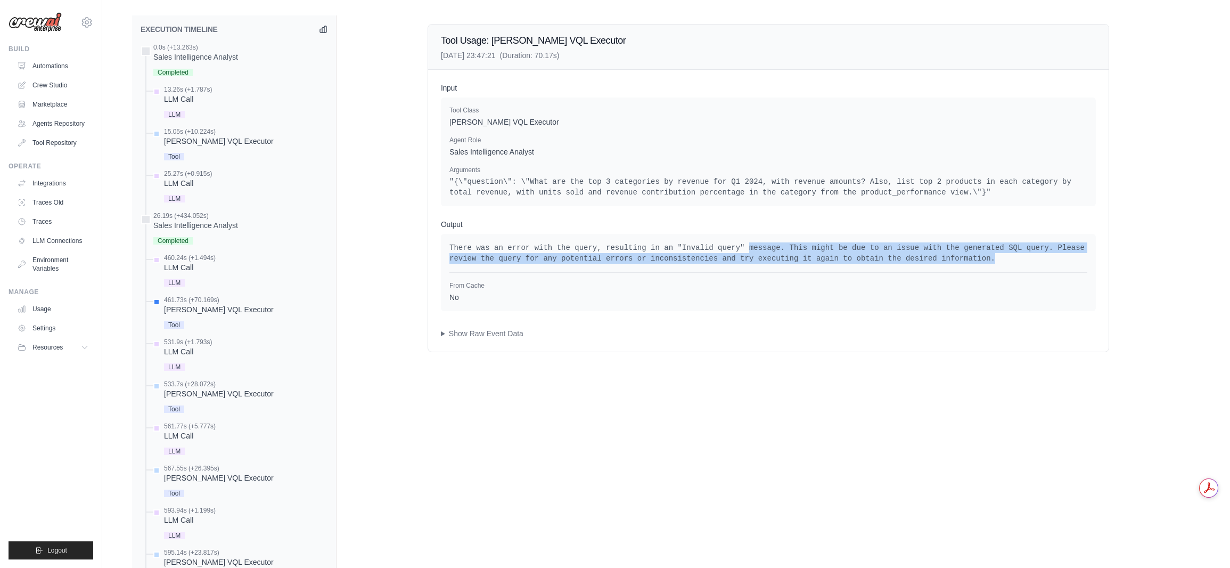
click at [735, 245] on pre "There was an error with the query, resulting in an "Invalid query" message. Thi…" at bounding box center [768, 252] width 638 height 21
drag, startPoint x: 724, startPoint y: 243, endPoint x: 908, endPoint y: 263, distance: 185.8
click at [908, 263] on pre "There was an error with the query, resulting in an "Invalid query" message. Thi…" at bounding box center [768, 252] width 638 height 21
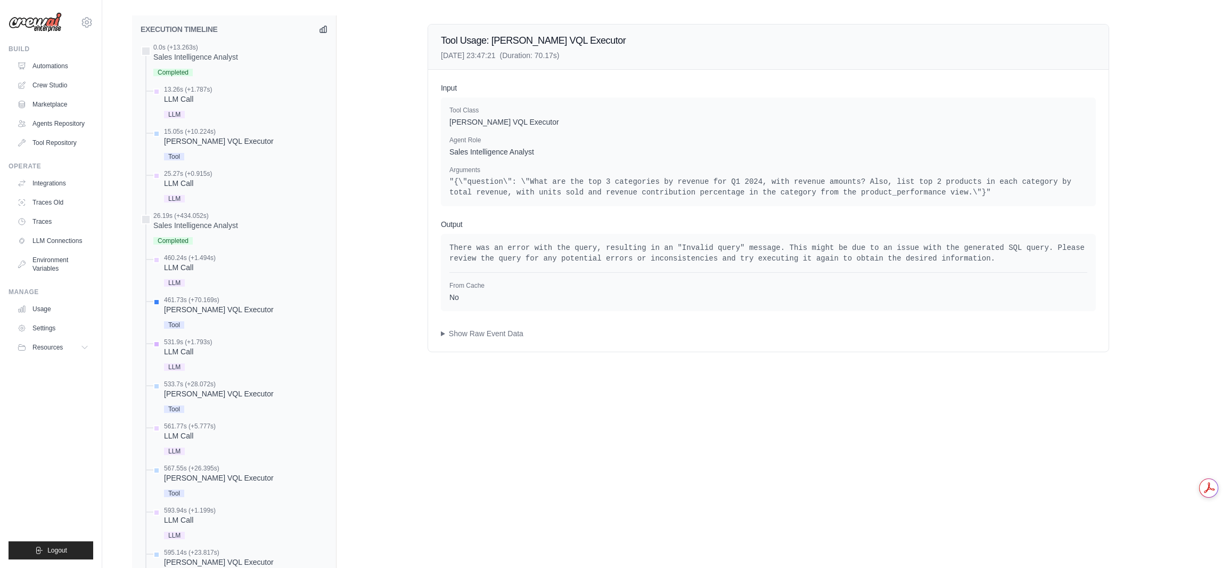
click at [194, 351] on div "LLM Call" at bounding box center [188, 351] width 48 height 11
